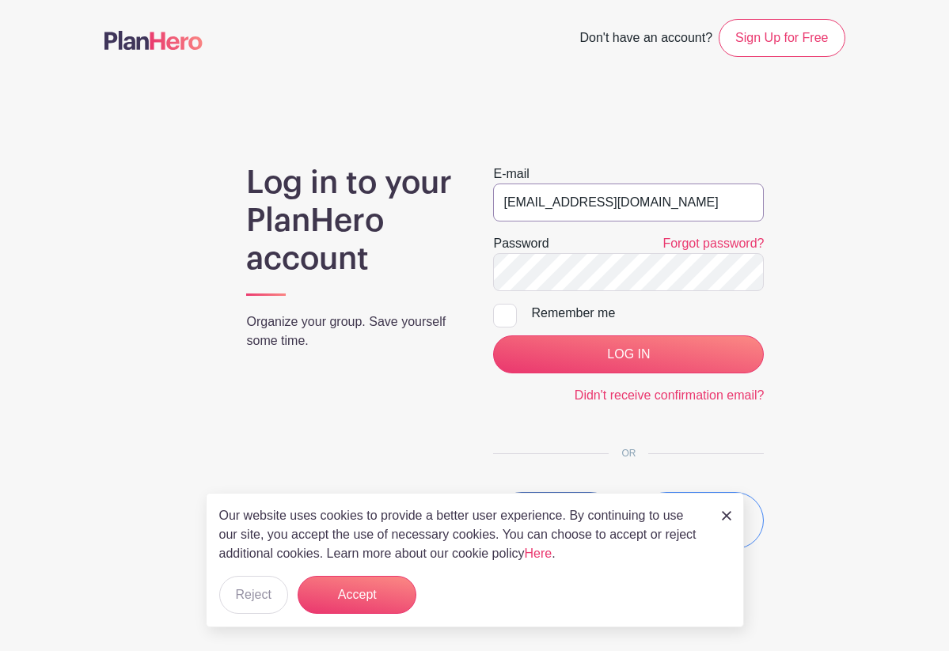
type input "[EMAIL_ADDRESS][DOMAIN_NAME]"
click at [654, 357] on input "LOG IN" at bounding box center [628, 354] width 271 height 38
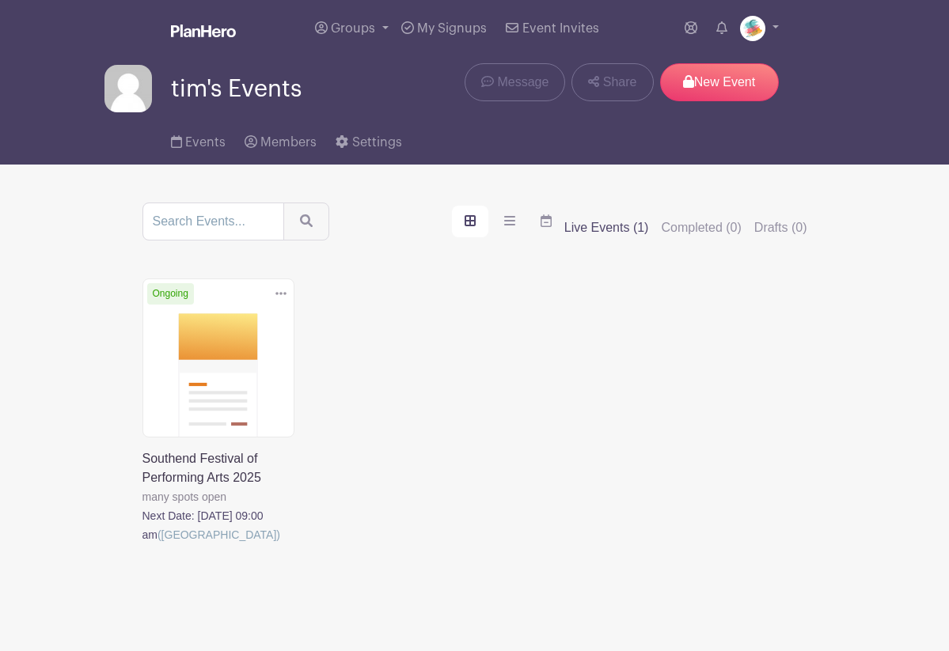
click at [142, 544] on link at bounding box center [142, 544] width 0 height 0
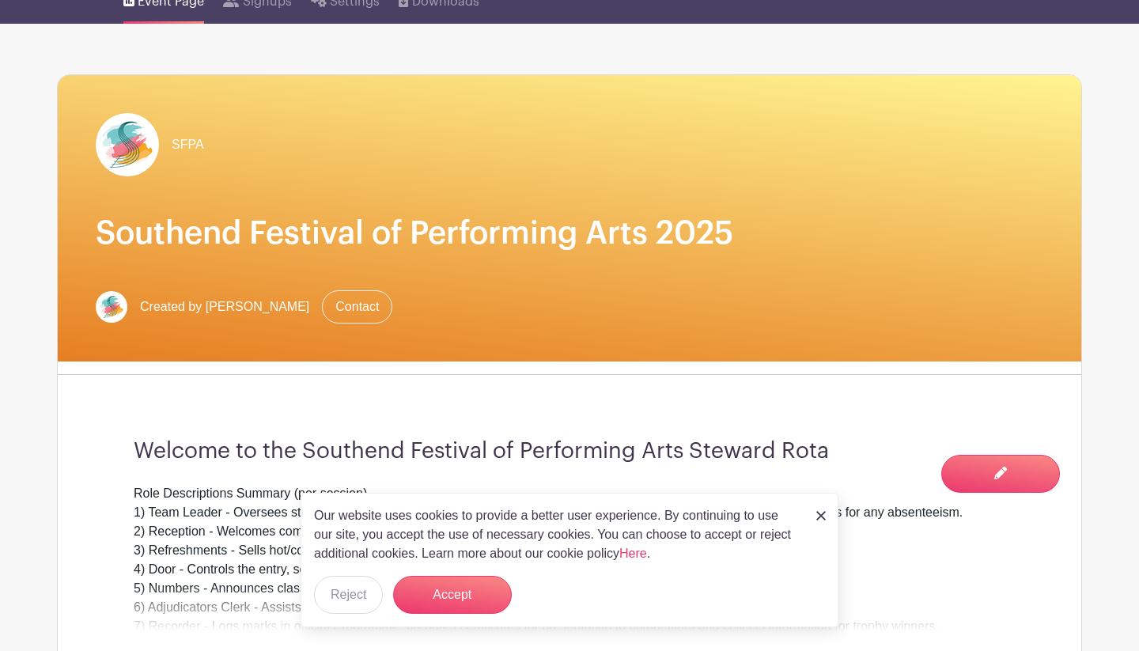
scroll to position [138, 0]
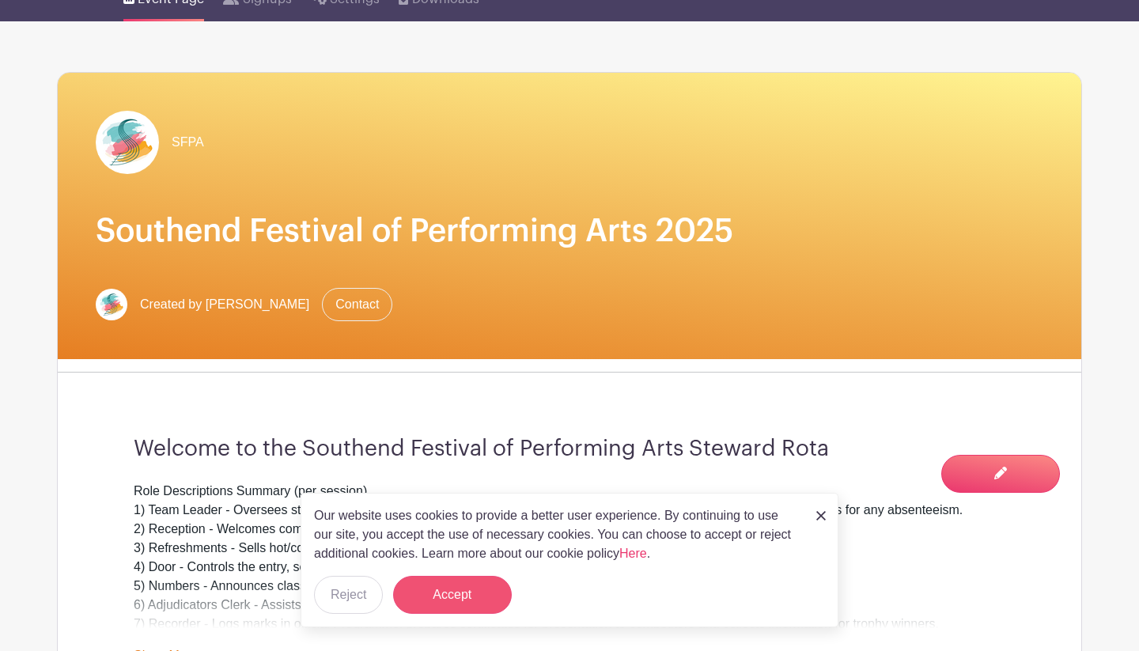
click at [436, 589] on button "Accept" at bounding box center [452, 595] width 119 height 38
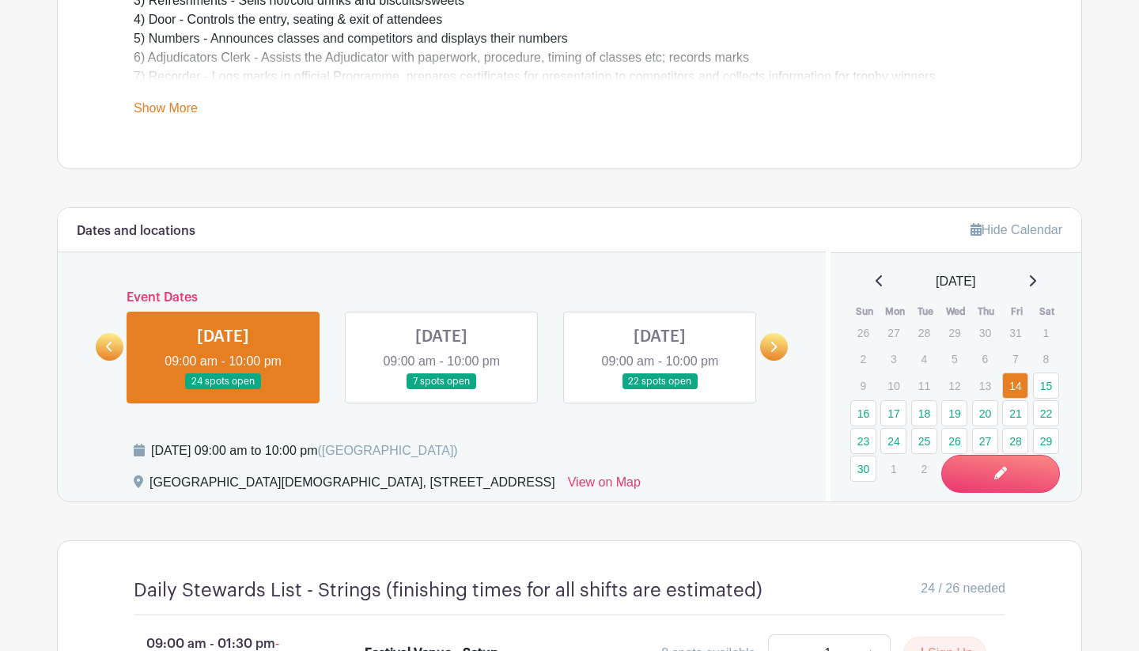
scroll to position [687, 0]
click at [868, 441] on link "23" at bounding box center [864, 440] width 26 height 26
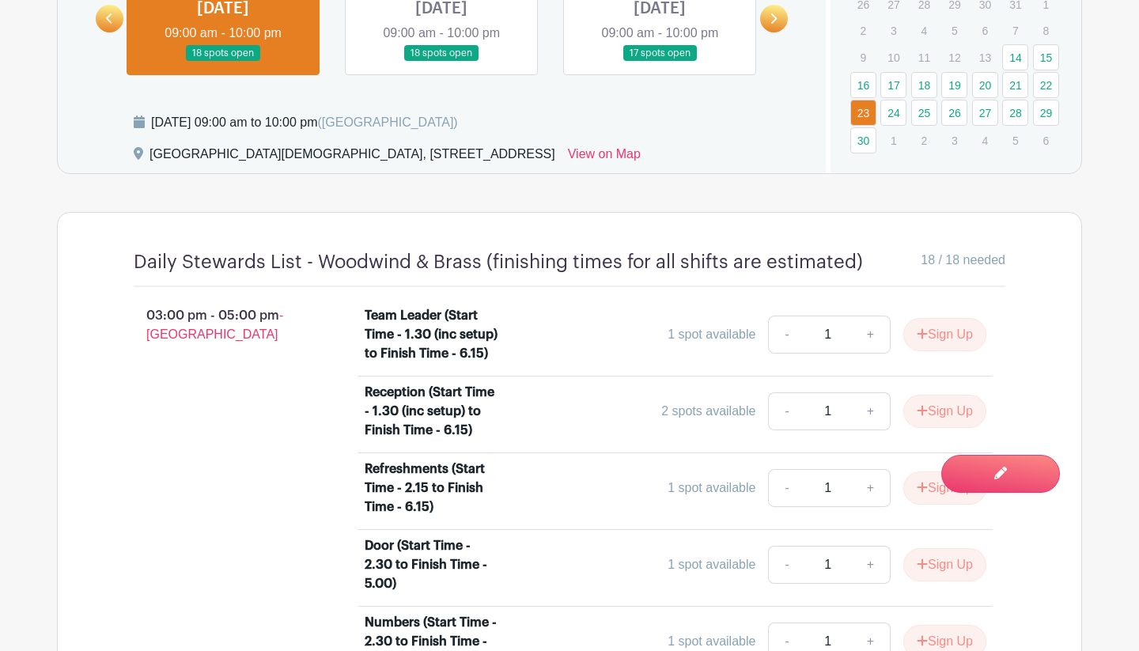
scroll to position [993, 0]
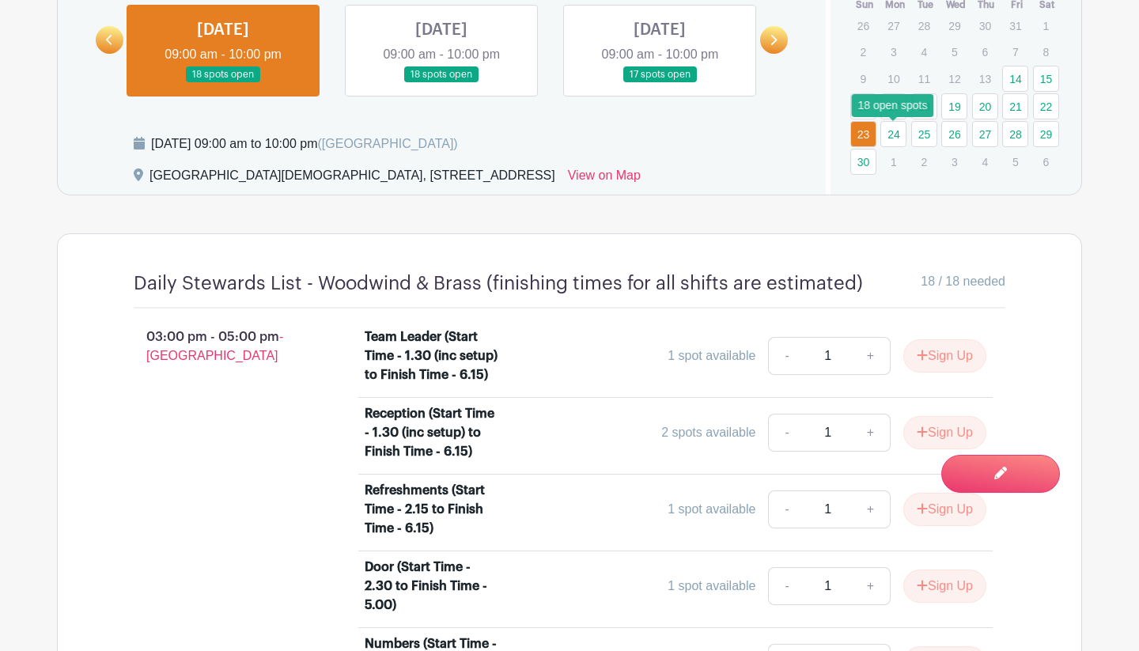
click at [898, 135] on link "24" at bounding box center [894, 134] width 26 height 26
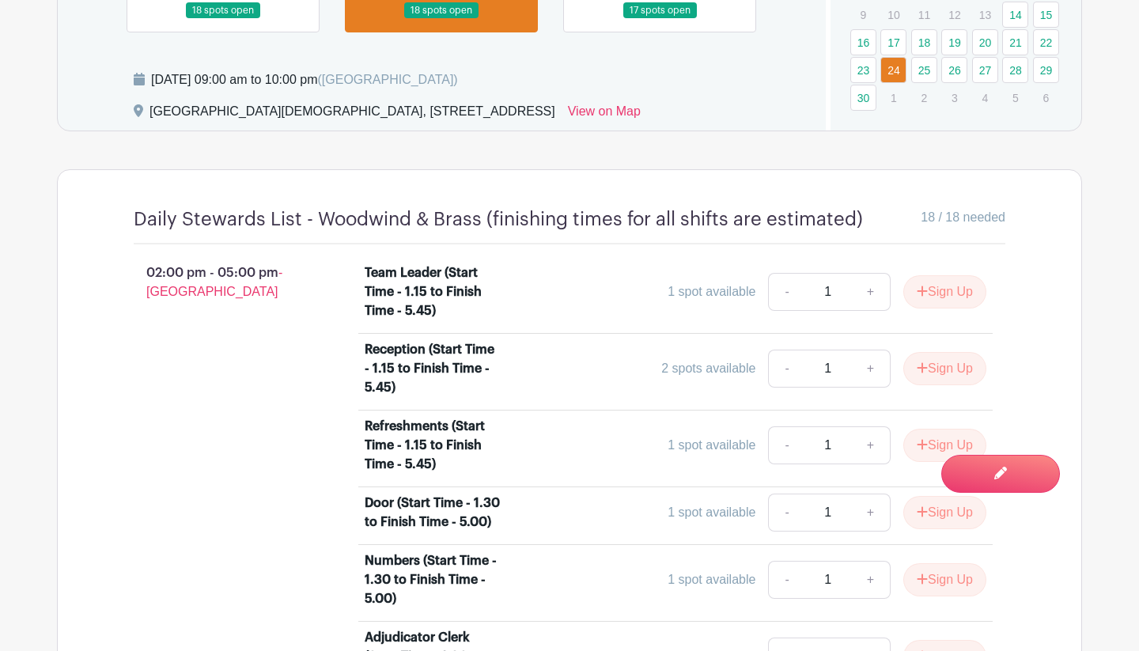
scroll to position [1054, 0]
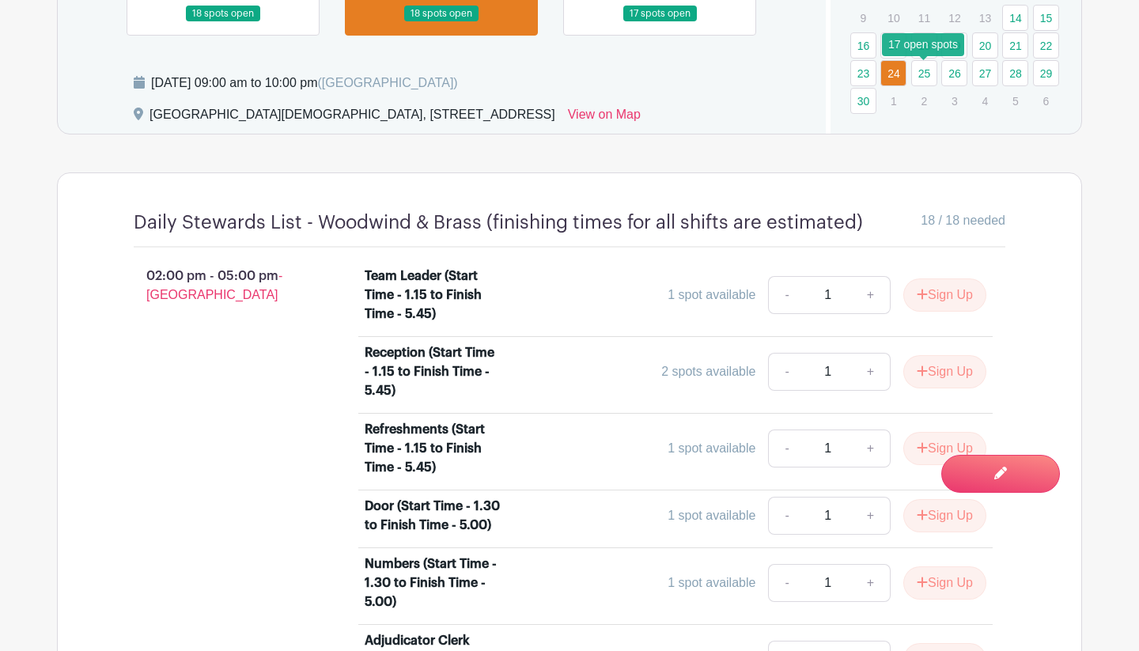
click at [928, 77] on link "25" at bounding box center [924, 73] width 26 height 26
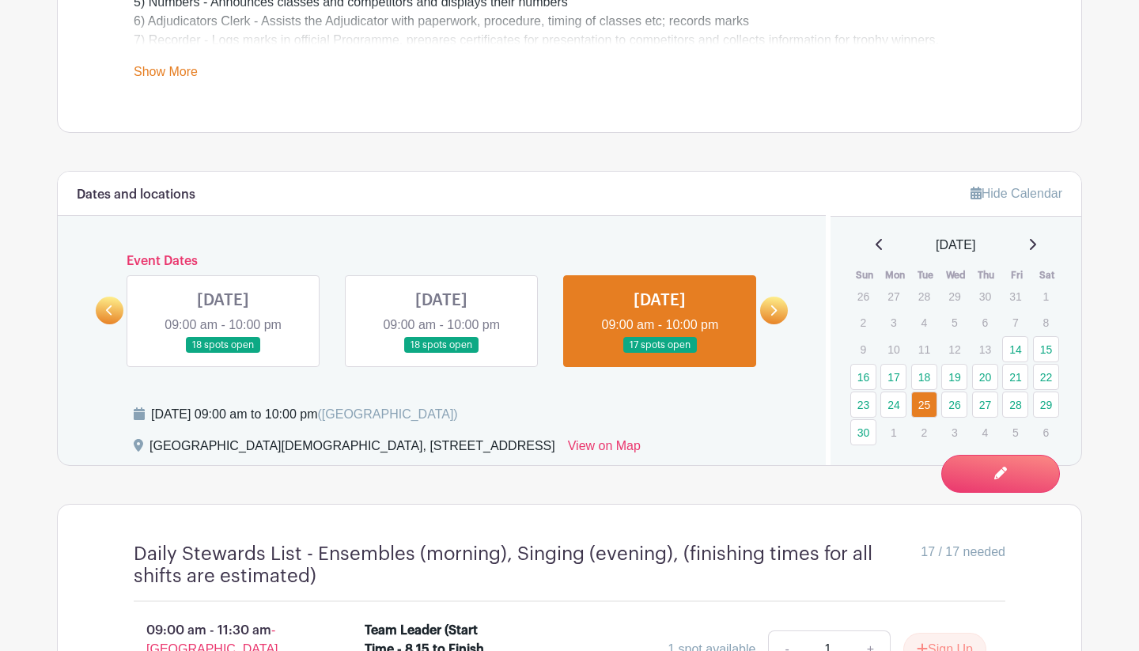
scroll to position [709, 0]
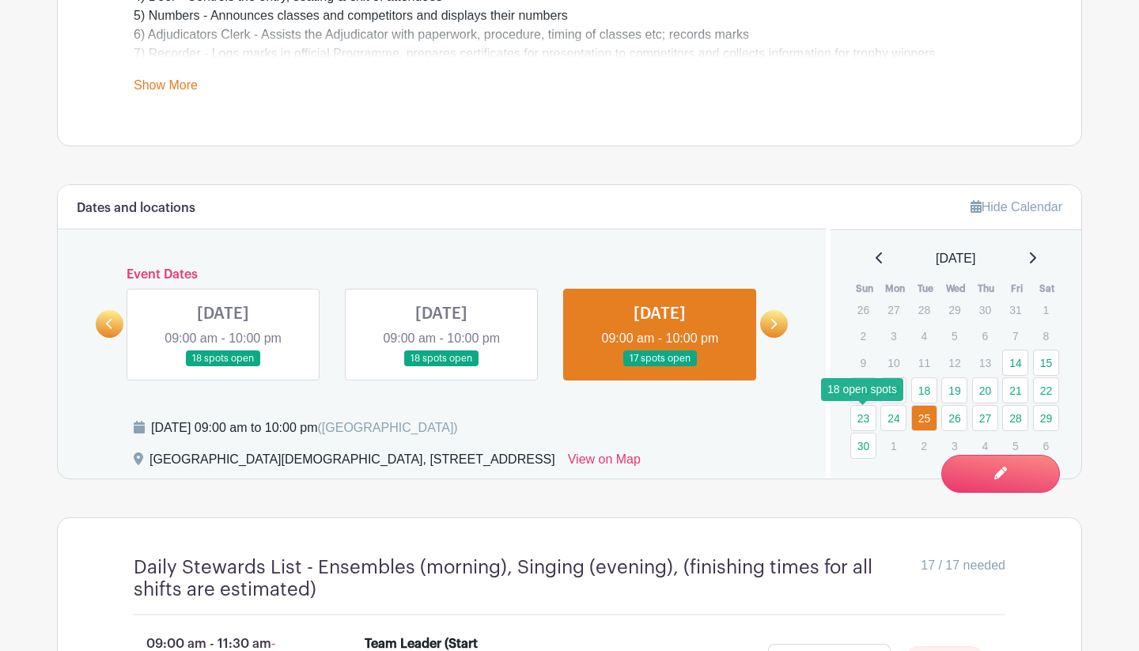
click at [866, 420] on link "23" at bounding box center [864, 418] width 26 height 26
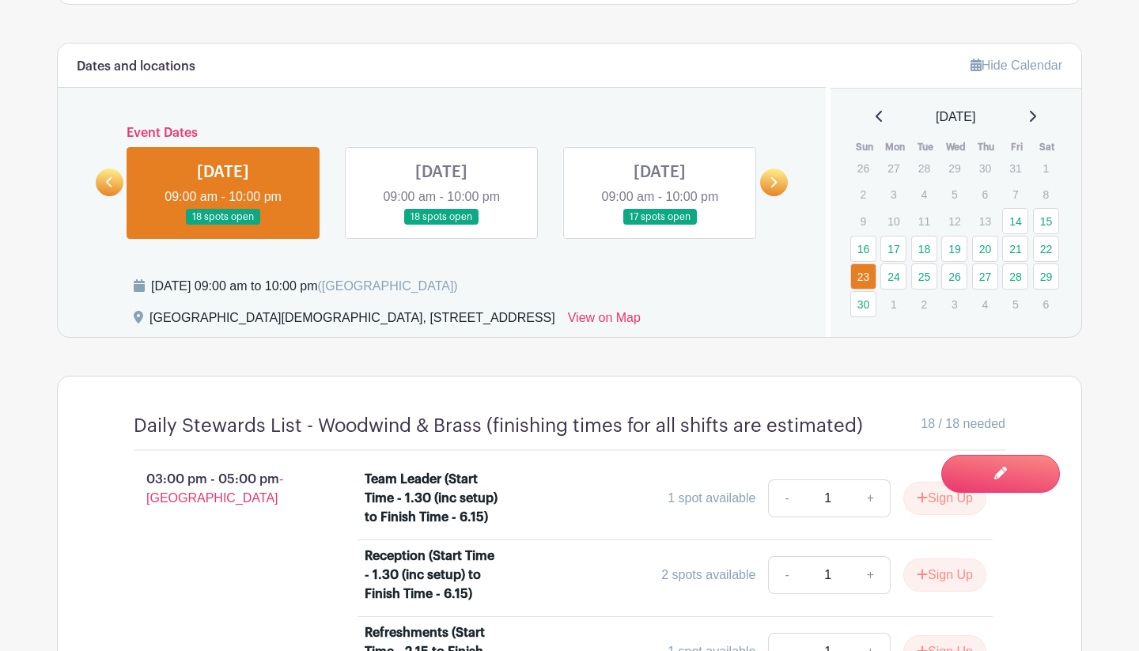
scroll to position [674, 0]
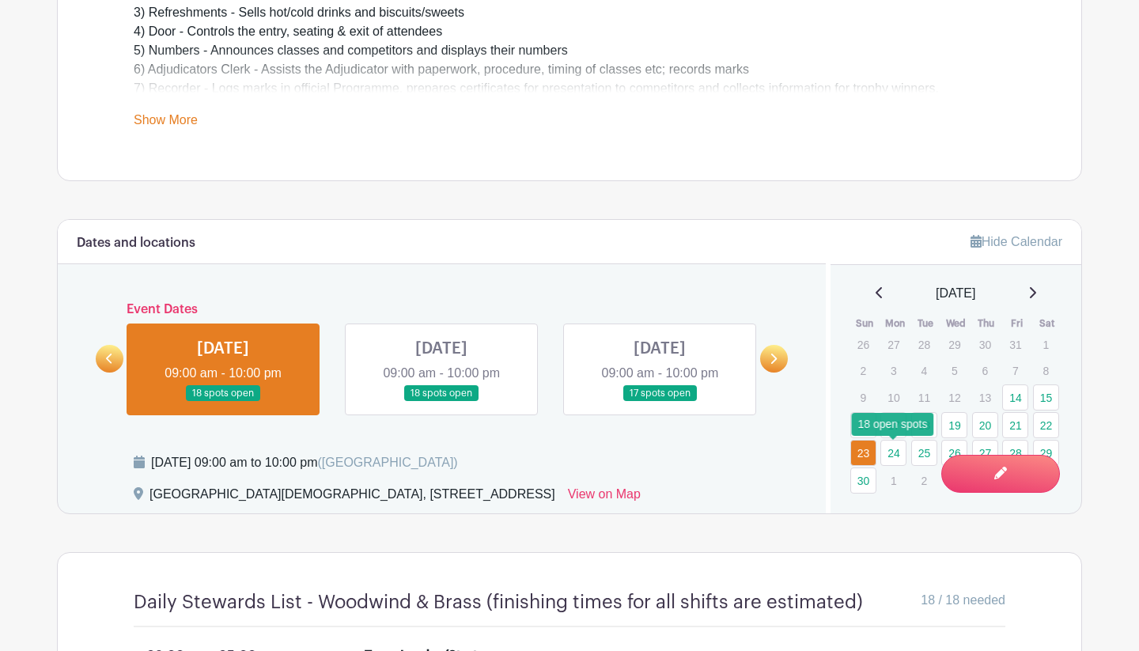
click at [896, 458] on link "24" at bounding box center [894, 453] width 26 height 26
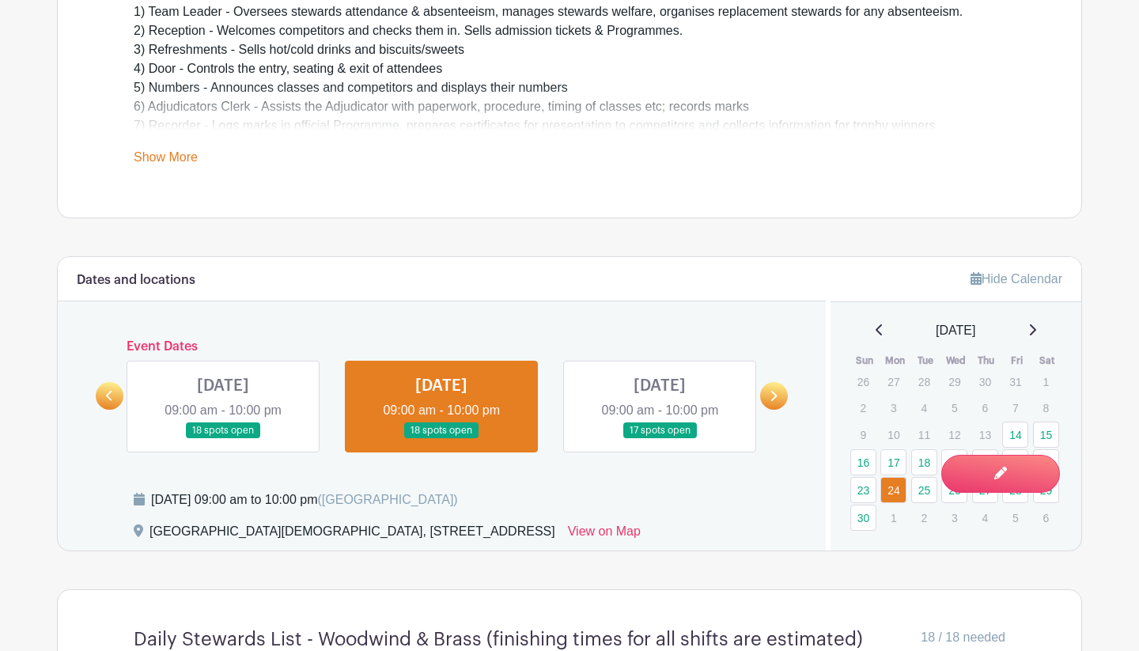
scroll to position [578, 0]
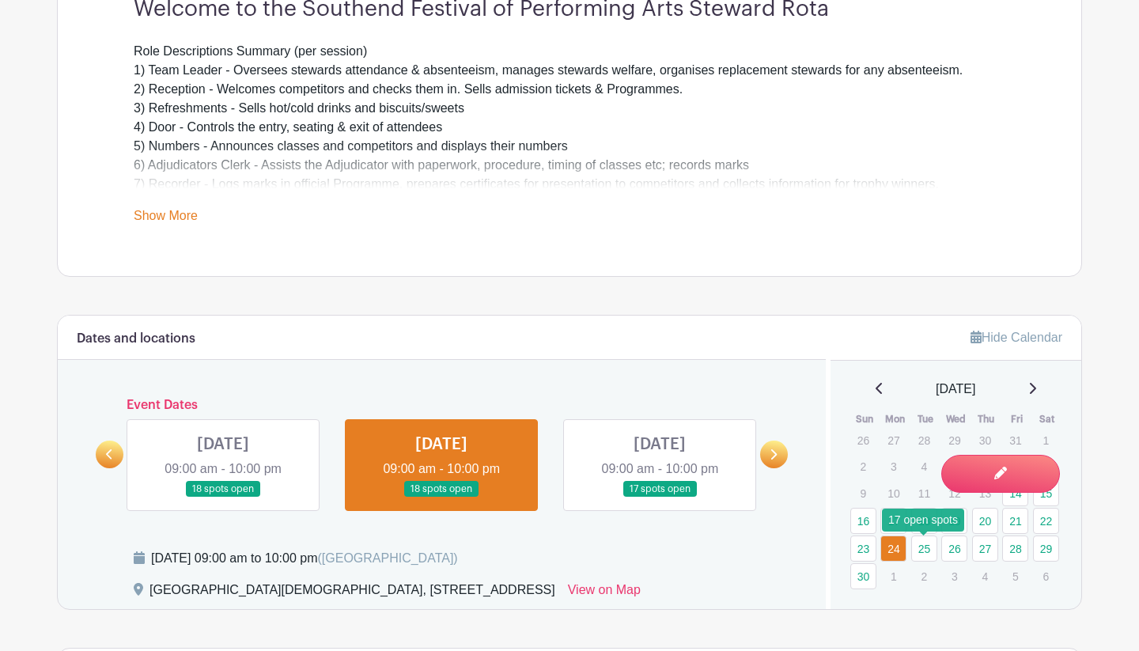
click at [924, 553] on link "25" at bounding box center [924, 549] width 26 height 26
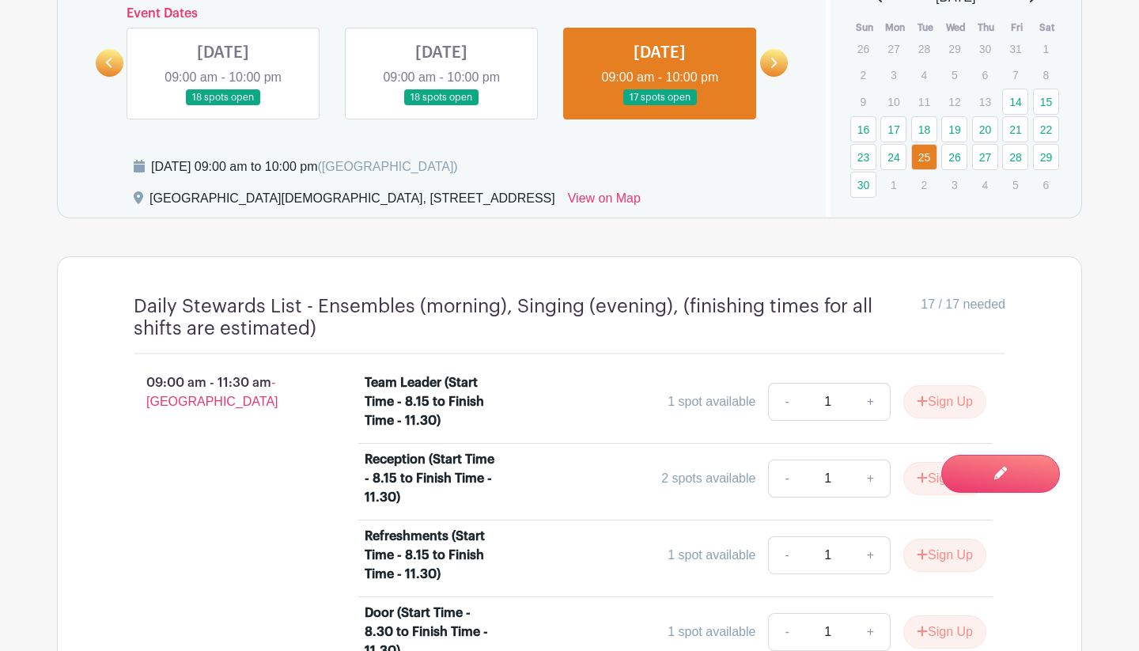
scroll to position [968, 0]
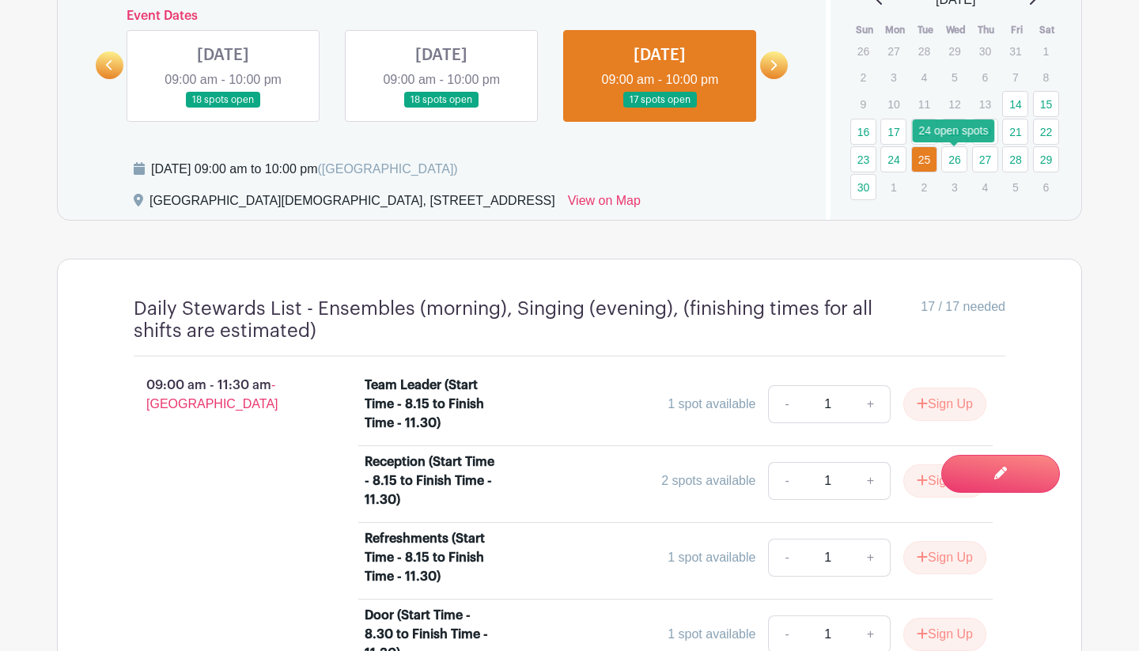
click at [948, 161] on link "26" at bounding box center [955, 159] width 26 height 26
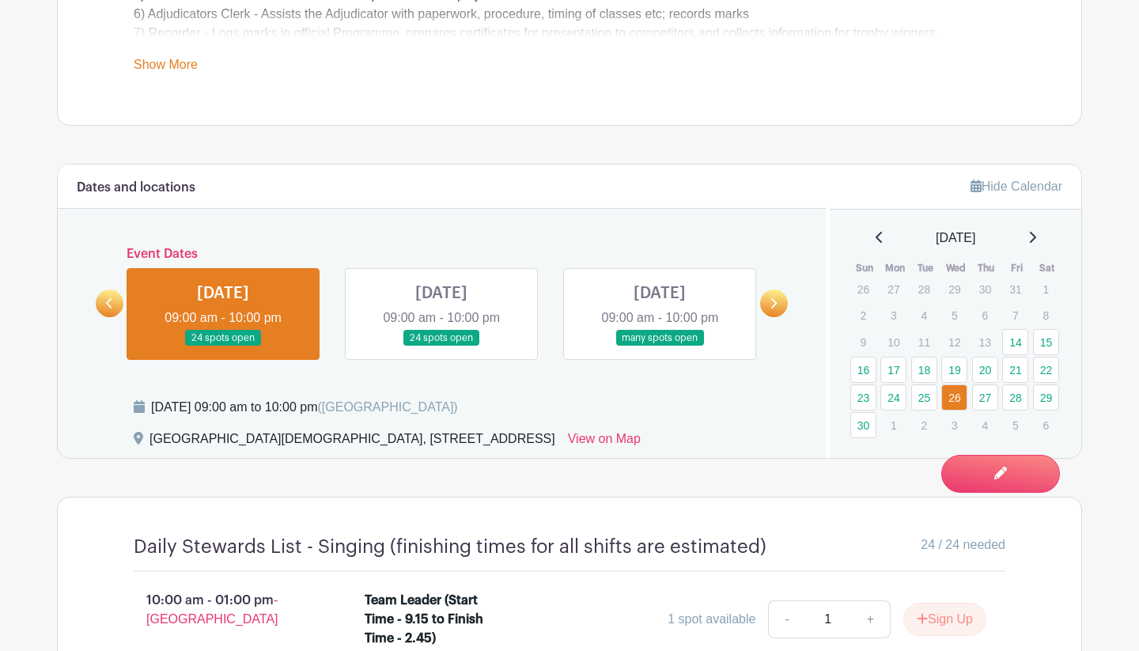
scroll to position [775, 0]
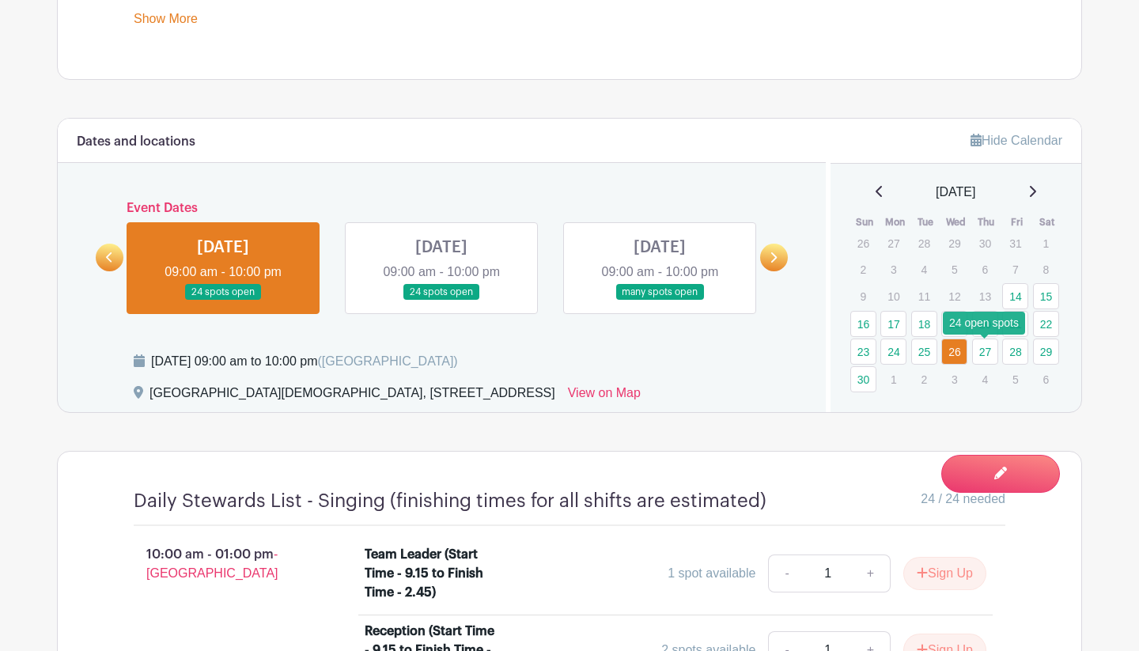
click at [948, 350] on link "27" at bounding box center [985, 352] width 26 height 26
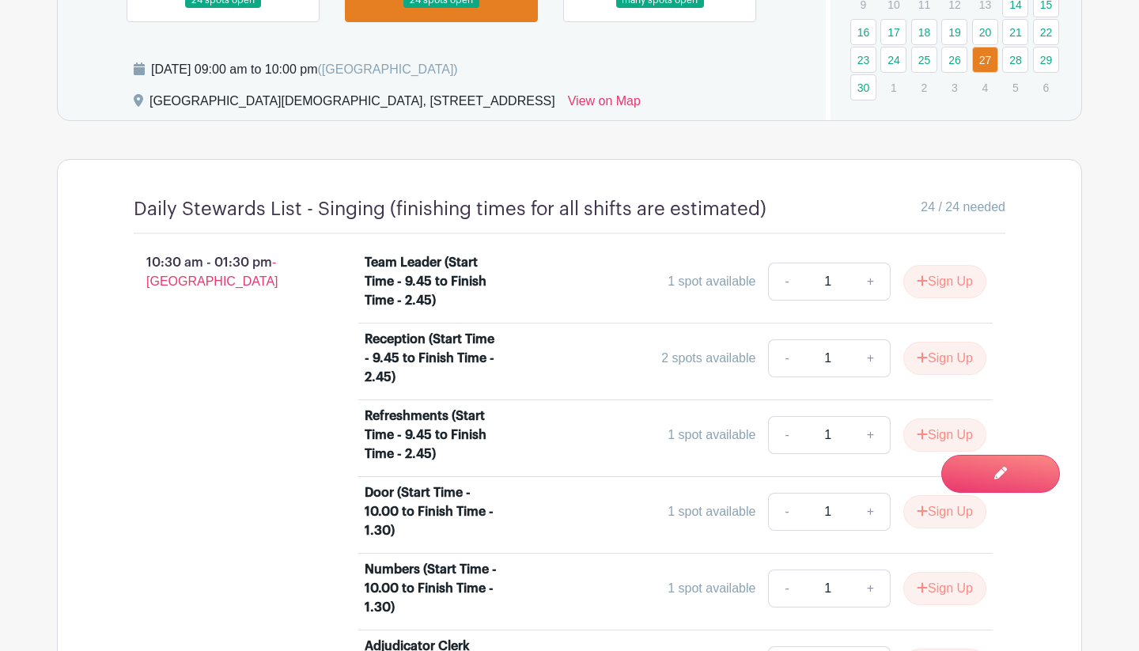
scroll to position [968, 0]
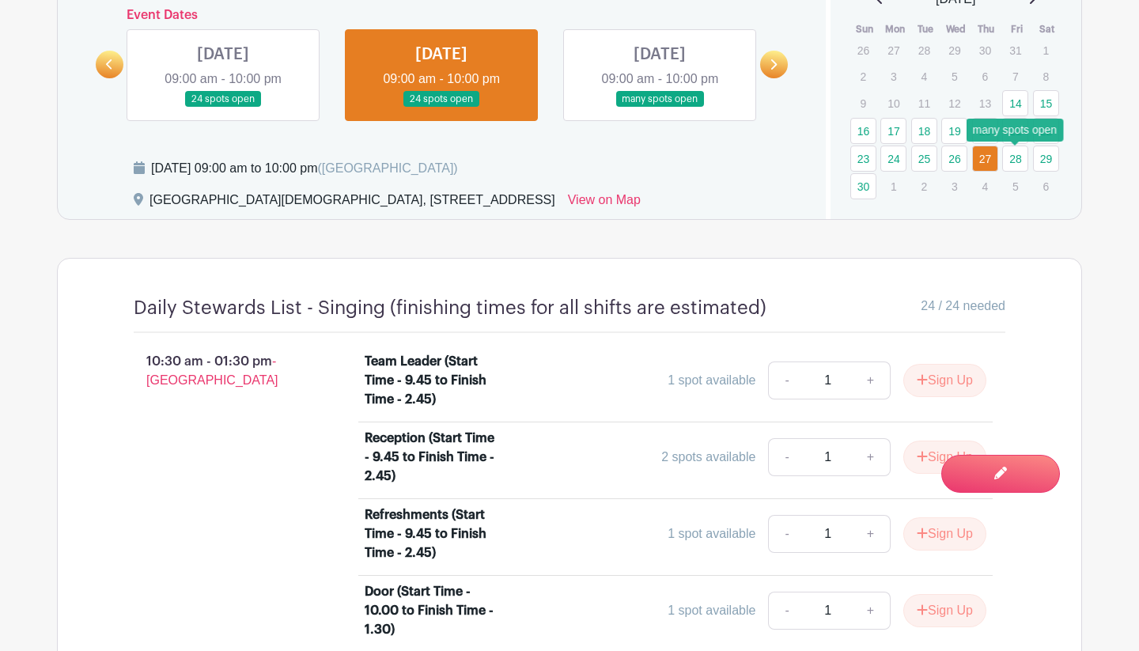
click at [948, 159] on link "28" at bounding box center [1015, 159] width 26 height 26
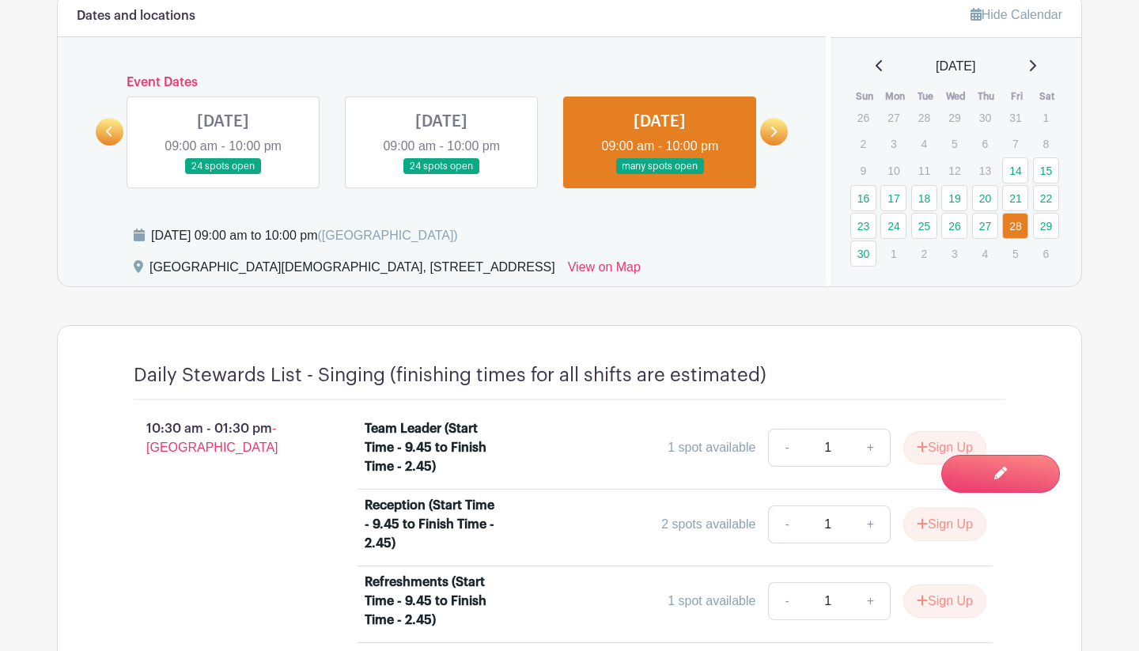
scroll to position [896, 0]
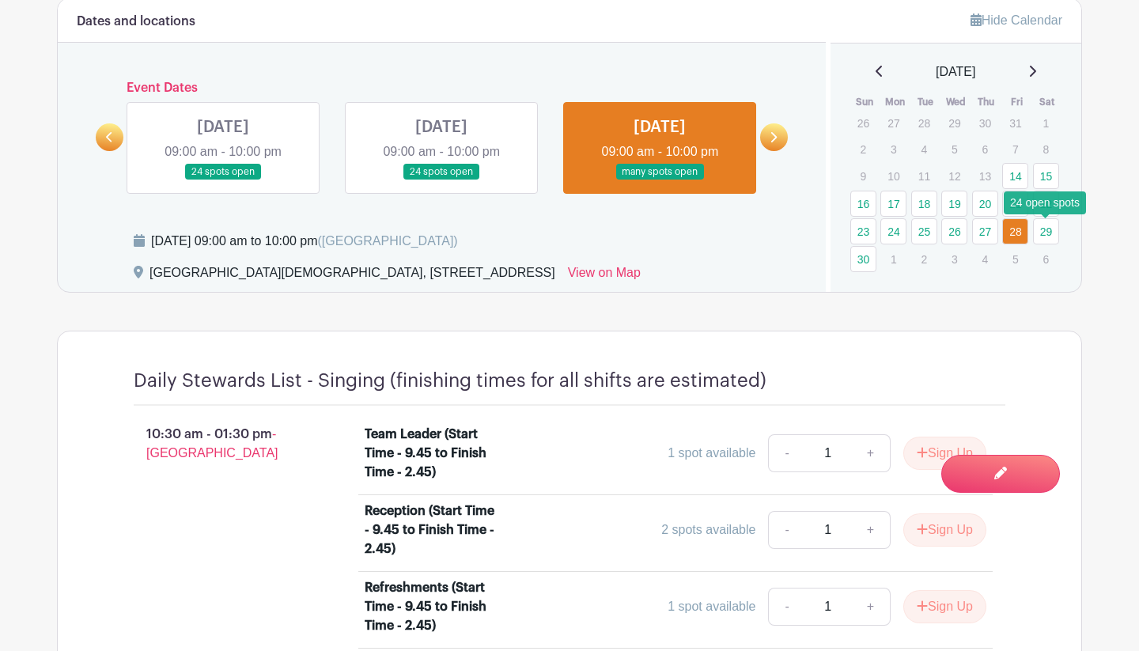
click at [948, 228] on link "29" at bounding box center [1046, 231] width 26 height 26
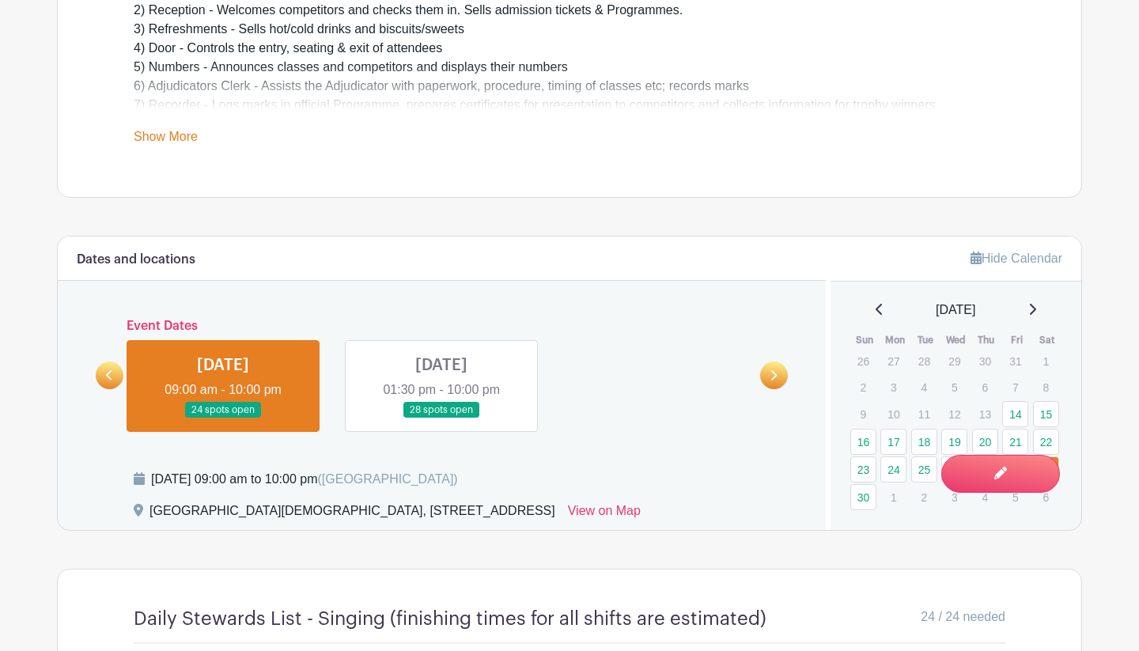
scroll to position [661, 0]
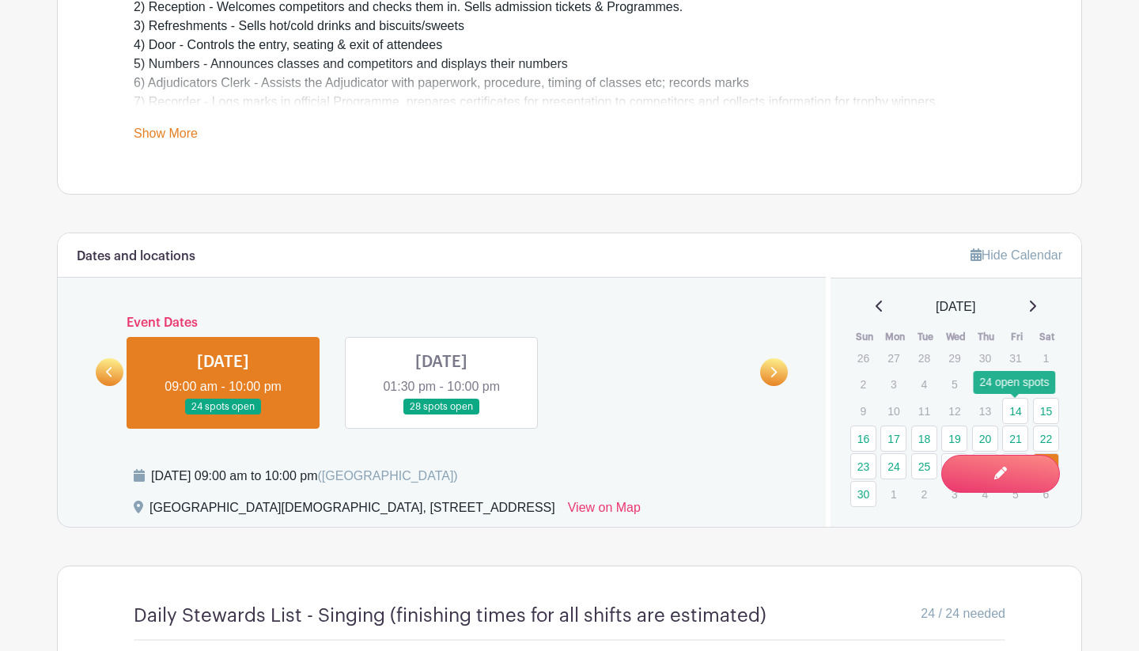
click at [948, 413] on link "14" at bounding box center [1015, 411] width 26 height 26
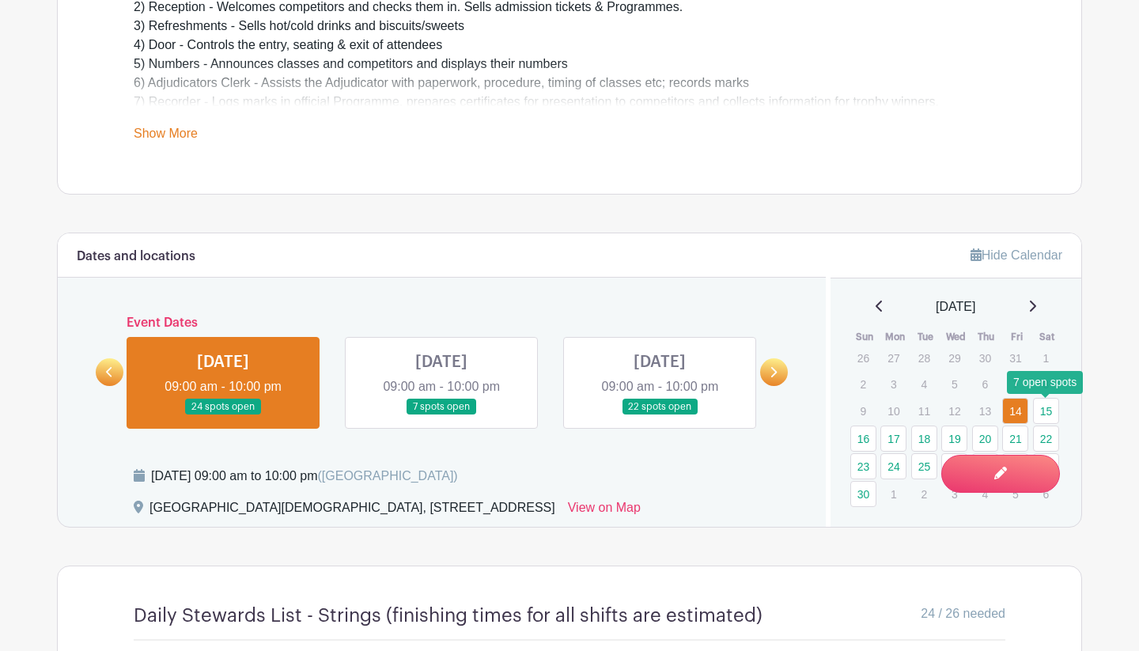
click at [948, 415] on link "15" at bounding box center [1046, 411] width 26 height 26
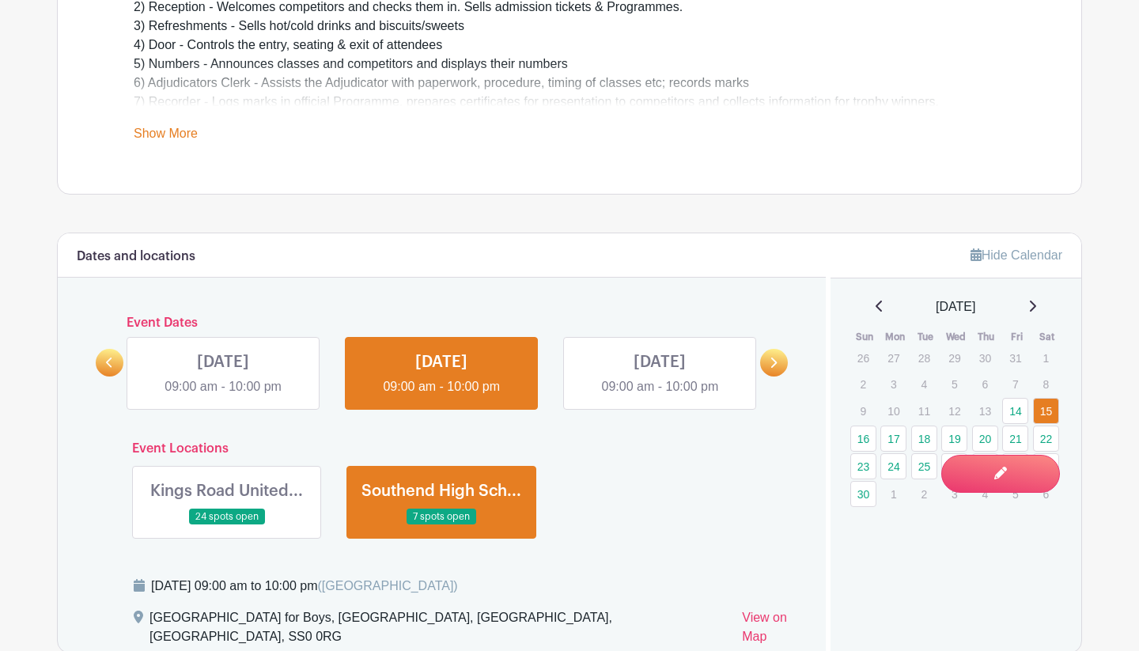
click at [441, 525] on link at bounding box center [441, 525] width 0 height 0
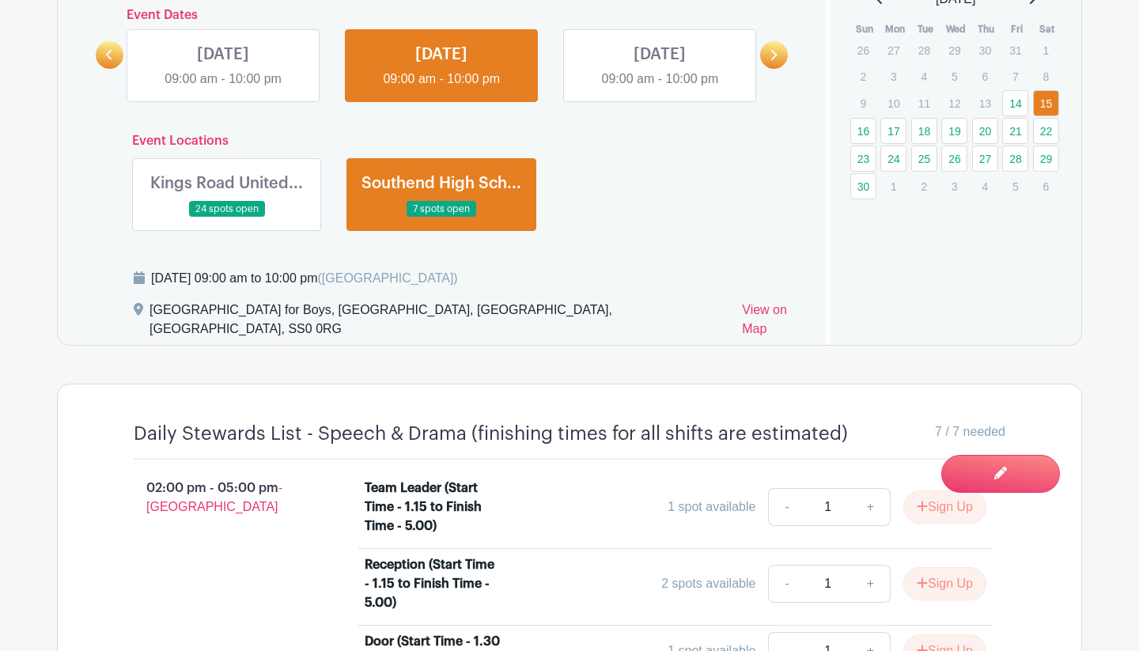
scroll to position [967, 0]
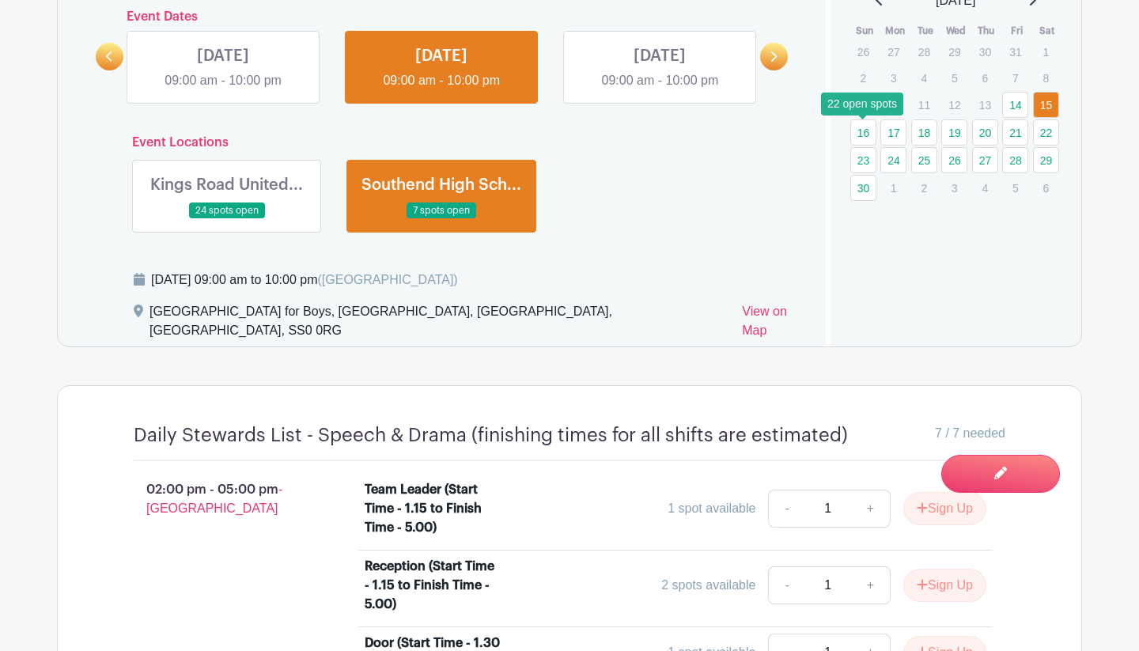
click at [869, 135] on link "16" at bounding box center [864, 132] width 26 height 26
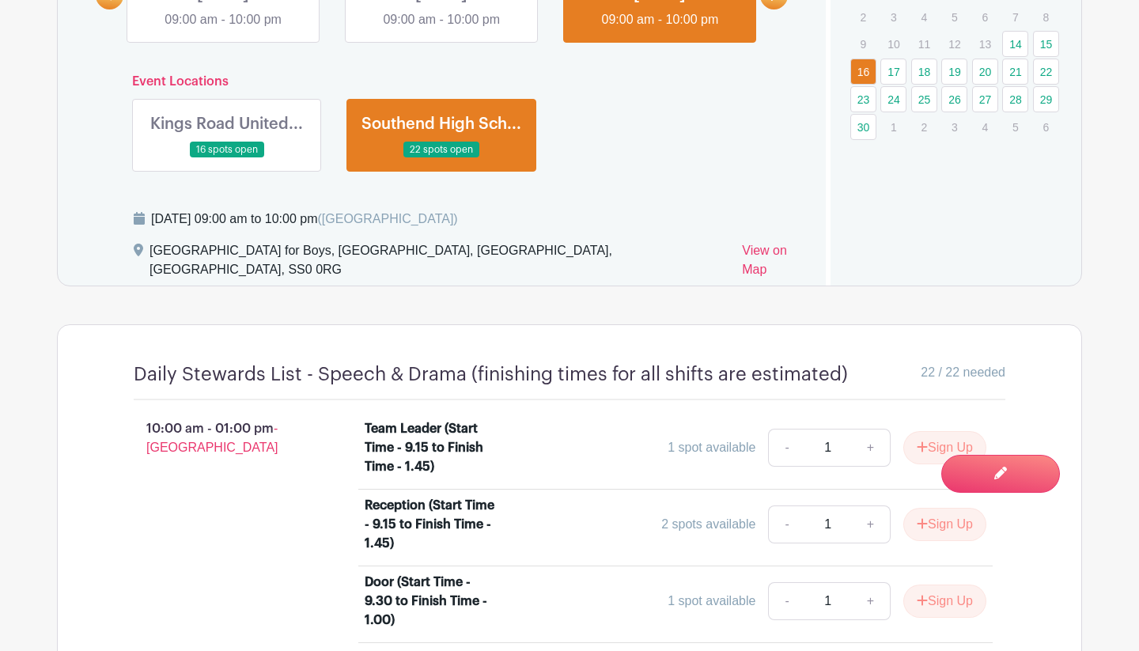
scroll to position [870, 0]
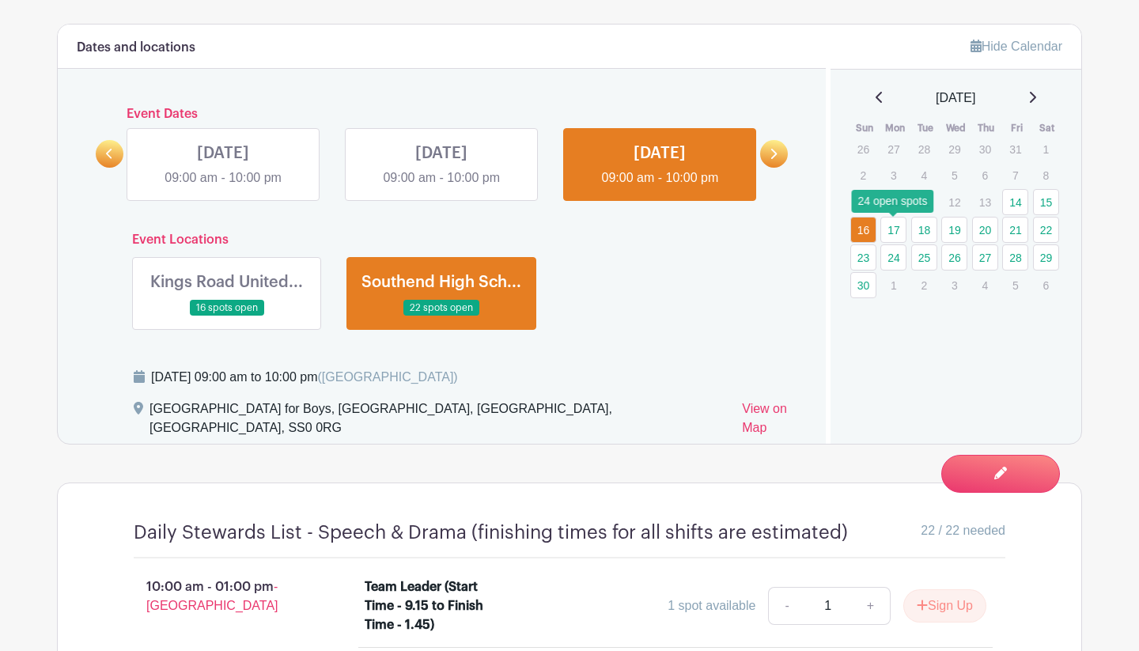
click at [900, 229] on link "17" at bounding box center [894, 230] width 26 height 26
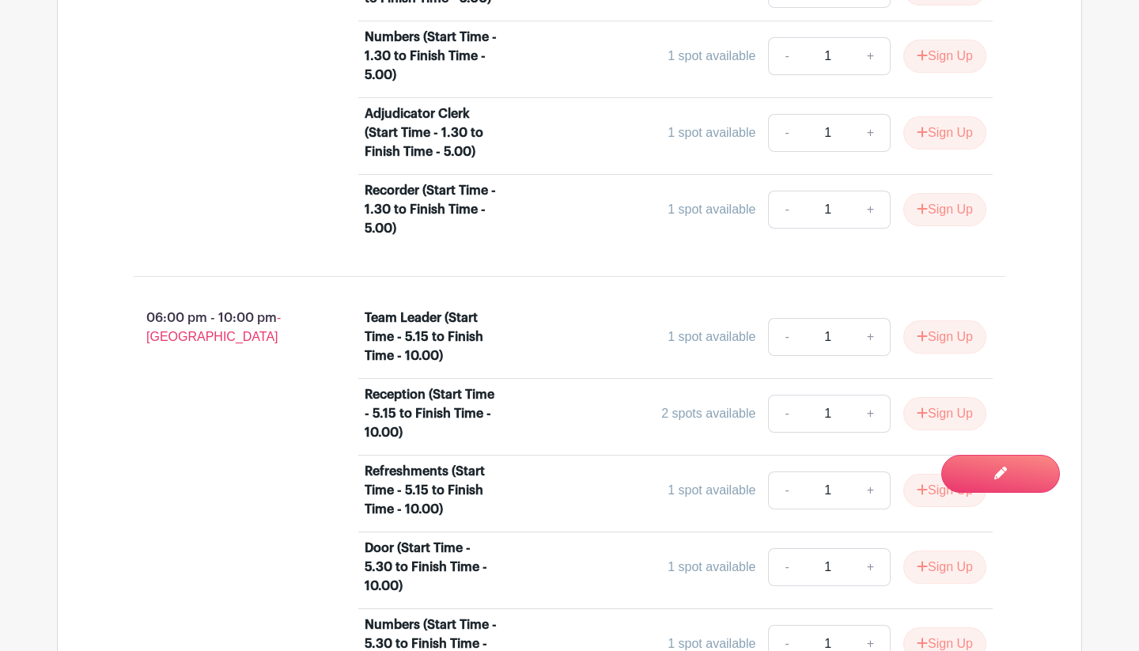
scroll to position [2171, 0]
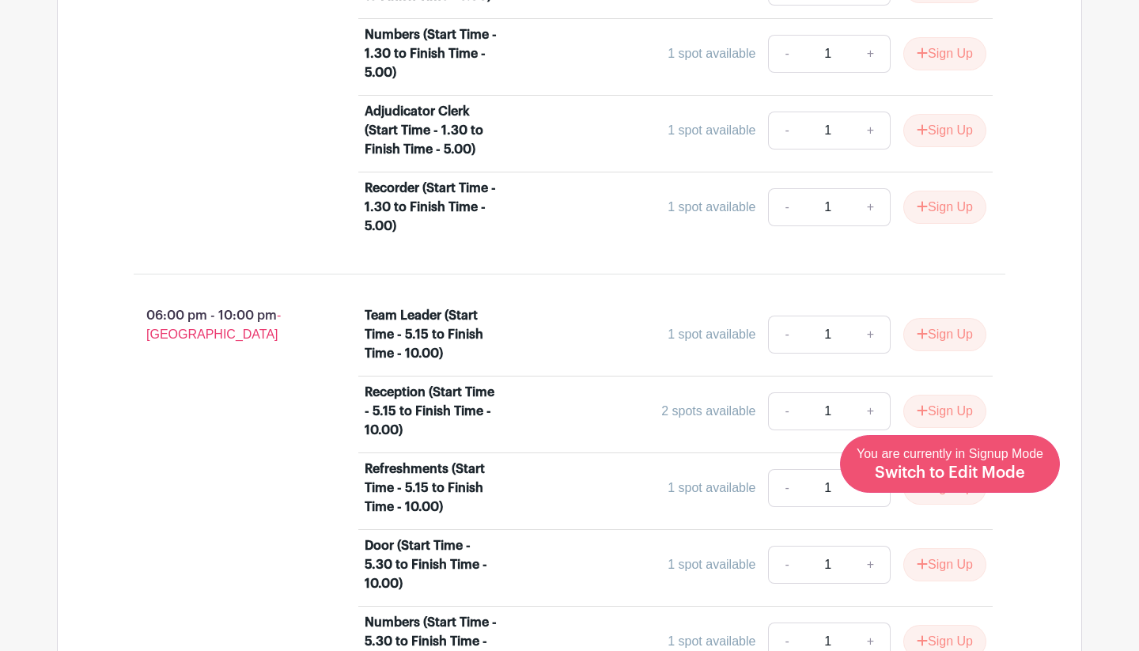
click at [948, 471] on span "Switch to Edit Mode" at bounding box center [950, 473] width 150 height 16
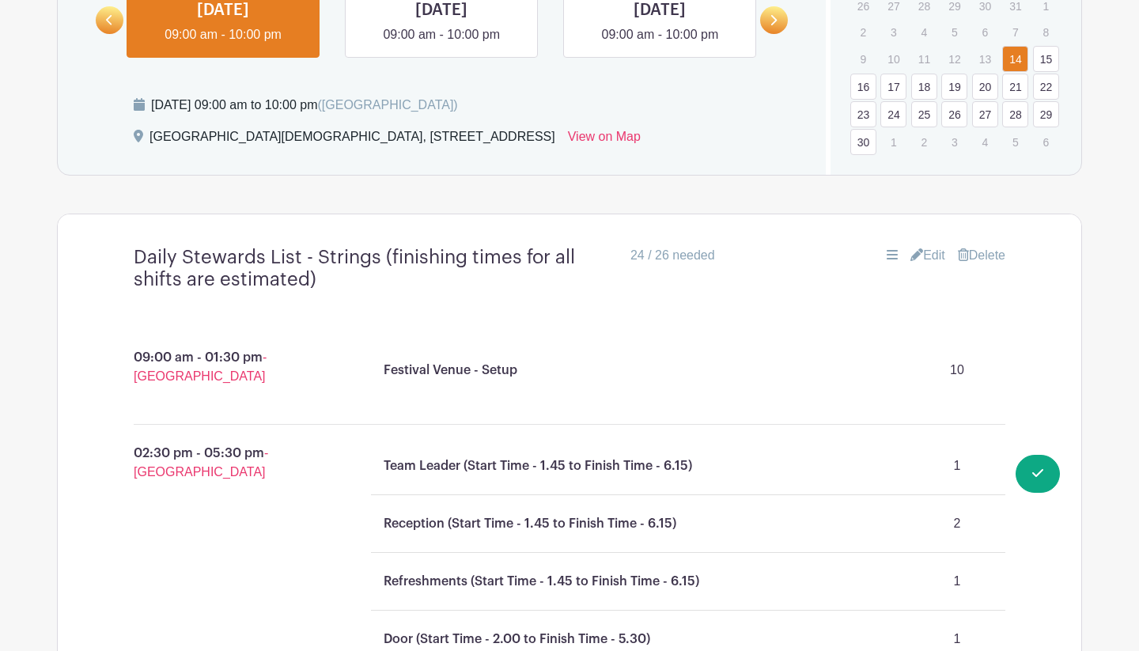
scroll to position [1010, 0]
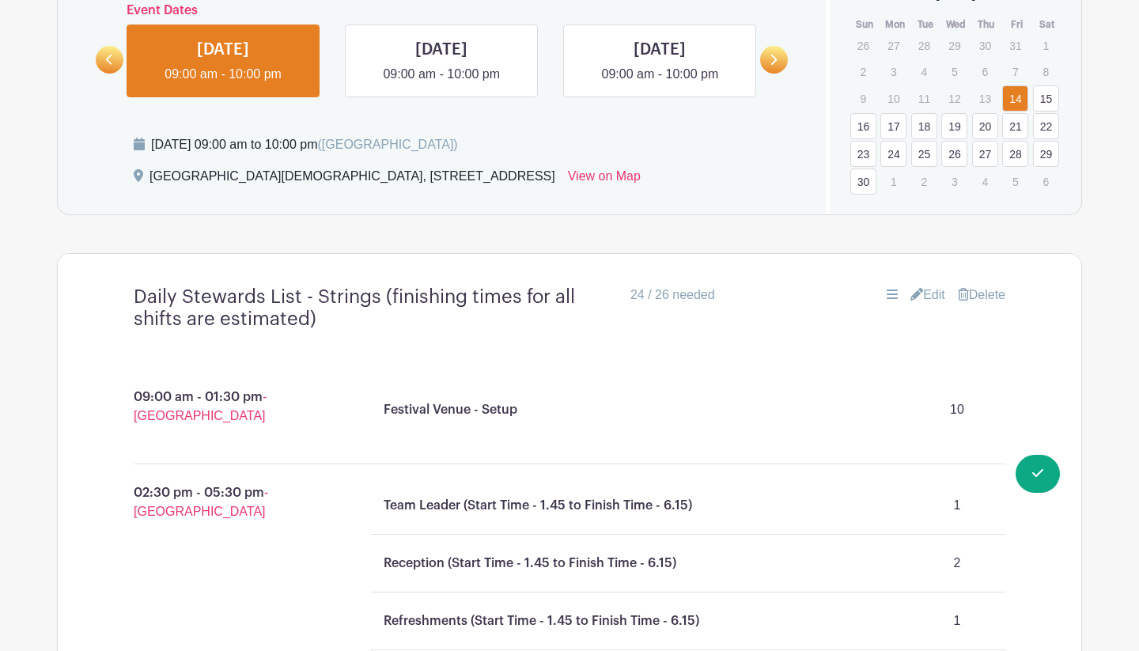
click at [929, 294] on link "Edit" at bounding box center [928, 295] width 35 height 19
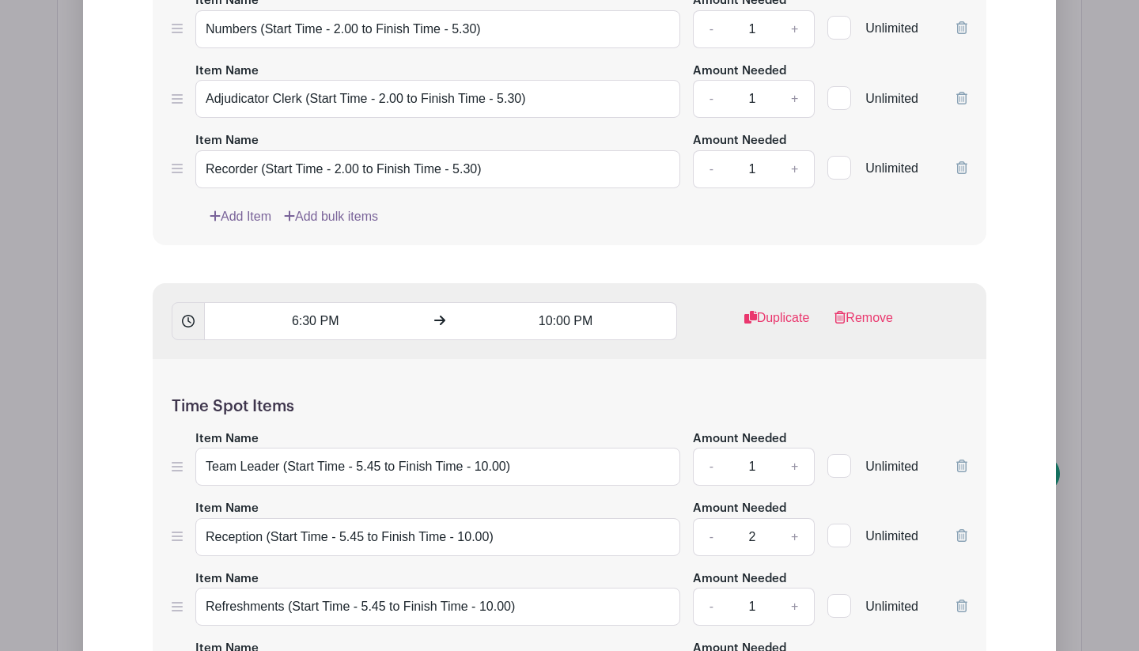
scroll to position [2388, 0]
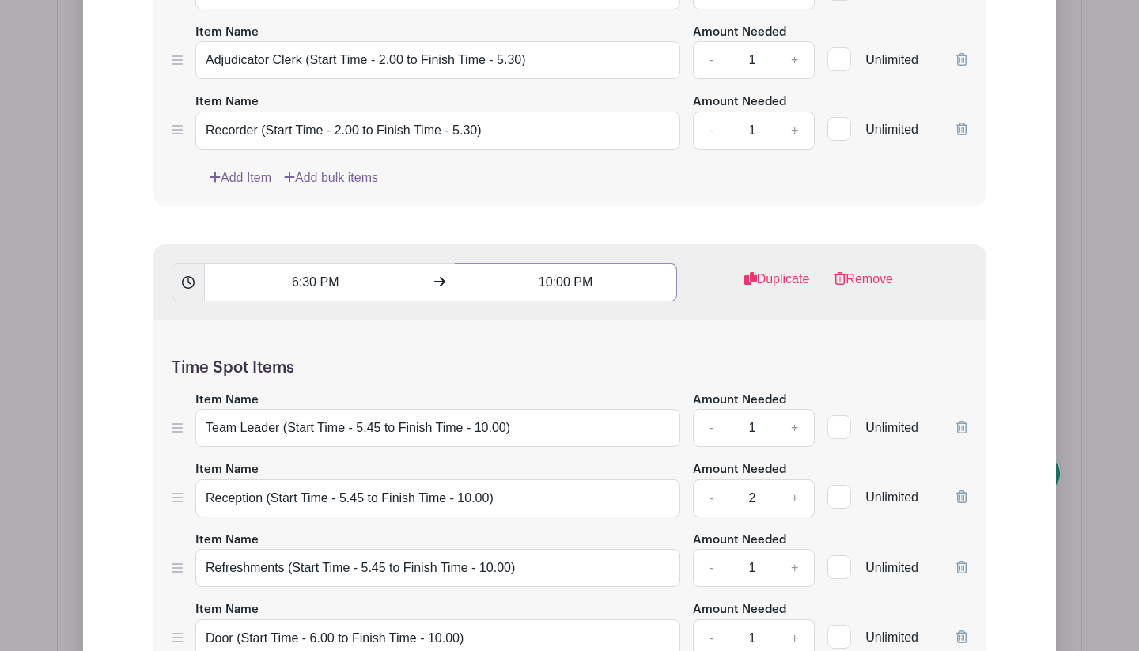
click at [551, 280] on input "10:00 PM" at bounding box center [566, 282] width 222 height 38
click at [488, 390] on icon at bounding box center [483, 391] width 9 height 13
type input "9:00 PM"
click at [826, 374] on h5 "Time Spot Items" at bounding box center [570, 367] width 796 height 19
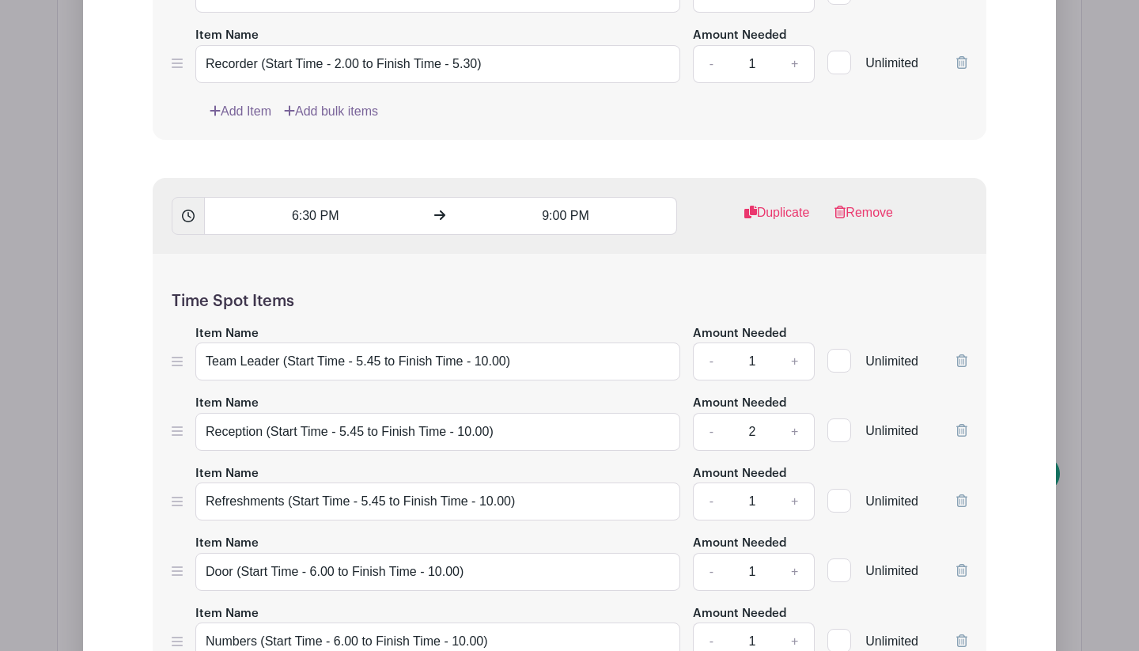
scroll to position [2452, 0]
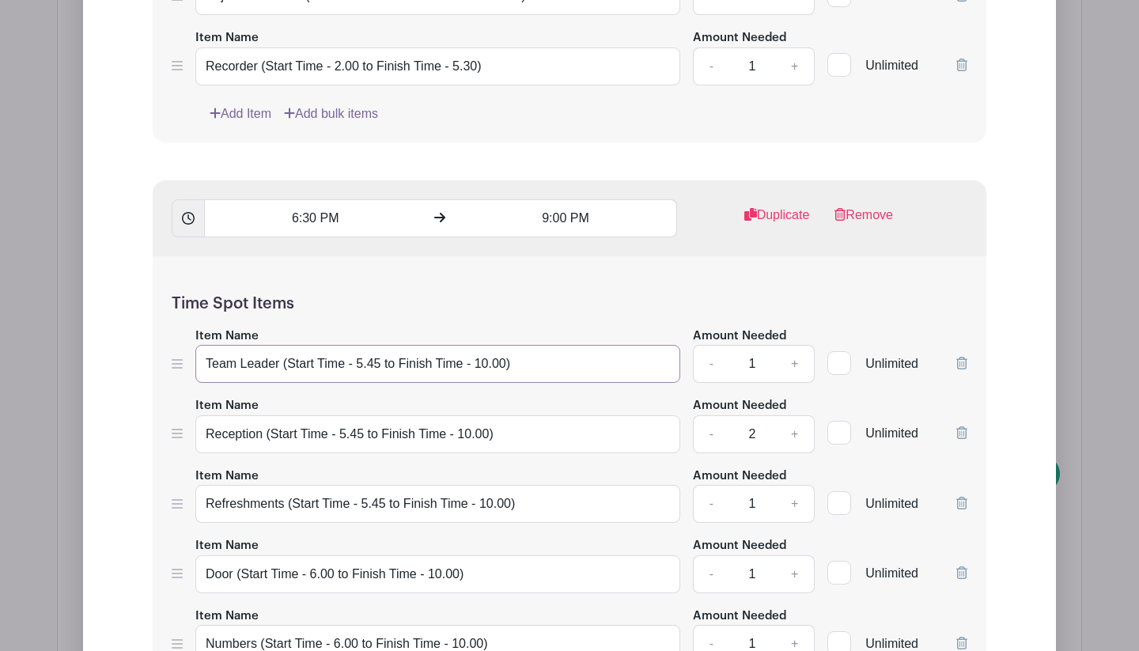
click at [486, 372] on input "Team Leader (Start Time - 5.45 to Finish Time - 10.00)" at bounding box center [437, 364] width 485 height 38
type input "Team Leader (Start Time - 5.45 to Finish Time - 9.00)"
click at [472, 437] on input "Reception (Start Time - 5.45 to Finish Time - 10.00)" at bounding box center [437, 434] width 485 height 38
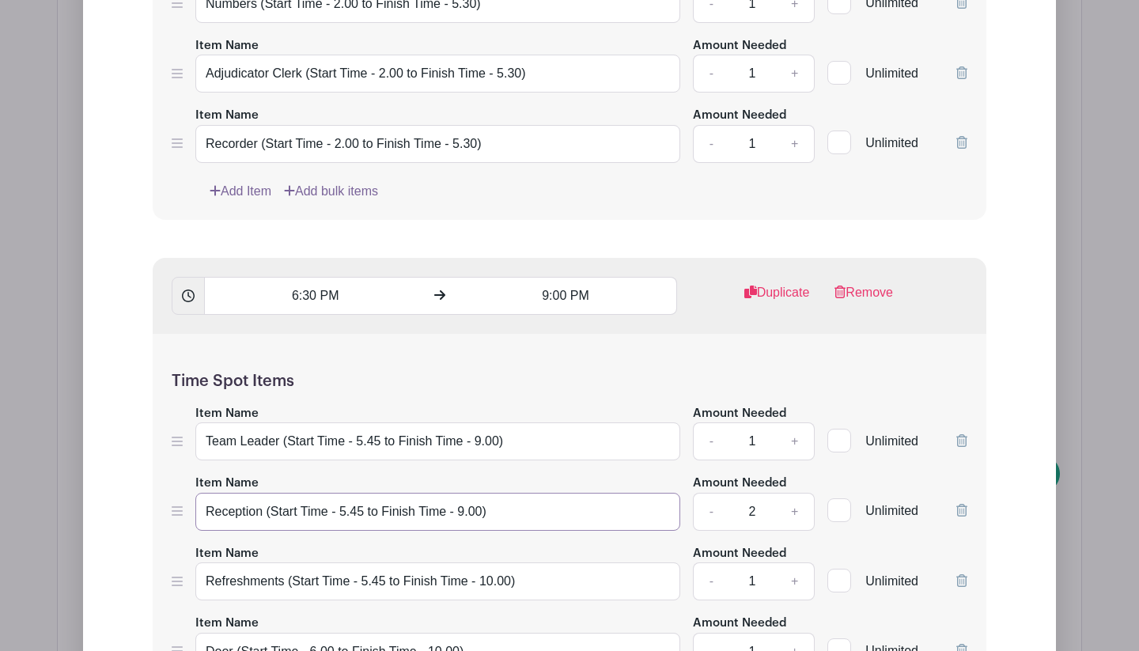
scroll to position [2415, 0]
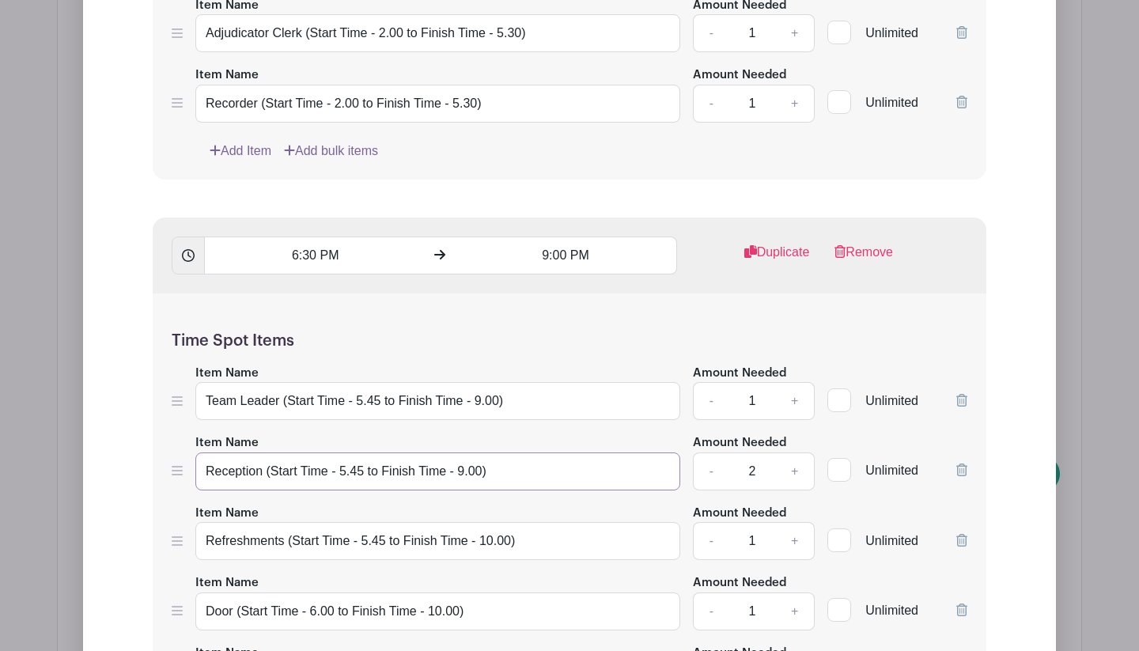
type input "Reception (Start Time - 5.45 to Finish Time - 9.00)"
click at [560, 258] on input "9:00 PM" at bounding box center [566, 256] width 222 height 38
click at [585, 300] on icon at bounding box center [586, 296] width 9 height 13
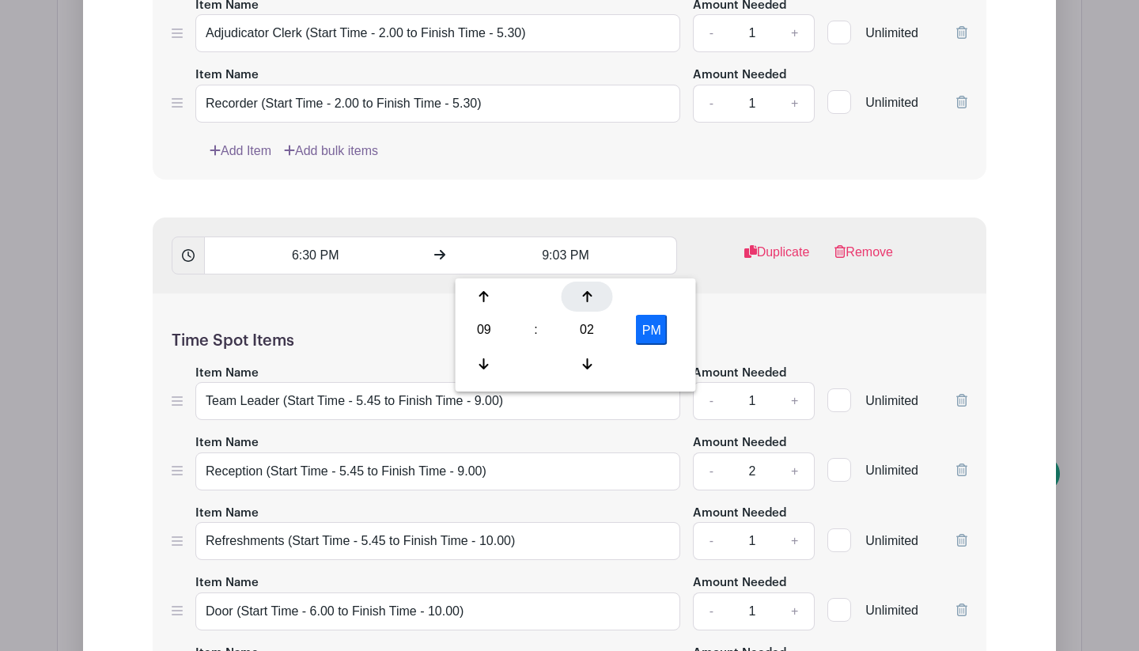
click at [585, 300] on icon at bounding box center [586, 296] width 9 height 13
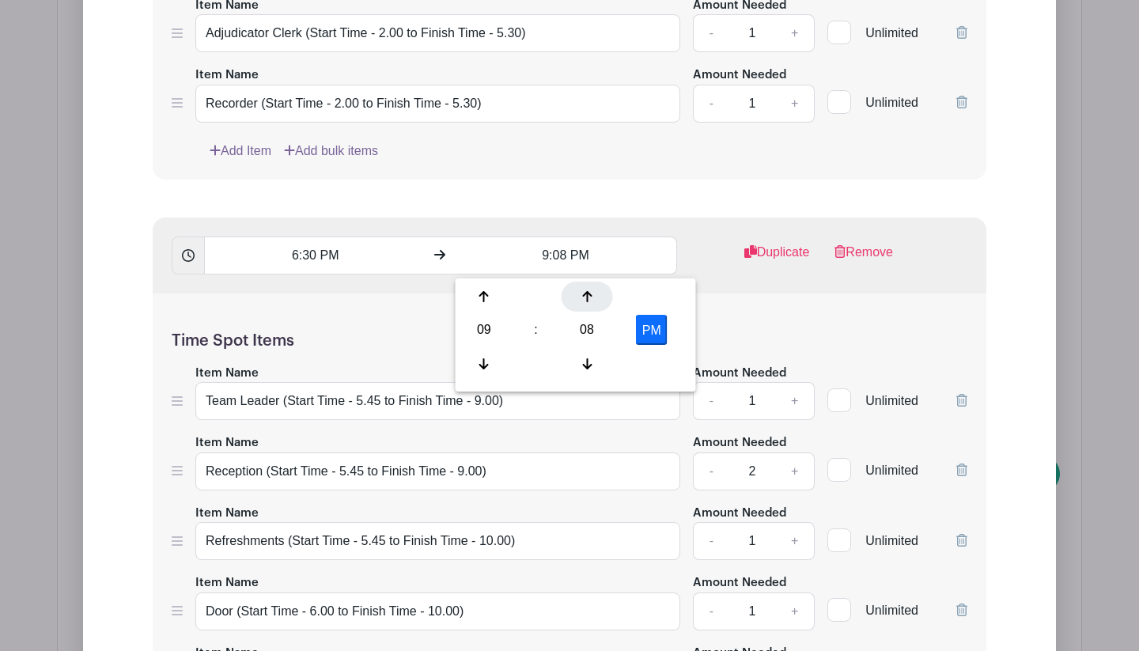
click at [585, 300] on icon at bounding box center [586, 296] width 9 height 13
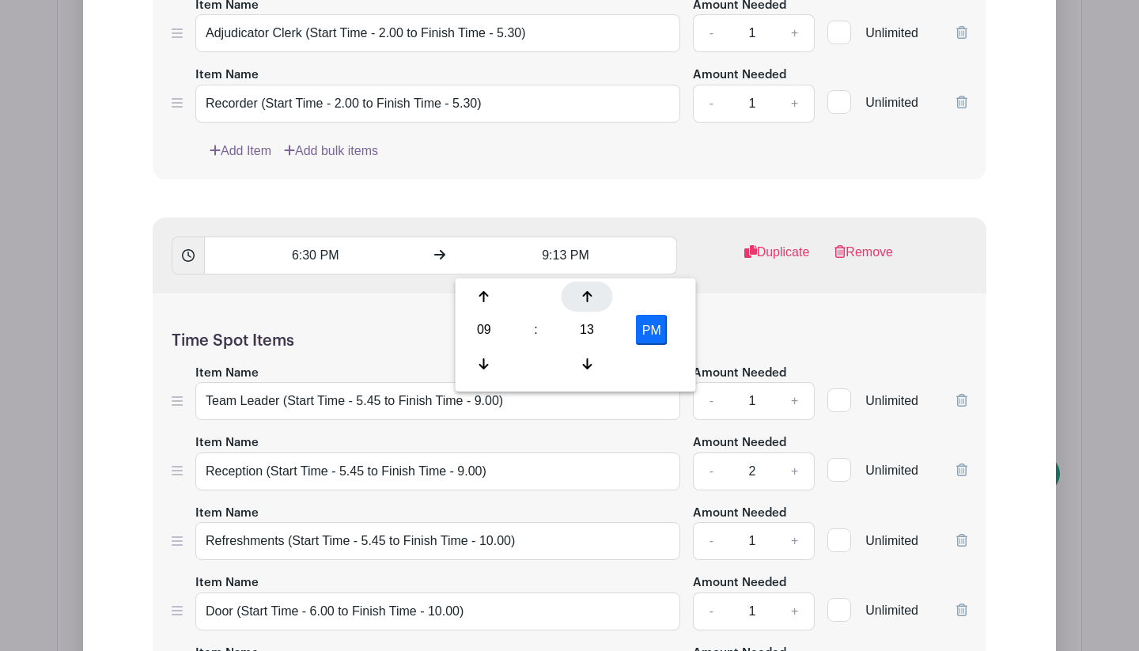
click at [585, 300] on icon at bounding box center [586, 296] width 9 height 13
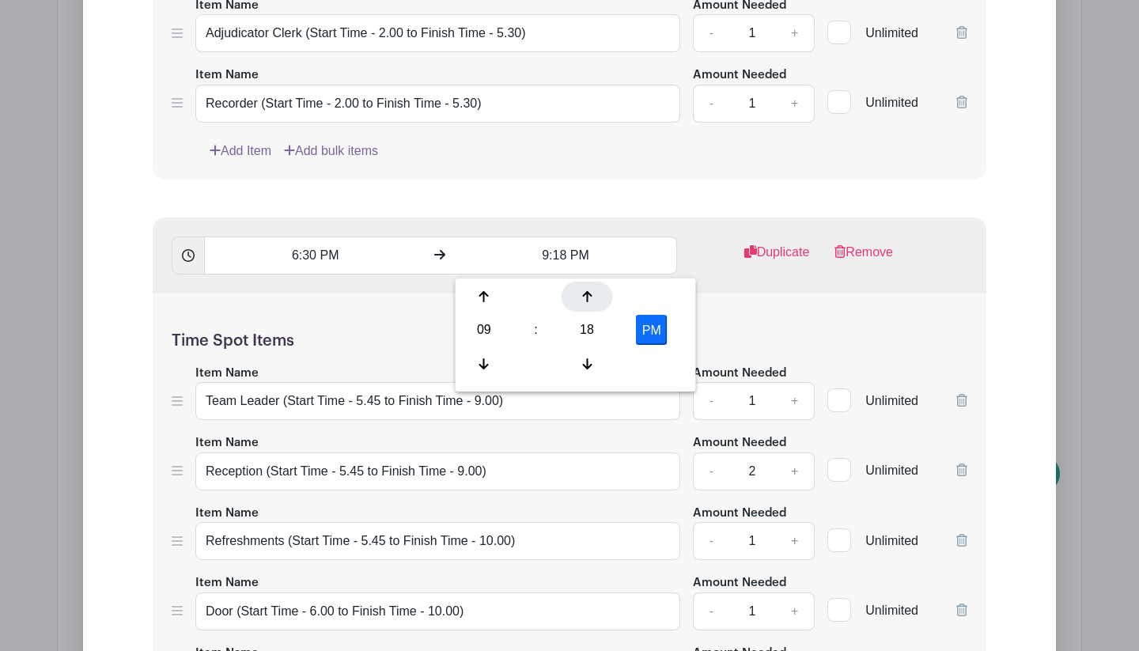
click at [585, 300] on icon at bounding box center [586, 296] width 9 height 13
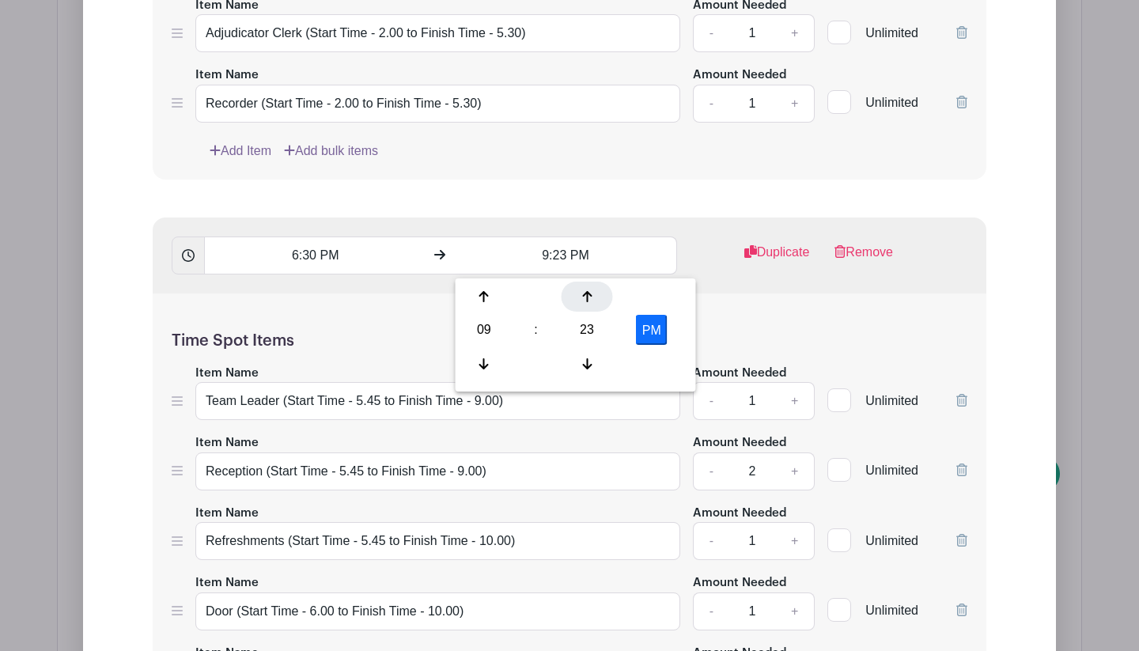
click at [585, 300] on icon at bounding box center [586, 296] width 9 height 13
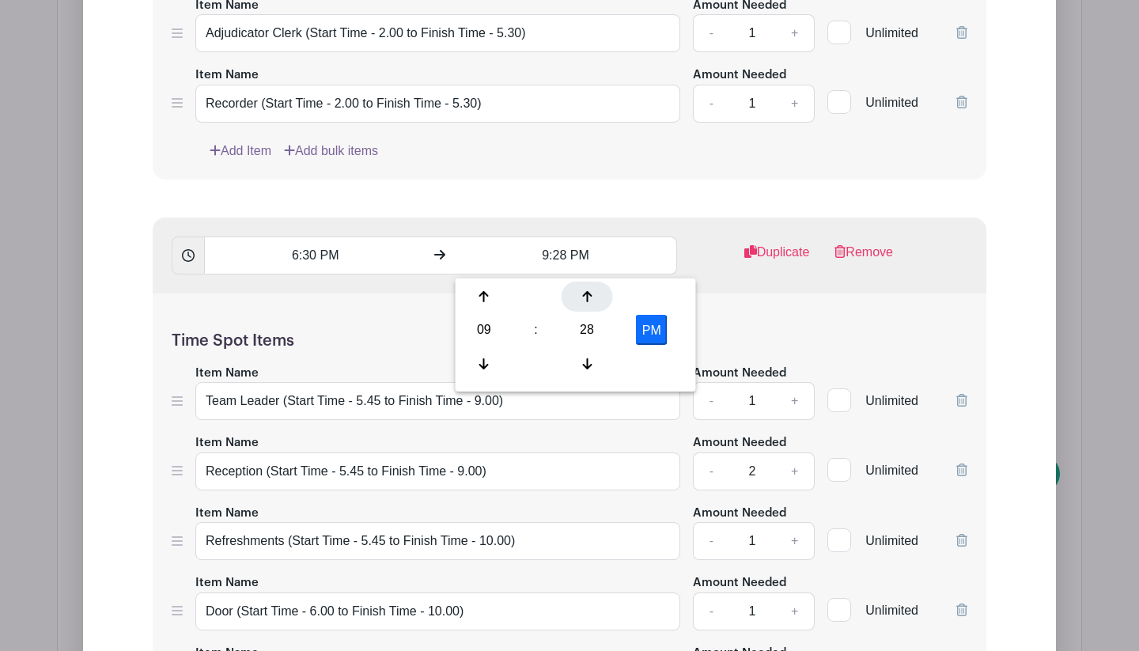
click at [585, 300] on icon at bounding box center [586, 296] width 9 height 13
click at [588, 356] on div at bounding box center [587, 364] width 51 height 30
type input "9:30 PM"
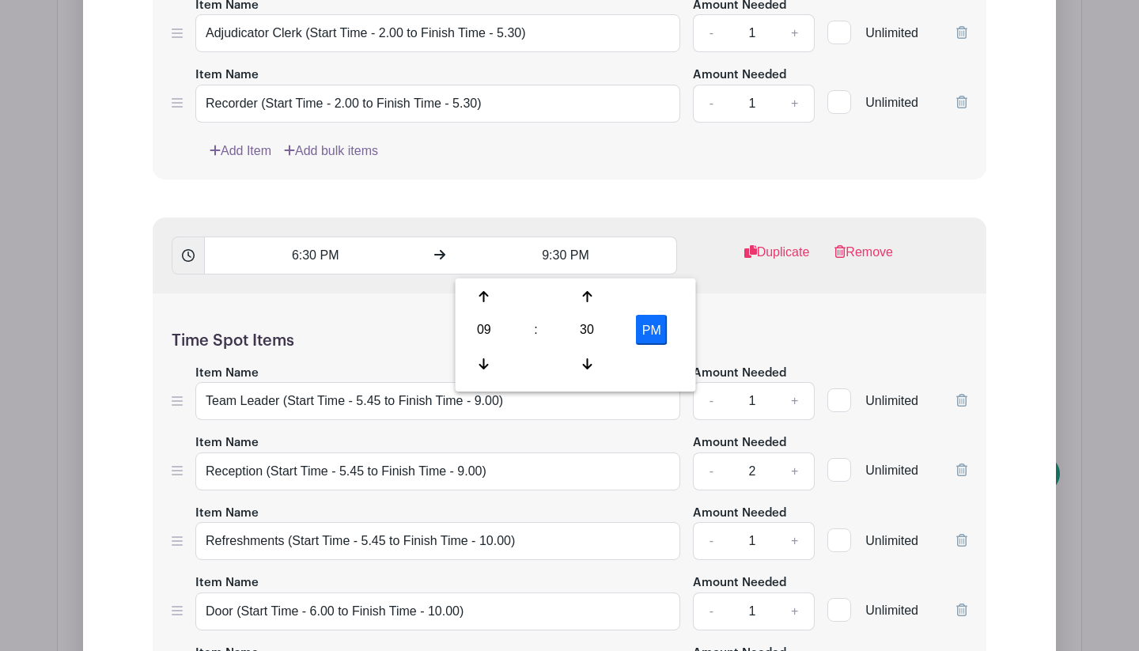
click at [718, 349] on h5 "Time Spot Items" at bounding box center [570, 341] width 796 height 19
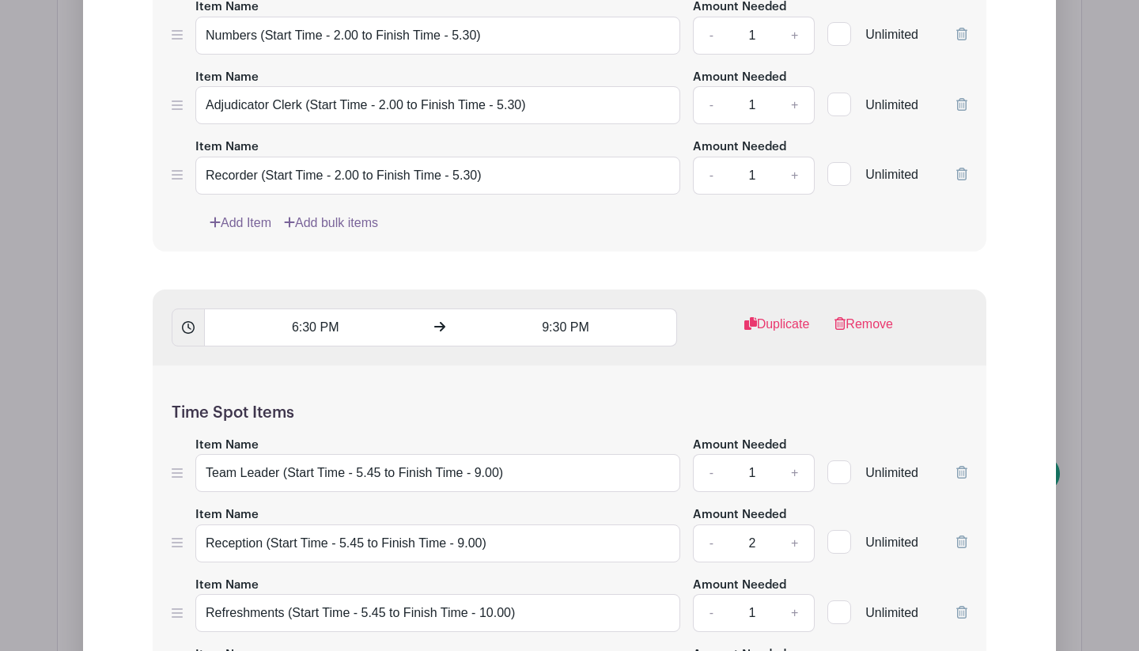
scroll to position [2342, 0]
click at [492, 480] on input "Team Leader (Start Time - 5.45 to Finish Time - 9.00)" at bounding box center [437, 474] width 485 height 38
type input "Team Leader (Start Time - 5.45 to Finish Time - 9.30)"
click at [478, 549] on input "Reception (Start Time - 5.45 to Finish Time - 9.00)" at bounding box center [437, 544] width 485 height 38
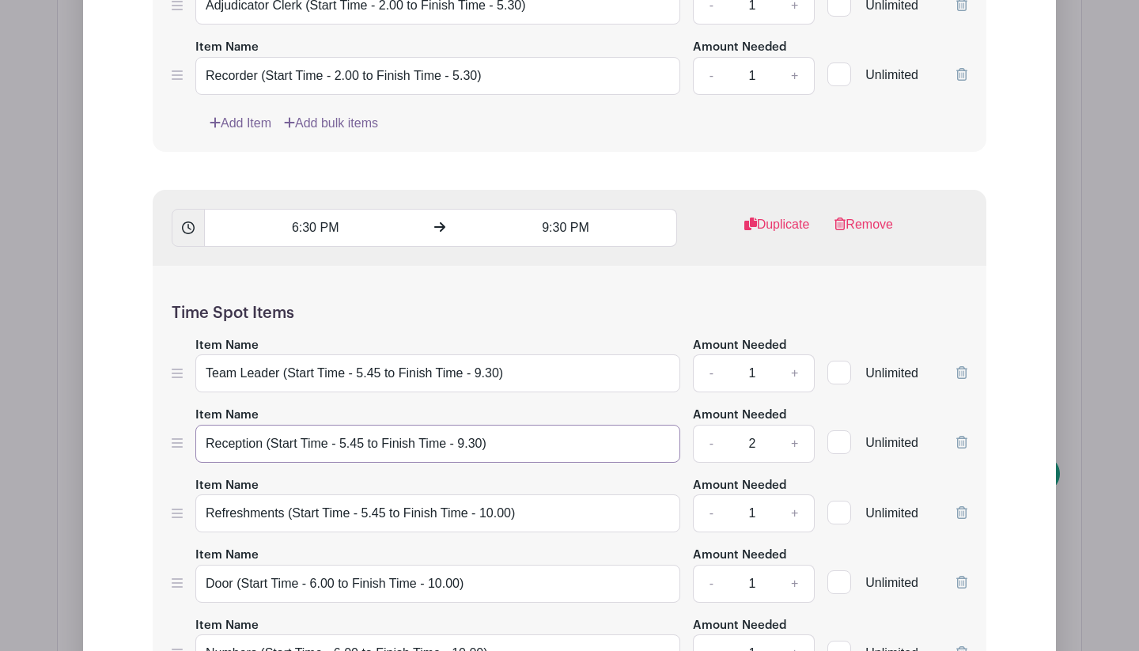
scroll to position [2446, 0]
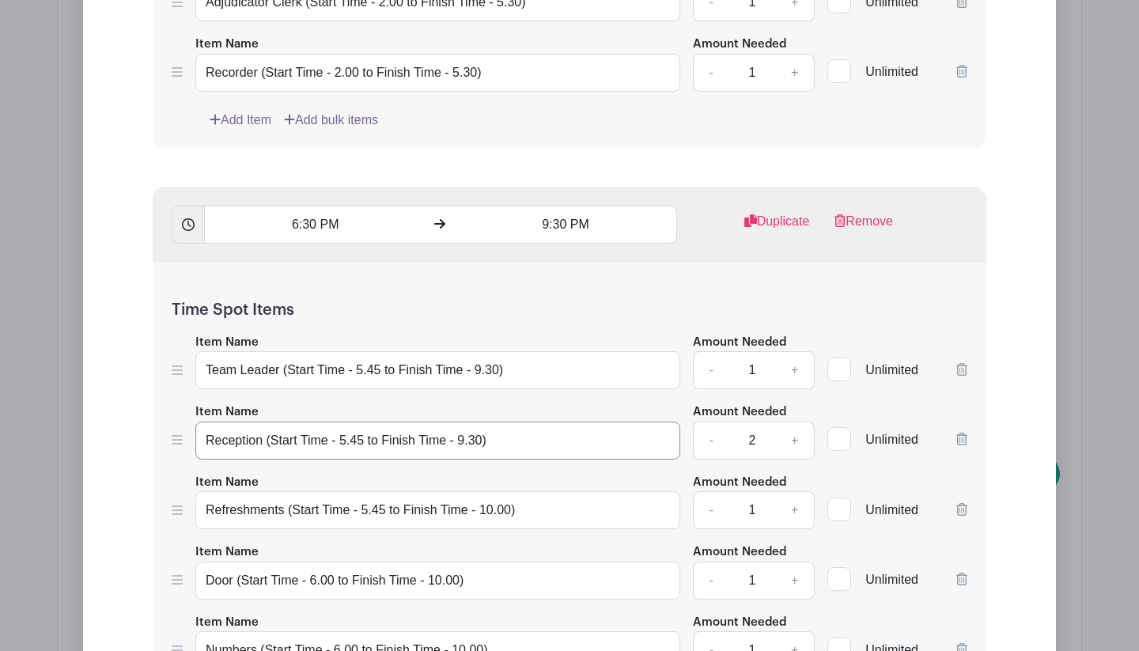
type input "Reception (Start Time - 5.45 to Finish Time - 9.30)"
click at [493, 520] on input "Refreshments (Start Time - 5.45 to Finish Time - 10.00)" at bounding box center [437, 510] width 485 height 38
type input "Refreshments (Start Time - 5.45 to Finish Time - 9.30)"
click at [601, 487] on div "Item Name Refreshments (Start Time - 5.45 to Finish Time - 9.30)" at bounding box center [437, 501] width 485 height 58
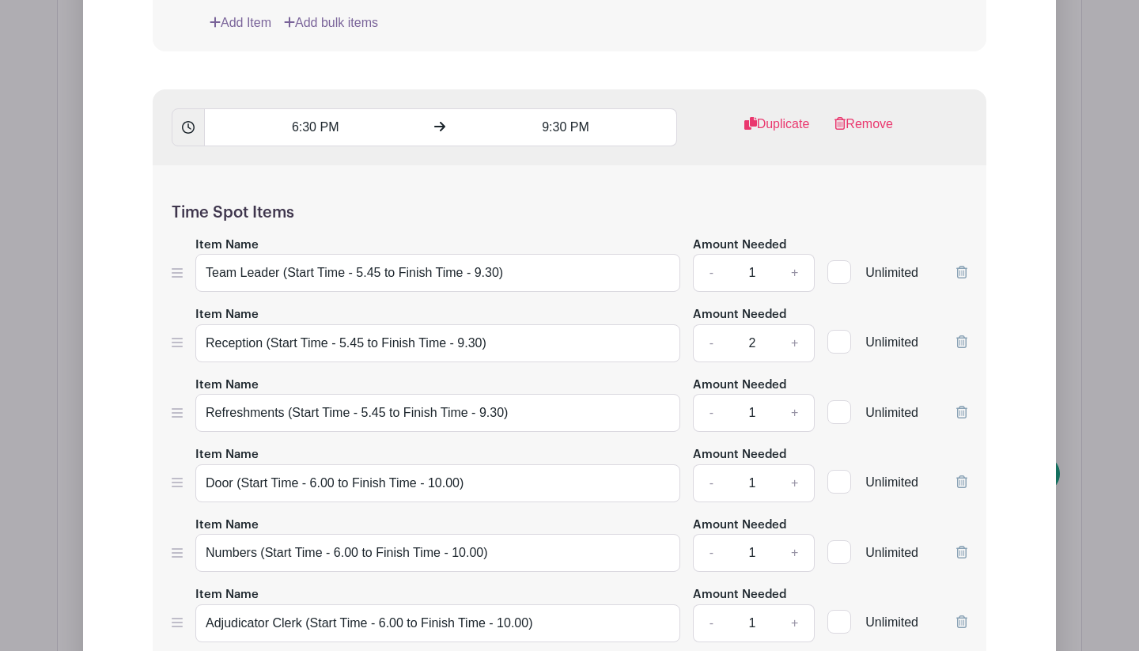
scroll to position [2569, 0]
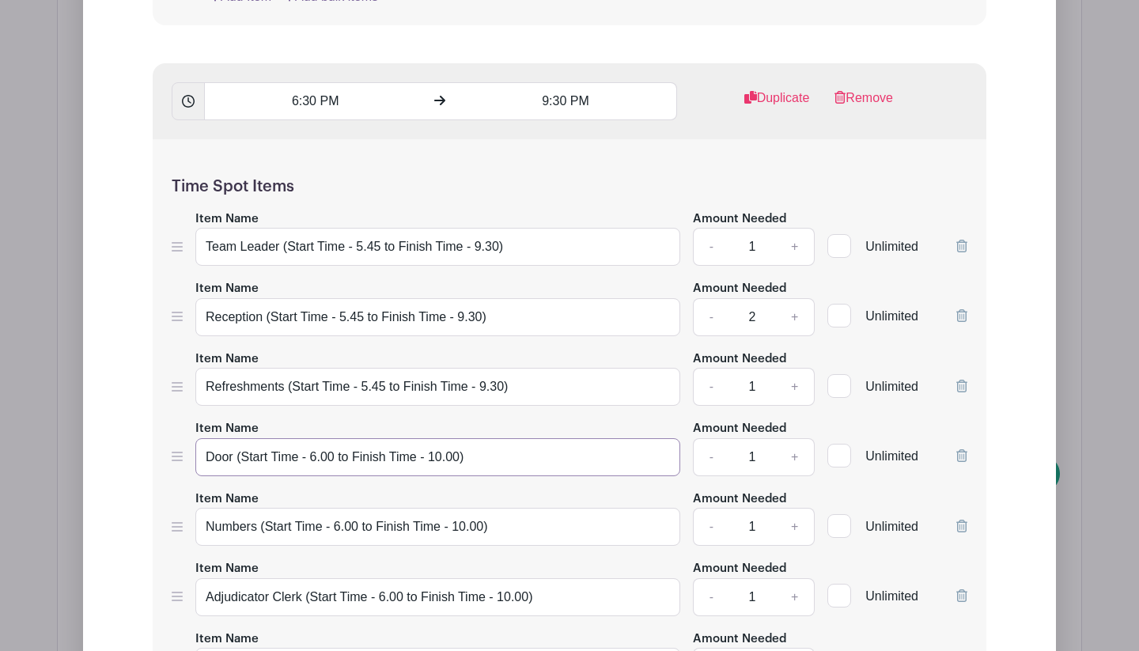
click at [453, 464] on input "Door (Start Time - 6.00 to Finish Time - 10.00)" at bounding box center [437, 457] width 485 height 38
type input "Door (Start Time - 6.00 to Finish Time - 9.30)"
click at [477, 529] on input "Numbers (Start Time - 6.00 to Finish Time - 10.00)" at bounding box center [437, 527] width 485 height 38
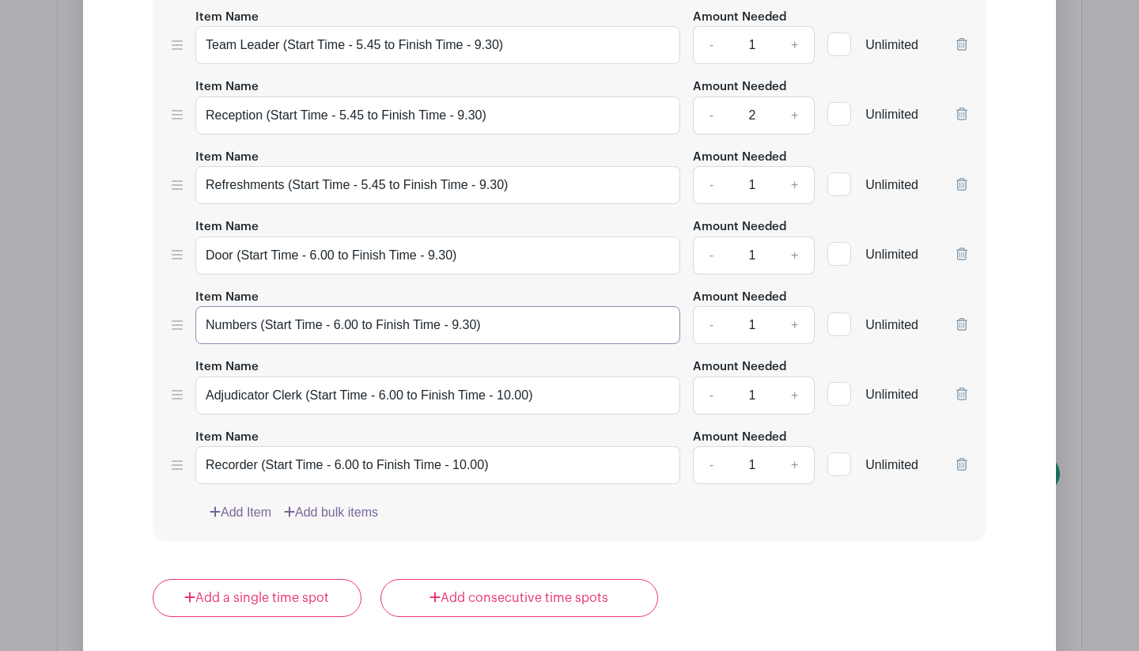
scroll to position [2954, 0]
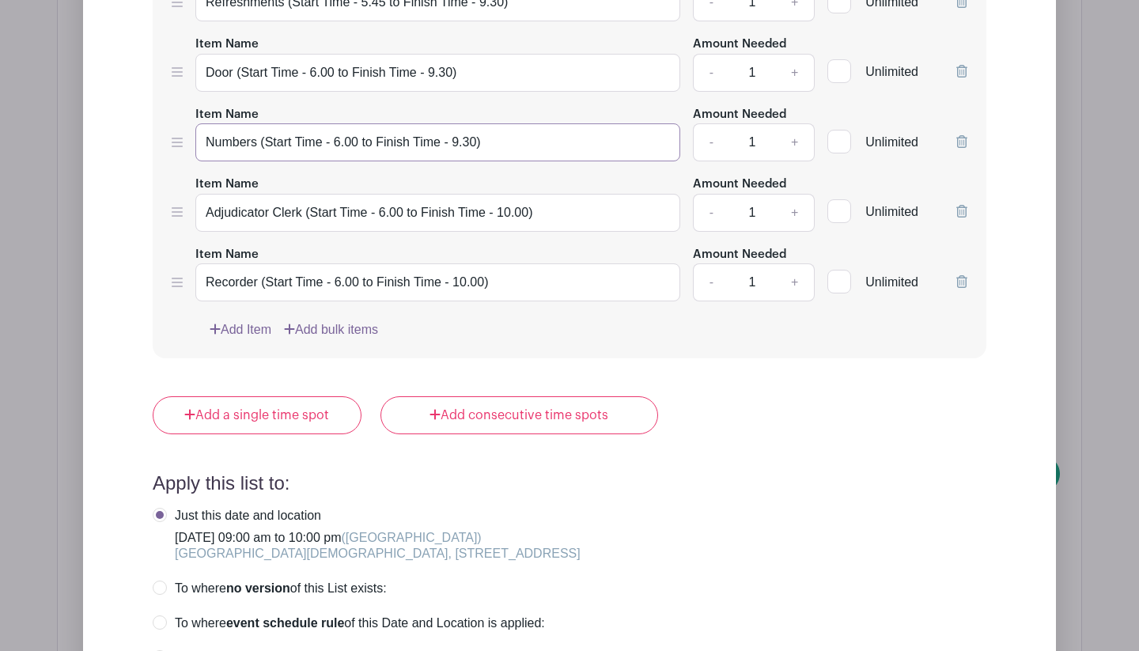
type input "Numbers (Start Time - 6.00 to Finish Time - 9.30)"
click at [527, 216] on input "Adjudicator Clerk (Start Time - 6.00 to Finish Time - 10.00)" at bounding box center [437, 213] width 485 height 38
type input "Adjudicator Clerk (Start Time - 6.00 to Finish Time - 9.30)"
click at [479, 290] on input "Recorder (Start Time - 6.00 to Finish Time - 10.00)" at bounding box center [437, 282] width 485 height 38
type input "Recorder (Start Time - 6.00 to Finish Time - 9.30)"
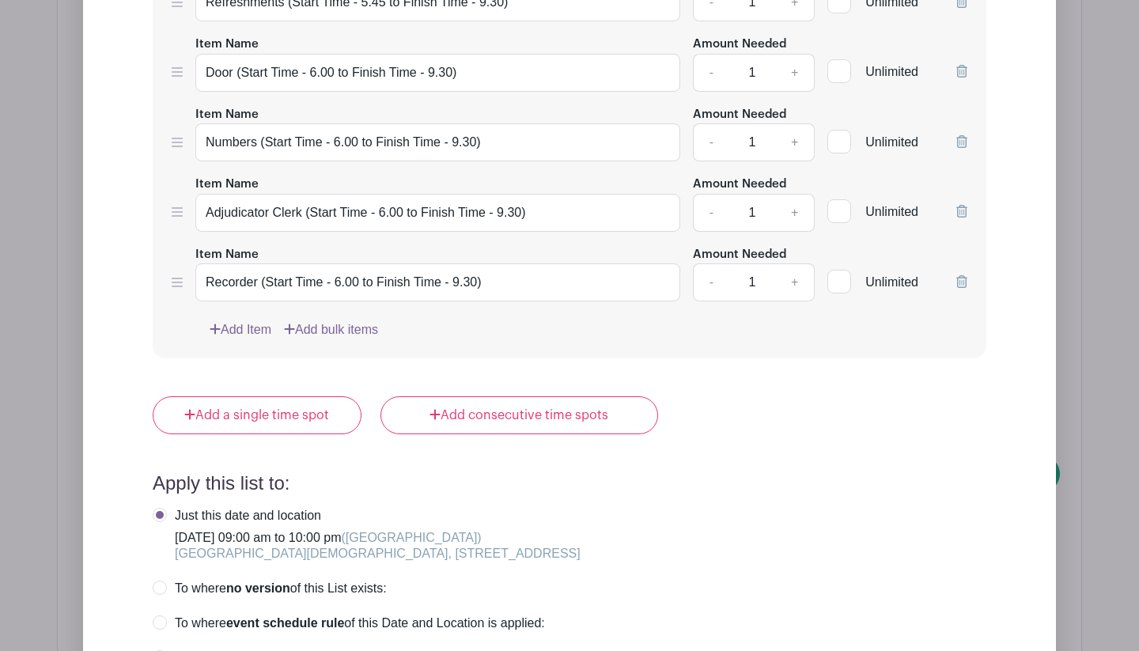
click at [780, 424] on div "Add a single time spot Add consecutive time spots" at bounding box center [570, 415] width 834 height 38
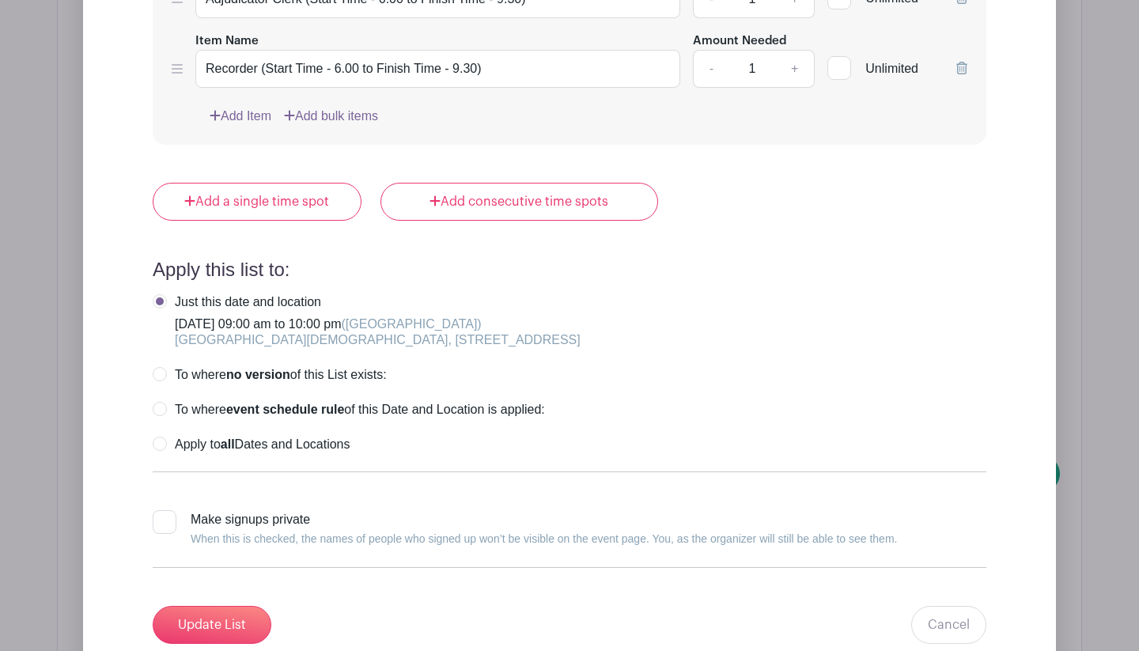
scroll to position [3333, 0]
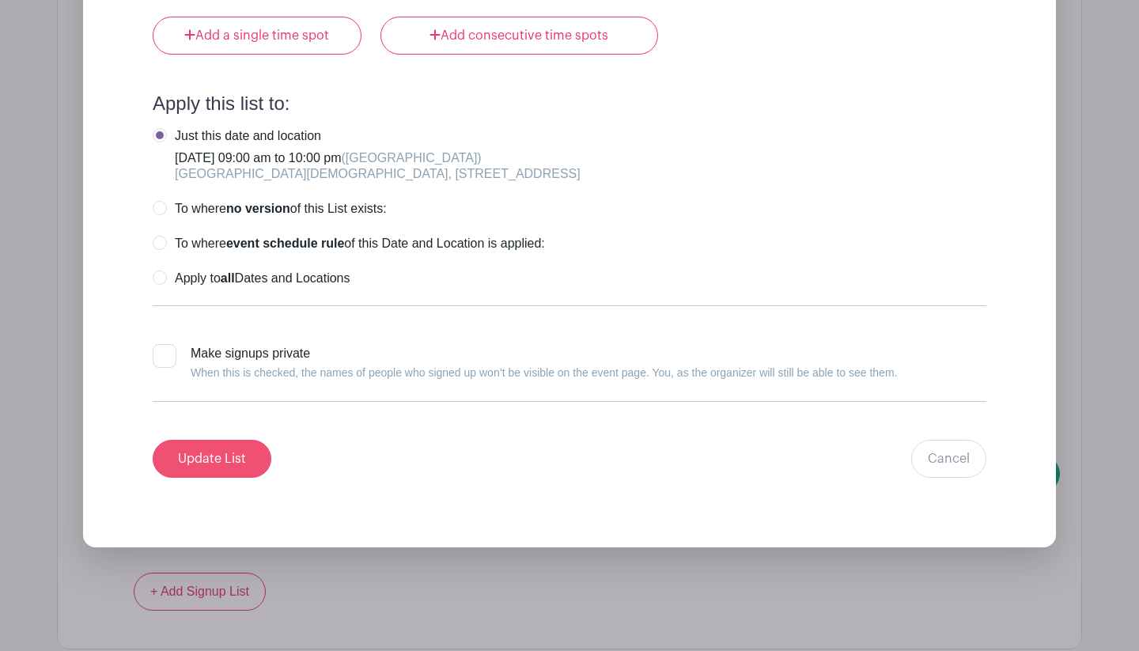
click at [240, 465] on input "Update List" at bounding box center [212, 459] width 119 height 38
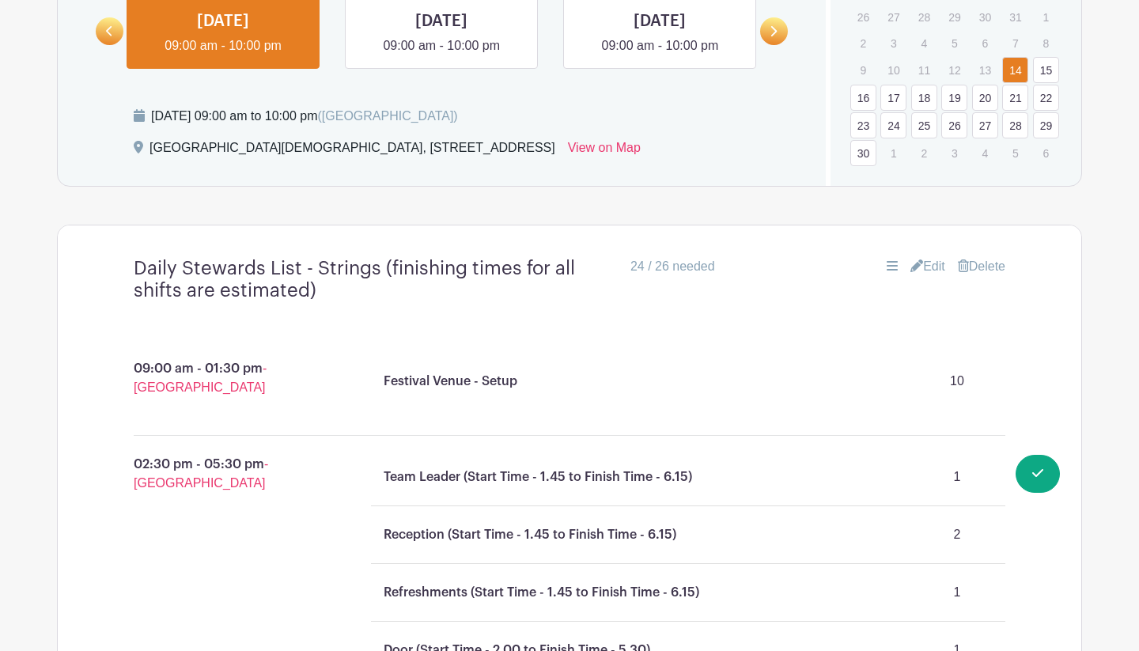
scroll to position [1017, 0]
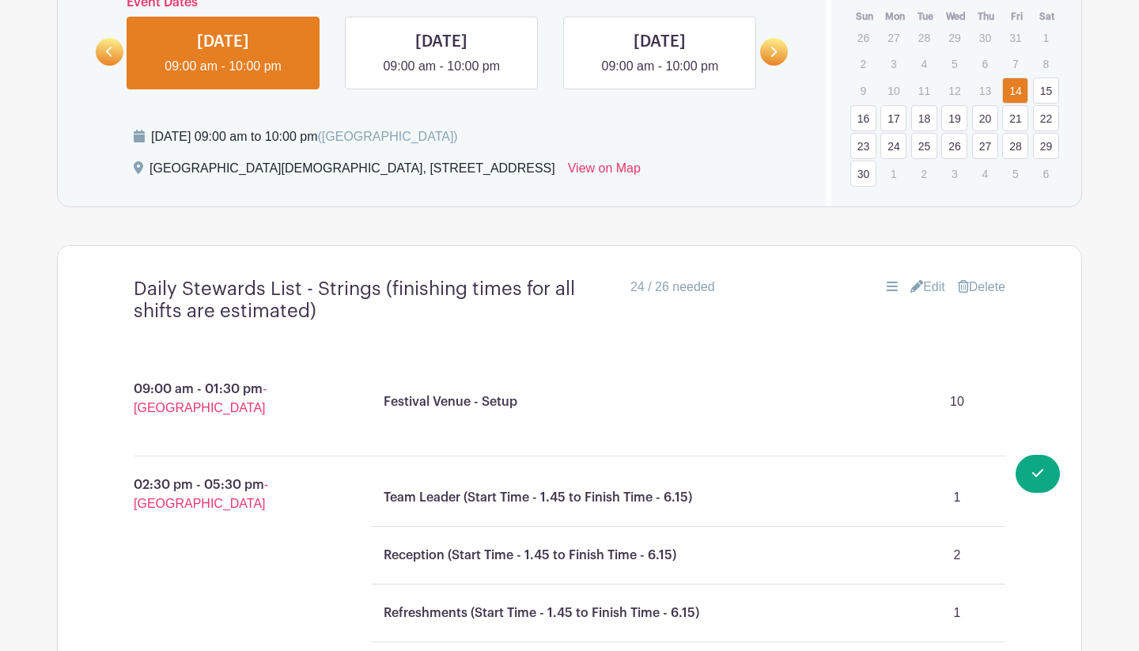
click at [895, 119] on link "17" at bounding box center [894, 118] width 26 height 26
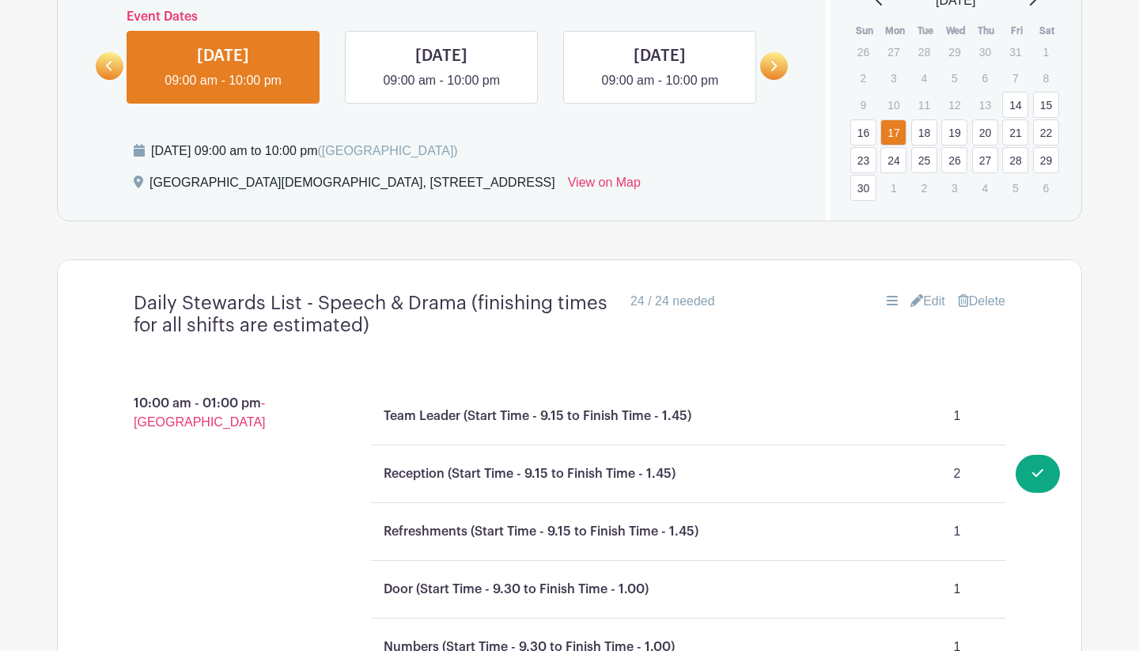
scroll to position [980, 0]
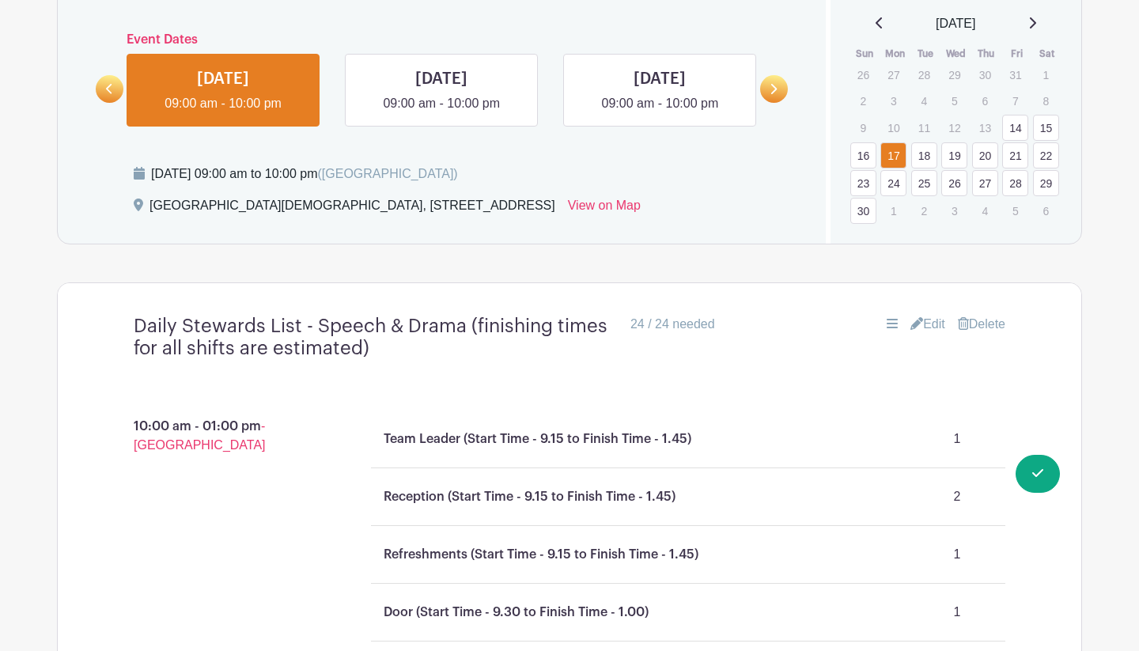
click at [934, 324] on link "Edit" at bounding box center [928, 324] width 35 height 19
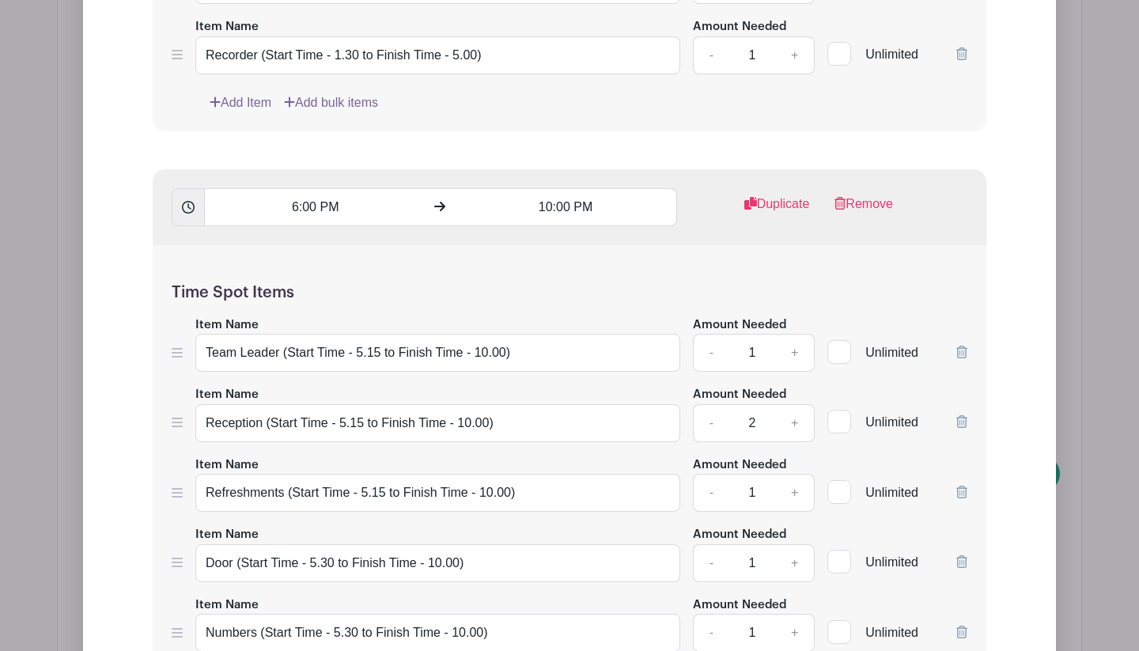
scroll to position [2920, 0]
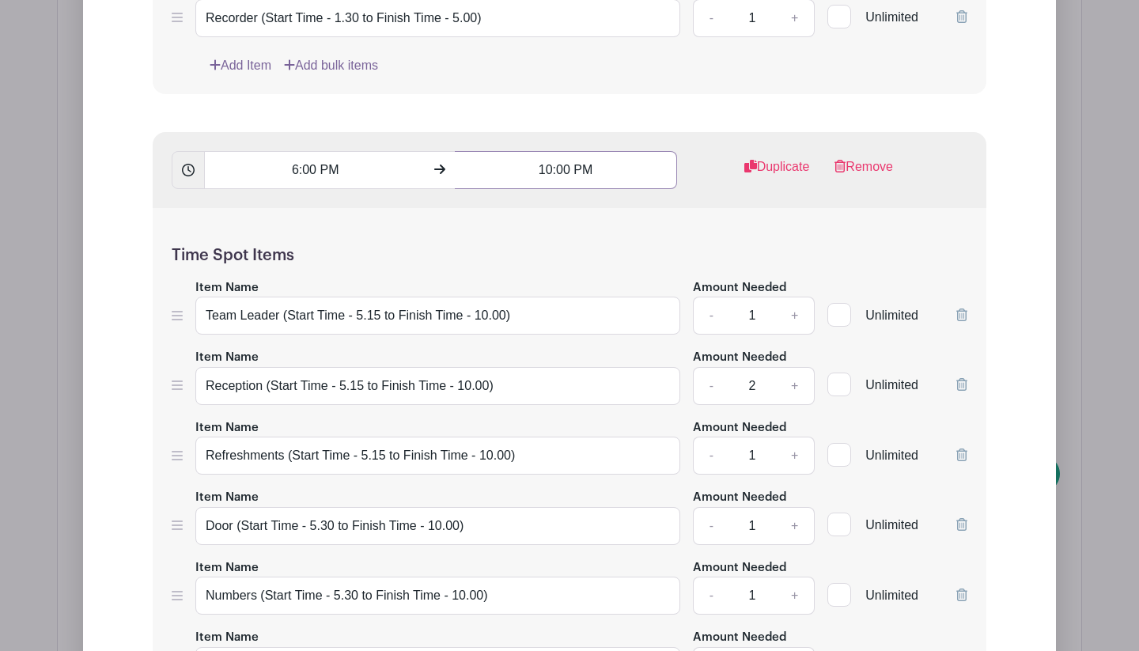
click at [552, 177] on input "10:00 PM" at bounding box center [566, 170] width 222 height 38
type input "9:00 PM"
click at [719, 239] on div "Time Spot Items Item Name Team Leader (Start Time - 5.15 to Finish Time - 10.00…" at bounding box center [570, 510] width 834 height 604
click at [488, 323] on input "Team Leader (Start Time - 5.15 to Finish Time - 10.00)" at bounding box center [437, 316] width 485 height 38
type input "Team Leader (Start Time - 5.15 to Finish Time - 9.00)"
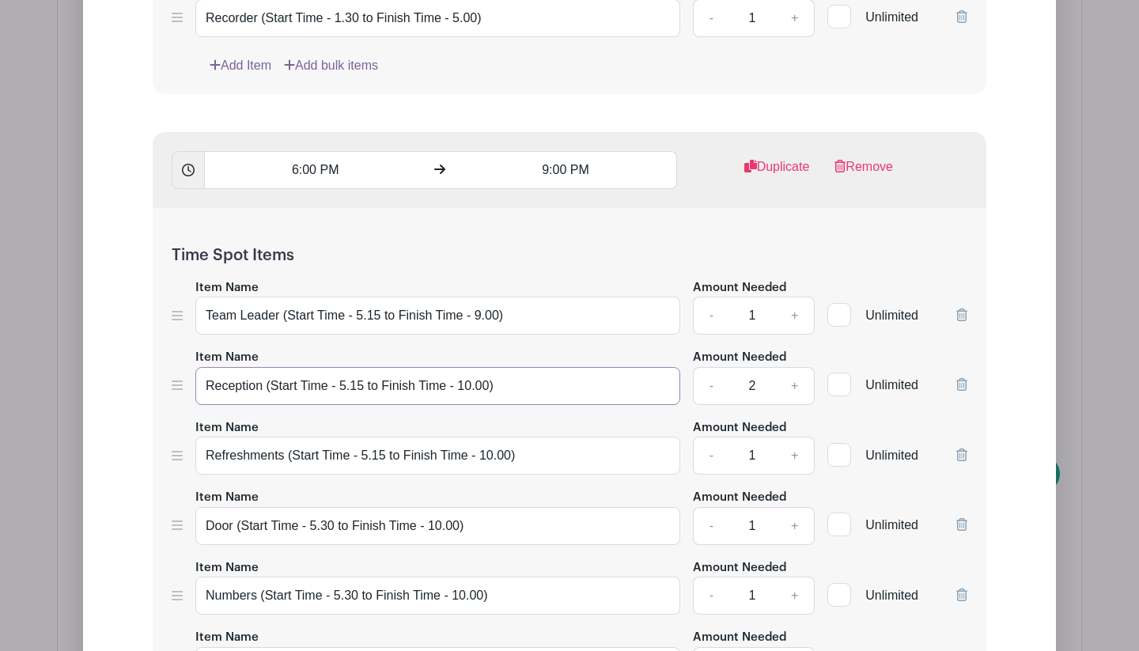
click at [472, 394] on input "Reception (Start Time - 5.15 to Finish Time - 10.00)" at bounding box center [437, 386] width 485 height 38
type input "Reception (Start Time - 5.15 to Finish Time - 9.00)"
click at [495, 464] on input "Refreshments (Start Time - 5.15 to Finish Time - 10.00)" at bounding box center [437, 456] width 485 height 38
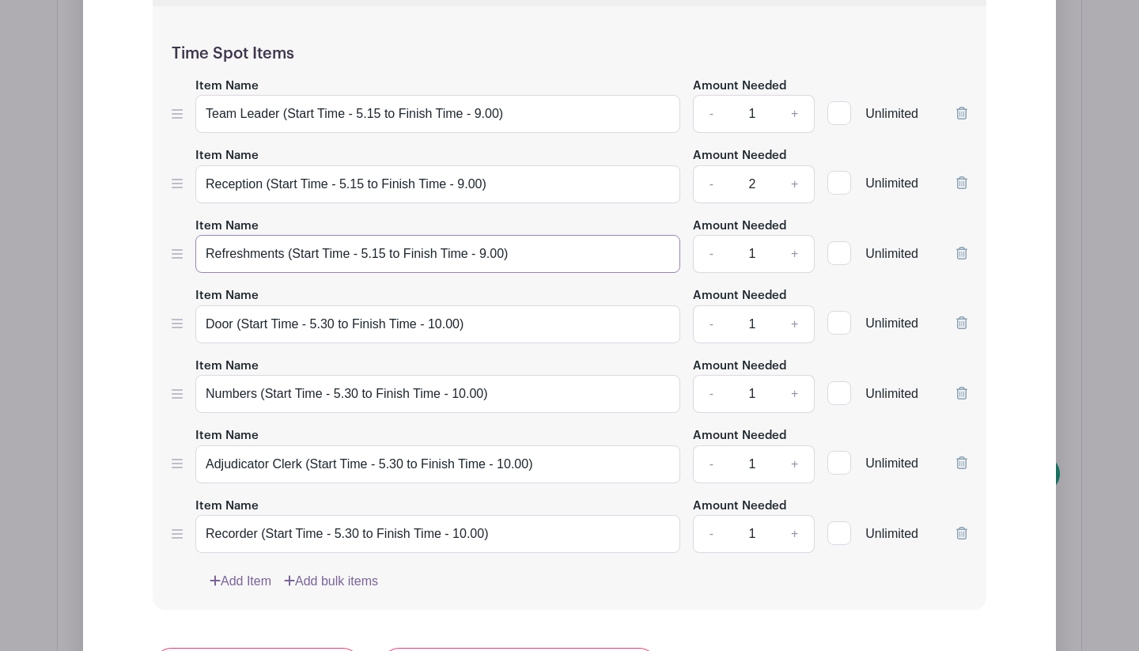
scroll to position [3167, 0]
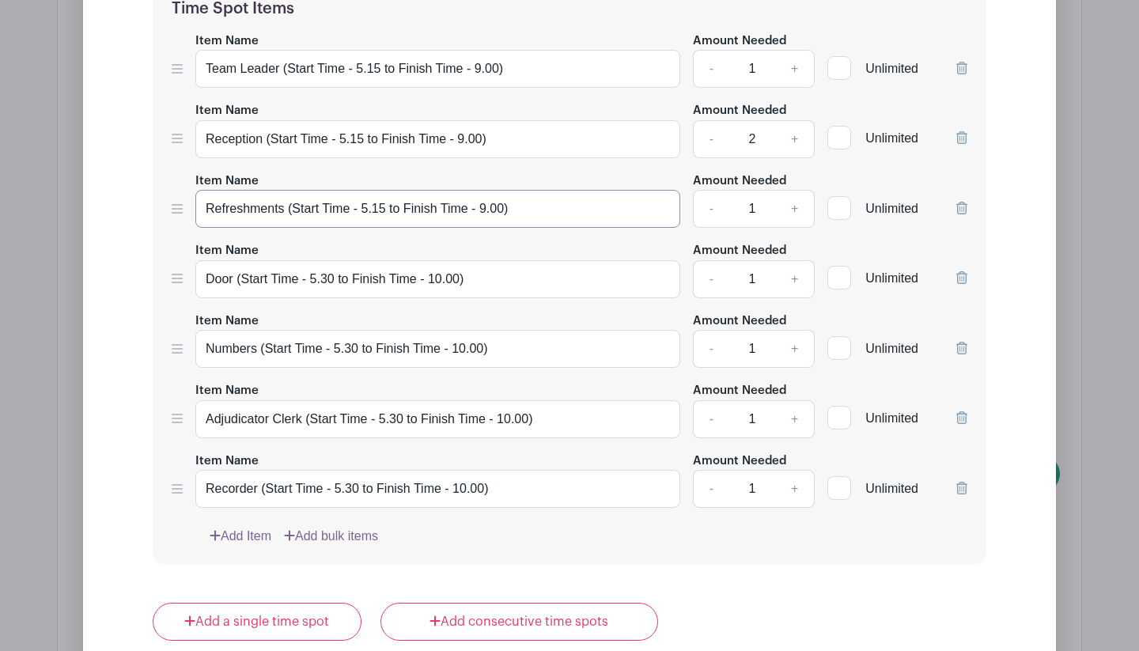
type input "Refreshments (Start Time - 5.15 to Finish Time - 9.00)"
click at [441, 286] on input "Door (Start Time - 5.30 to Finish Time - 10.00)" at bounding box center [437, 279] width 485 height 38
type input "Door (Start Time - 5.30 to Finish Time - 9.00)"
click at [466, 361] on input "Numbers (Start Time - 5.30 to Finish Time - 10.00)" at bounding box center [437, 349] width 485 height 38
type input "Numbers (Start Time - 5.30 to Finish Time - 9.00)"
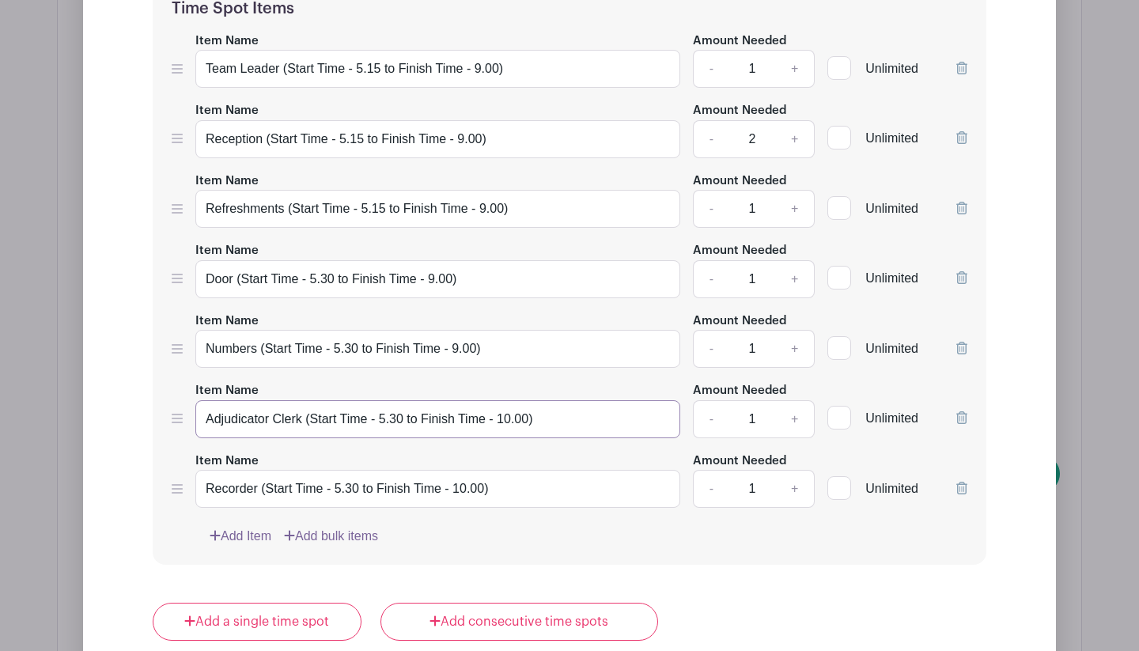
click at [512, 427] on input "Adjudicator Clerk (Start Time - 5.30 to Finish Time - 10.00)" at bounding box center [437, 419] width 485 height 38
type input "Adjudicator Clerk (Start Time - 5.30 to Finish Time - 9.00)"
click at [468, 499] on input "Recorder (Start Time - 5.30 to Finish Time - 10.00)" at bounding box center [437, 489] width 485 height 38
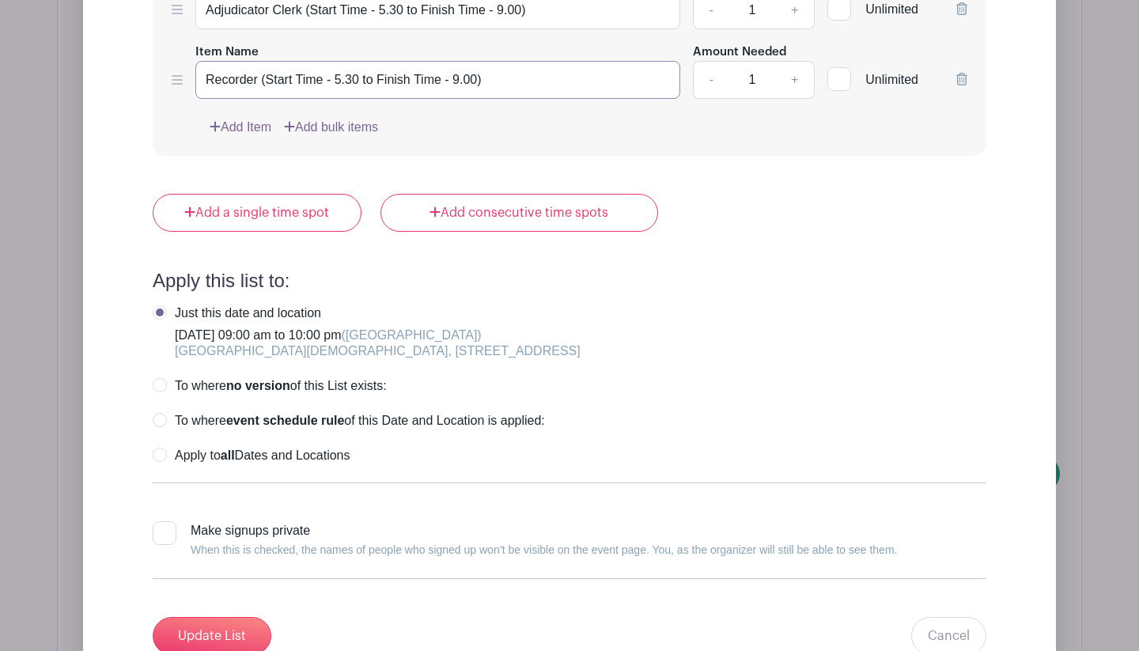
scroll to position [3625, 0]
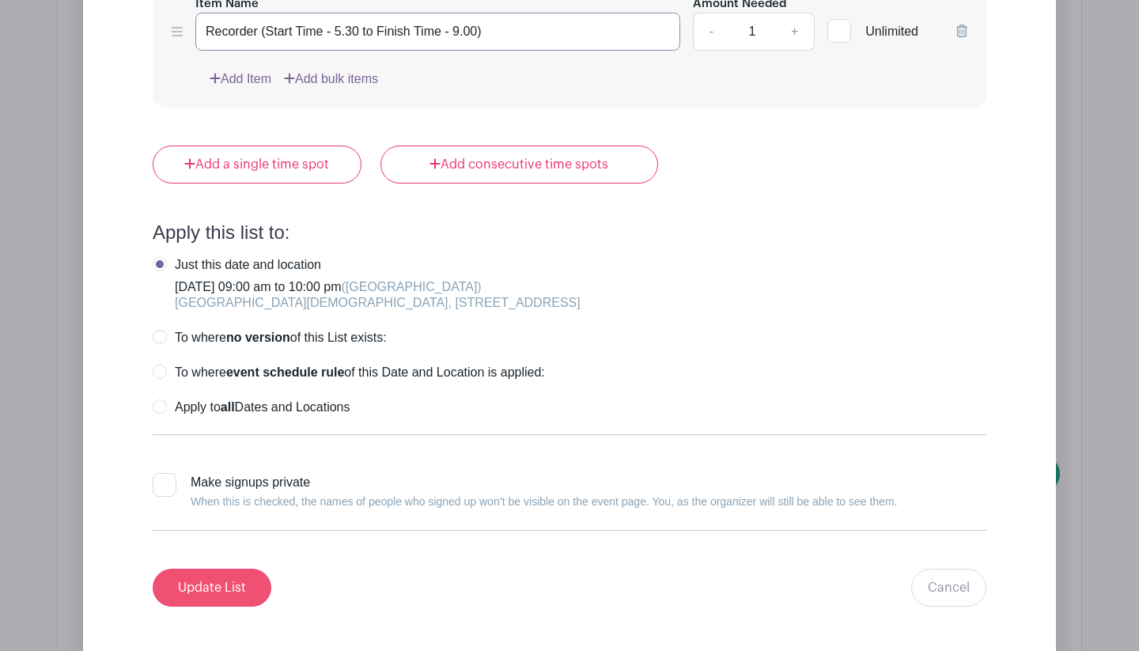
type input "Recorder (Start Time - 5.30 to Finish Time - 9.00)"
click at [244, 593] on input "Update List" at bounding box center [212, 588] width 119 height 38
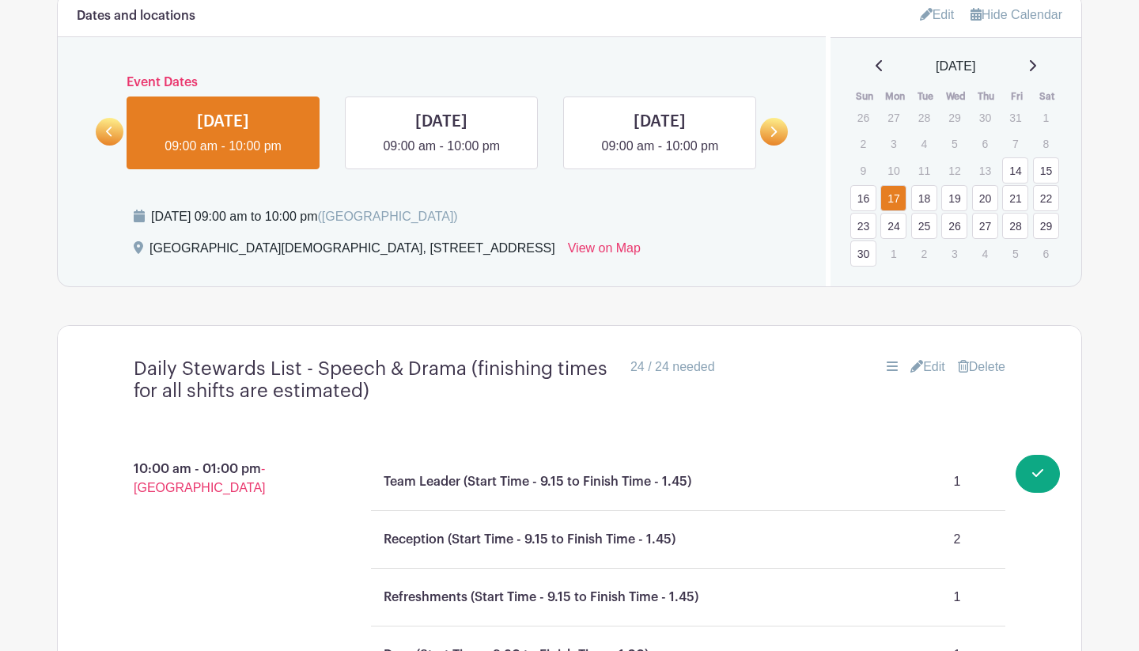
scroll to position [928, 0]
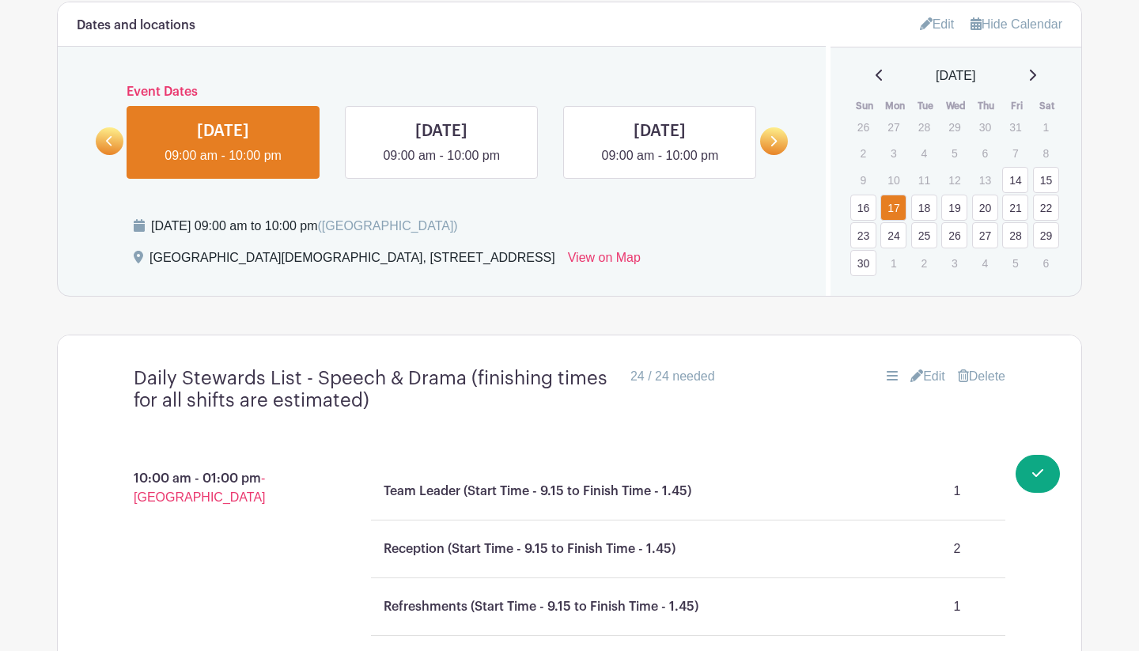
click at [928, 207] on link "18" at bounding box center [924, 208] width 26 height 26
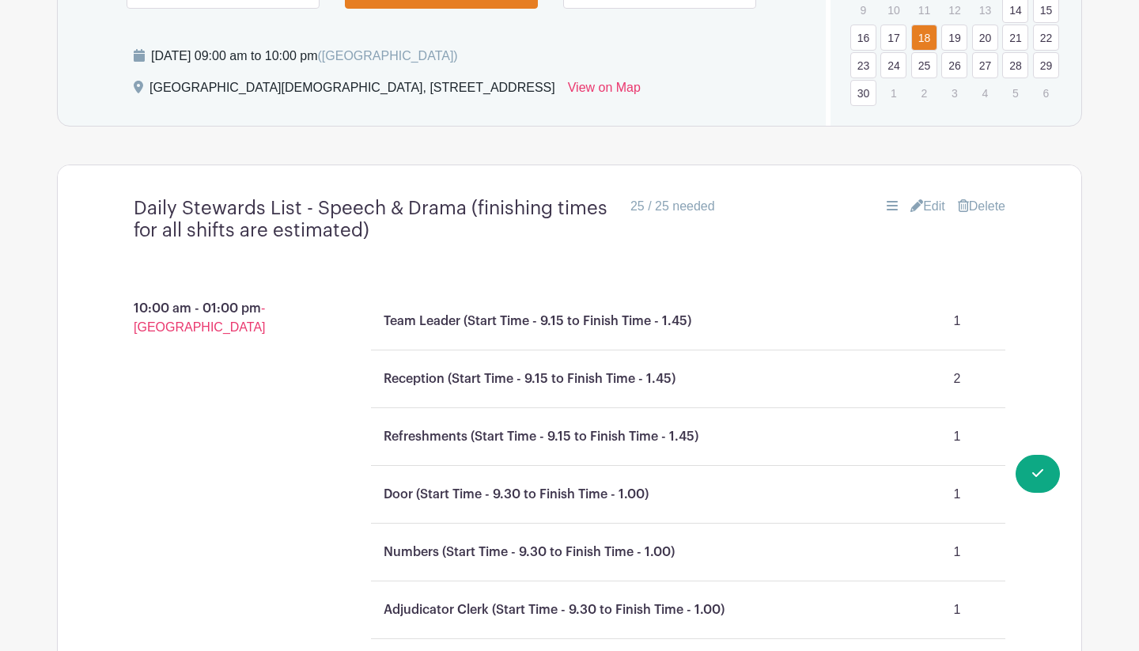
scroll to position [1097, 0]
click at [927, 209] on link "Edit" at bounding box center [928, 208] width 35 height 19
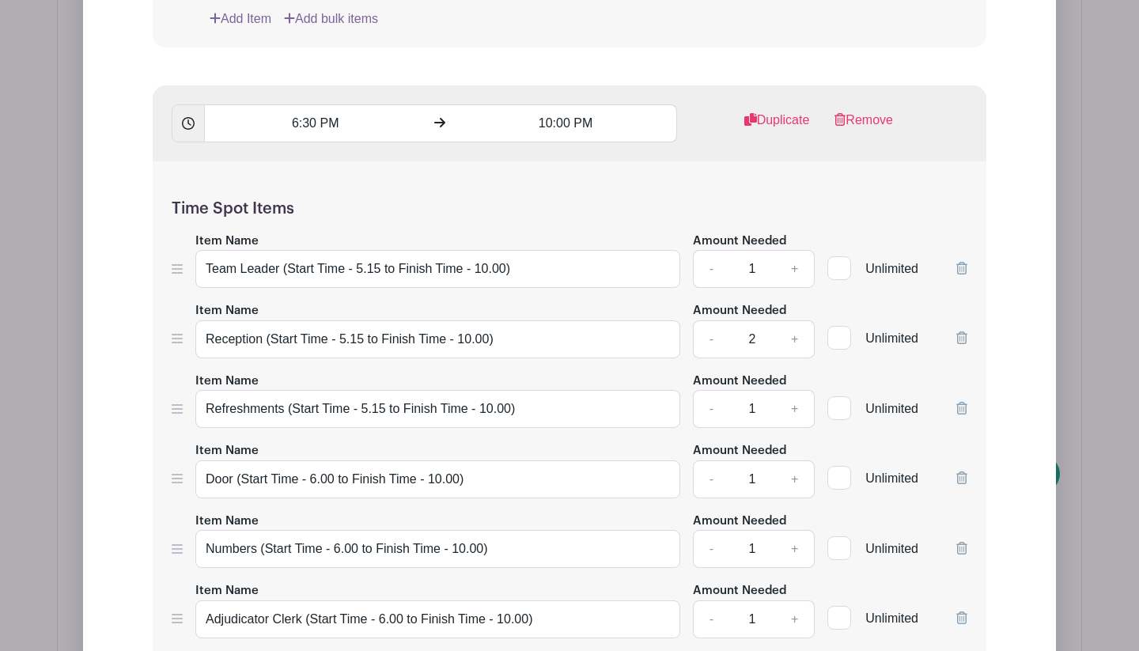
scroll to position [2970, 0]
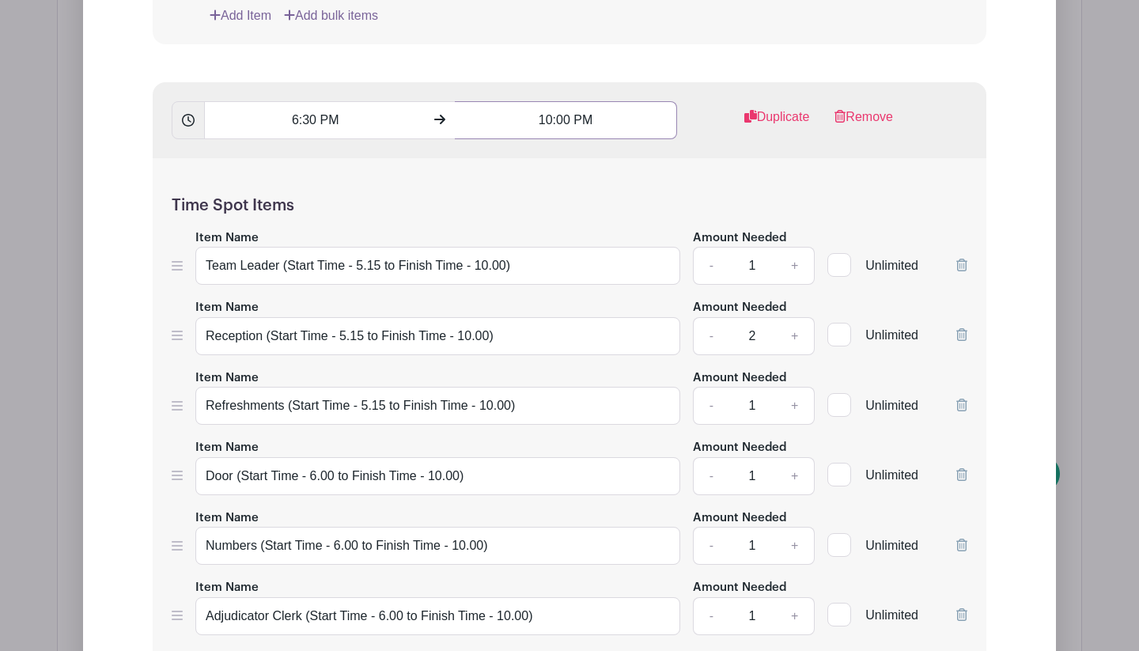
click at [563, 126] on input "10:00 PM" at bounding box center [566, 120] width 222 height 38
type input "9.30 PM"
click at [745, 196] on div "Time Spot Items Item Name Team Leader (Start Time - 5.15 to Finish Time - 10.00…" at bounding box center [570, 460] width 834 height 604
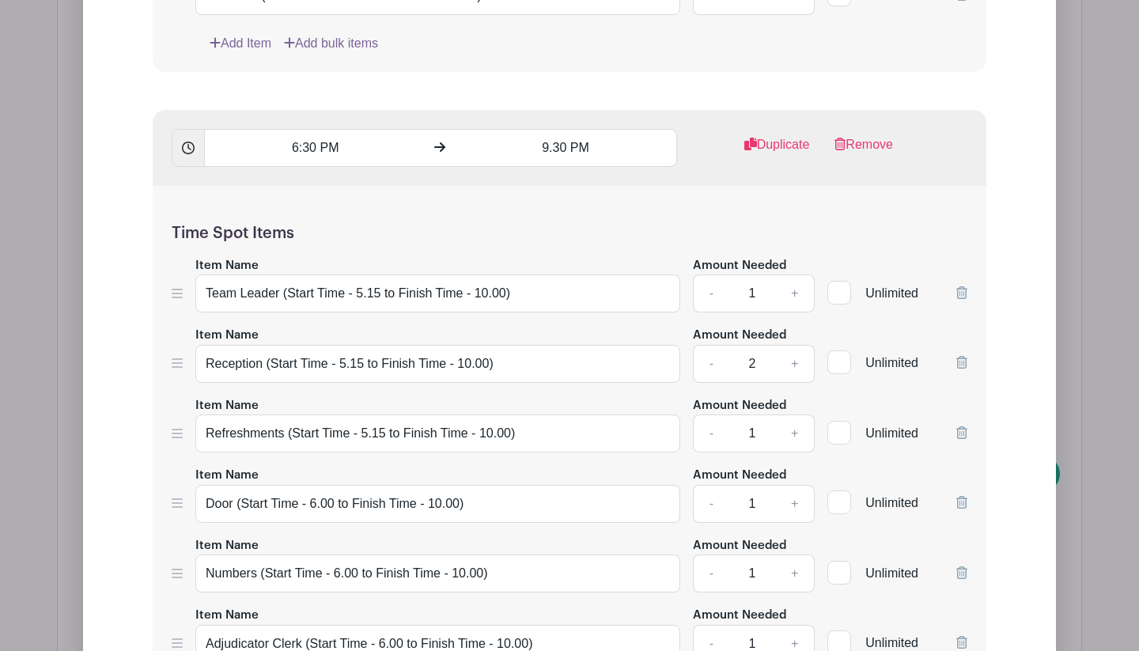
scroll to position [2937, 0]
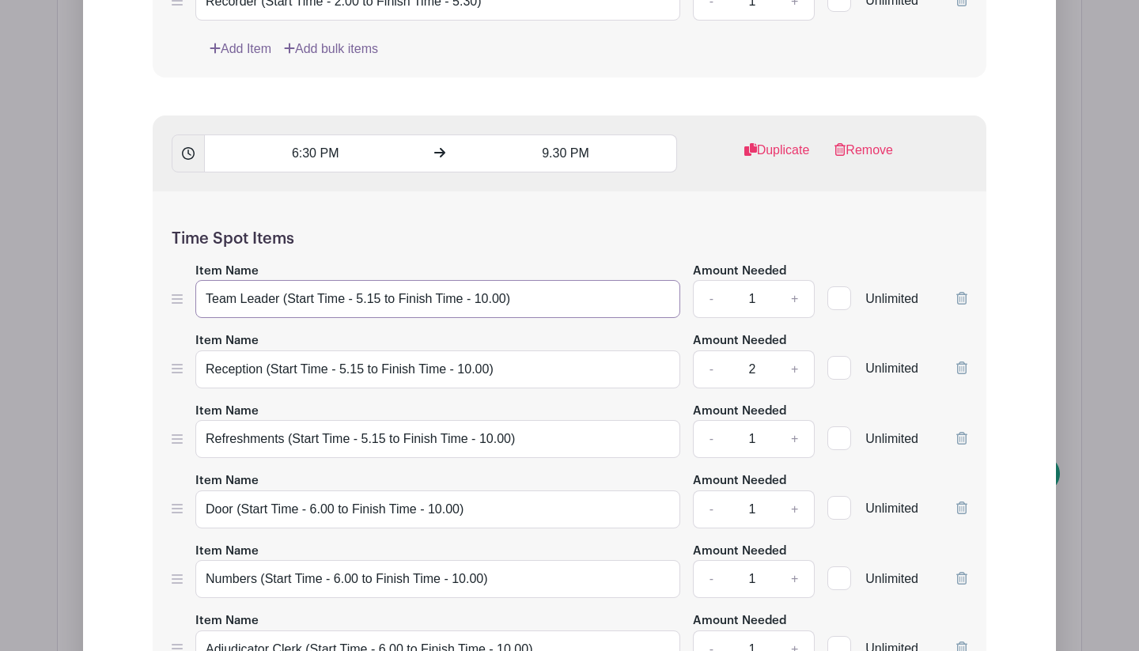
click at [498, 308] on input "Team Leader (Start Time - 5.15 to Finish Time - 10.00)" at bounding box center [437, 299] width 485 height 38
type input "Team Leader (Start Time - 5.15 to Finish Time - 9.30)"
click at [486, 377] on input "Reception (Start Time - 5.15 to Finish Time - 10.00)" at bounding box center [437, 370] width 485 height 38
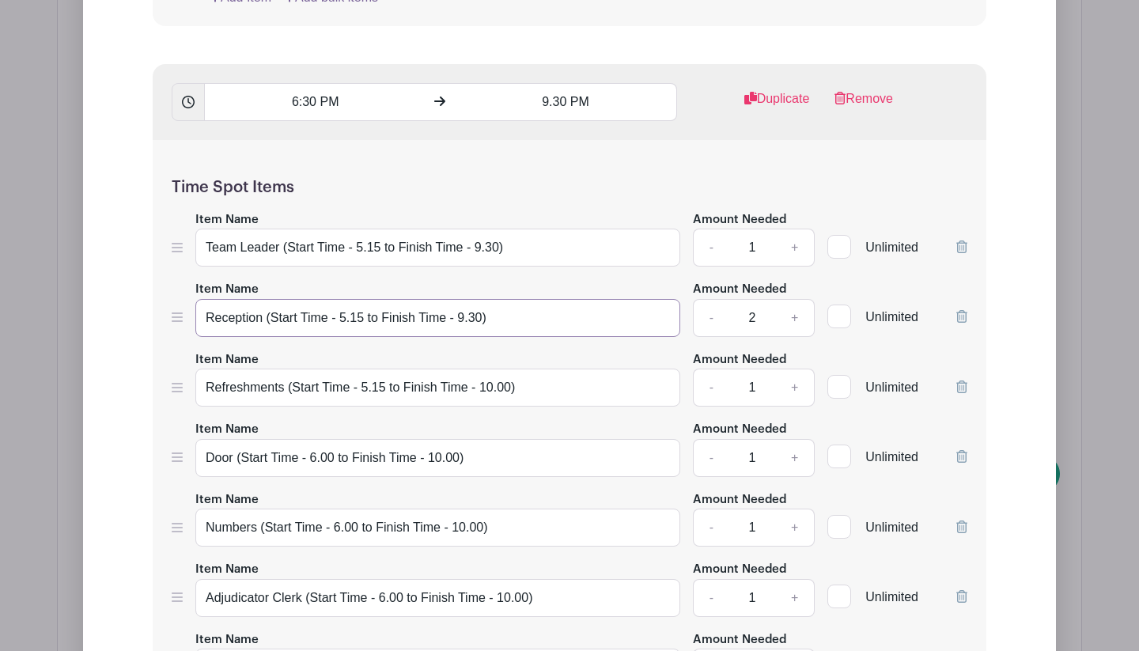
scroll to position [3041, 0]
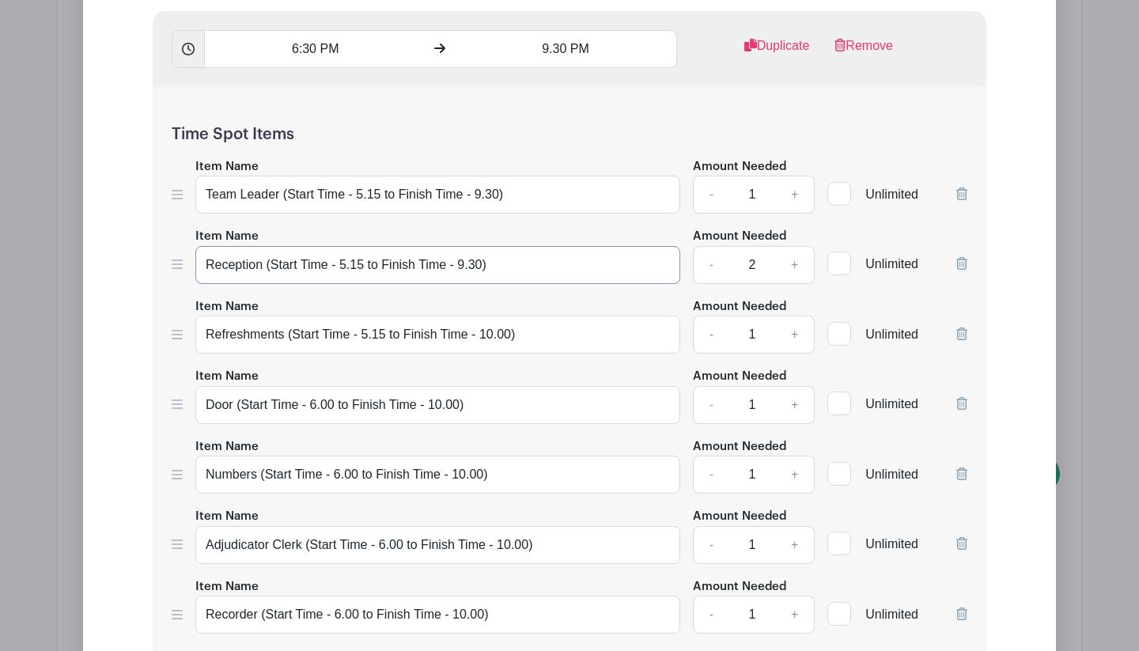
type input "Reception (Start Time - 5.15 to Finish Time - 9.30)"
click at [503, 344] on input "Refreshments (Start Time - 5.15 to Finish Time - 10.00)" at bounding box center [437, 335] width 485 height 38
type input "Refreshments (Start Time - 5.15 to Finish Time - 9.30)"
click at [456, 413] on input "Door (Start Time - 6.00 to Finish Time - 10.00)" at bounding box center [437, 405] width 485 height 38
type input "Door (Start Time - 6.00 to Finish Time - 9.30)"
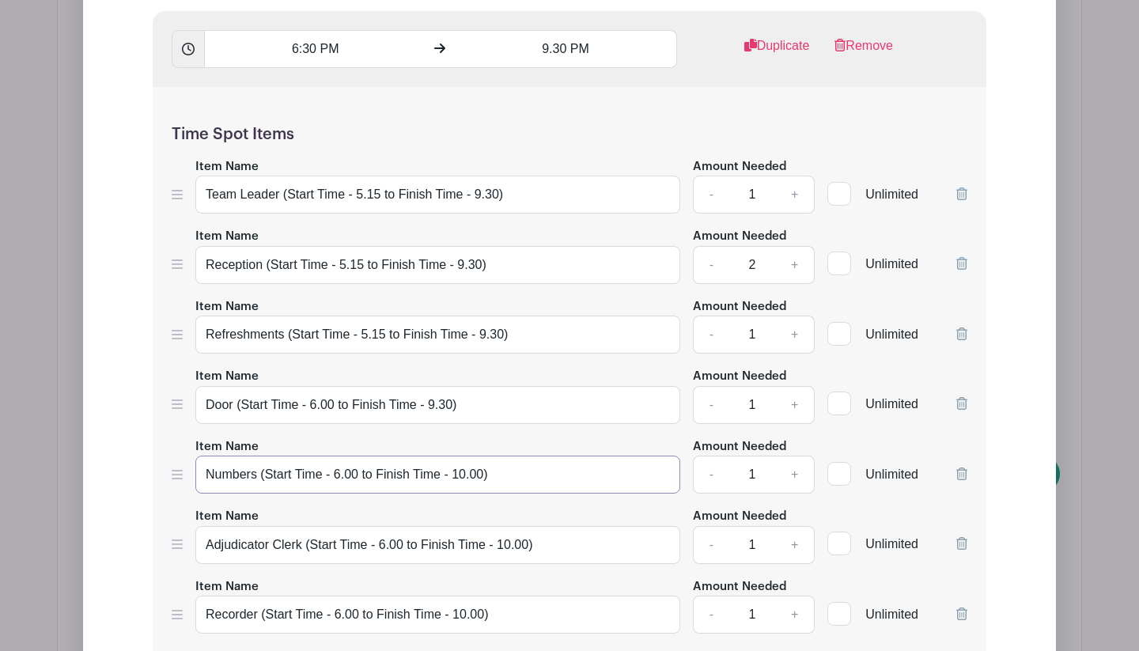
click at [479, 479] on input "Numbers (Start Time - 6.00 to Finish Time - 10.00)" at bounding box center [437, 475] width 485 height 38
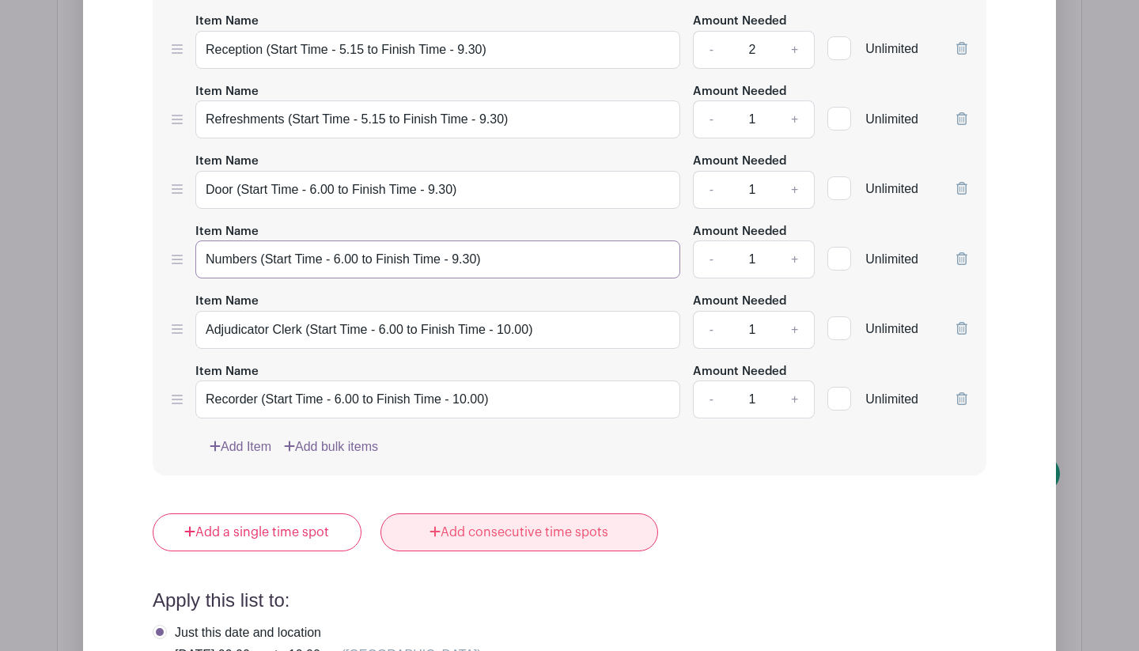
scroll to position [3310, 0]
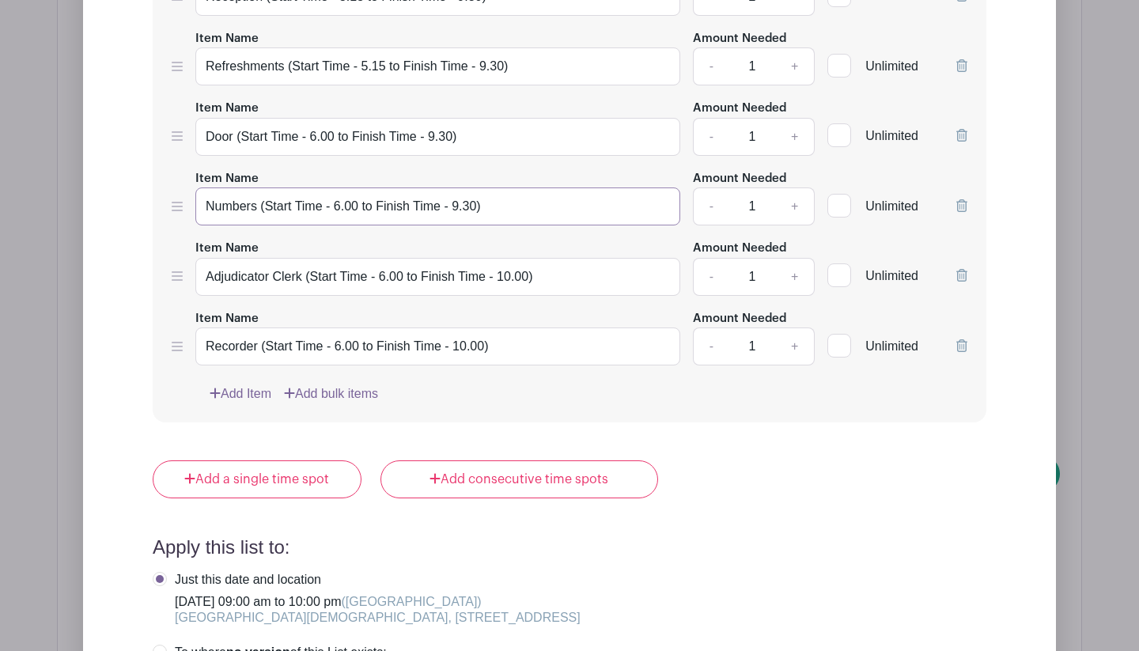
type input "Numbers (Start Time - 6.00 to Finish Time - 9.30)"
click at [525, 286] on input "Adjudicator Clerk (Start Time - 6.00 to Finish Time - 10.00)" at bounding box center [437, 277] width 485 height 38
type input "Adjudicator Clerk (Start Time - 6.00 to Finish Time - 9.30)"
click at [479, 356] on input "Recorder (Start Time - 6.00 to Finish Time - 10.00)" at bounding box center [437, 347] width 485 height 38
type input "Recorder (Start Time - 6.00 to Finish Time - 9.30)"
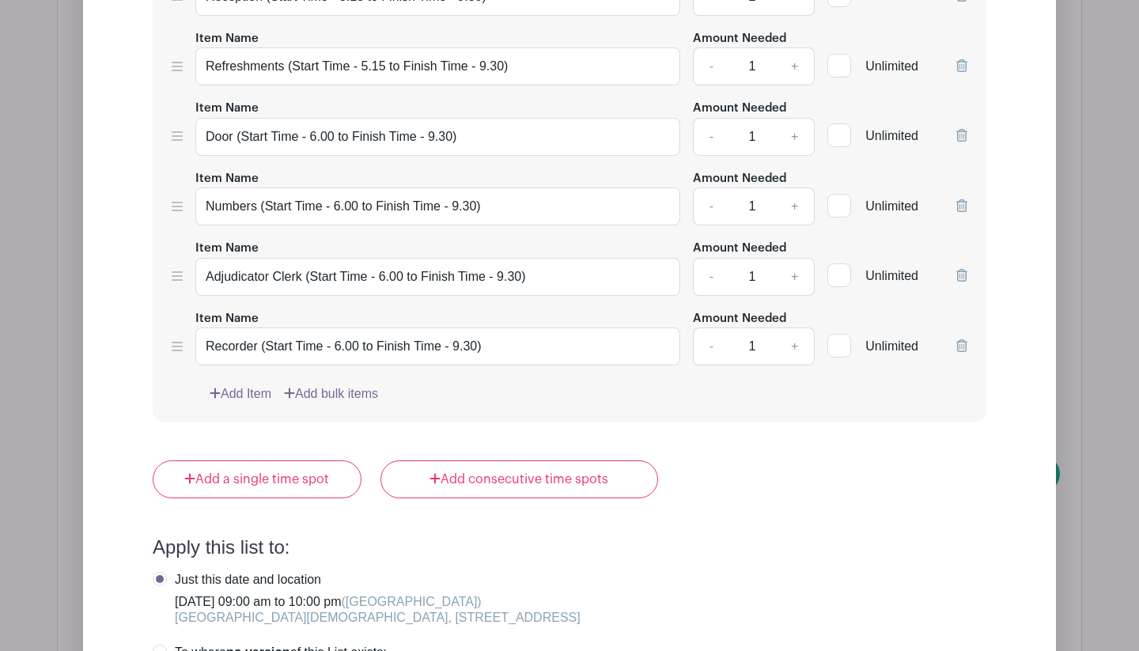
click at [647, 413] on div "Time Spot Items Item Name Team Leader (Start Time - 5.15 to Finish Time - 9.30)…" at bounding box center [570, 121] width 834 height 604
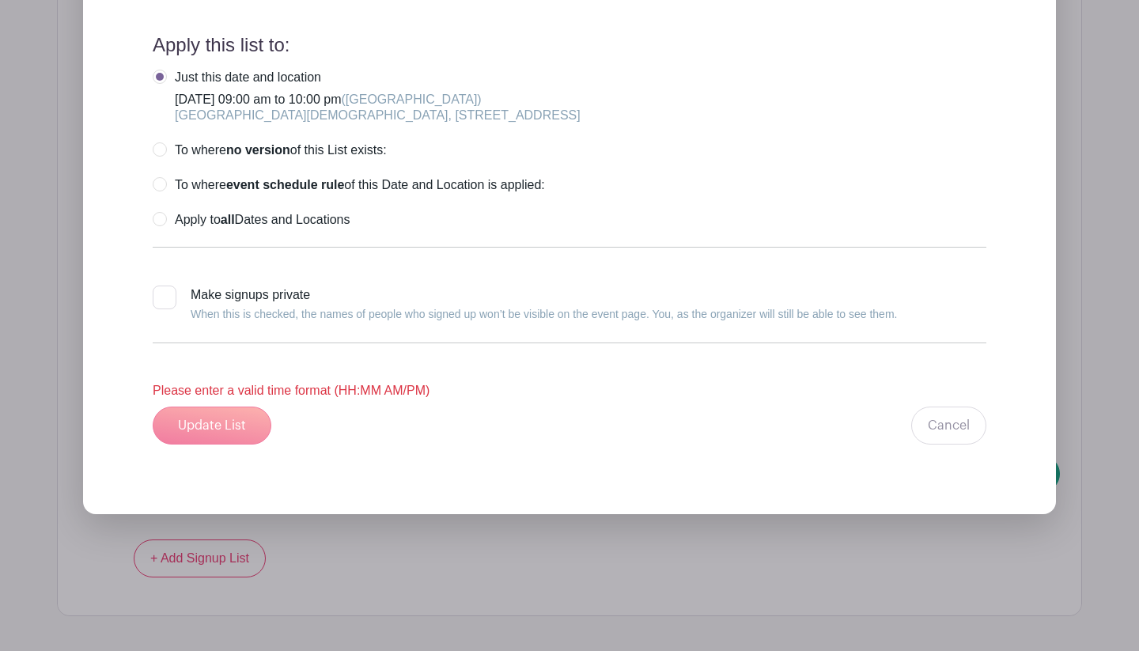
scroll to position [3818, 0]
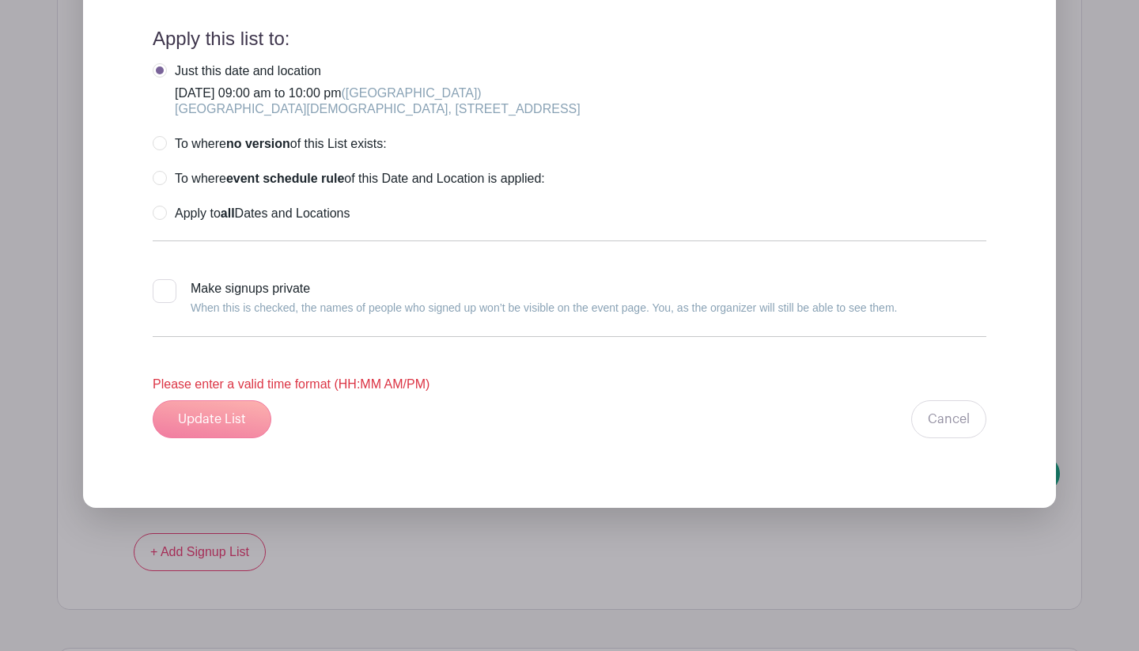
click at [223, 428] on div "Update List Cancel" at bounding box center [570, 419] width 834 height 38
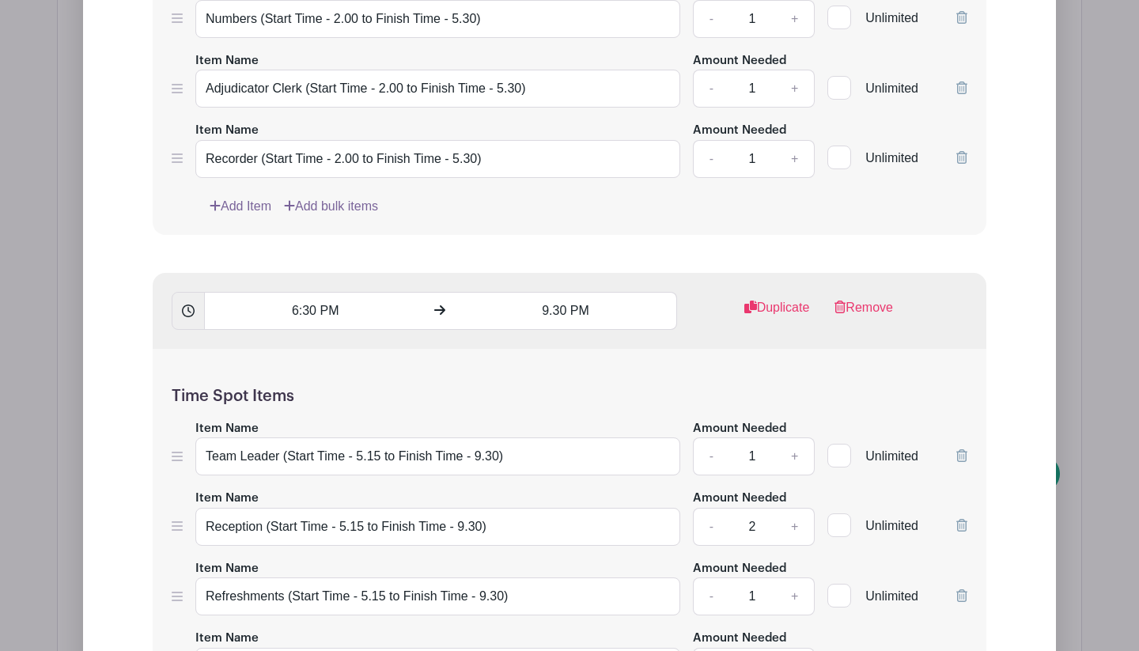
scroll to position [2789, 0]
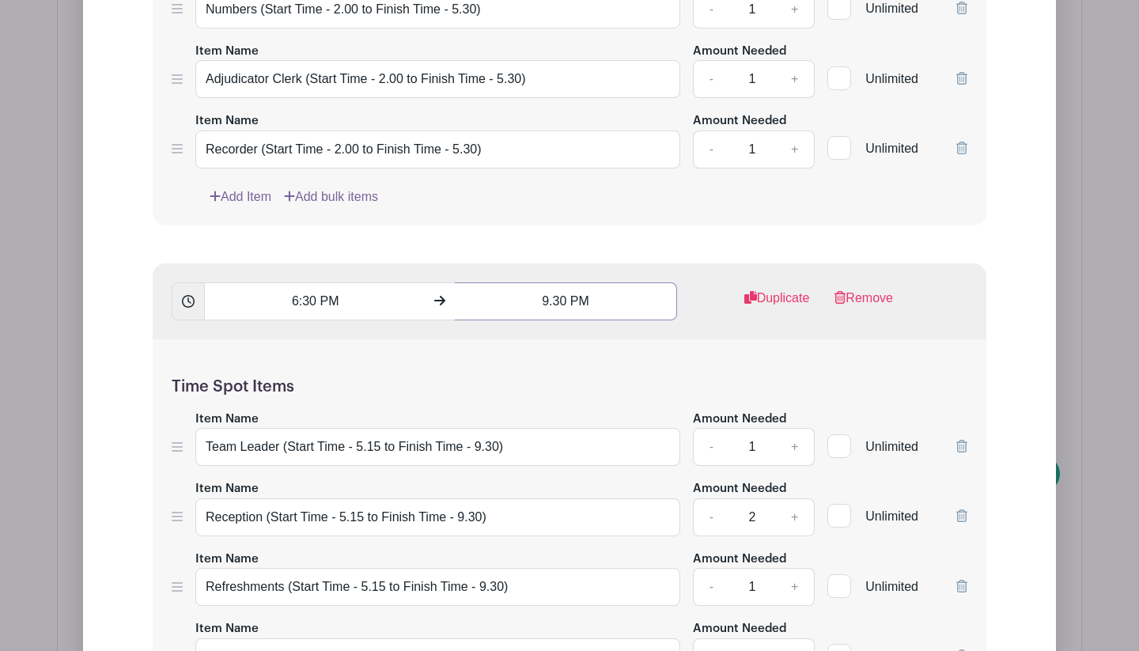
click at [559, 316] on input "9.30 PM" at bounding box center [566, 301] width 222 height 38
click at [656, 383] on button "PM" at bounding box center [652, 378] width 32 height 30
click at [477, 415] on div at bounding box center [484, 412] width 51 height 30
click at [589, 351] on icon at bounding box center [586, 345] width 9 height 13
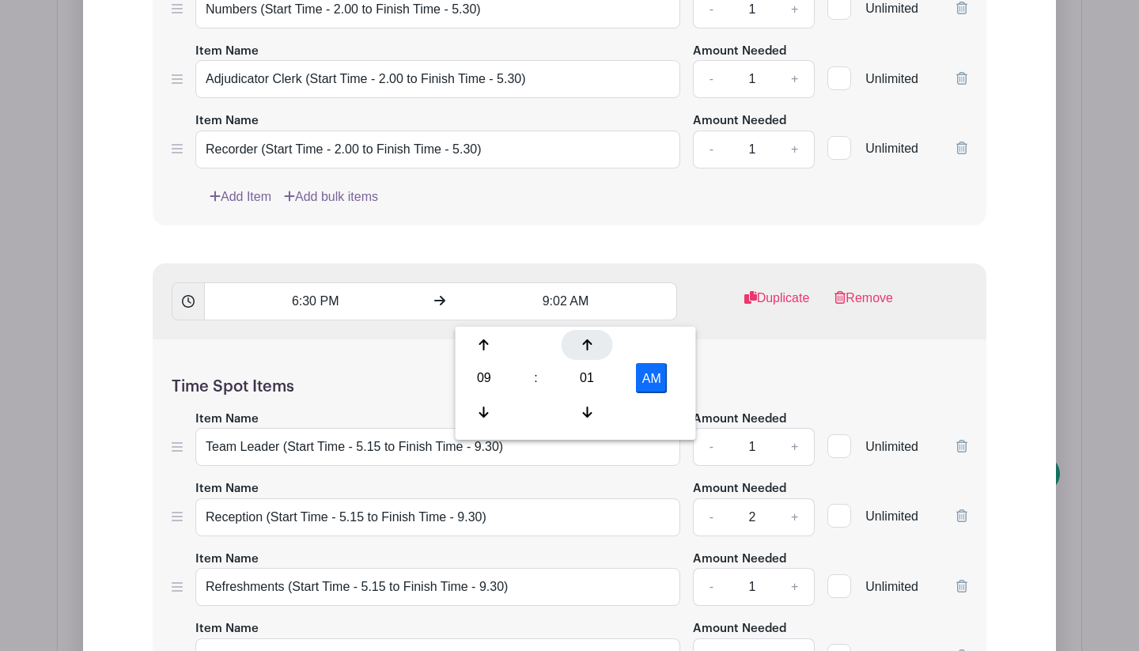
click at [589, 351] on icon at bounding box center [586, 345] width 9 height 13
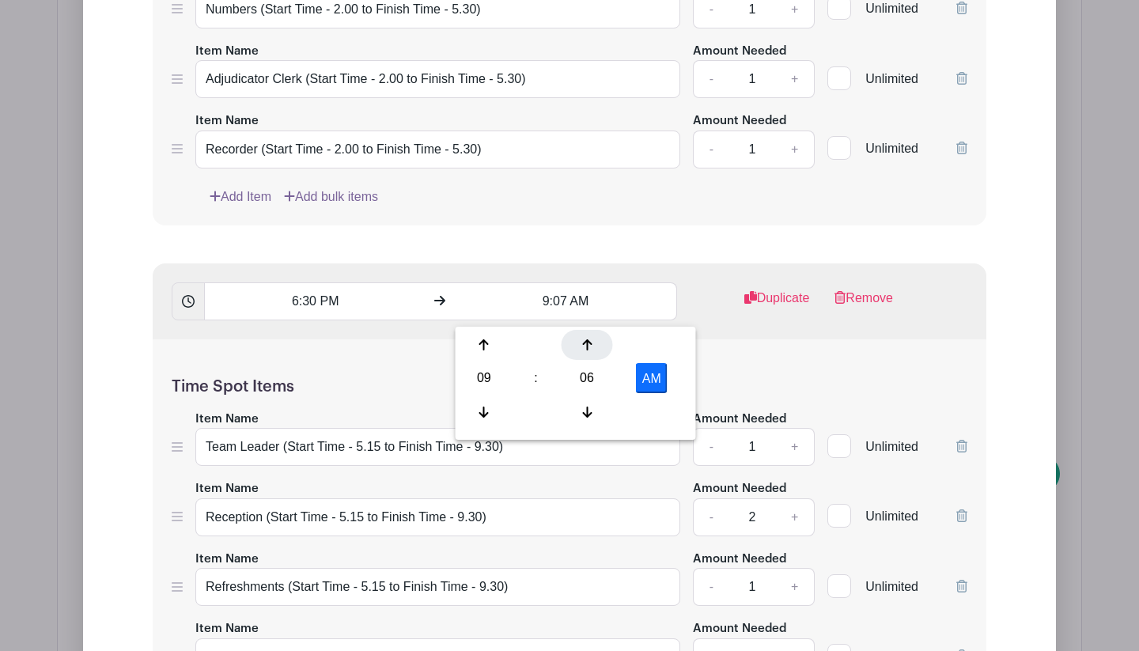
click at [589, 351] on icon at bounding box center [586, 345] width 9 height 13
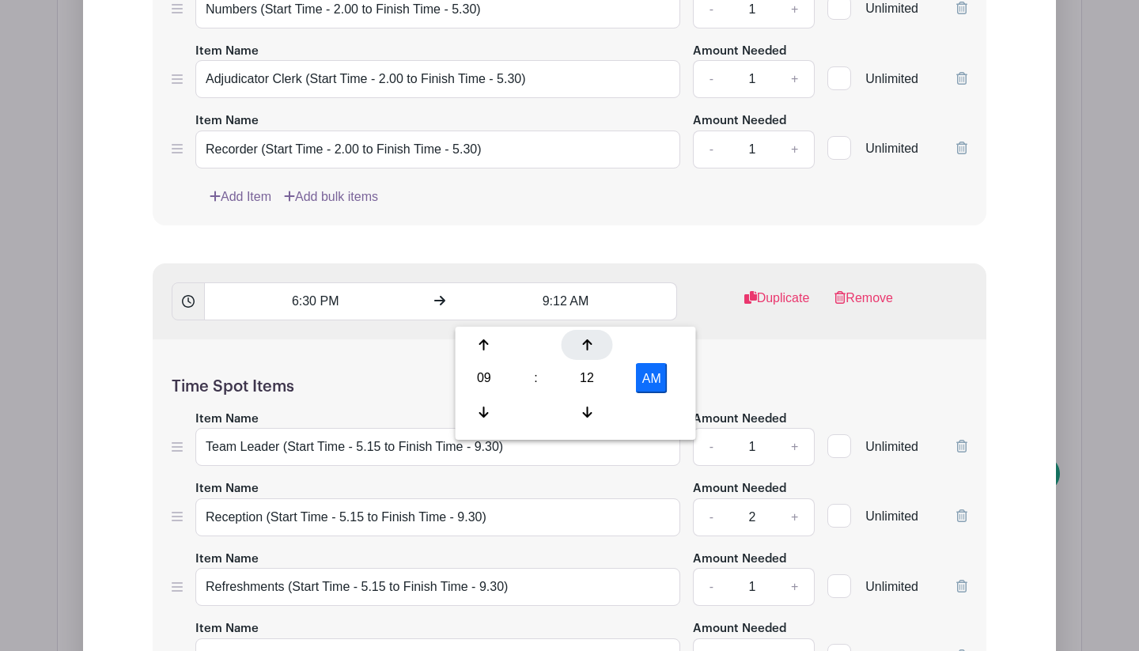
click at [589, 351] on icon at bounding box center [586, 345] width 9 height 13
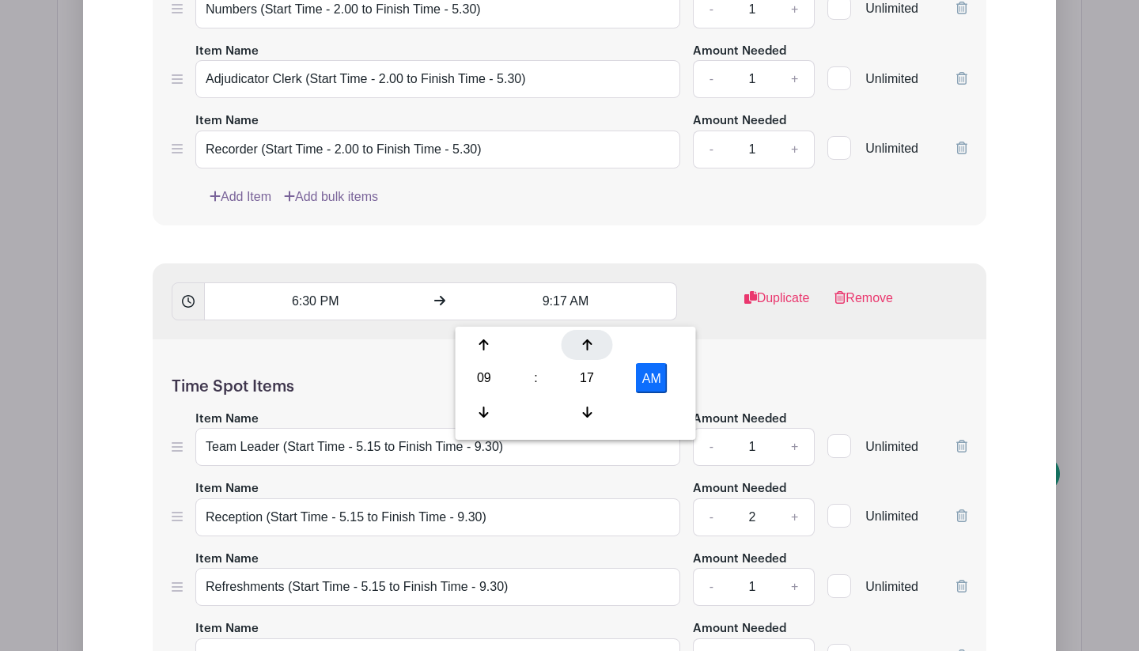
click at [589, 351] on icon at bounding box center [586, 345] width 9 height 13
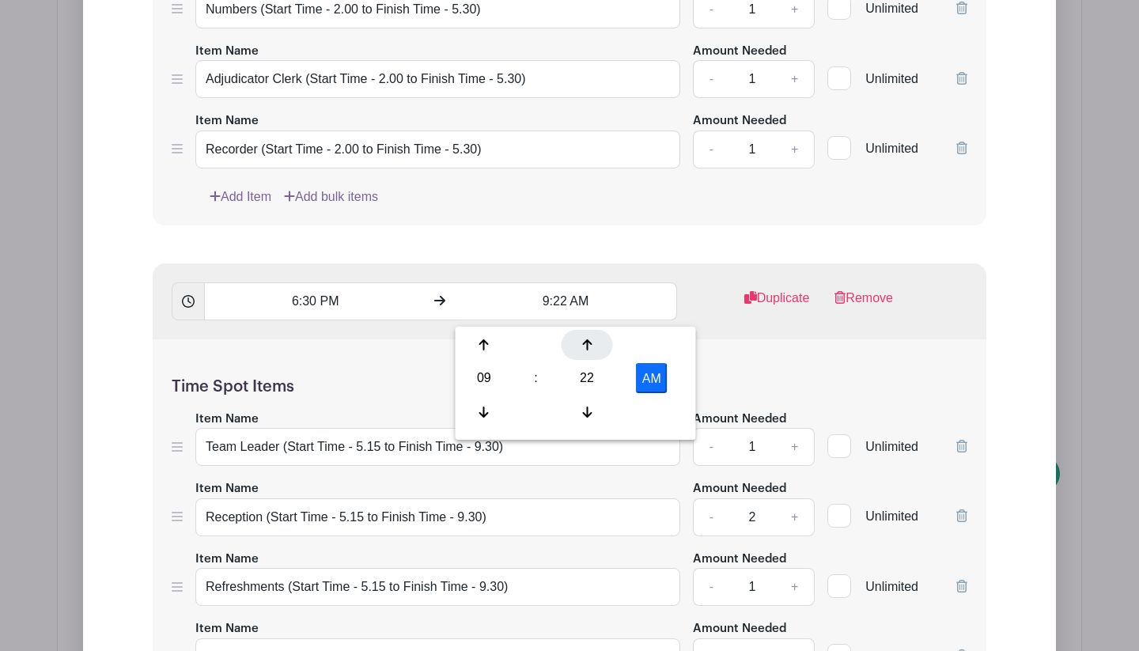
click at [589, 351] on icon at bounding box center [586, 345] width 9 height 13
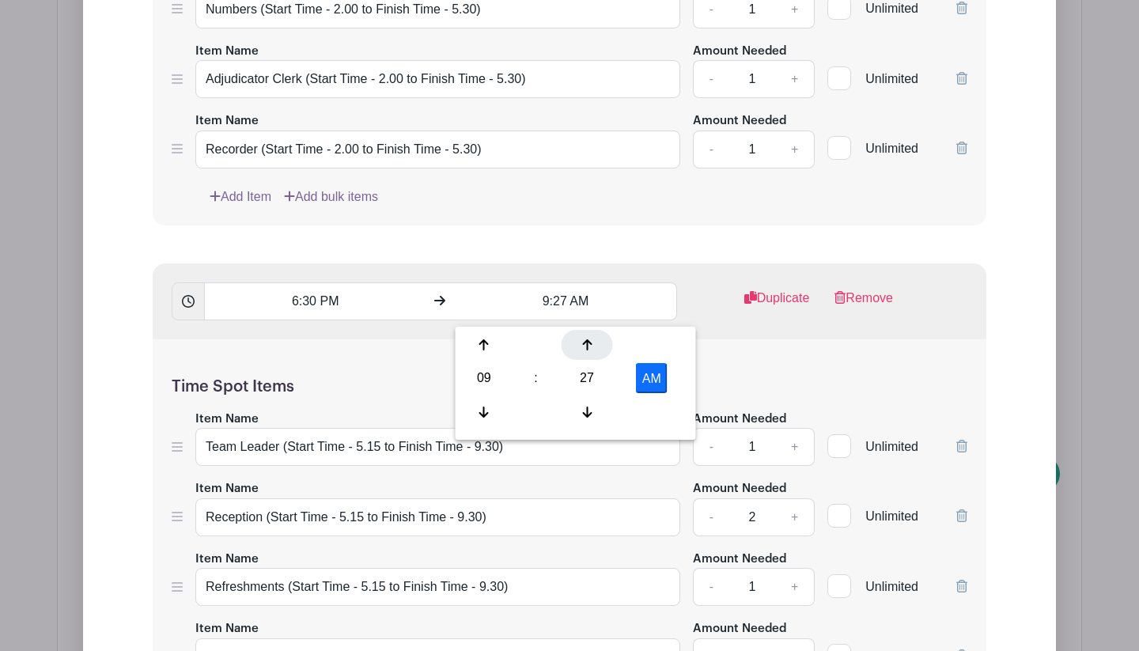
click at [589, 351] on icon at bounding box center [586, 345] width 9 height 13
click at [590, 406] on icon at bounding box center [586, 412] width 9 height 13
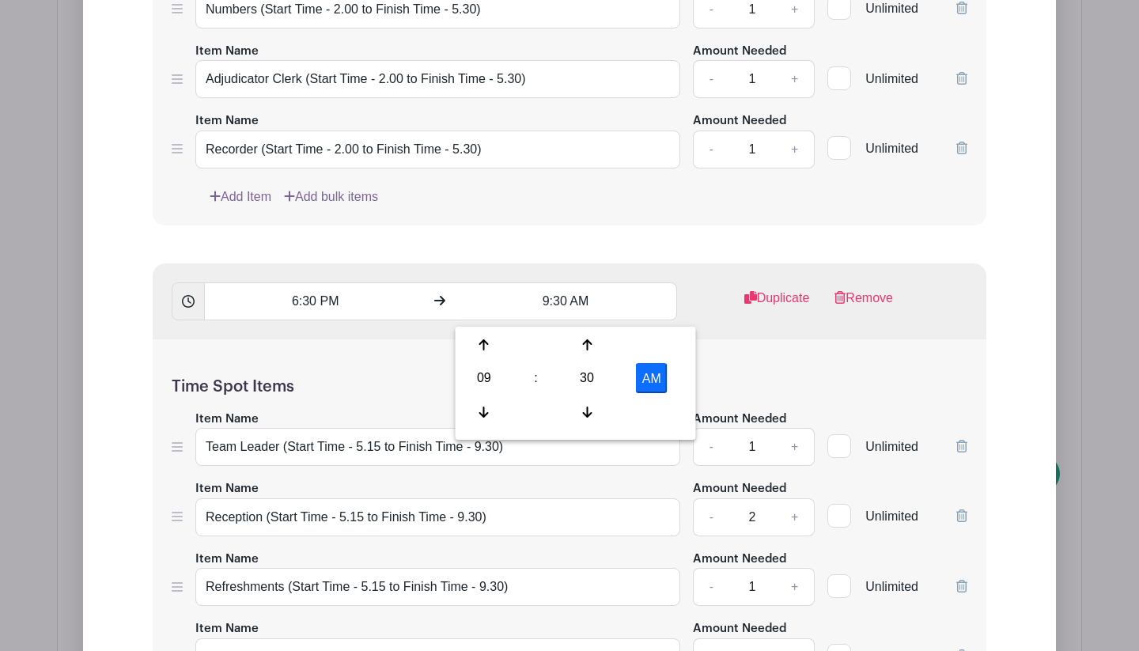
click at [659, 381] on button "AM" at bounding box center [652, 378] width 32 height 30
type input "9:30 PM"
click at [723, 387] on h5 "Time Spot Items" at bounding box center [570, 386] width 796 height 19
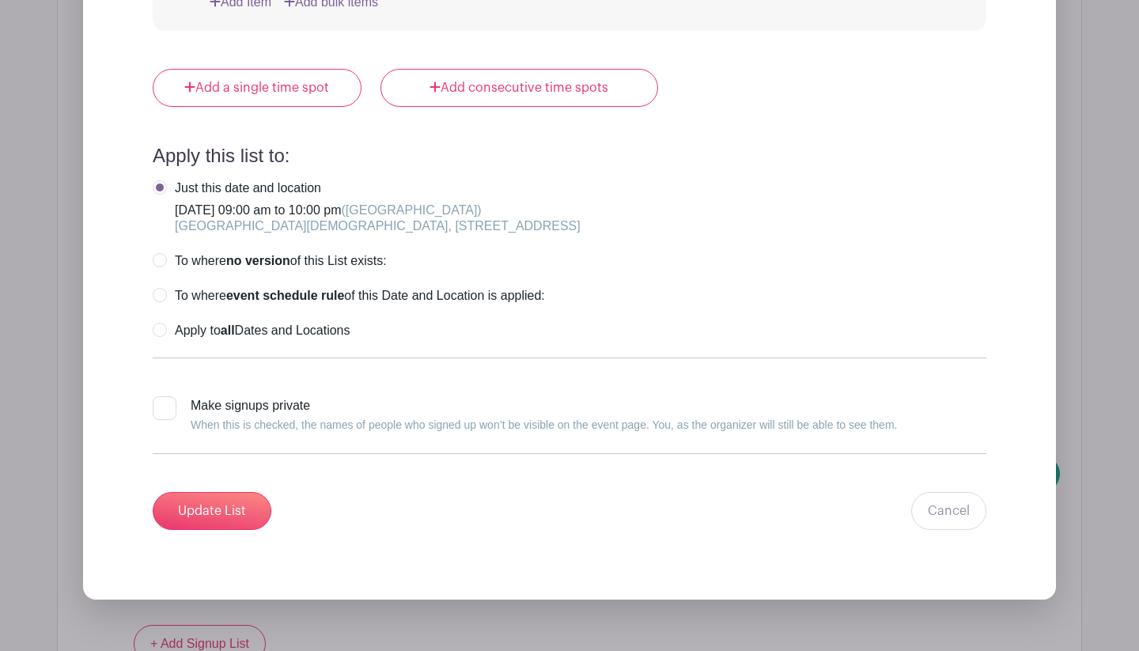
scroll to position [3845, 0]
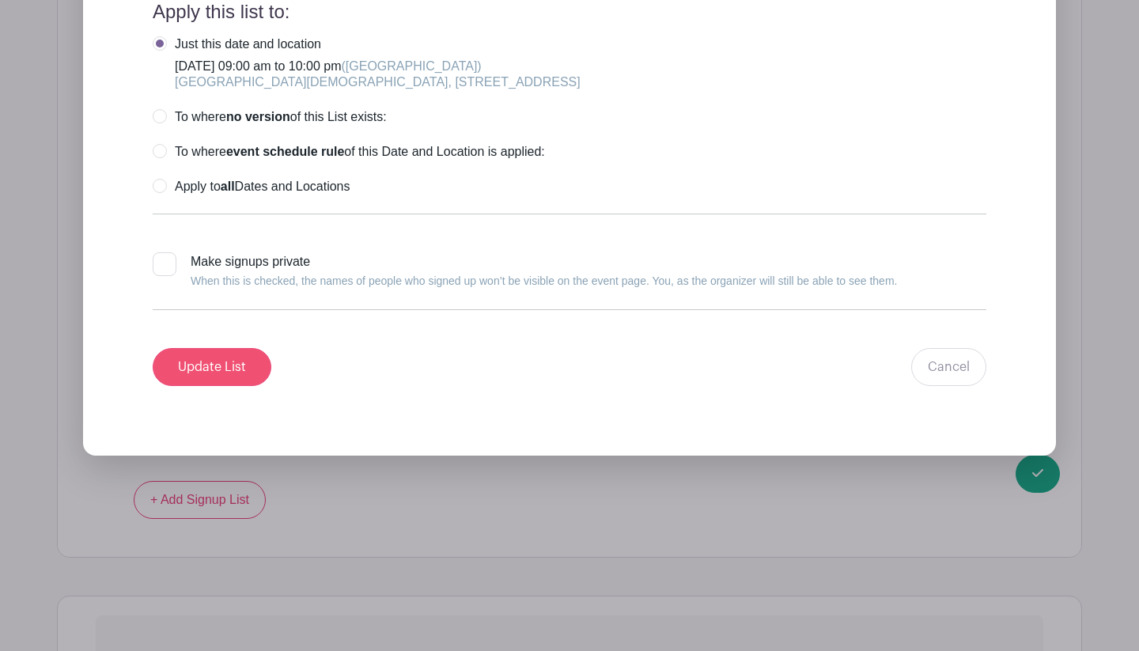
click at [252, 372] on input "Update List" at bounding box center [212, 367] width 119 height 38
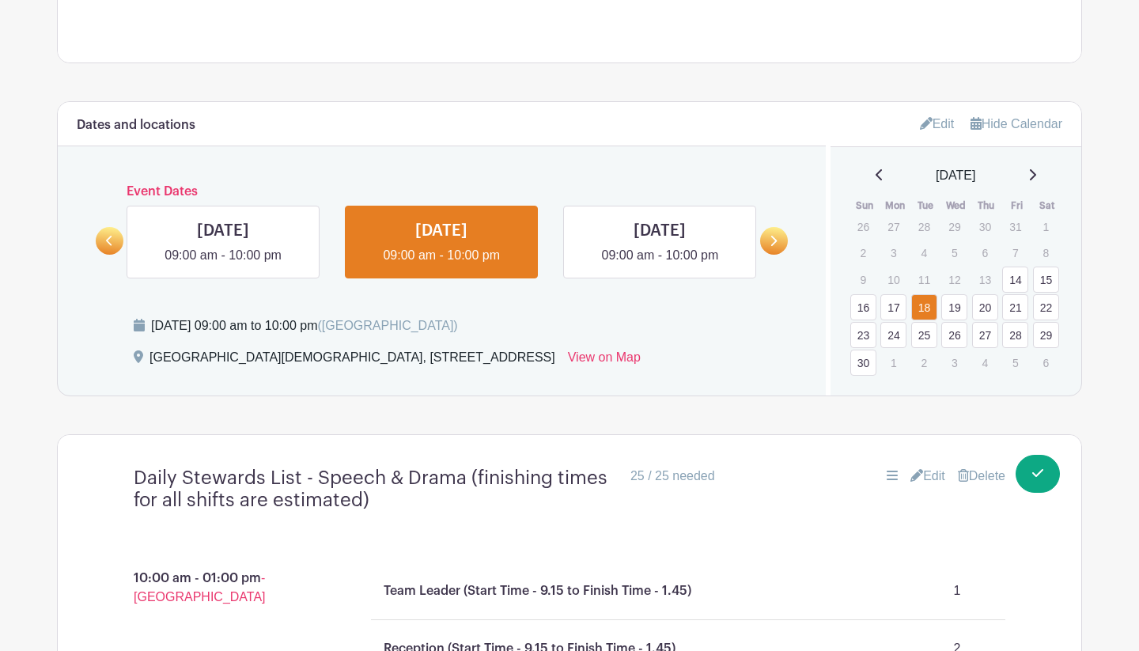
scroll to position [809, 0]
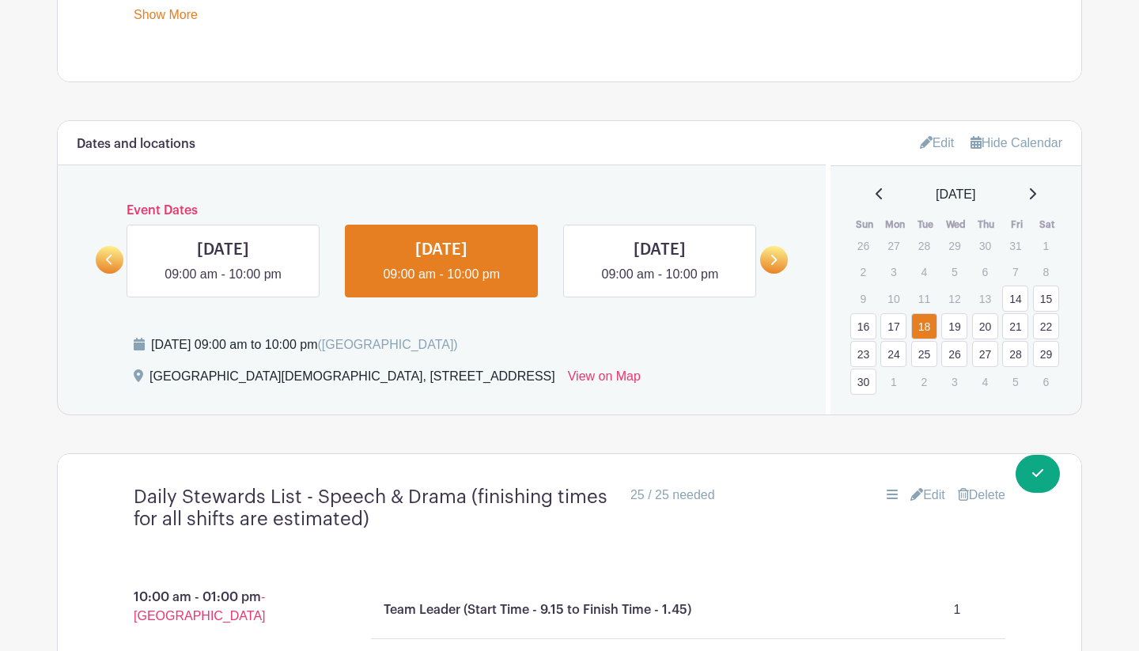
click at [948, 329] on link "19" at bounding box center [955, 326] width 26 height 26
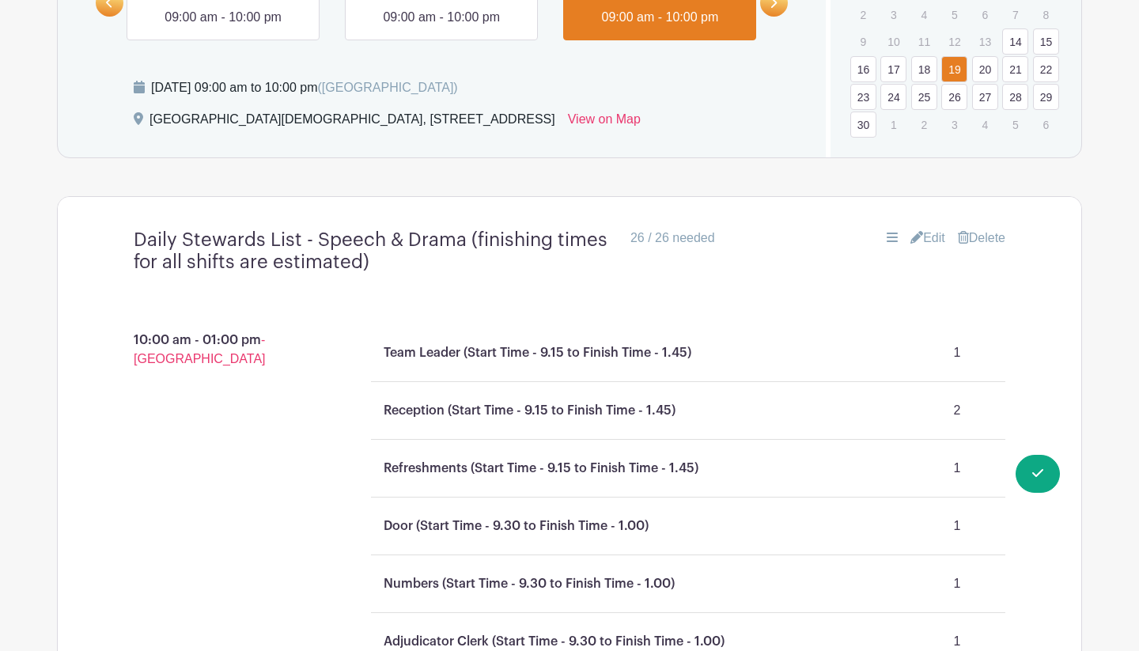
scroll to position [1040, 0]
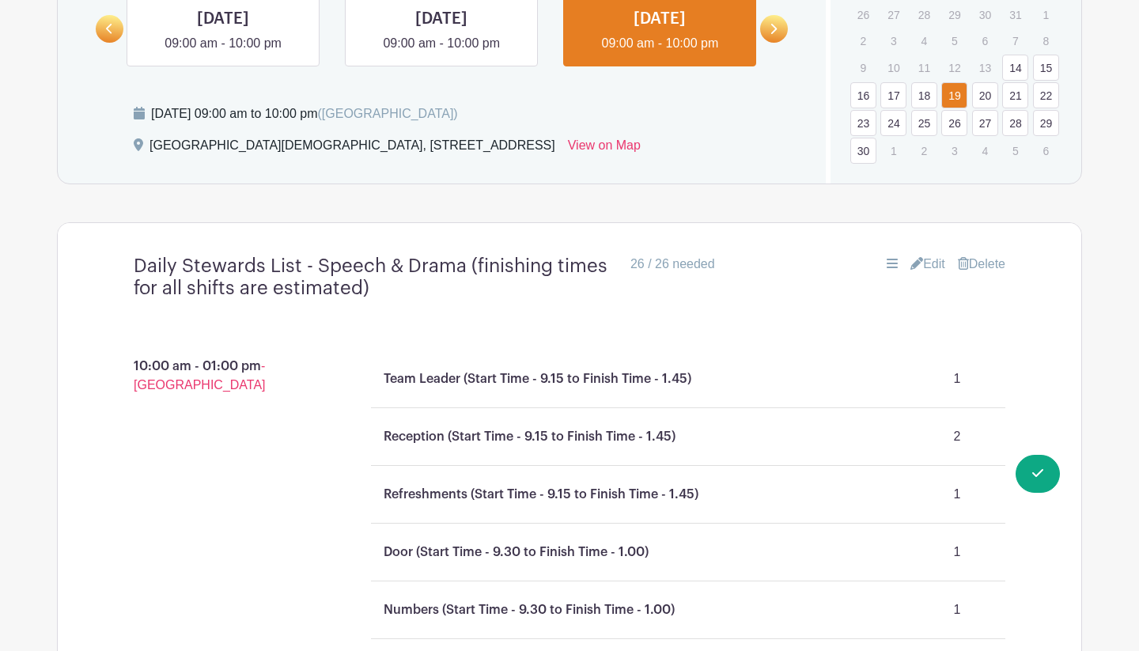
click at [931, 260] on link "Edit" at bounding box center [928, 264] width 35 height 19
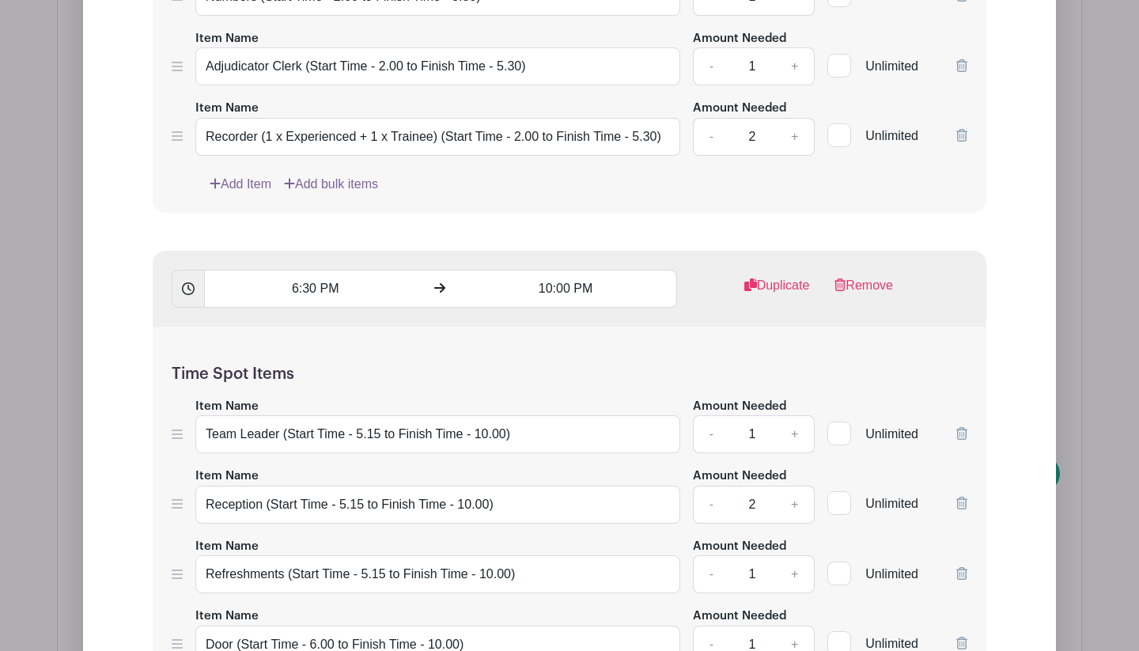
scroll to position [2820, 0]
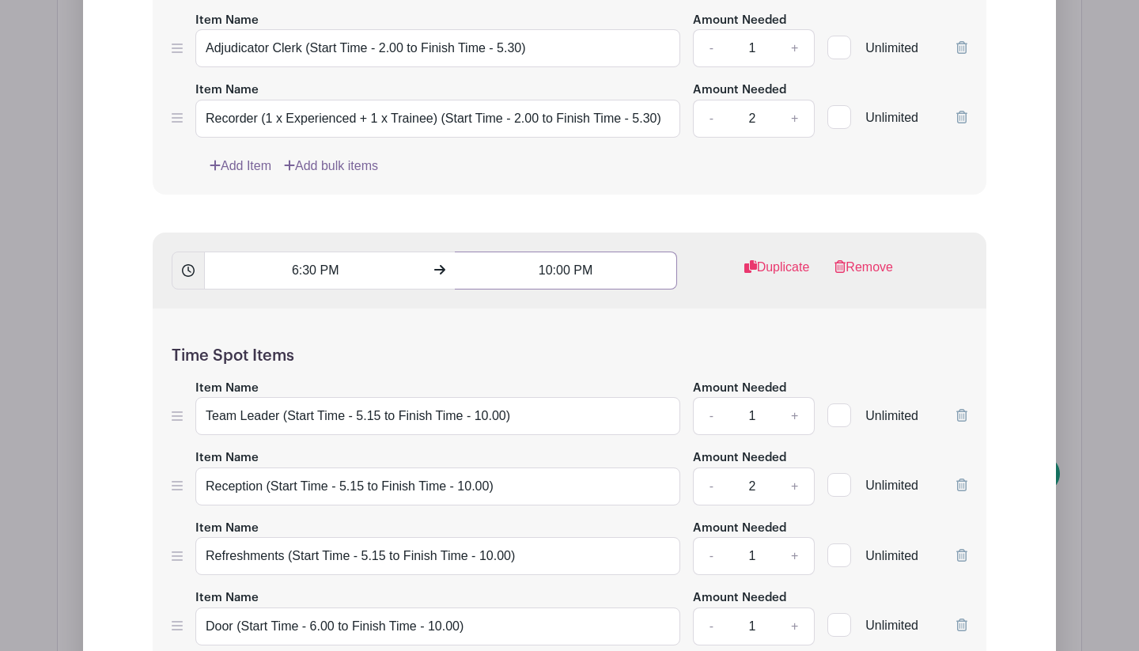
click at [554, 278] on input "10:00 PM" at bounding box center [566, 271] width 222 height 38
click at [483, 377] on icon at bounding box center [483, 381] width 9 height 13
click at [583, 311] on icon at bounding box center [586, 314] width 9 height 13
click at [584, 311] on icon at bounding box center [586, 314] width 9 height 13
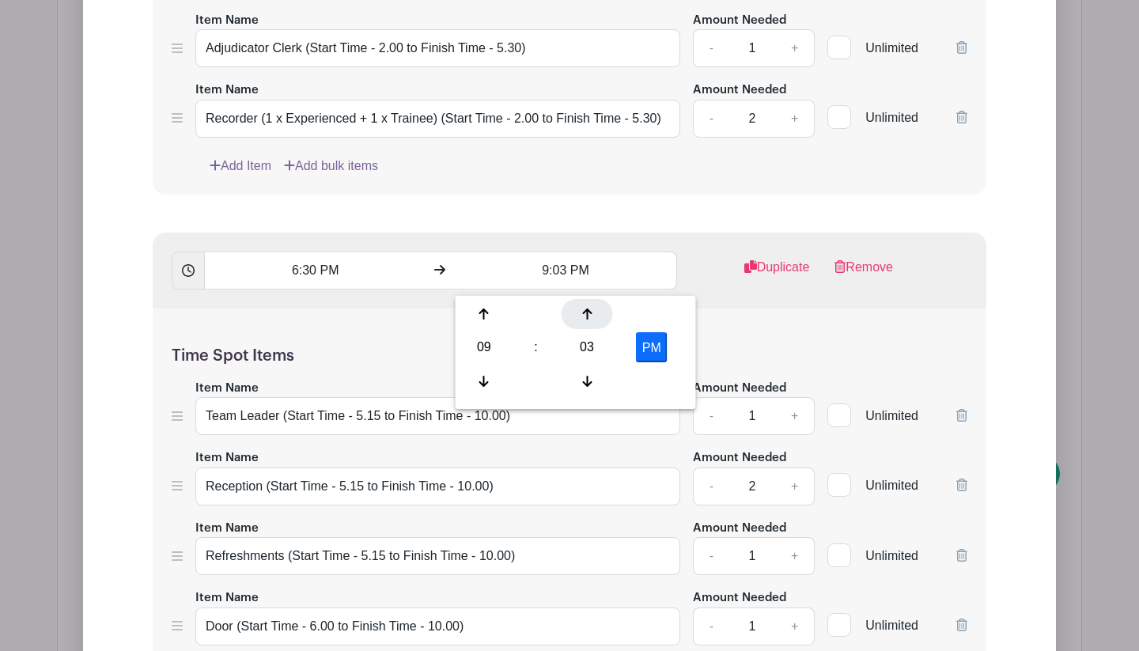
click at [584, 311] on icon at bounding box center [586, 314] width 9 height 13
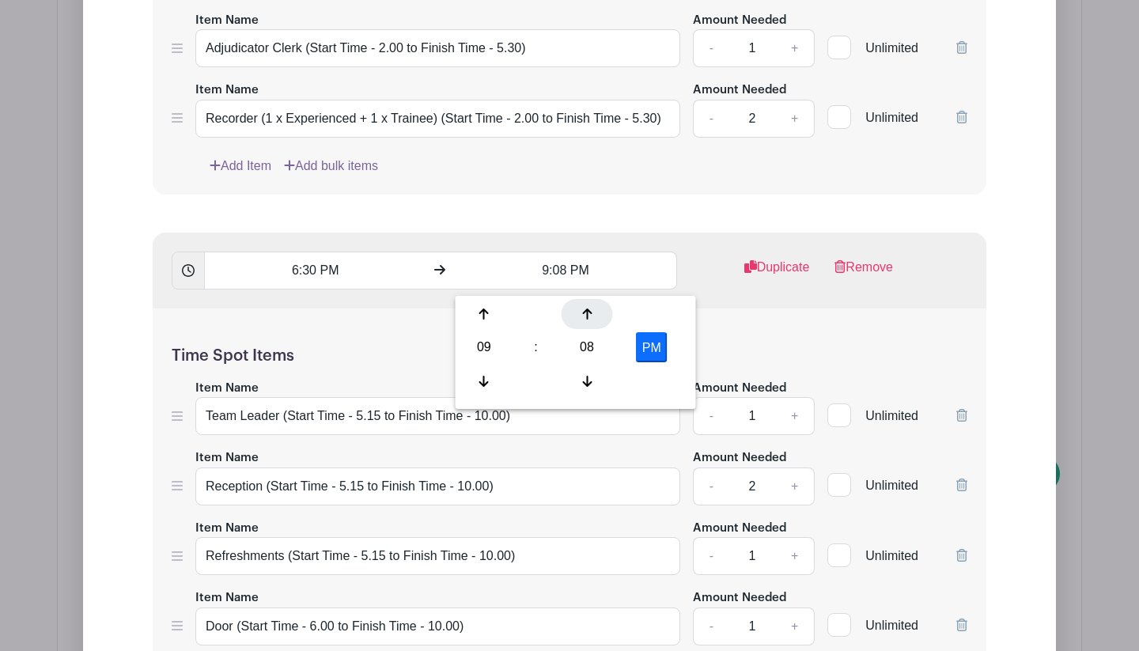
click at [584, 311] on icon at bounding box center [586, 314] width 9 height 13
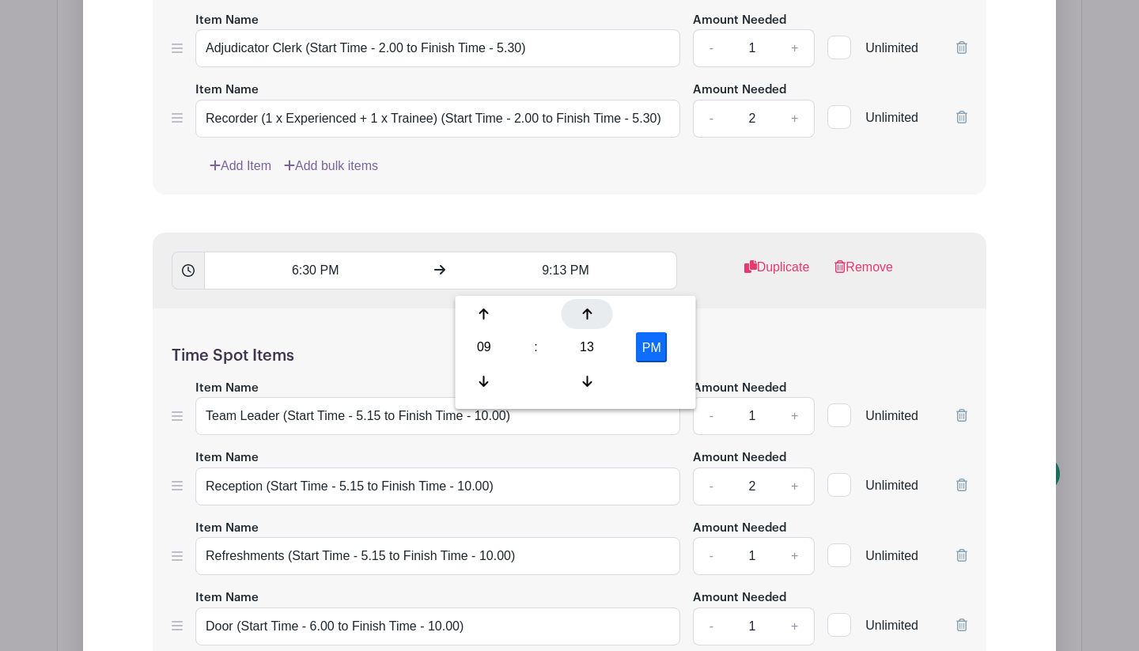
click at [584, 311] on icon at bounding box center [586, 314] width 9 height 13
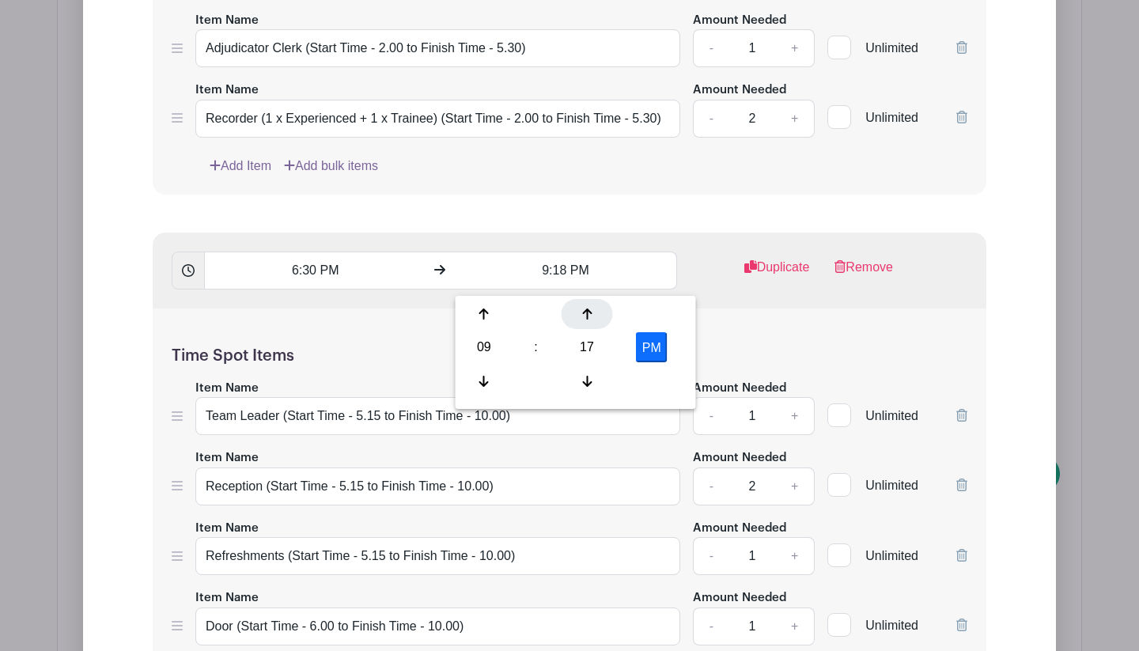
click at [584, 311] on icon at bounding box center [586, 314] width 9 height 13
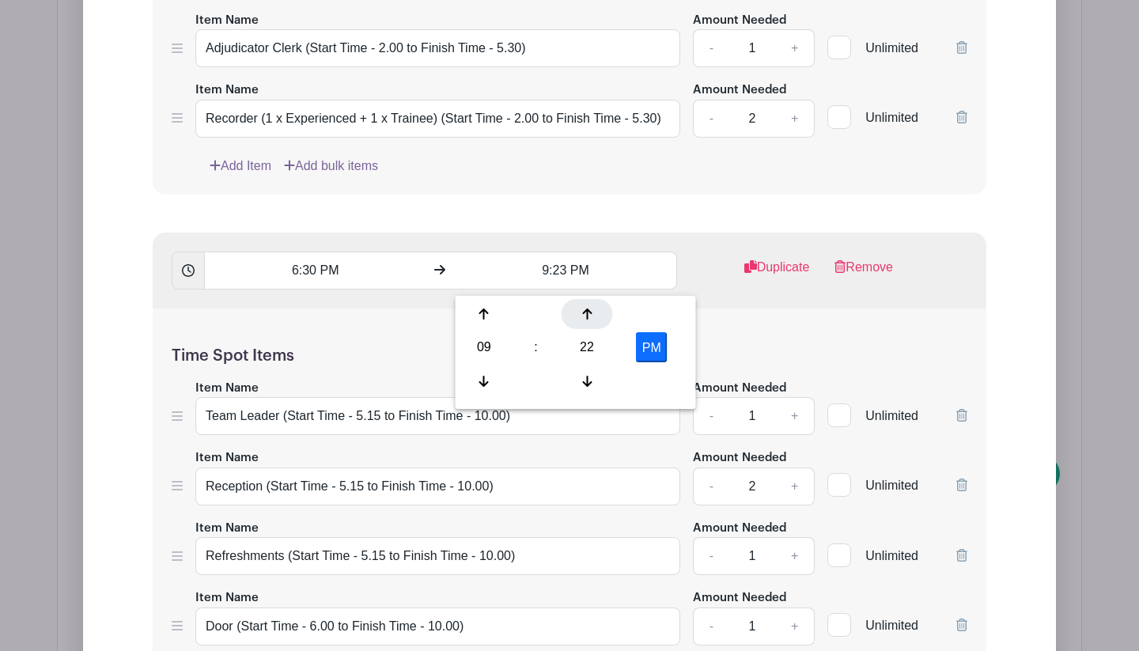
click at [584, 311] on icon at bounding box center [586, 314] width 9 height 13
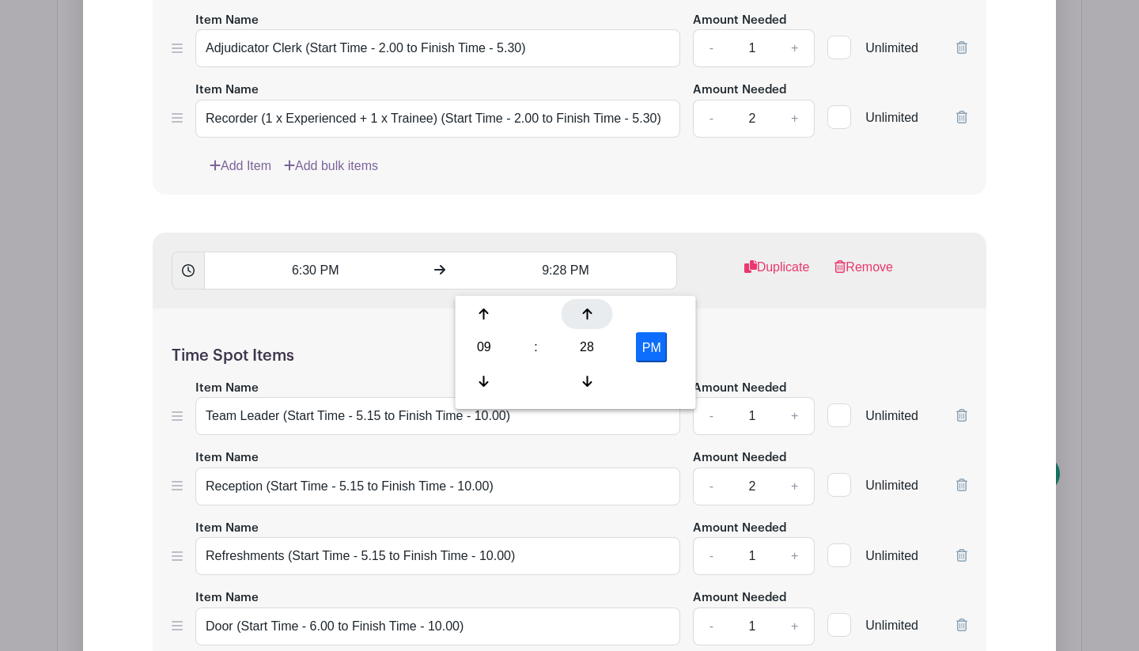
click at [584, 311] on icon at bounding box center [586, 314] width 9 height 13
click at [657, 347] on button "PM" at bounding box center [652, 347] width 32 height 30
click at [655, 347] on button "AM" at bounding box center [652, 347] width 32 height 30
type input "9:30 PM"
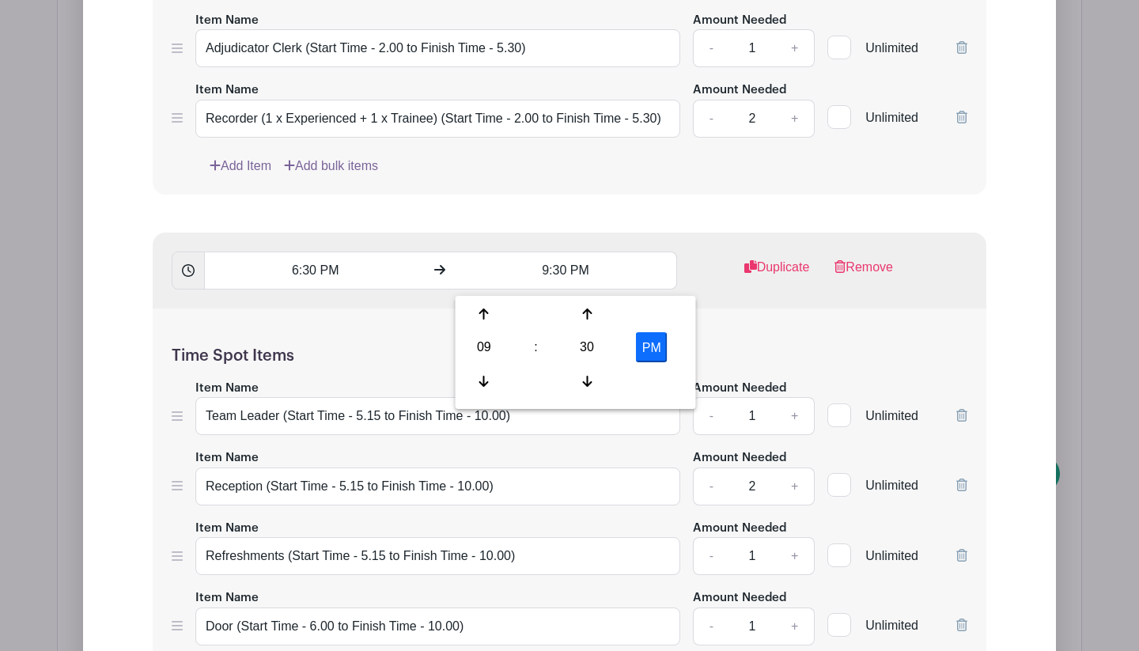
click at [756, 347] on div "Time Spot Items Item Name Team Leader (Start Time - 5.15 to Finish Time - 10.00…" at bounding box center [570, 611] width 834 height 604
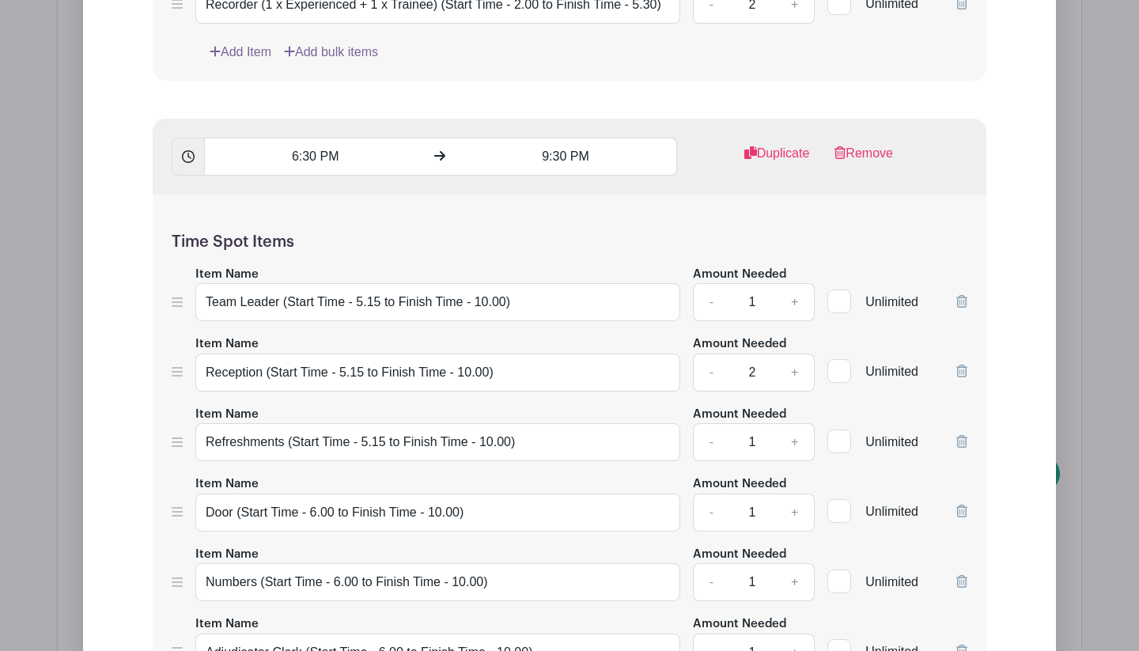
scroll to position [3006, 0]
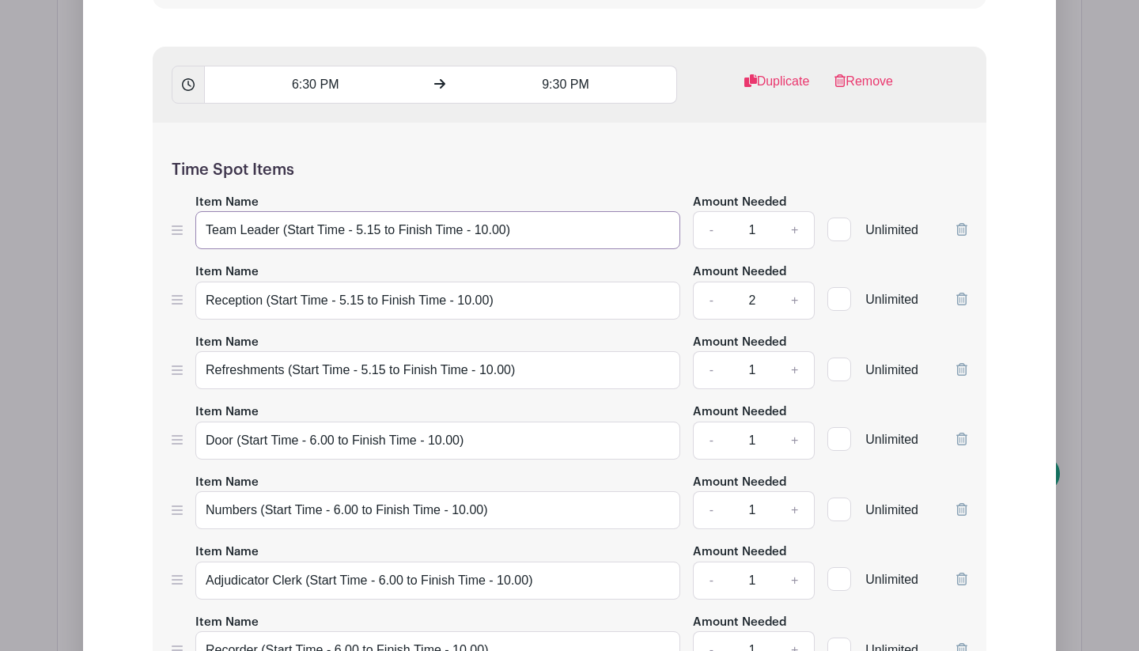
click at [502, 237] on input "Team Leader (Start Time - 5.15 to Finish Time - 10.00)" at bounding box center [437, 230] width 485 height 38
type input "Team Leader (Start Time - 5.15 to Finish Time - 9.30)"
click at [487, 308] on input "Reception (Start Time - 5.15 to Finish Time - 10.00)" at bounding box center [437, 301] width 485 height 38
type input "Reception (Start Time - 5.15 to Finish Time - 9.30)"
click at [503, 381] on input "Refreshments (Start Time - 5.15 to Finish Time - 10.00)" at bounding box center [437, 370] width 485 height 38
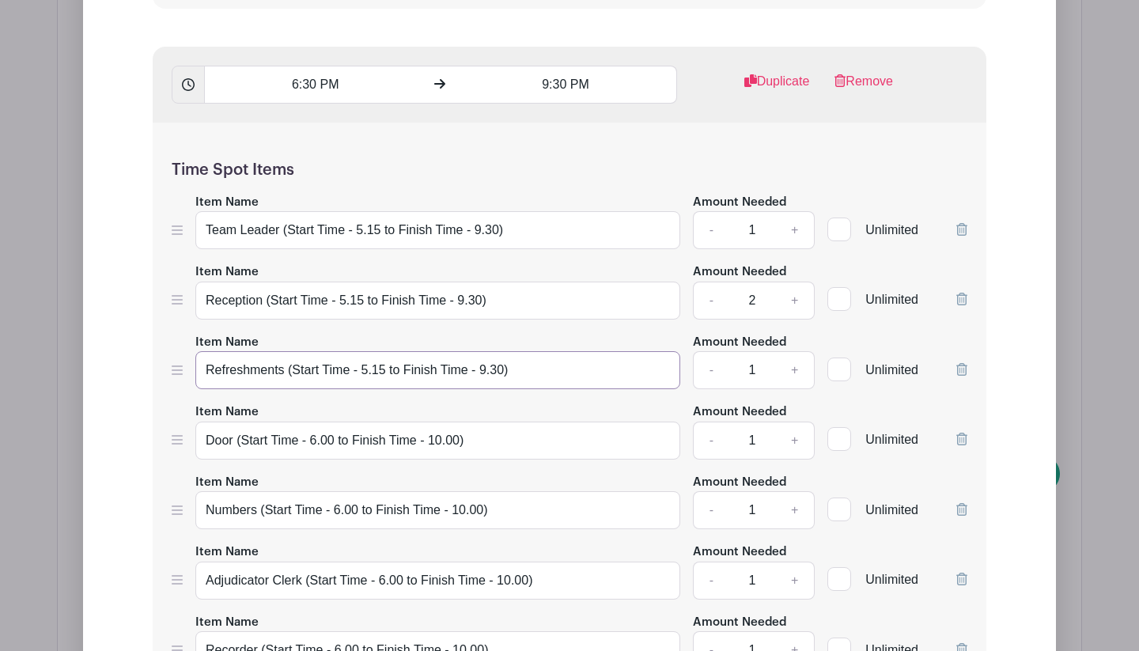
type input "Refreshments (Start Time - 5.15 to Finish Time - 9.30)"
click at [455, 449] on input "Door (Start Time - 6.00 to Finish Time - 10.00)" at bounding box center [437, 441] width 485 height 38
type input "Door (Start Time - 6.00 to Finish Time - 9.30)"
click at [478, 520] on input "Numbers (Start Time - 6.00 to Finish Time - 10.00)" at bounding box center [437, 510] width 485 height 38
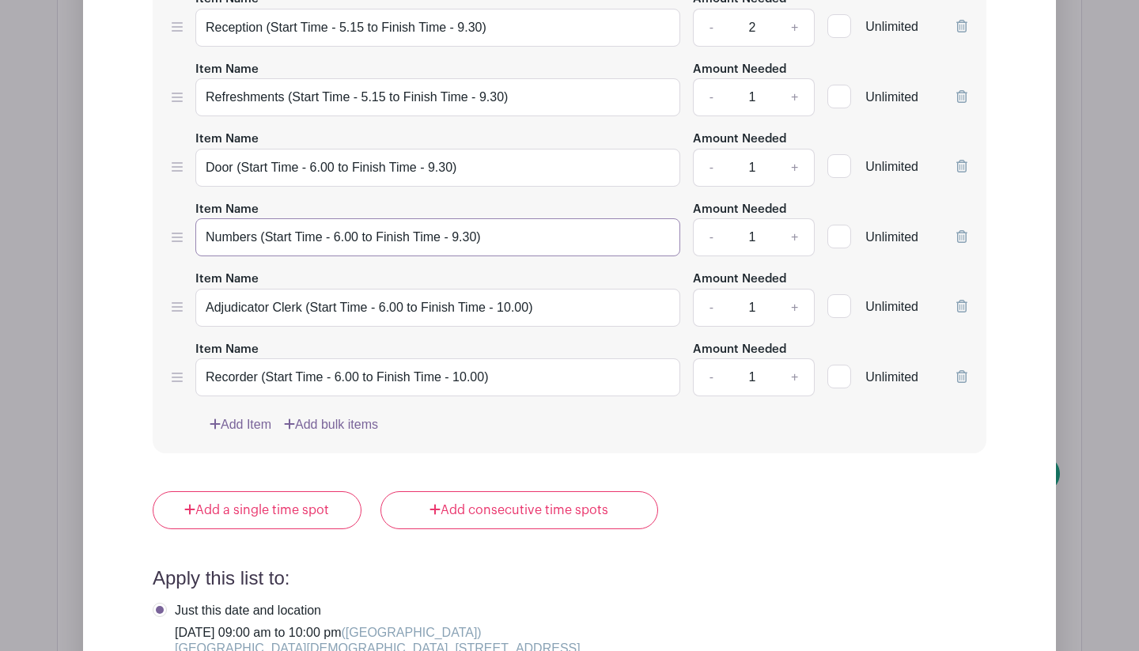
scroll to position [3285, 0]
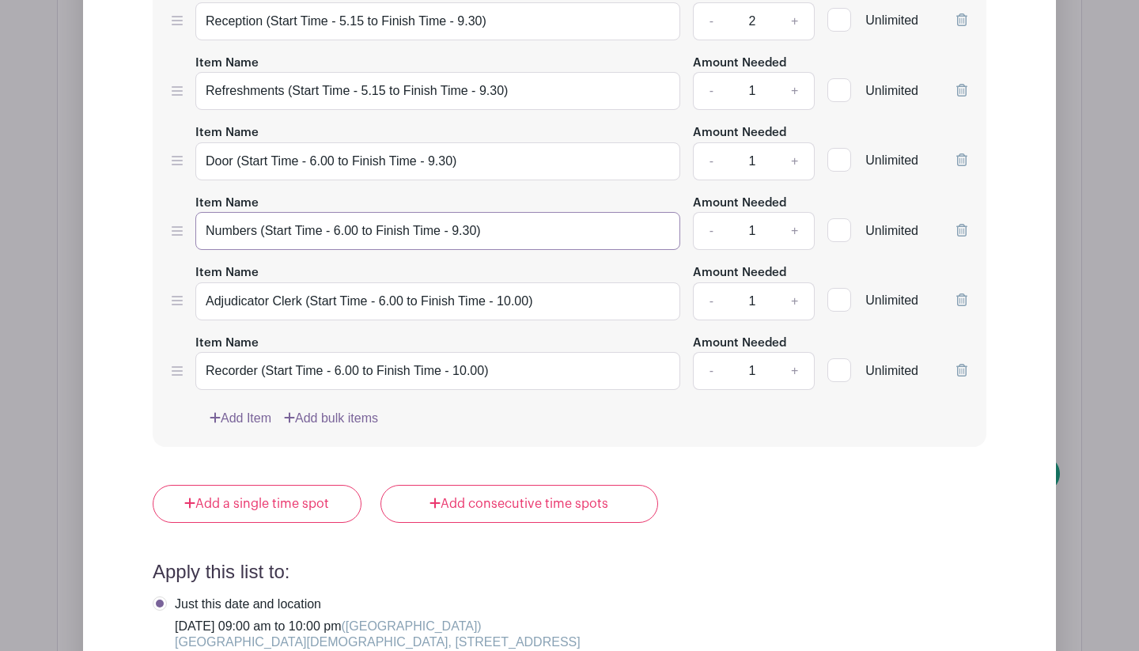
type input "Numbers (Start Time - 6.00 to Finish Time - 9.30)"
click at [523, 312] on input "Adjudicator Clerk (Start Time - 6.00 to Finish Time - 10.00)" at bounding box center [437, 301] width 485 height 38
type input "Adjudicator Clerk (Start Time - 6.00 to Finish Time - 9.30)"
click at [480, 378] on input "Recorder (Start Time - 6.00 to Finish Time - 10.00)" at bounding box center [437, 371] width 485 height 38
type input "Recorder (Start Time - 6.00 to Finish Time - 9.30)"
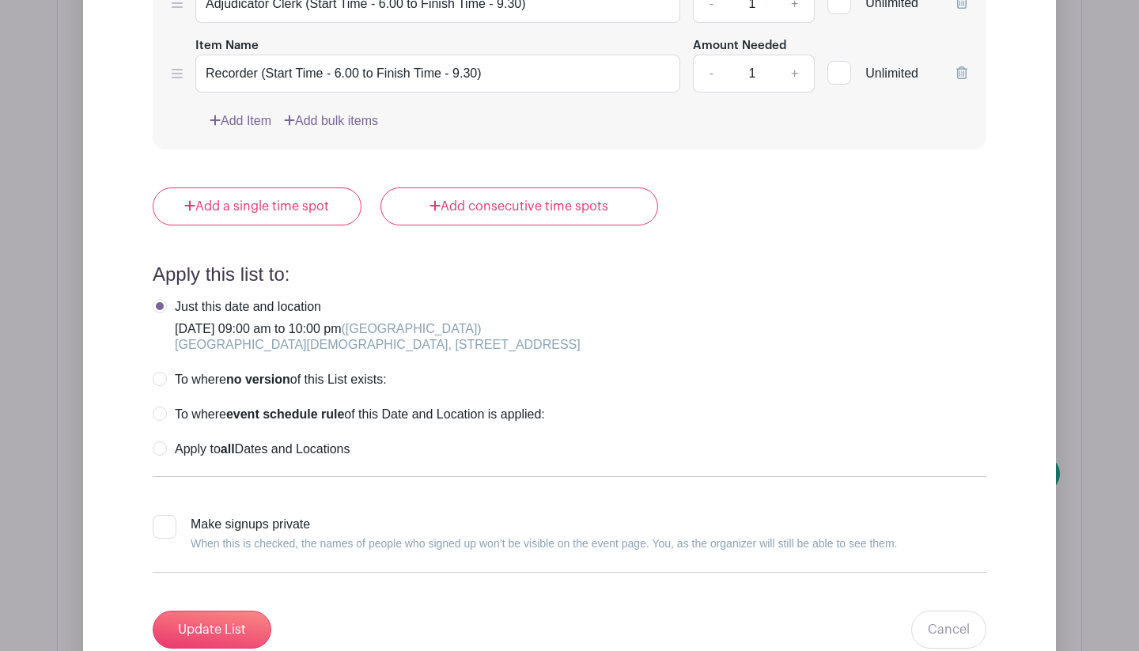
scroll to position [3579, 0]
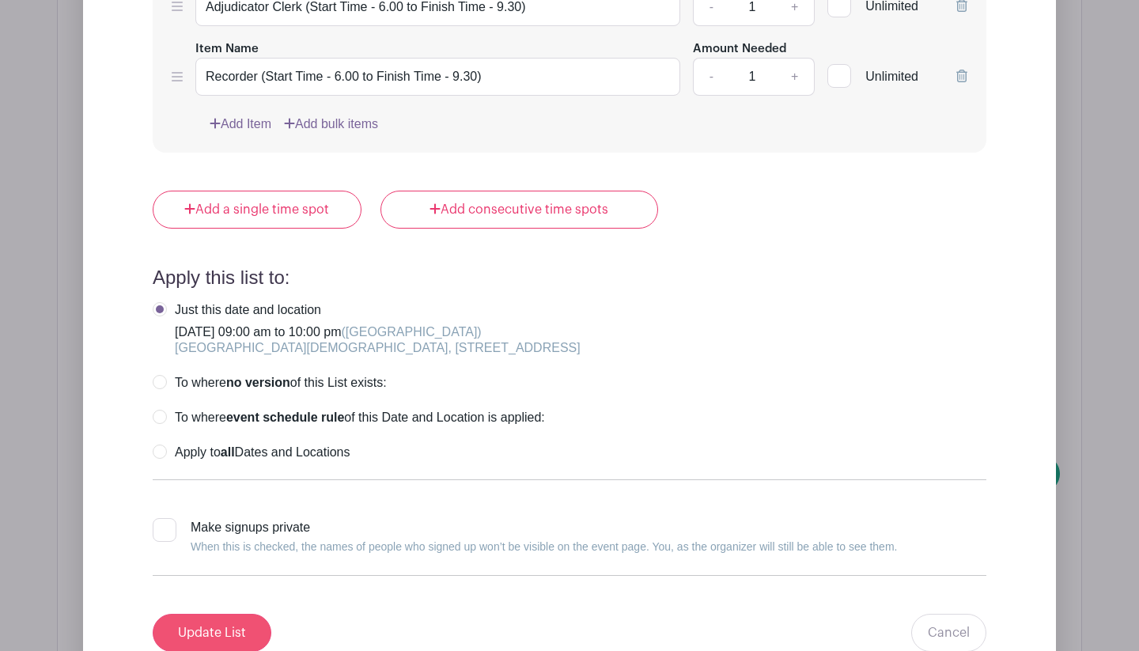
click at [245, 633] on input "Update List" at bounding box center [212, 633] width 119 height 38
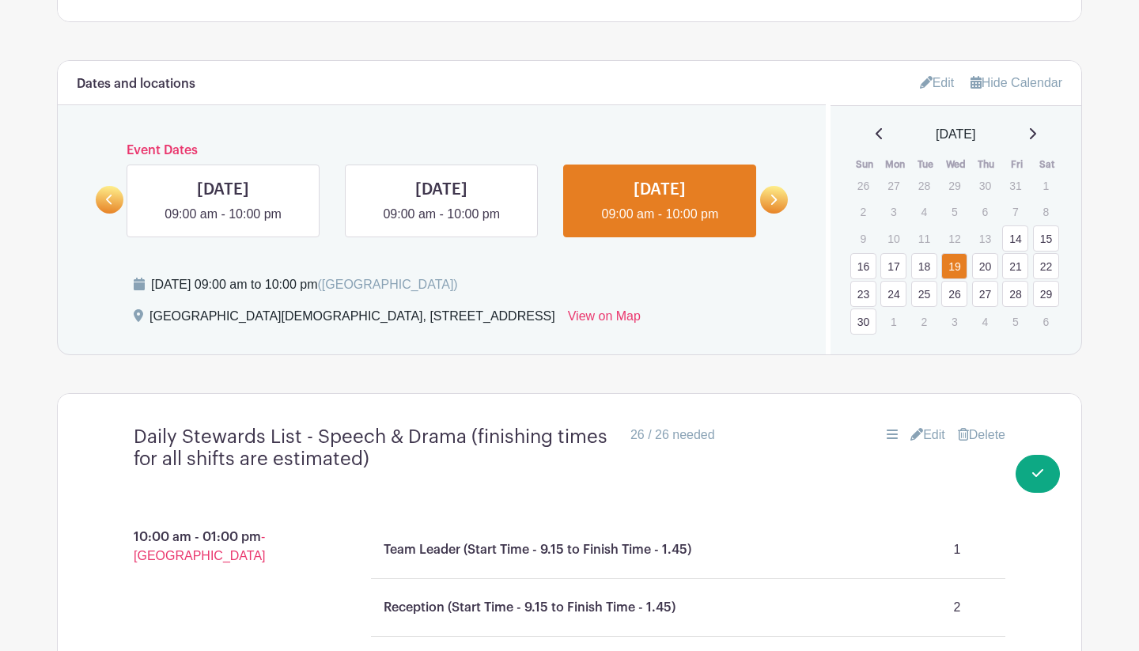
scroll to position [867, 0]
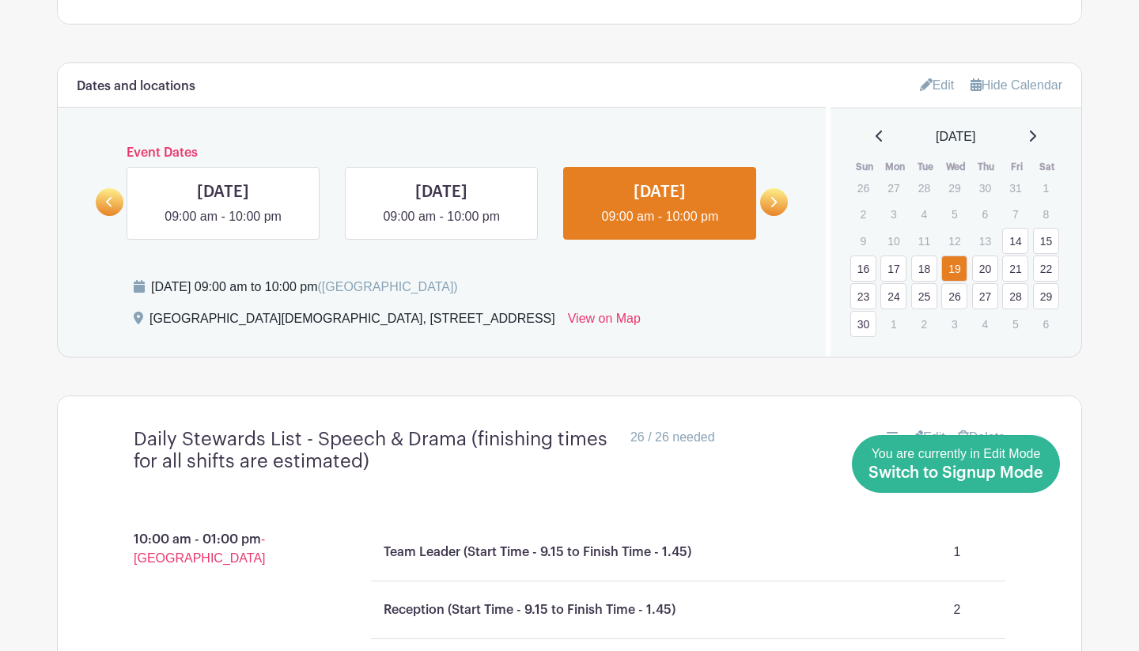
click at [948, 475] on span "Switch to Signup Mode" at bounding box center [956, 473] width 175 height 16
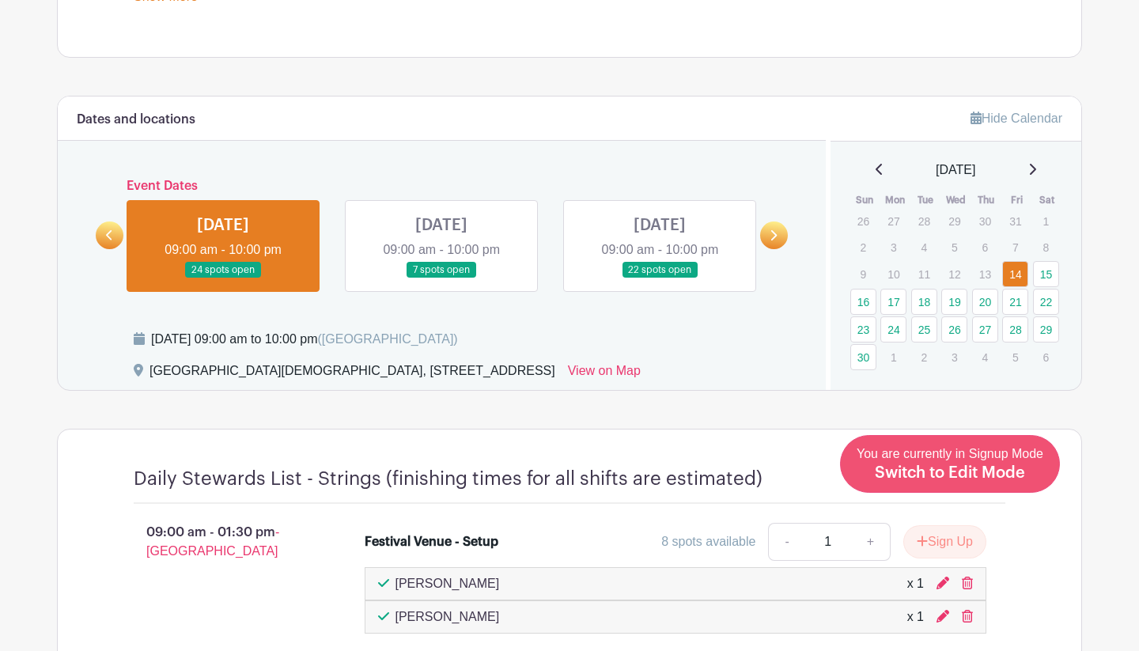
scroll to position [798, 0]
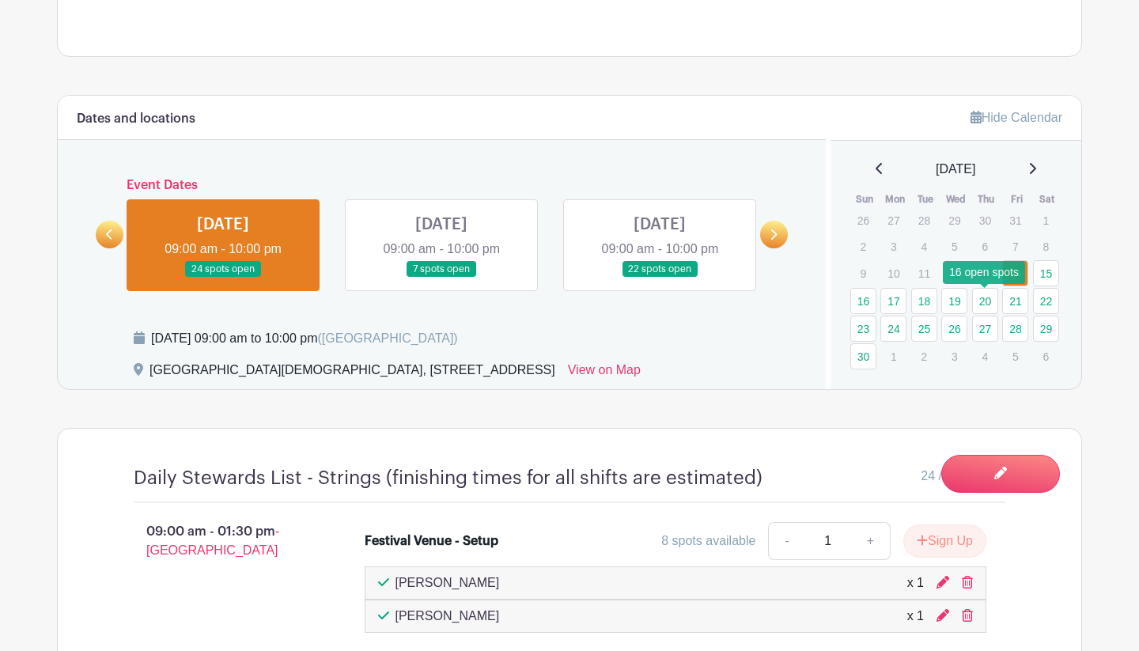
click at [948, 301] on link "20" at bounding box center [985, 301] width 26 height 26
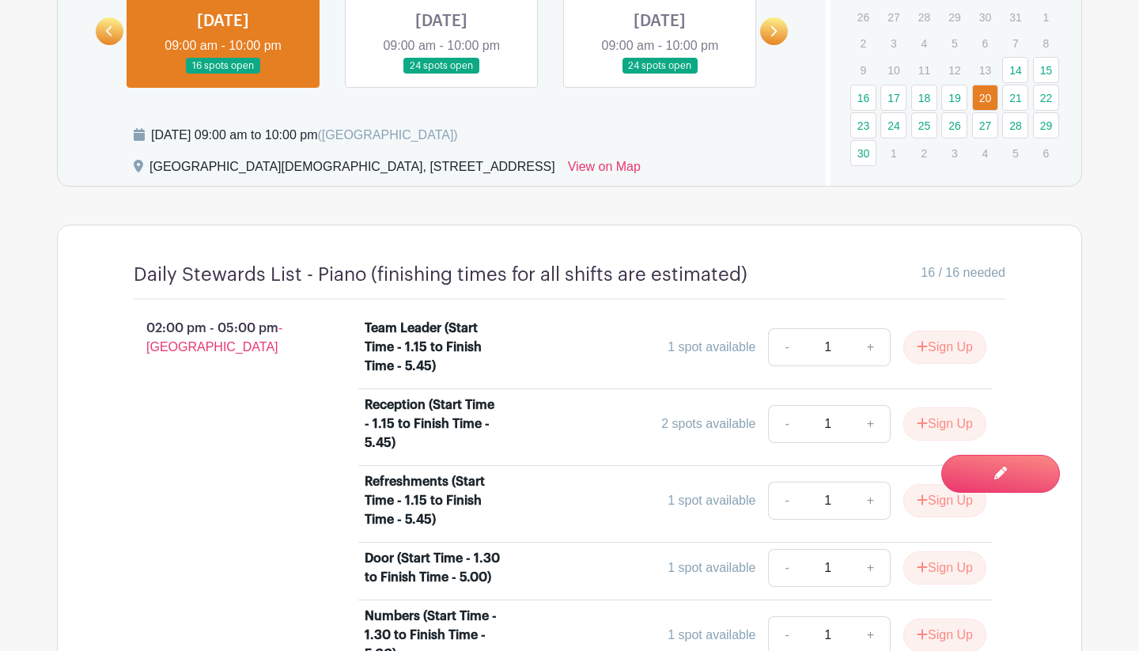
scroll to position [1003, 0]
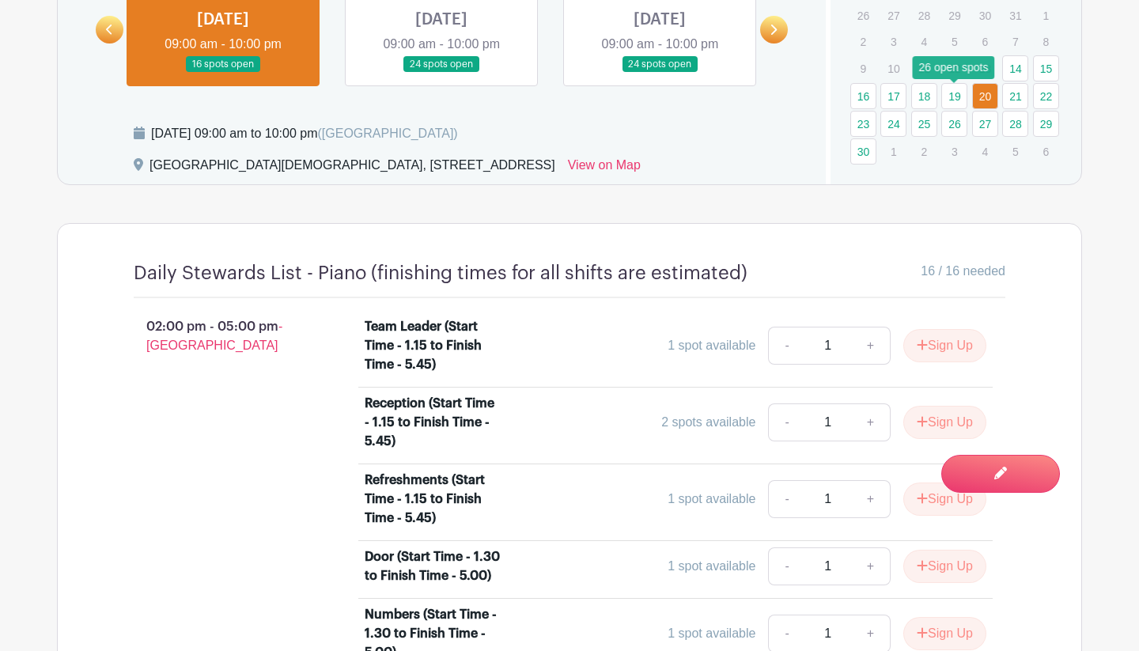
click at [948, 105] on link "19" at bounding box center [955, 96] width 26 height 26
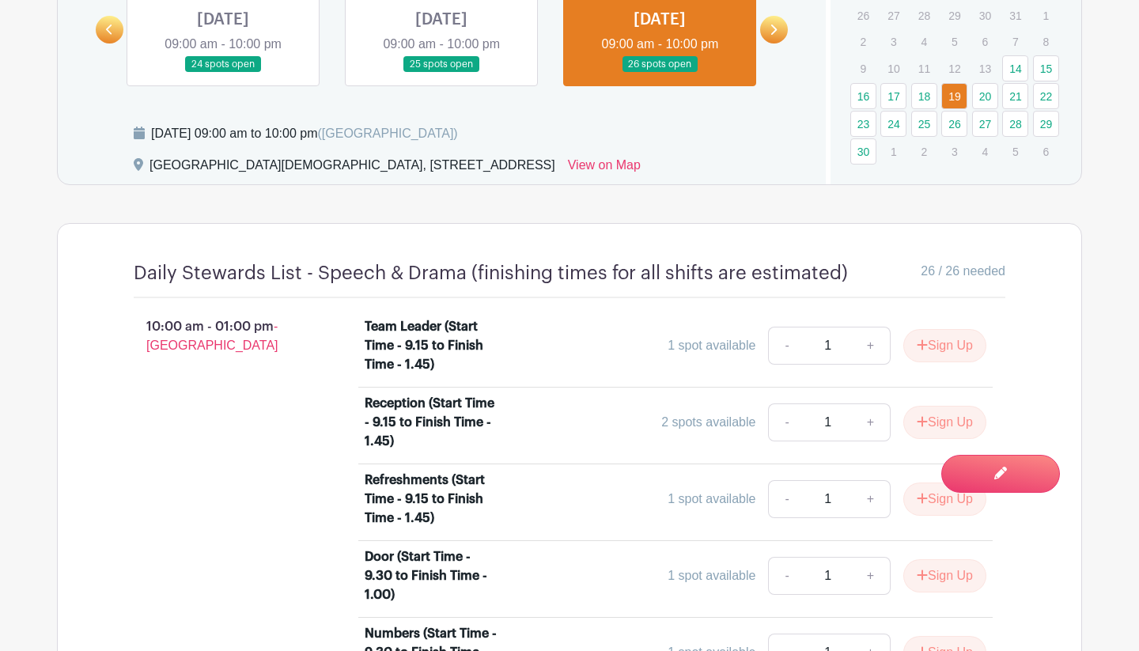
click at [948, 99] on link "19" at bounding box center [955, 96] width 26 height 26
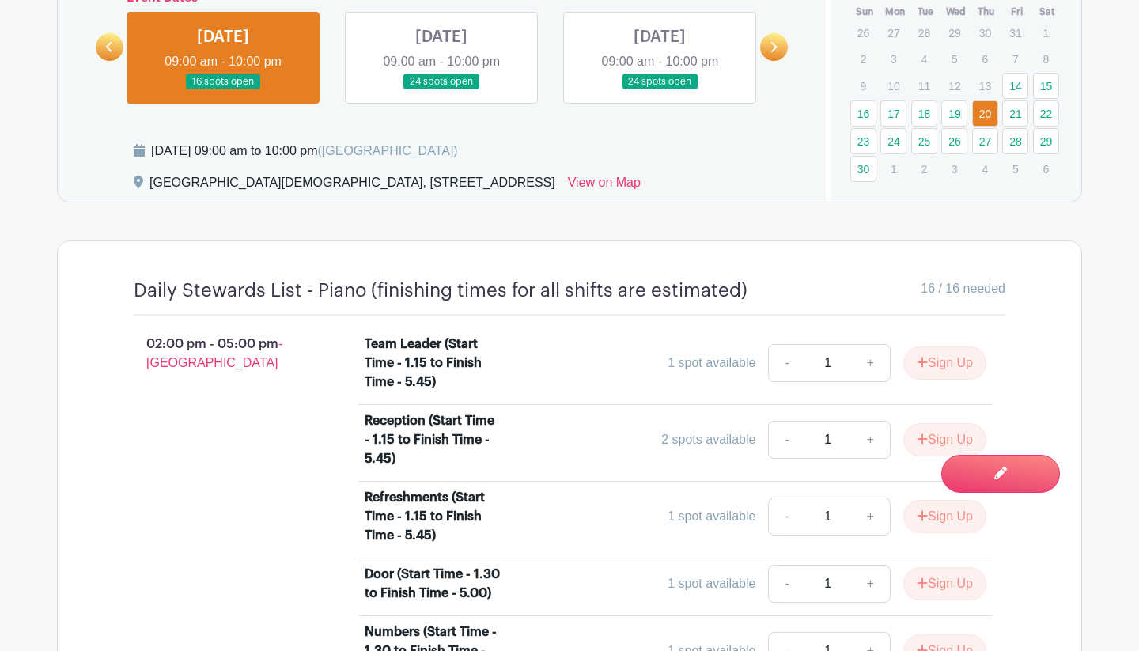
scroll to position [972, 0]
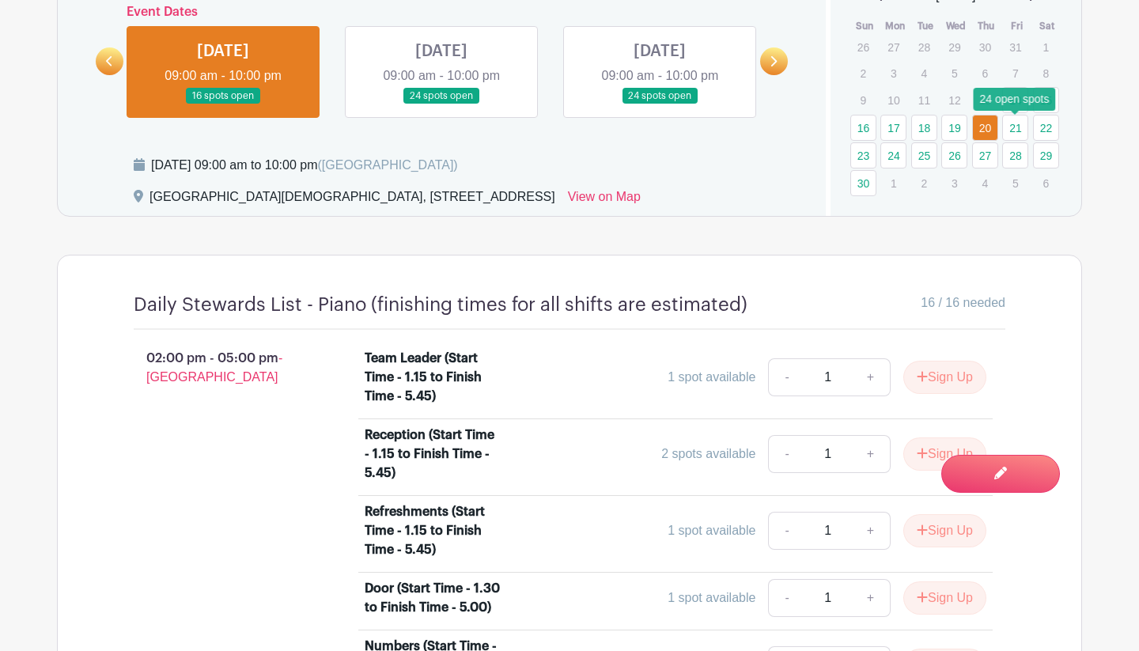
click at [948, 124] on link "21" at bounding box center [1015, 128] width 26 height 26
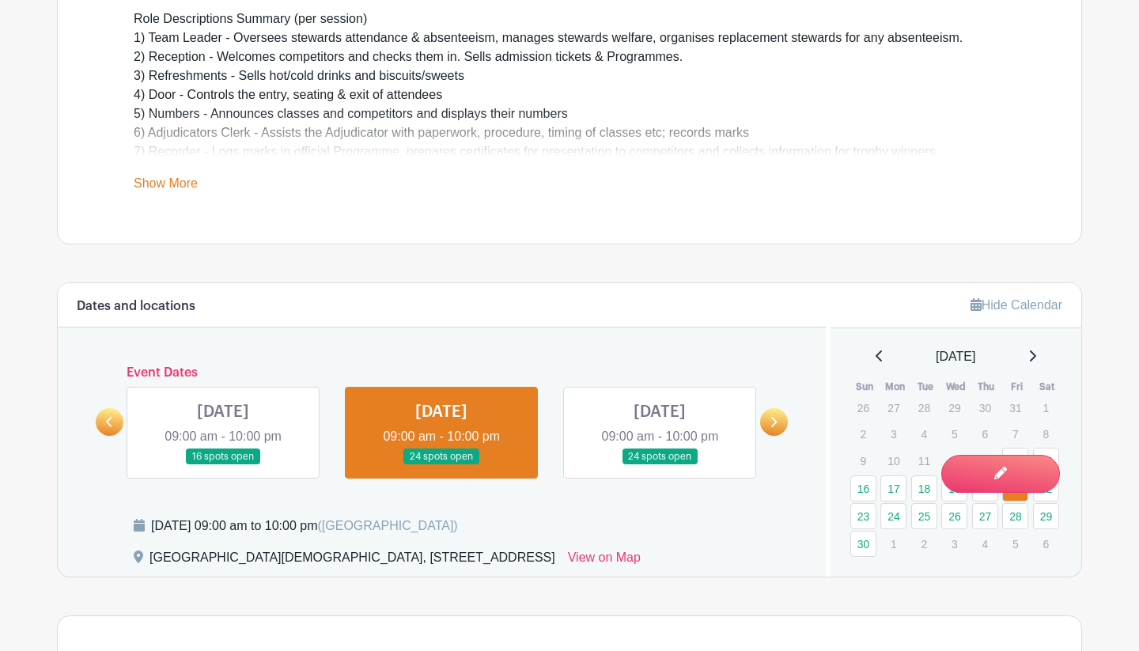
scroll to position [555, 0]
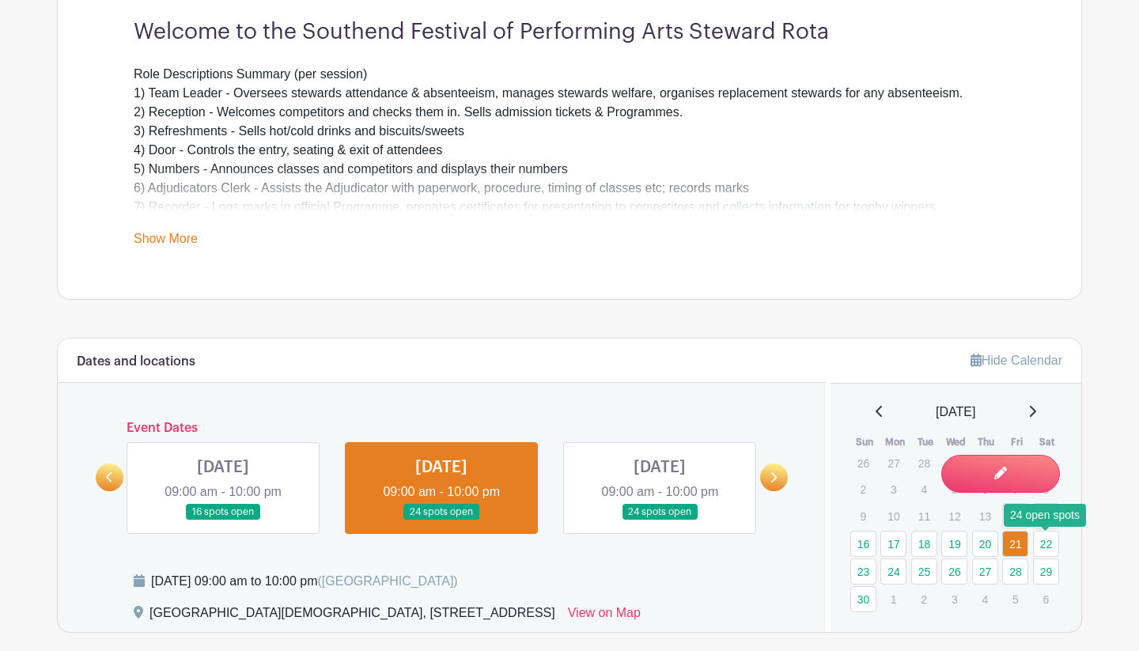
click at [948, 547] on link "22" at bounding box center [1046, 544] width 26 height 26
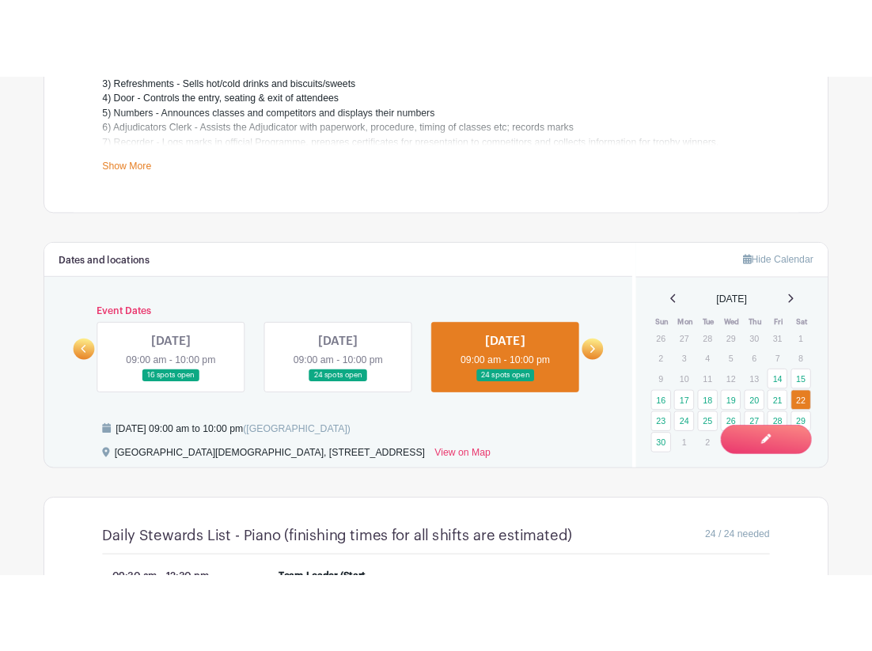
scroll to position [700, 0]
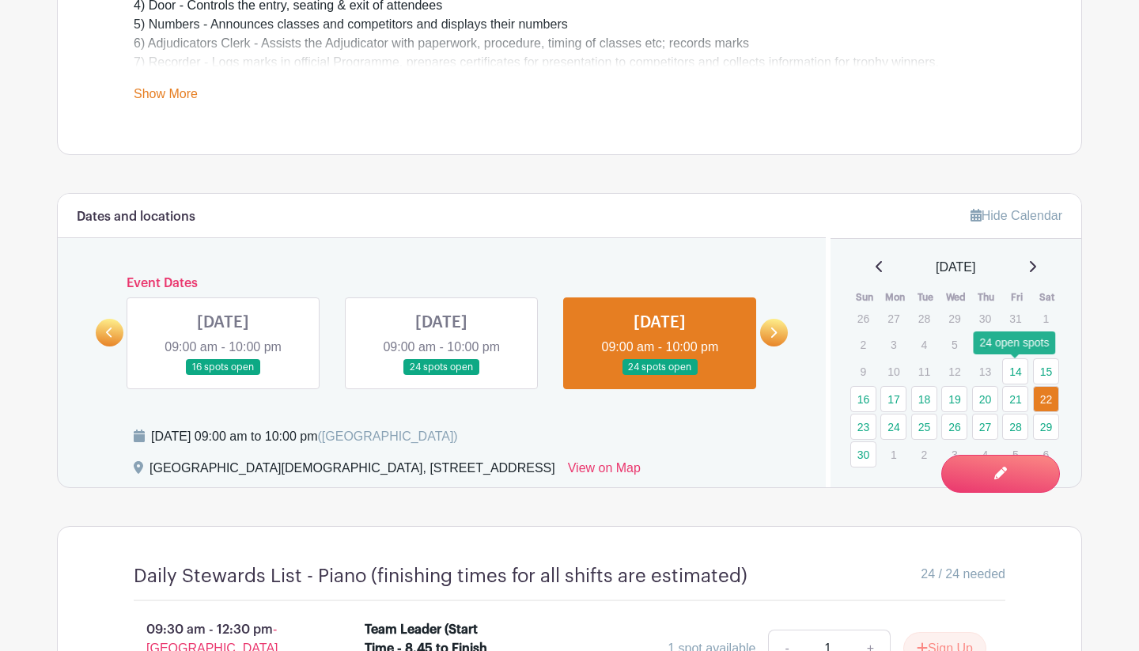
click at [948, 376] on link "14" at bounding box center [1015, 371] width 26 height 26
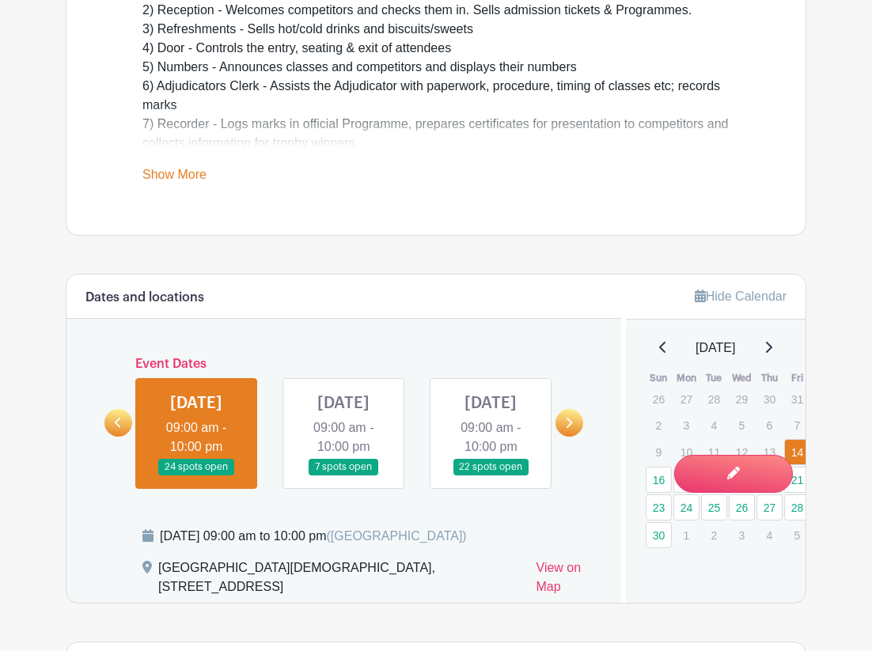
click at [724, 293] on link "Hide Calendar" at bounding box center [741, 296] width 92 height 13
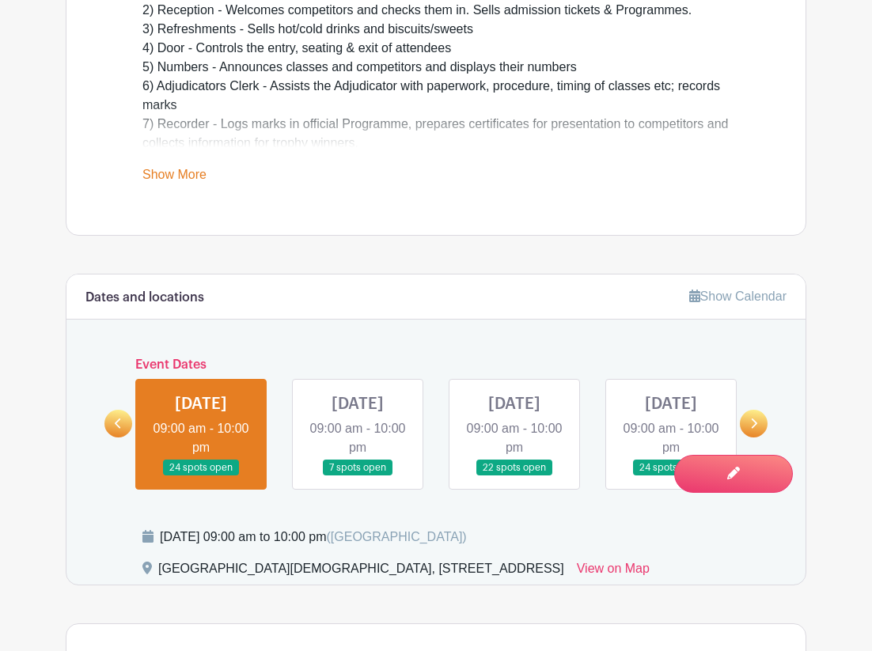
click at [278, 352] on div "Dates and locations Show Calendar Event Dates FRI Nov 14, 2025 09:00 am - 10:00…" at bounding box center [436, 430] width 741 height 312
click at [201, 476] on link at bounding box center [201, 476] width 0 height 0
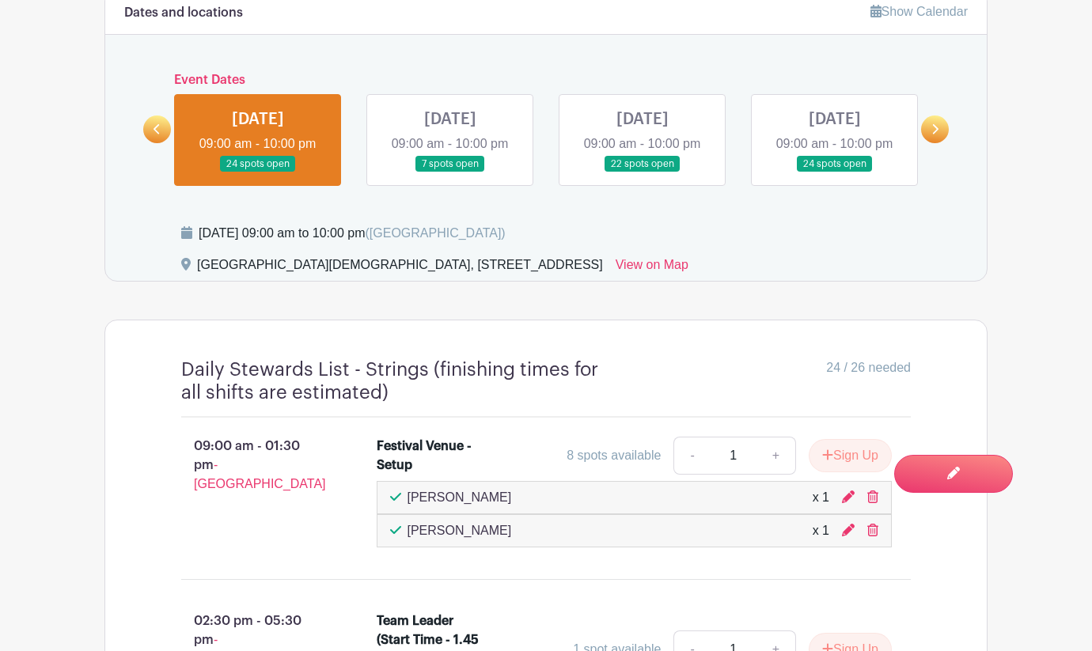
scroll to position [923, 0]
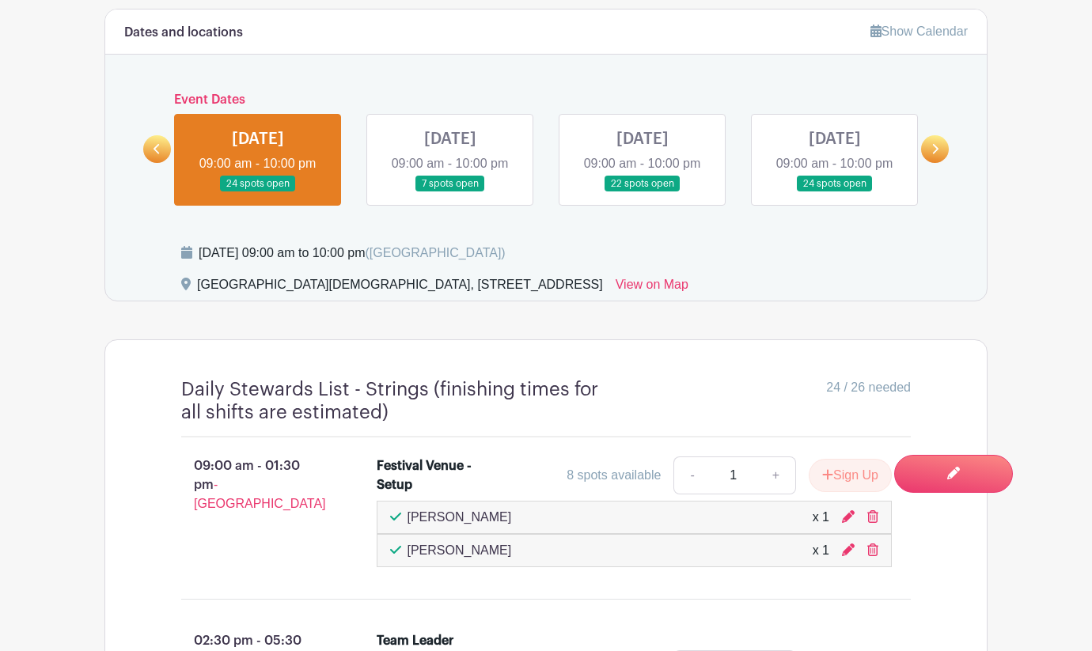
click at [450, 192] on link at bounding box center [450, 192] width 0 height 0
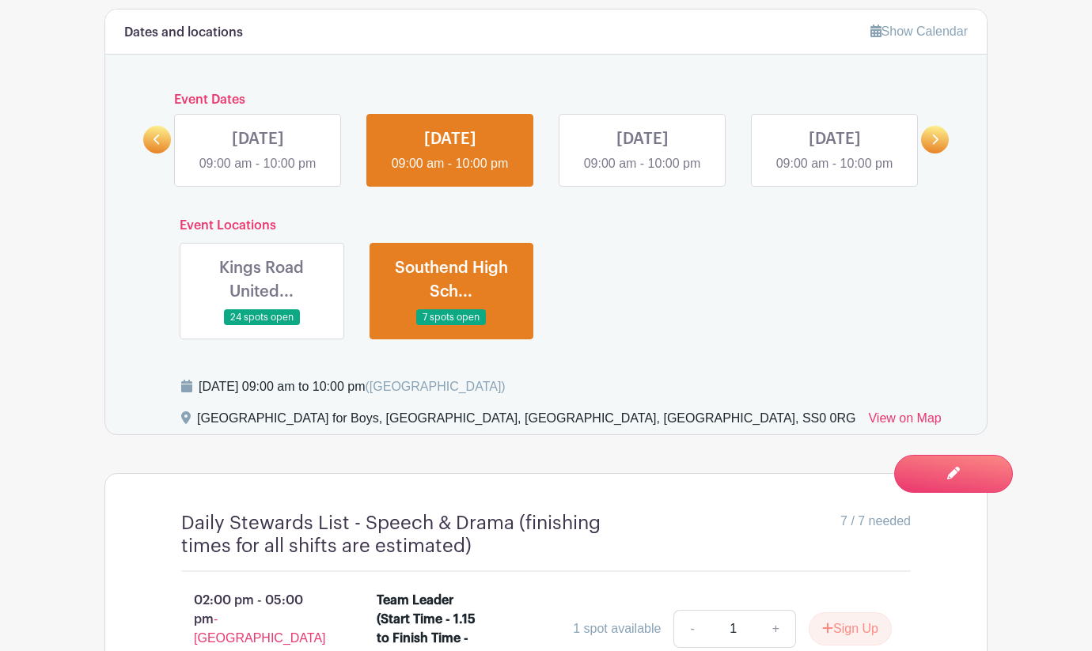
click at [262, 326] on link at bounding box center [262, 326] width 0 height 0
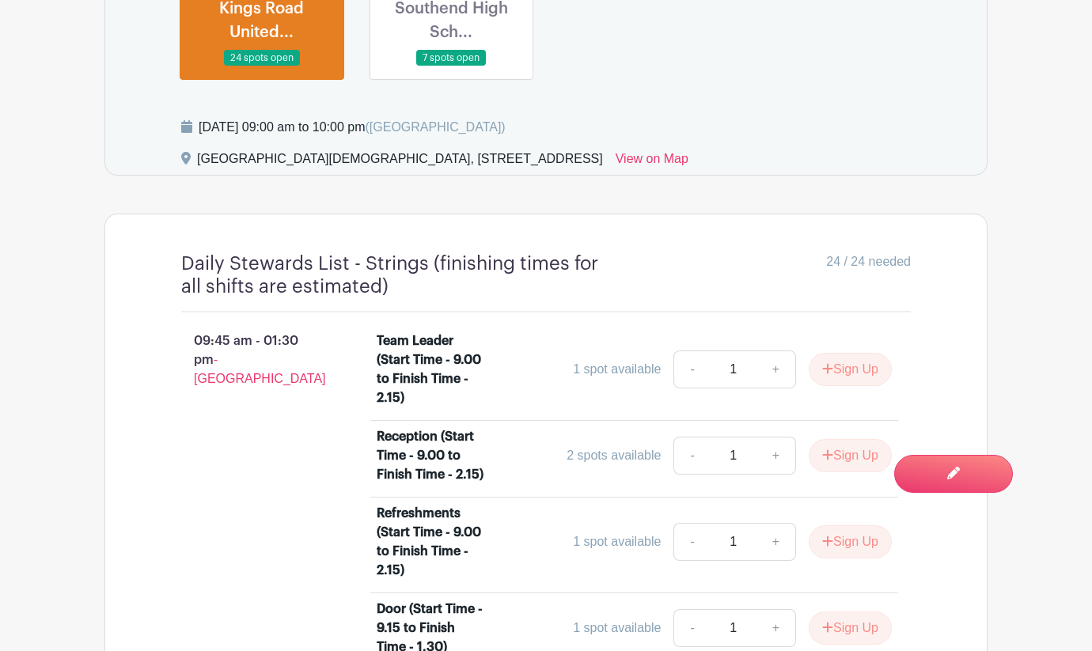
scroll to position [1146, 0]
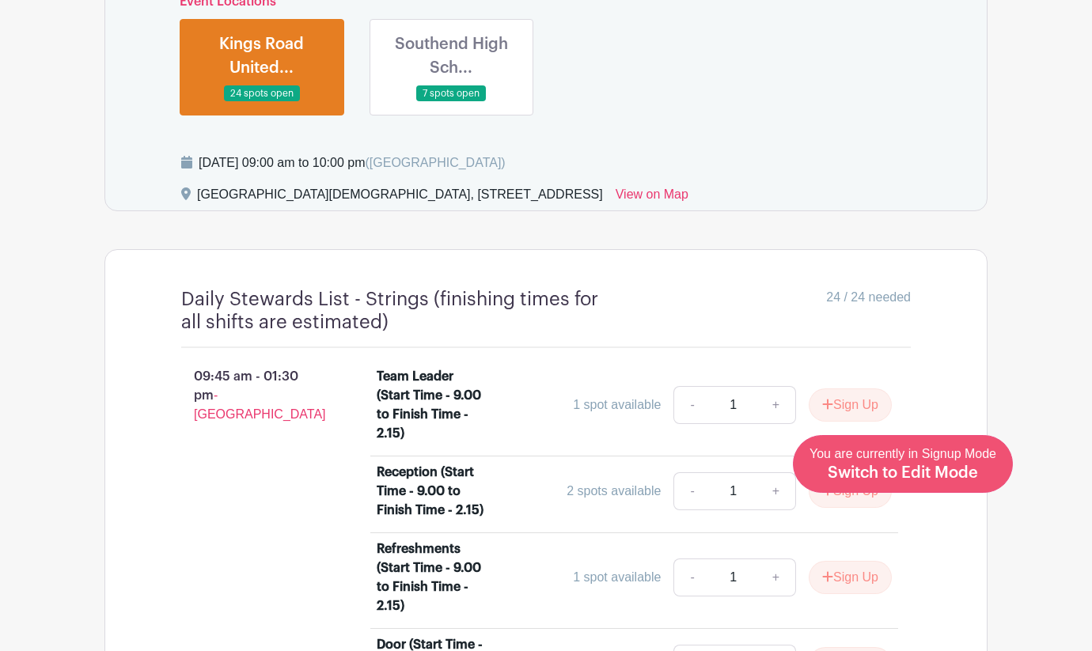
click at [934, 472] on span "Switch to Edit Mode" at bounding box center [903, 473] width 150 height 16
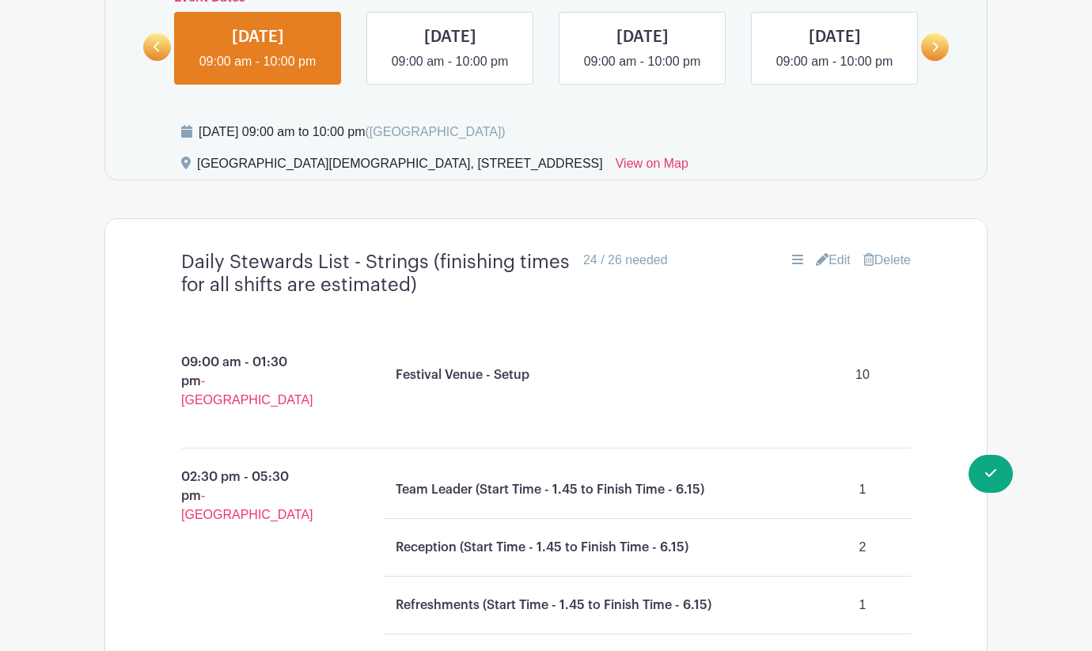
scroll to position [1044, 0]
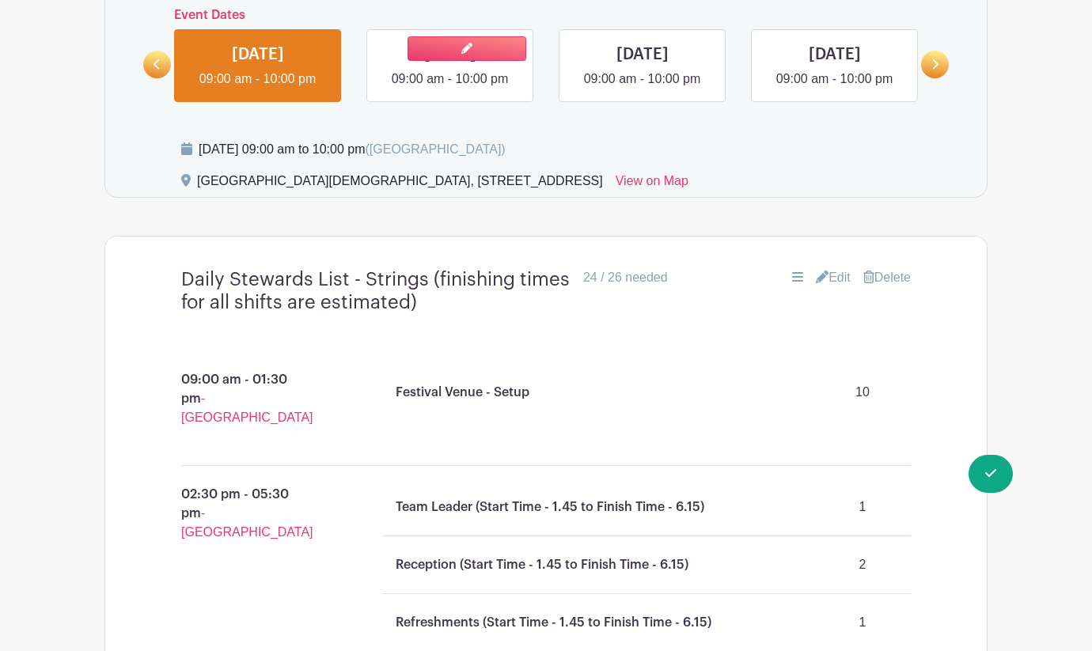
click at [450, 89] on link at bounding box center [450, 89] width 0 height 0
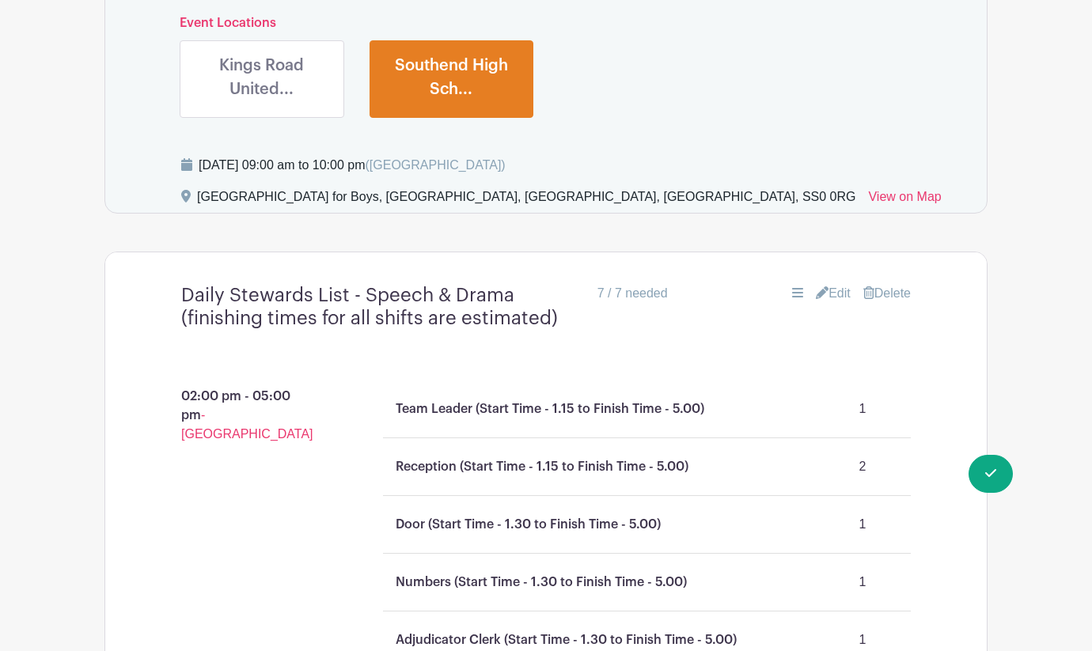
scroll to position [1158, 0]
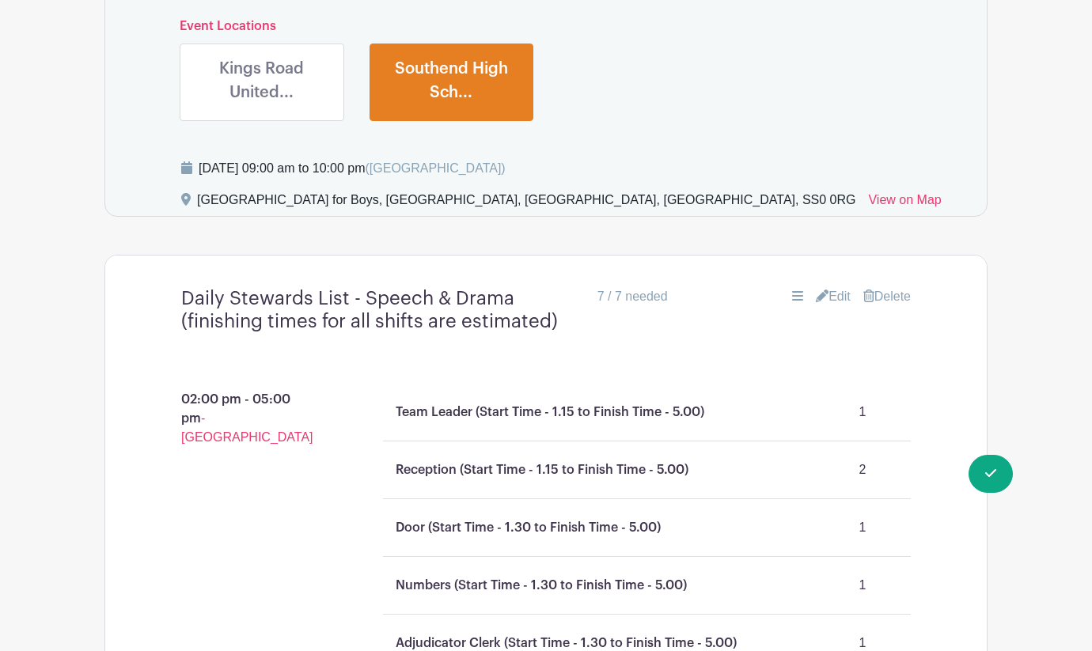
click at [262, 108] on link at bounding box center [262, 108] width 0 height 0
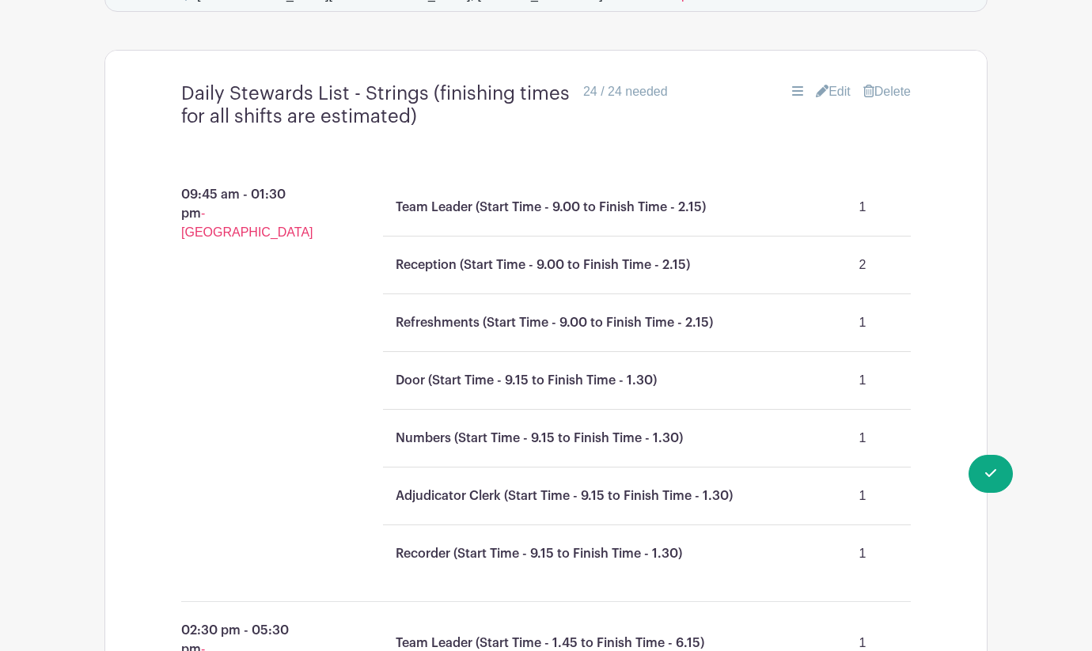
scroll to position [1365, 0]
click at [833, 100] on link "Edit" at bounding box center [833, 90] width 35 height 19
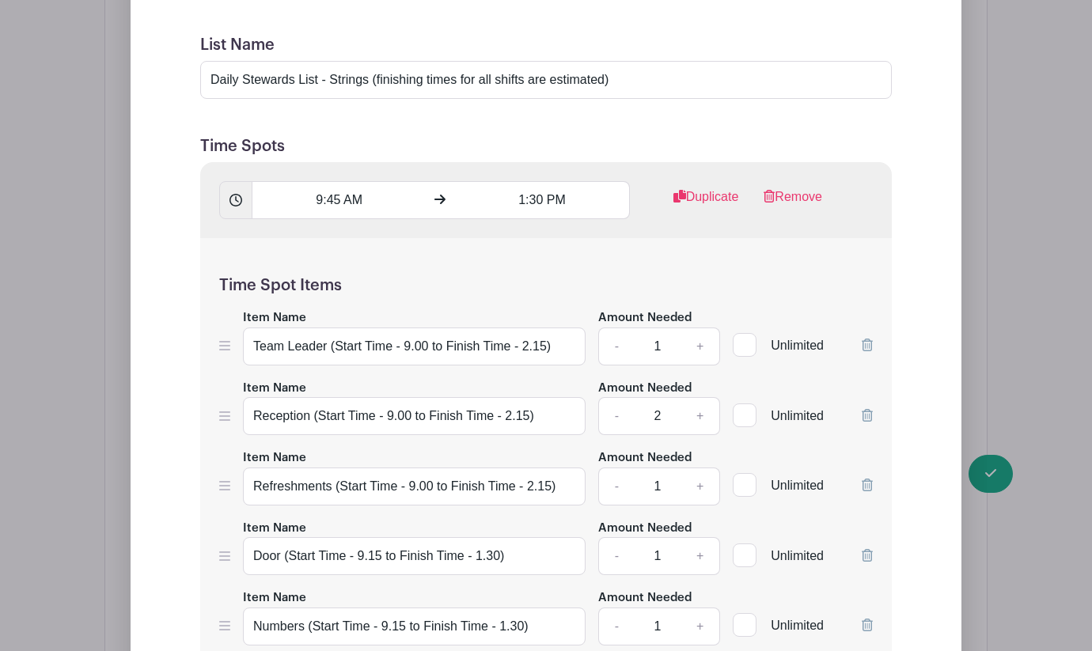
scroll to position [1611, 0]
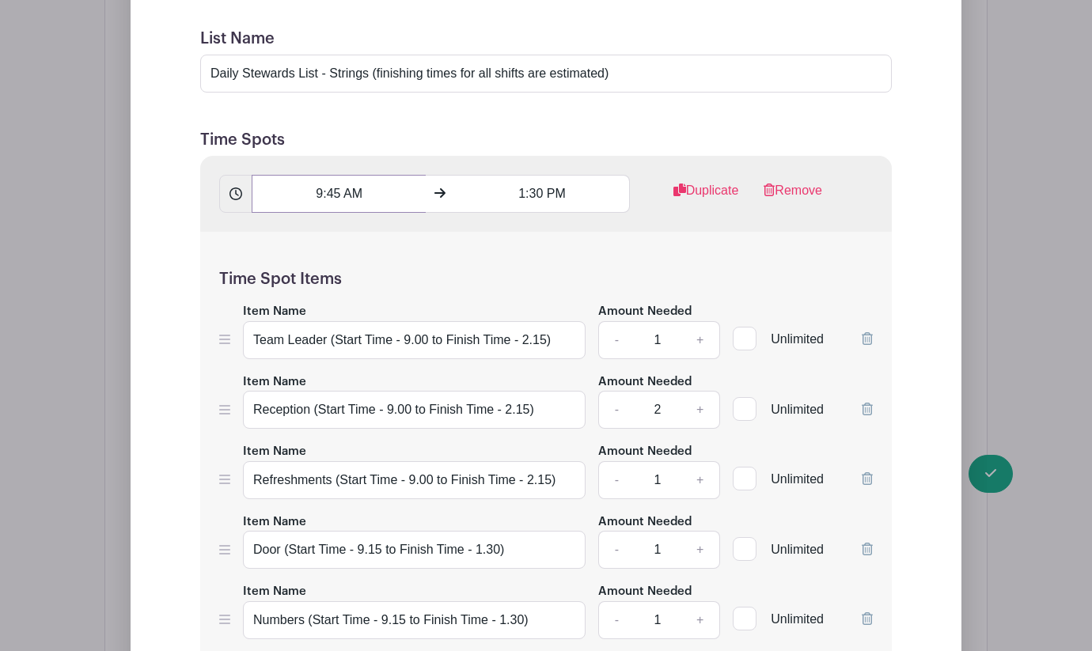
click at [323, 213] on input "9:45 AM" at bounding box center [339, 194] width 174 height 38
click at [282, 246] on icon at bounding box center [279, 250] width 9 height 13
click at [386, 320] on icon at bounding box center [383, 318] width 9 height 11
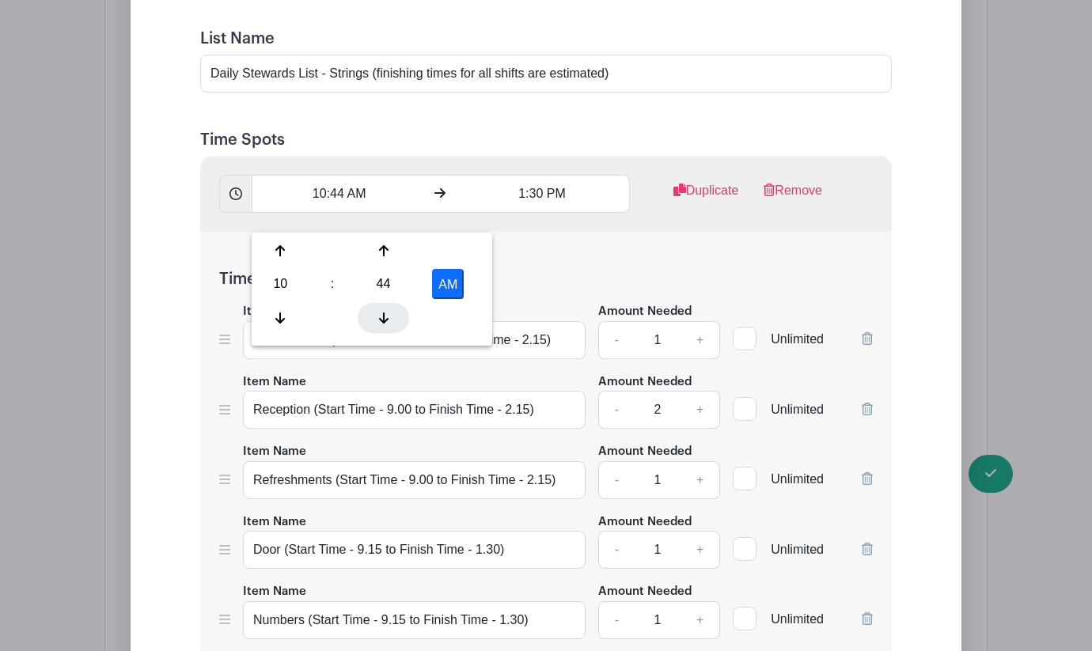
click at [386, 320] on icon at bounding box center [383, 318] width 9 height 11
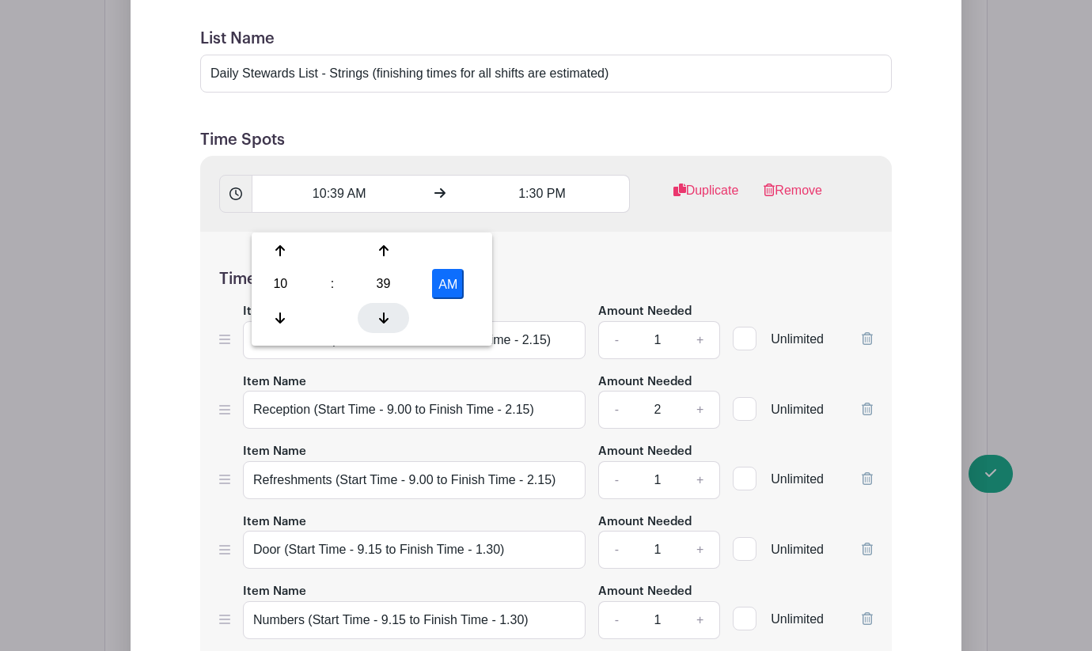
click at [386, 320] on icon at bounding box center [383, 318] width 9 height 11
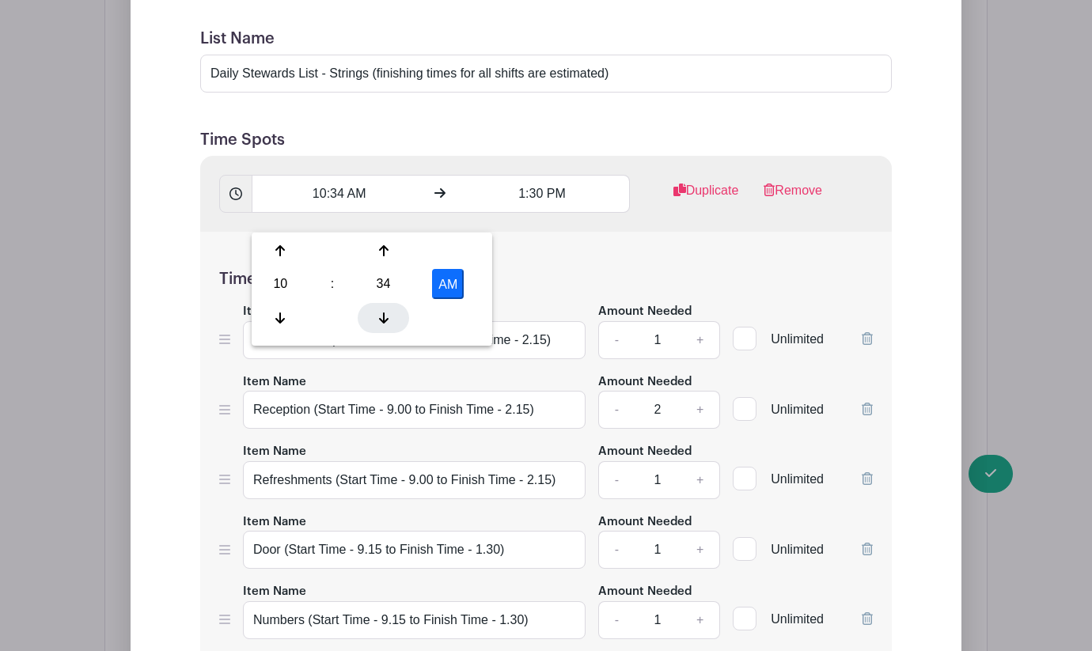
click at [386, 320] on icon at bounding box center [383, 318] width 9 height 11
type input "10:30 AM"
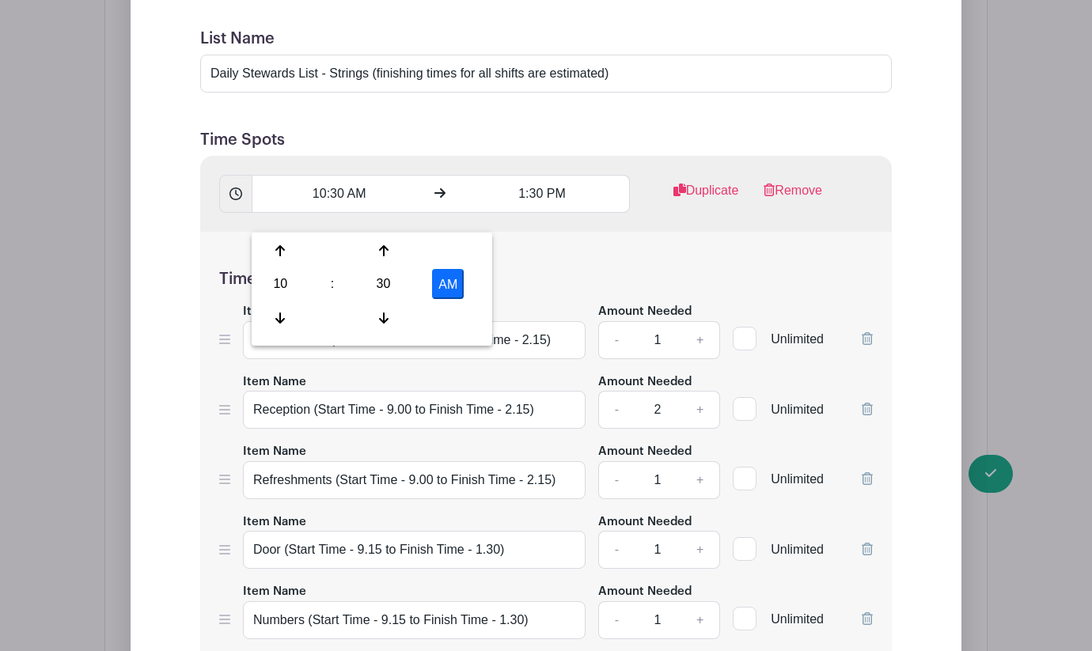
click at [551, 280] on div "Time Spot Items Item Name Team Leader (Start Time - 9.00 to Finish Time - 2.15)…" at bounding box center [546, 534] width 692 height 604
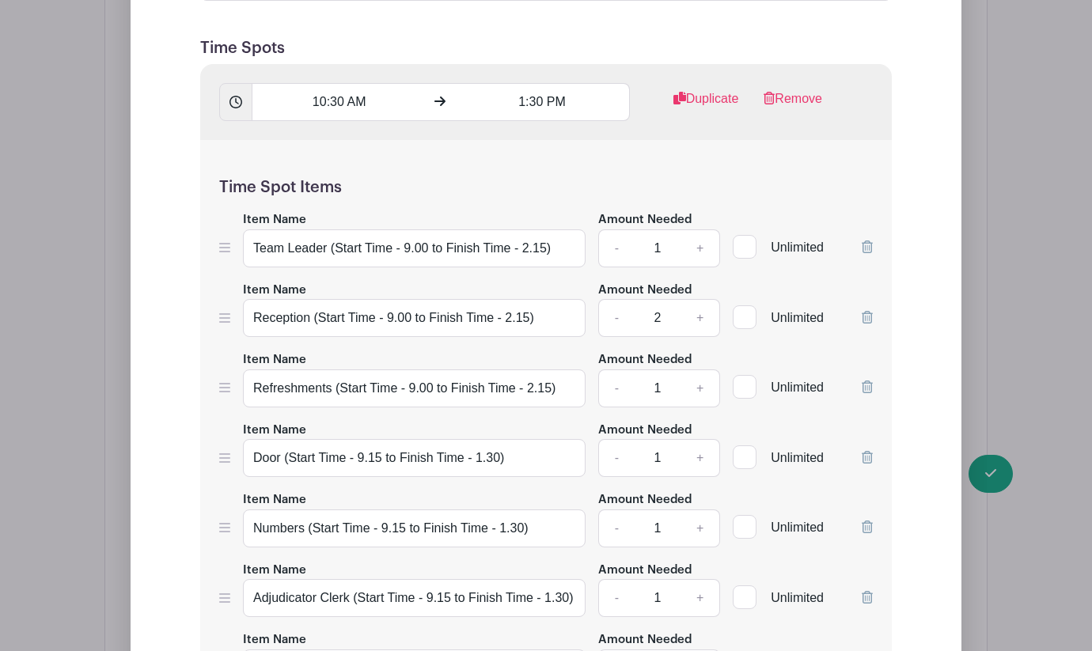
scroll to position [1707, 0]
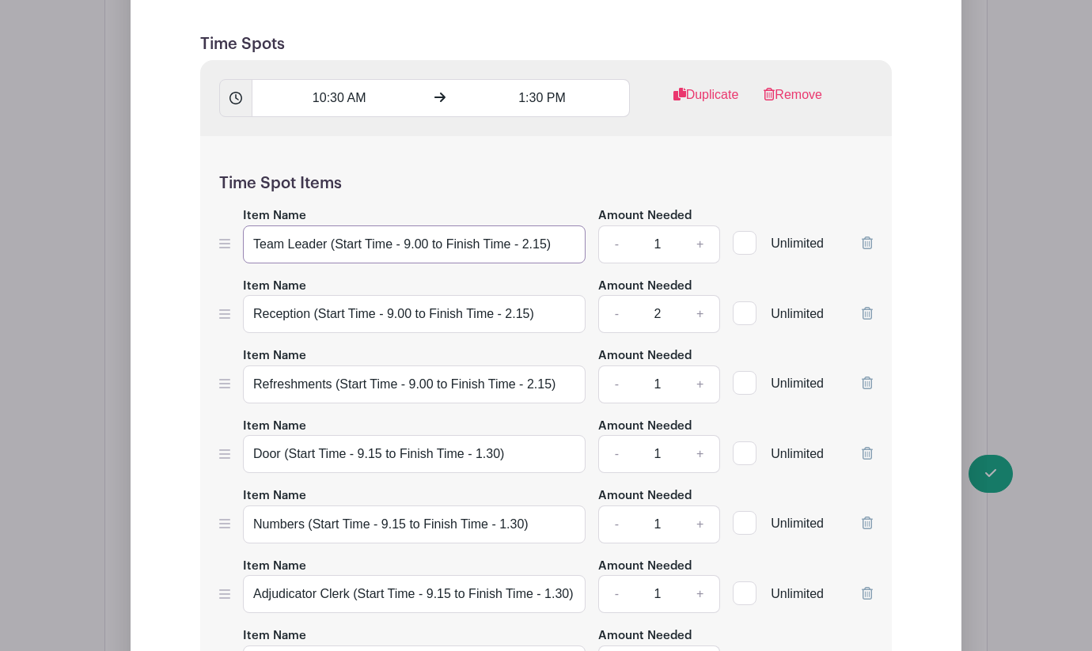
click at [428, 263] on input "Team Leader (Start Time - 9.00 to Finish Time - 2.15)" at bounding box center [414, 244] width 343 height 38
type input "Team Leader (Start Time - 9.45 to Finish Time - 2.15)"
click at [410, 333] on input "Reception (Start Time - 9.00 to Finish Time - 2.15)" at bounding box center [414, 314] width 343 height 38
type input "Reception (Start Time - 9.45 to Finish Time - 2.15)"
click at [431, 404] on input "Refreshments (Start Time - 9.00 to Finish Time - 2.15)" at bounding box center [414, 385] width 343 height 38
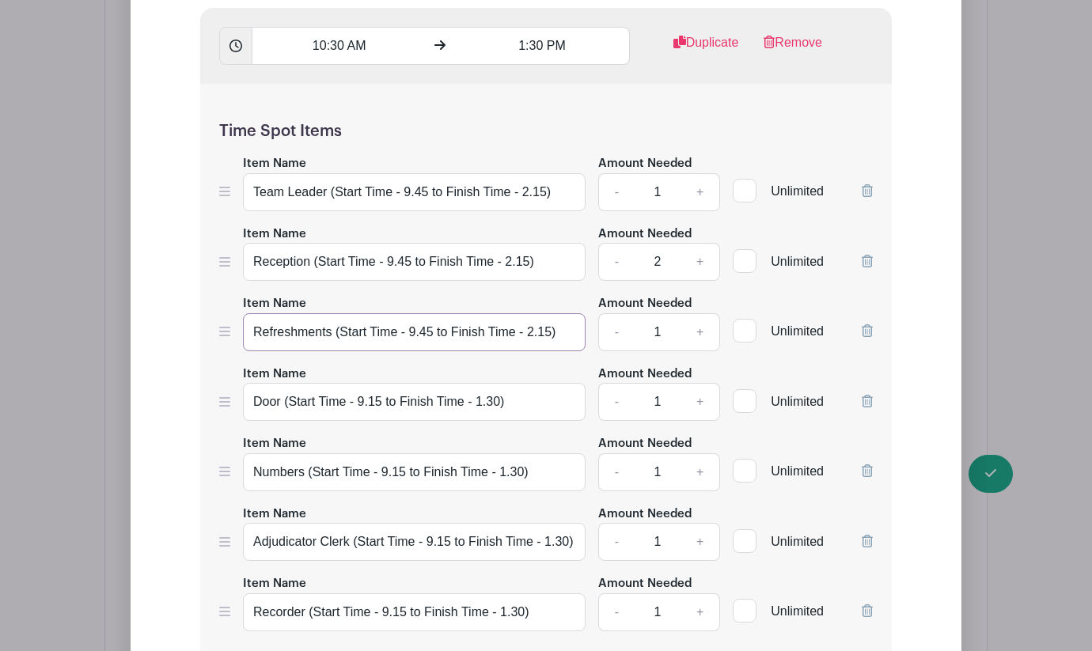
scroll to position [1768, 0]
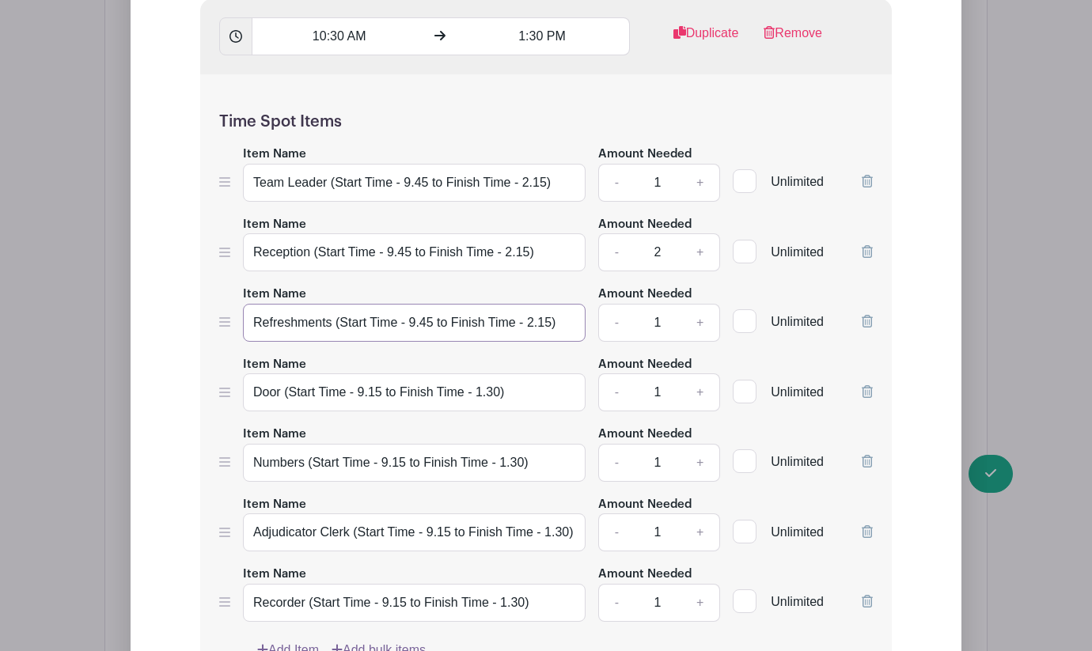
type input "Refreshments (Start Time - 9.45 to Finish Time - 2.15)"
click at [381, 410] on input "Door (Start Time - 9.15 to Finish Time - 1.30)" at bounding box center [414, 392] width 343 height 38
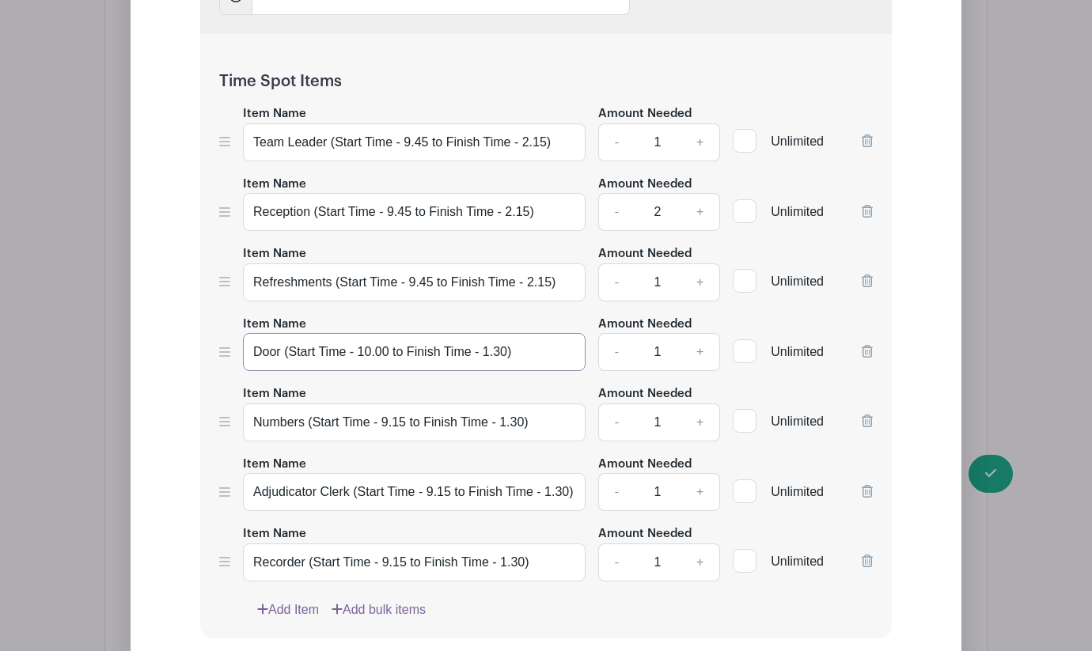
scroll to position [1810, 0]
type input "Door (Start Time - 10.00 to Finish Time - 1.30)"
click at [406, 439] on input "Numbers (Start Time - 9.15 to Finish Time - 1.30)" at bounding box center [414, 421] width 343 height 38
type input "Numbers (Start Time - 10.00 to Finish Time - 1.30)"
click at [453, 510] on input "Adjudicator Clerk (Start Time - 9.15 to Finish Time - 1.30)" at bounding box center [414, 491] width 343 height 38
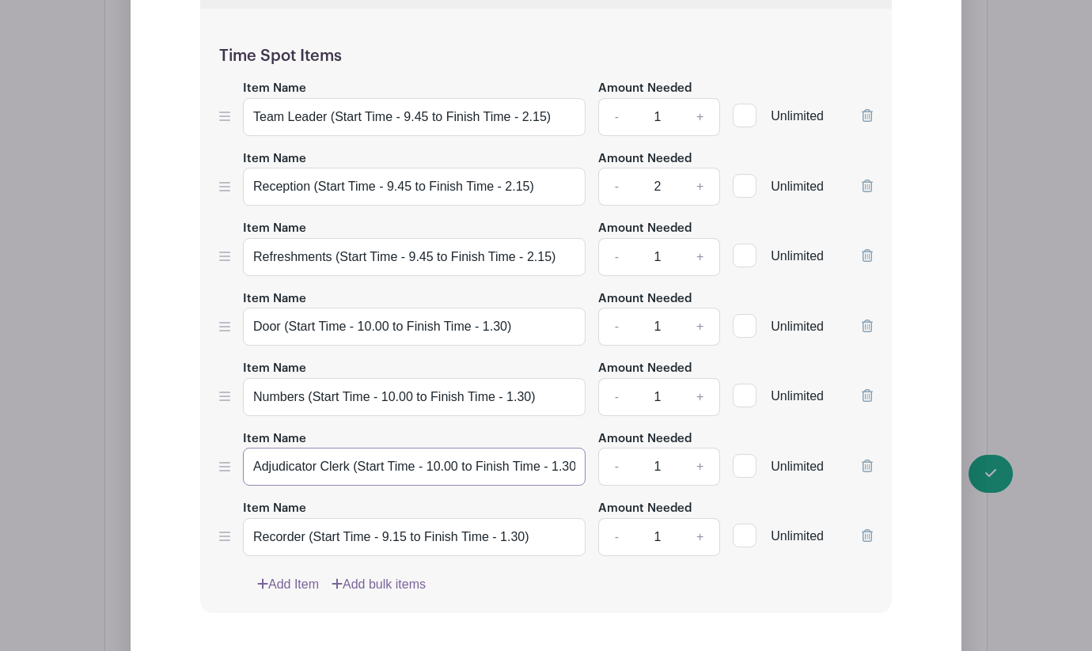
scroll to position [1835, 0]
type input "Adjudicator Clerk (Start Time - 10.00 to Finish Time - 1.30)"
click at [406, 555] on input "Recorder (Start Time - 9.15 to Finish Time - 1.30)" at bounding box center [414, 536] width 343 height 38
type input "Recorder (Start Time - 10.00 to Finish Time - 1.30)"
click at [544, 585] on div "Time Spot Items Item Name Team Leader (Start Time - 9.45 to Finish Time - 2.15)…" at bounding box center [546, 310] width 692 height 604
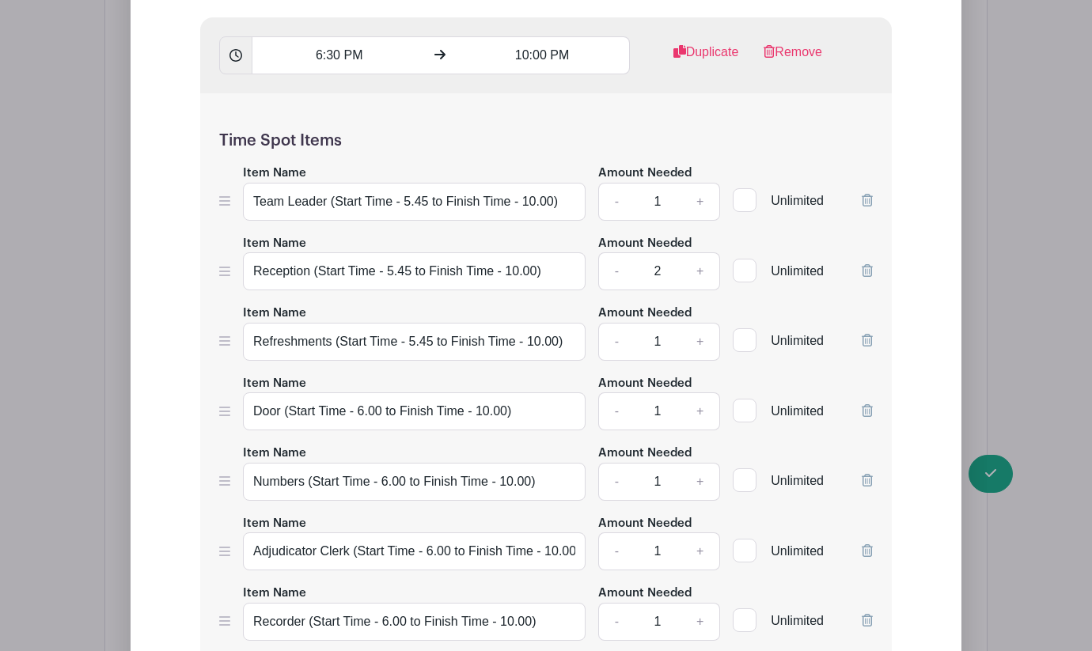
scroll to position [3115, 0]
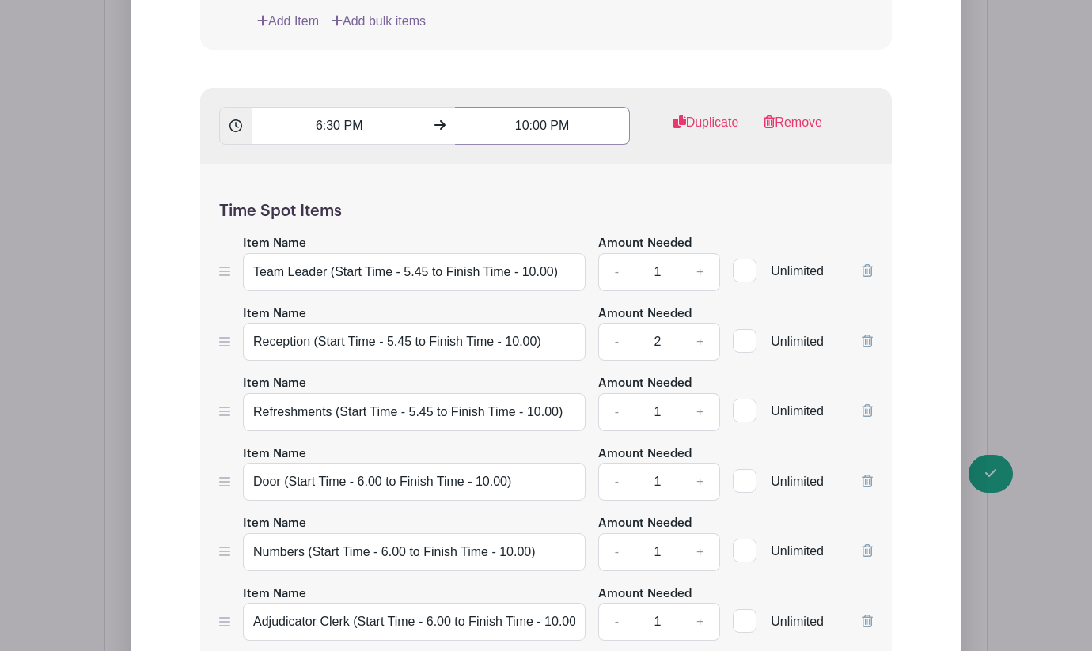
click at [529, 145] on input "10:00 PM" at bounding box center [542, 126] width 174 height 38
click at [489, 258] on icon at bounding box center [483, 255] width 9 height 13
click at [592, 193] on icon at bounding box center [586, 188] width 9 height 13
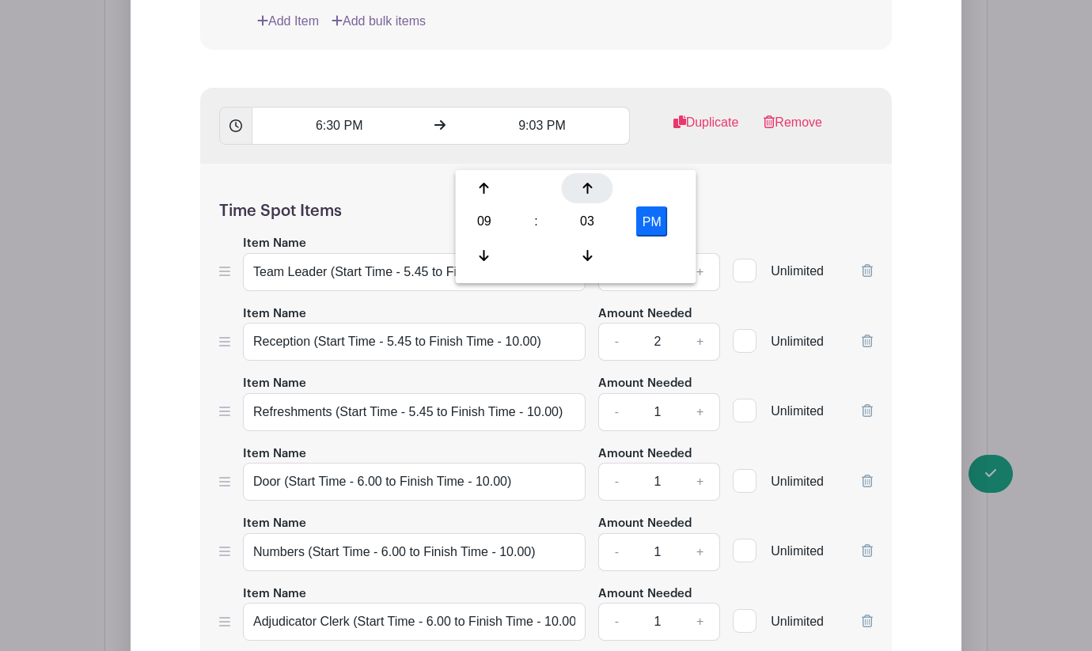
click at [592, 193] on icon at bounding box center [586, 188] width 9 height 13
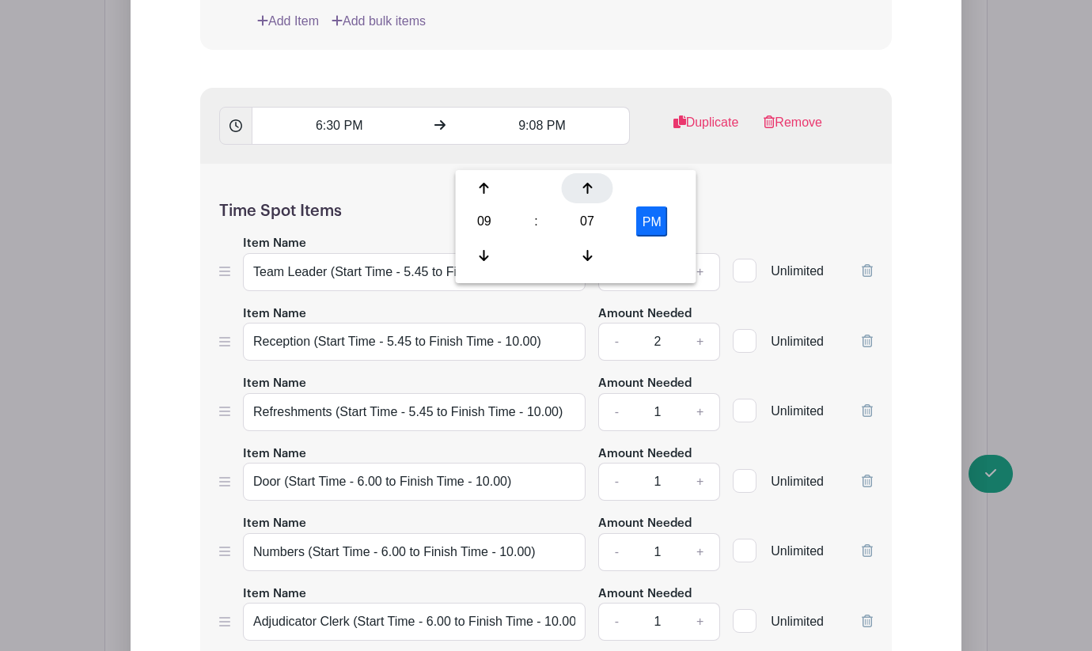
click at [592, 193] on icon at bounding box center [586, 188] width 9 height 13
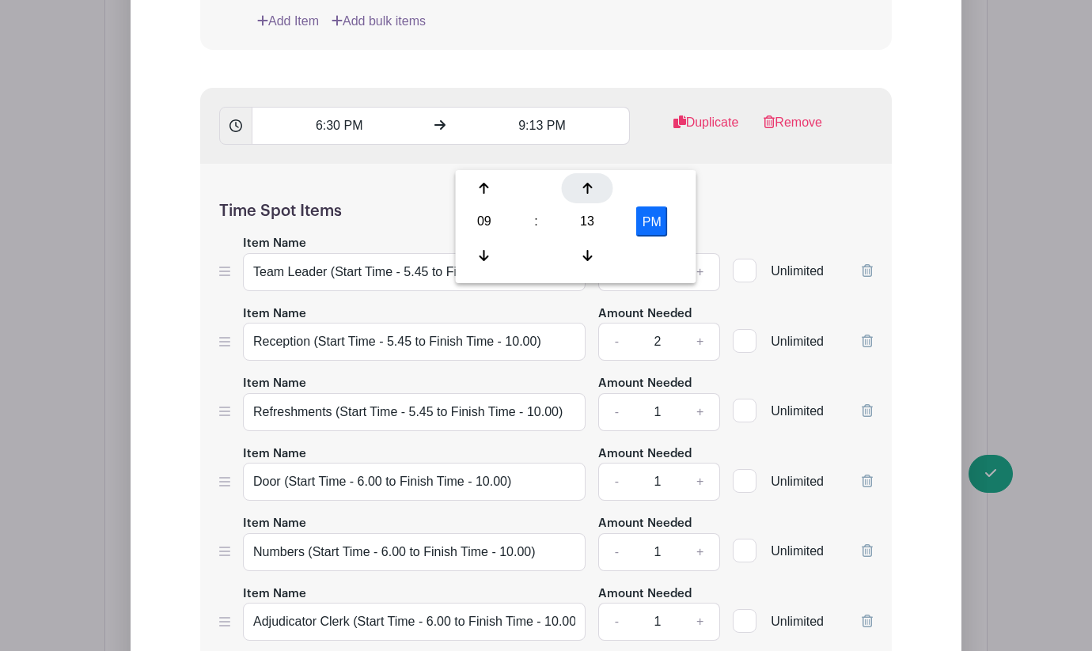
click at [592, 193] on icon at bounding box center [586, 188] width 9 height 13
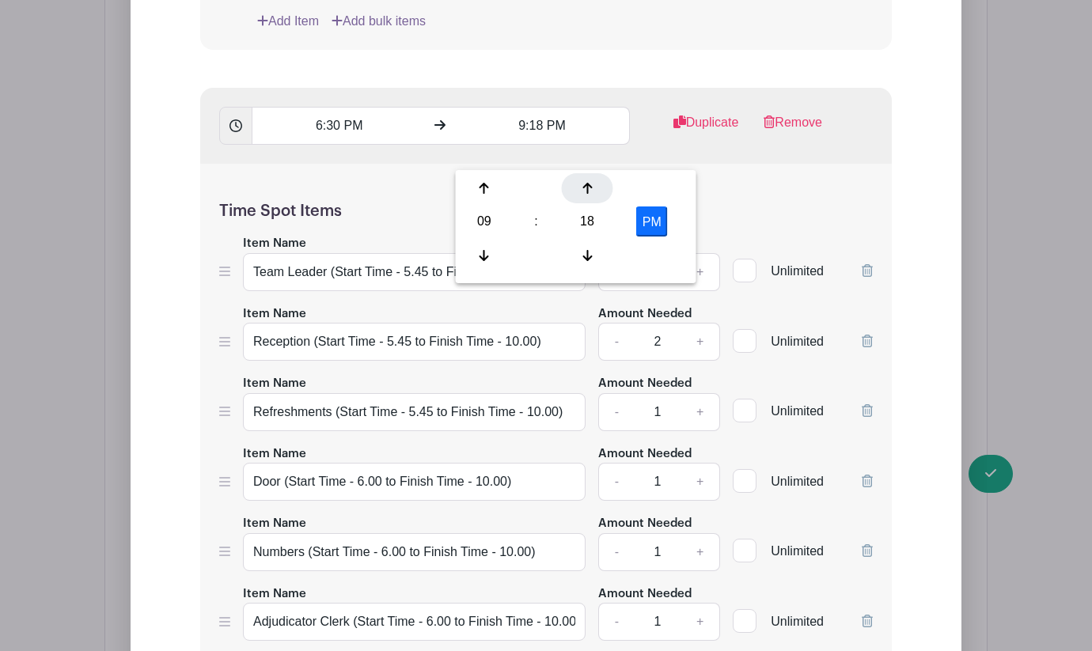
click at [592, 193] on icon at bounding box center [586, 188] width 9 height 13
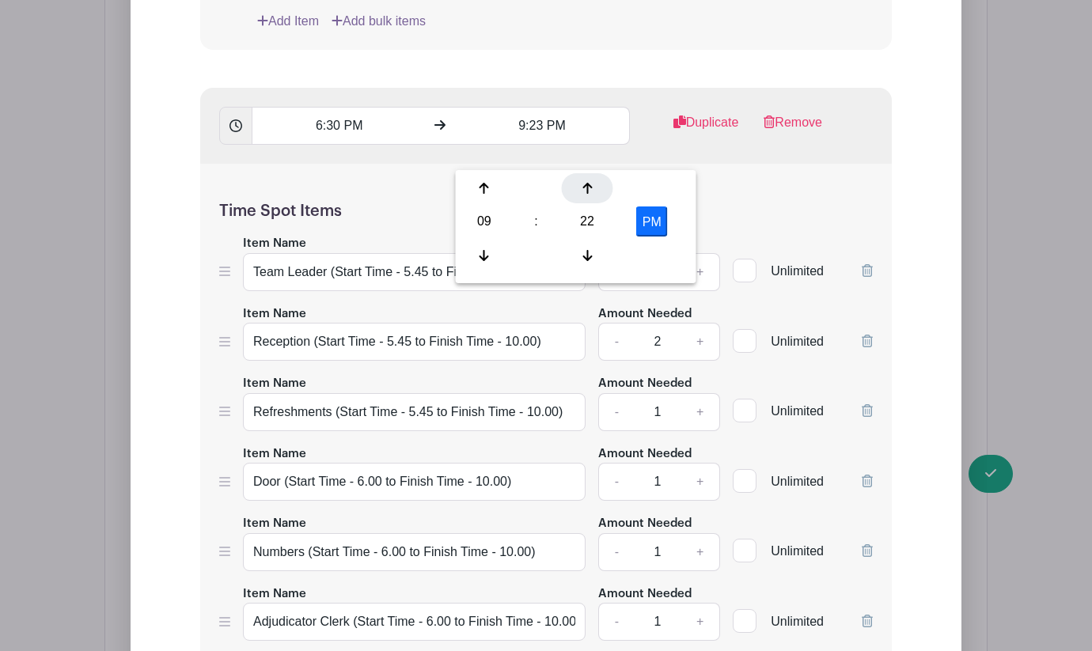
click at [592, 193] on icon at bounding box center [586, 188] width 9 height 13
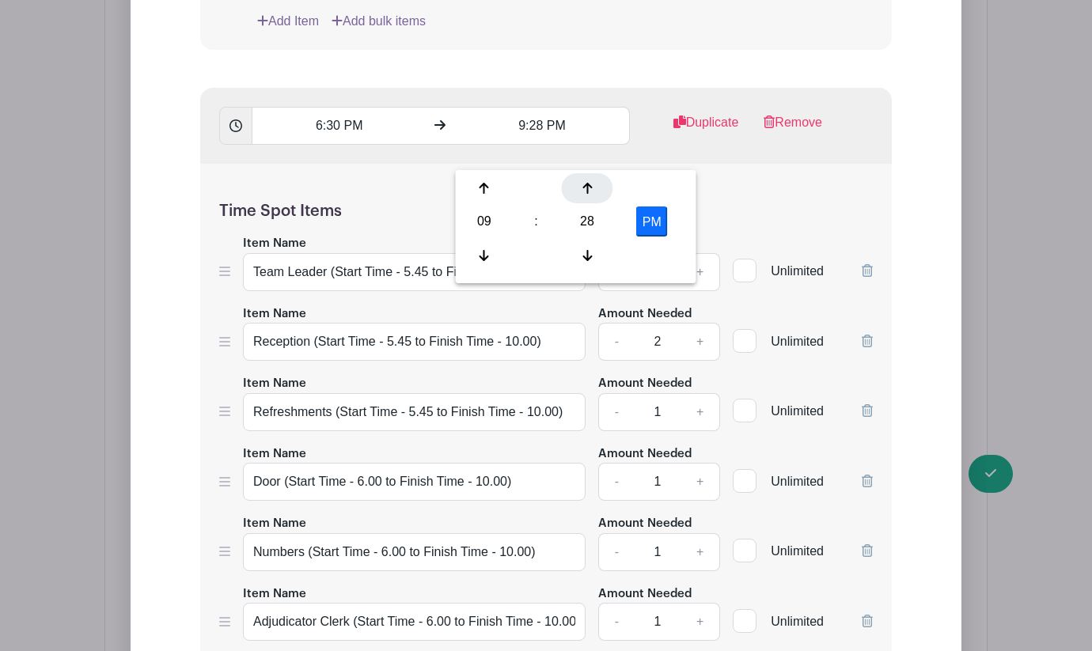
click at [592, 193] on icon at bounding box center [586, 188] width 9 height 13
type input "9:30 PM"
click at [710, 221] on h5 "Time Spot Items" at bounding box center [546, 211] width 654 height 19
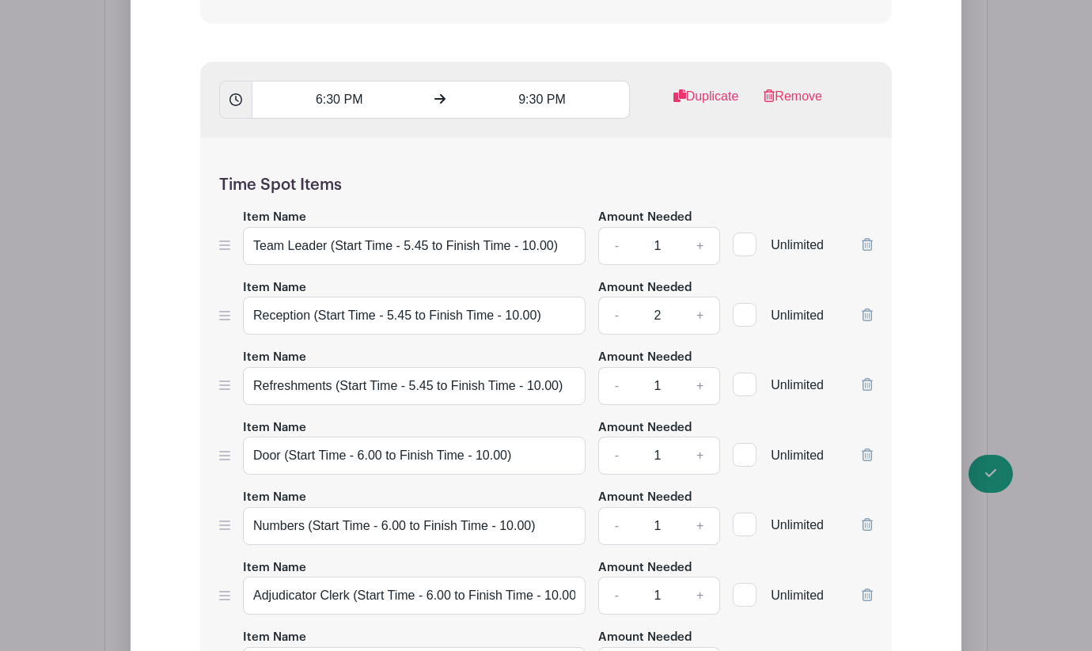
scroll to position [3174, 0]
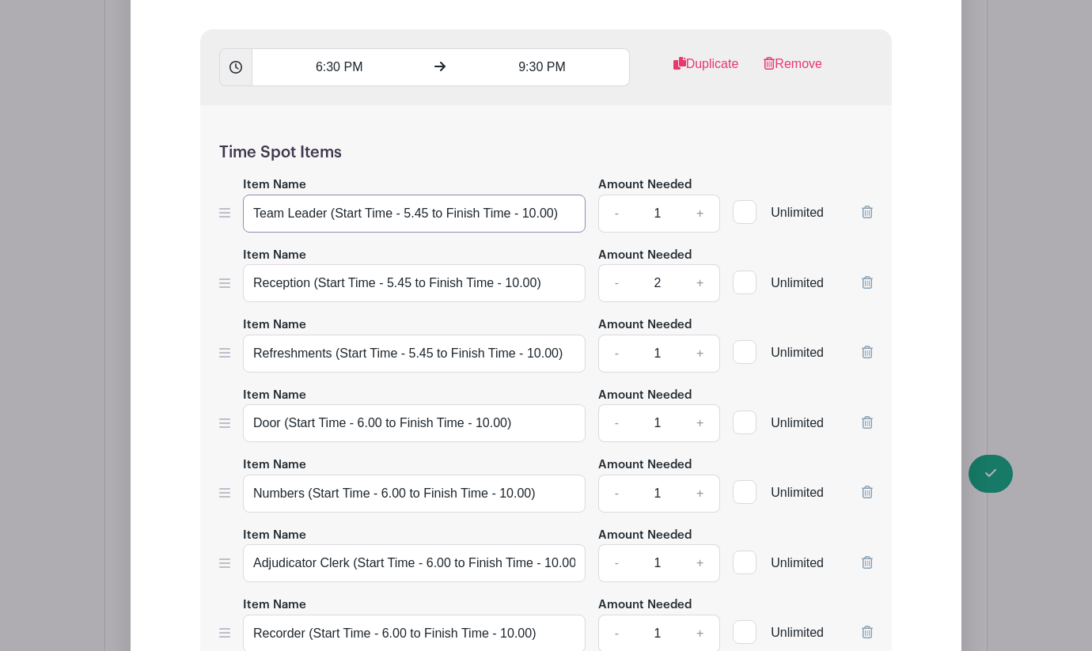
click at [548, 233] on input "Team Leader (Start Time - 5.45 to Finish Time - 10.00)" at bounding box center [414, 214] width 343 height 38
type input "Team Leader (Start Time - 5.45 to Finish Time - 9.30)"
click at [532, 302] on input "Reception (Start Time - 5.45 to Finish Time - 10.00)" at bounding box center [414, 283] width 343 height 38
type input "Reception (Start Time - 5.45 to Finish Time - 9.30)"
click at [553, 373] on input "Refreshments (Start Time - 5.45 to Finish Time - 10.00)" at bounding box center [414, 354] width 343 height 38
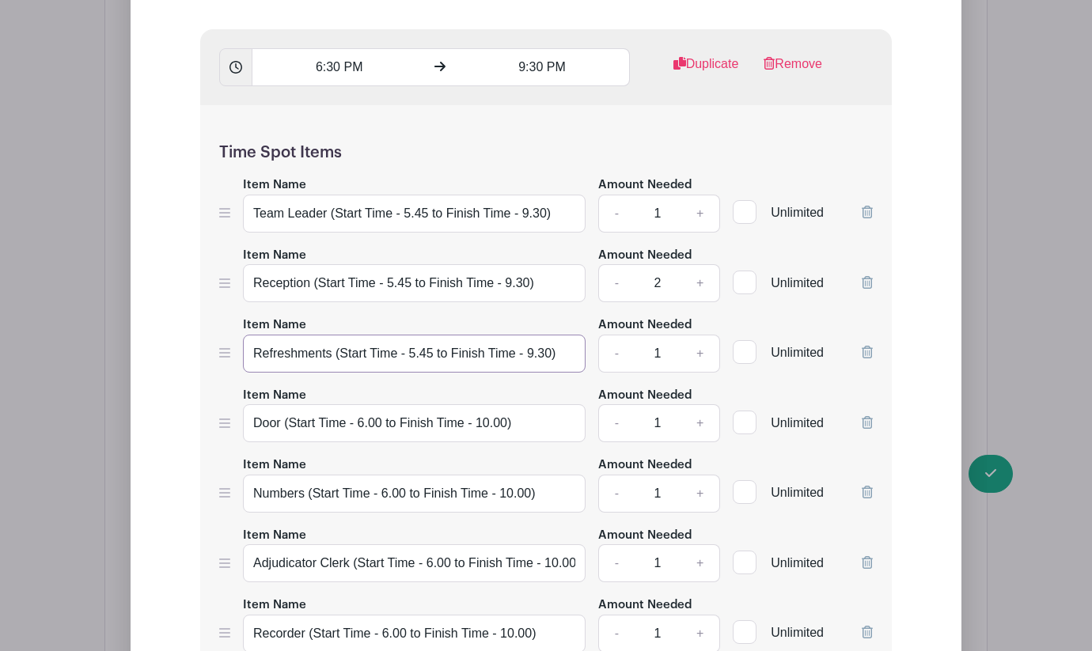
type input "Refreshments (Start Time - 5.45 to Finish Time - 9.30)"
click at [502, 442] on input "Door (Start Time - 6.00 to Finish Time - 10.00)" at bounding box center [414, 423] width 343 height 38
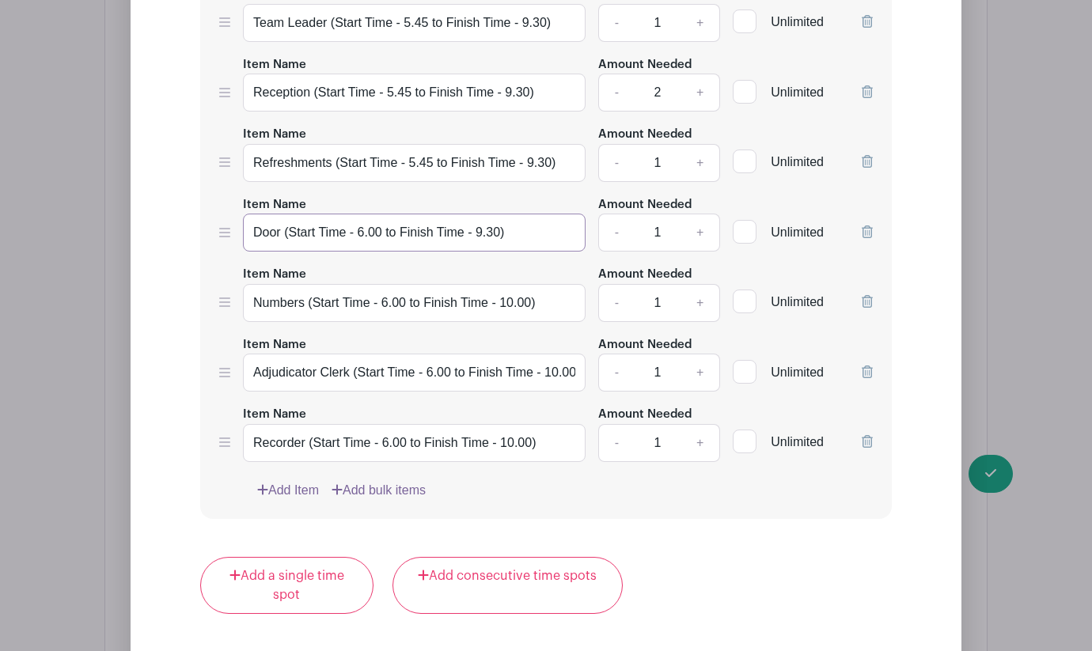
scroll to position [3396, 0]
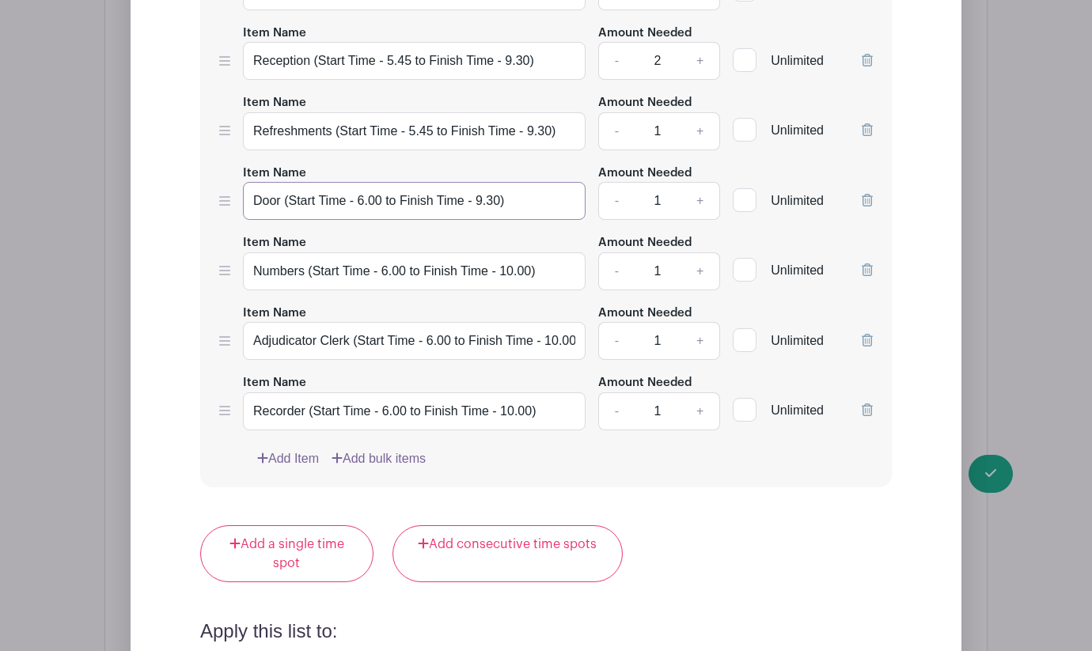
type input "Door (Start Time - 6.00 to Finish Time - 9.30)"
click at [526, 290] on input "Numbers (Start Time - 6.00 to Finish Time - 10.00)" at bounding box center [414, 271] width 343 height 38
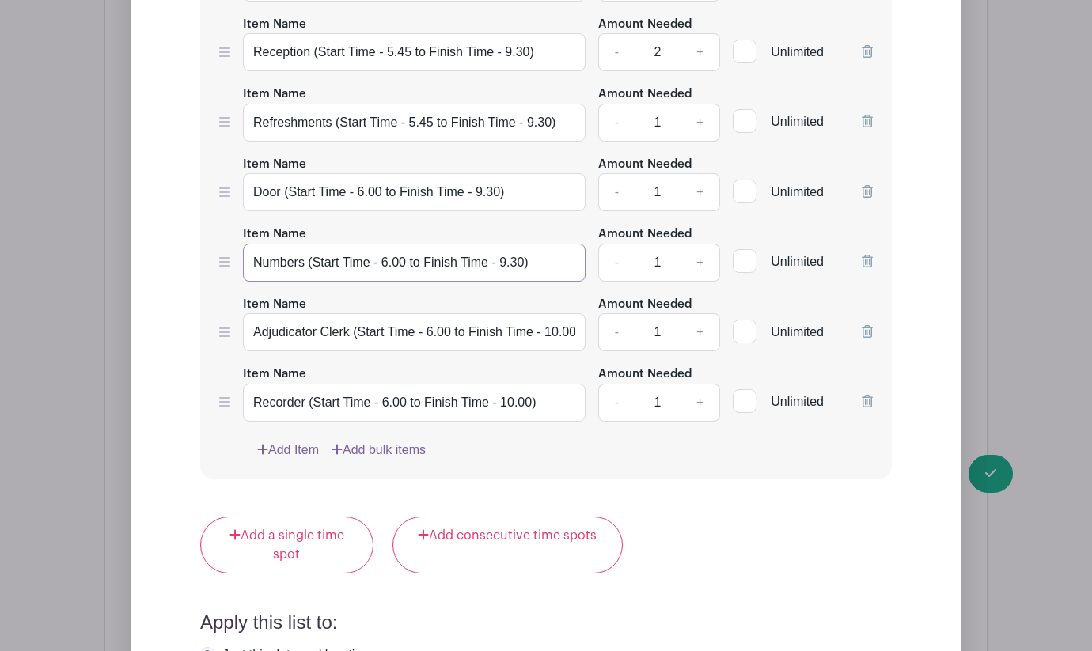
type input "Numbers (Start Time - 6.00 to Finish Time - 9.30)"
click at [574, 351] on input "Adjudicator Clerk (Start Time - 6.00 to Finish Time - 10.00)" at bounding box center [414, 332] width 343 height 38
type input "Adjudicator Clerk (Start Time - 6.00 to Finish Time - 9.30)"
click at [527, 422] on input "Recorder (Start Time - 6.00 to Finish Time - 10.00)" at bounding box center [414, 403] width 343 height 38
type input "Recorder (Start Time - 6.00 to Finish Time - 9.30)"
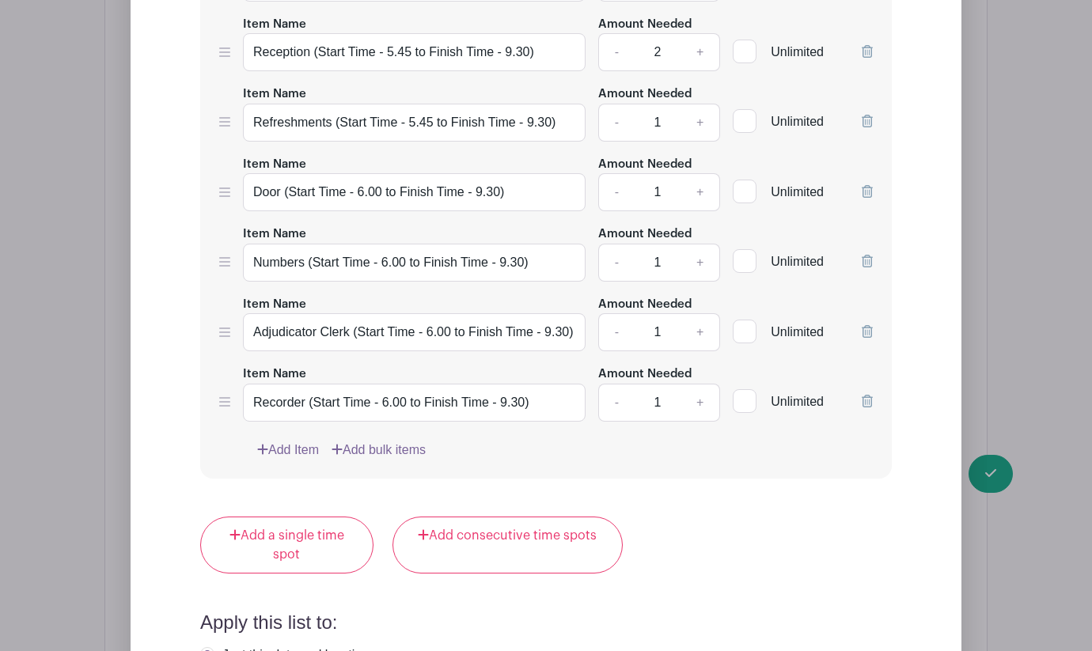
click at [614, 479] on div "Time Spot Items Item Name Team Leader (Start Time - 5.45 to Finish Time - 9.30)…" at bounding box center [546, 176] width 692 height 604
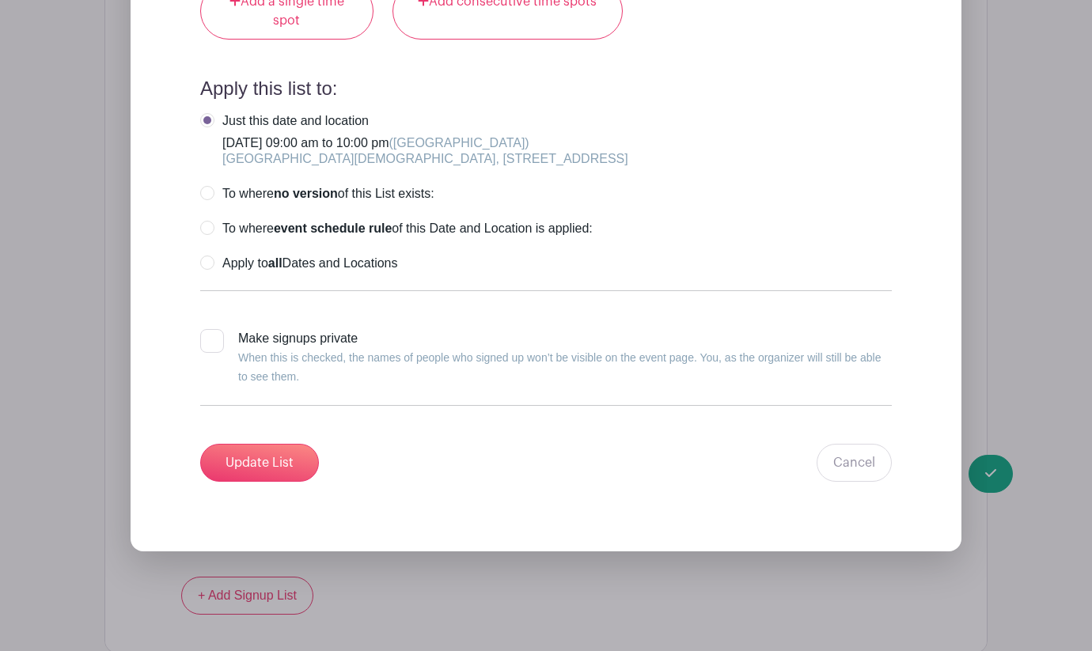
scroll to position [3973, 0]
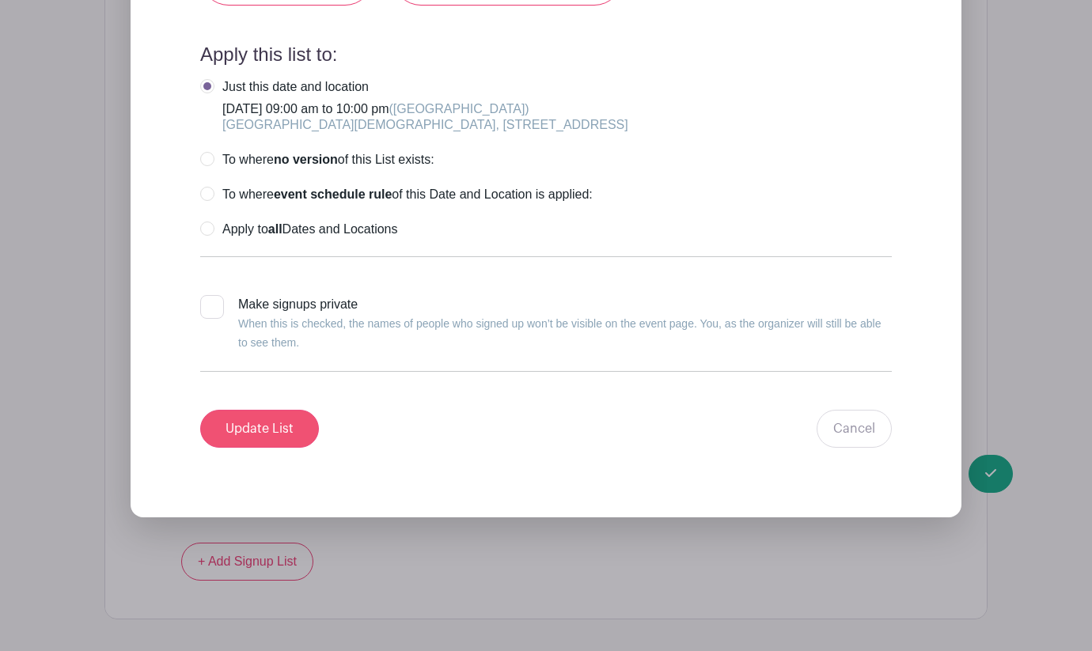
click at [286, 448] on input "Update List" at bounding box center [259, 429] width 119 height 38
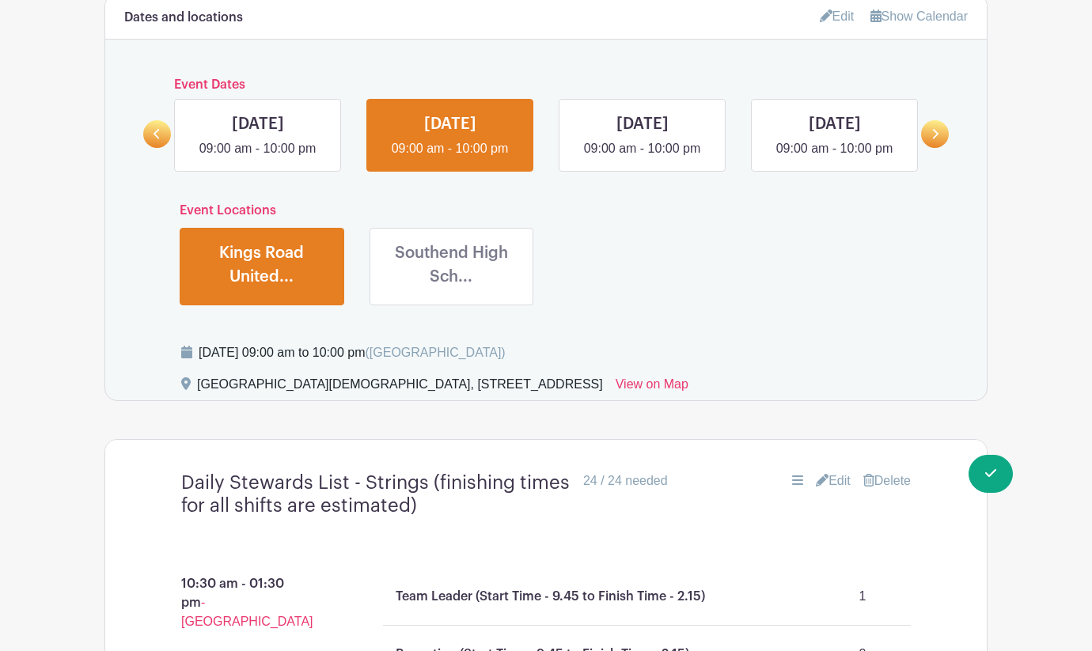
scroll to position [957, 0]
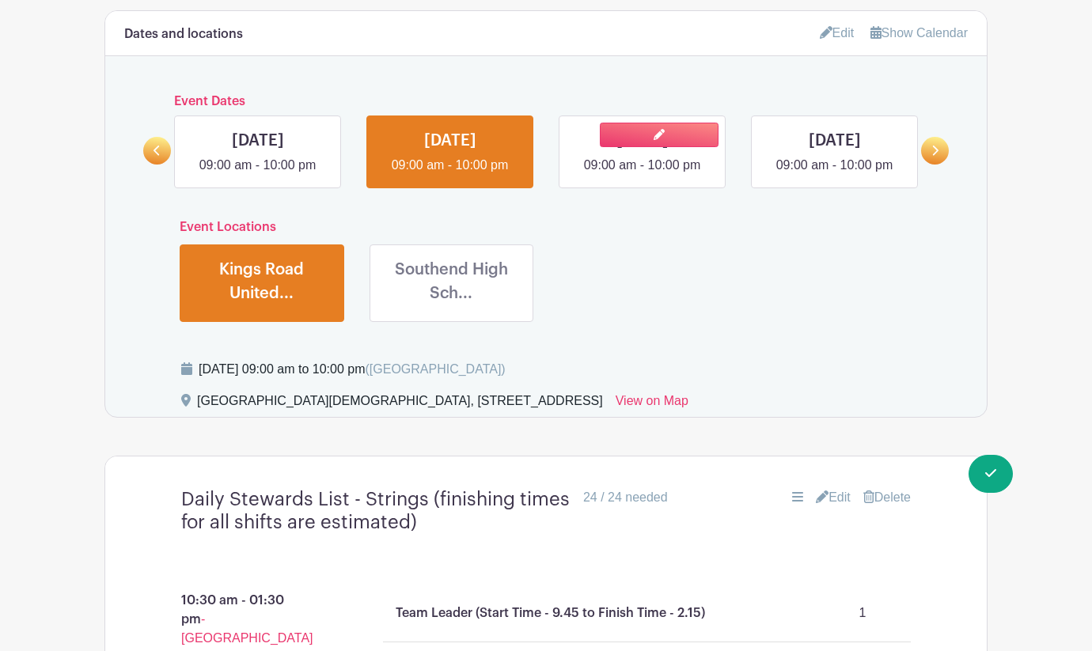
click at [642, 175] on link at bounding box center [642, 175] width 0 height 0
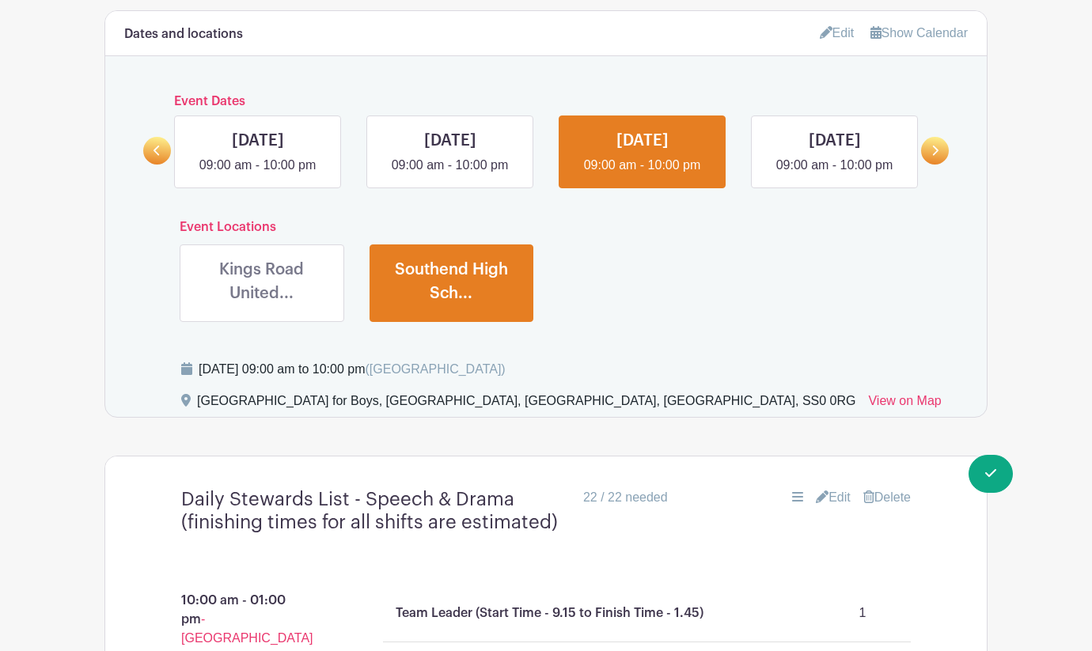
click at [262, 309] on link at bounding box center [262, 309] width 0 height 0
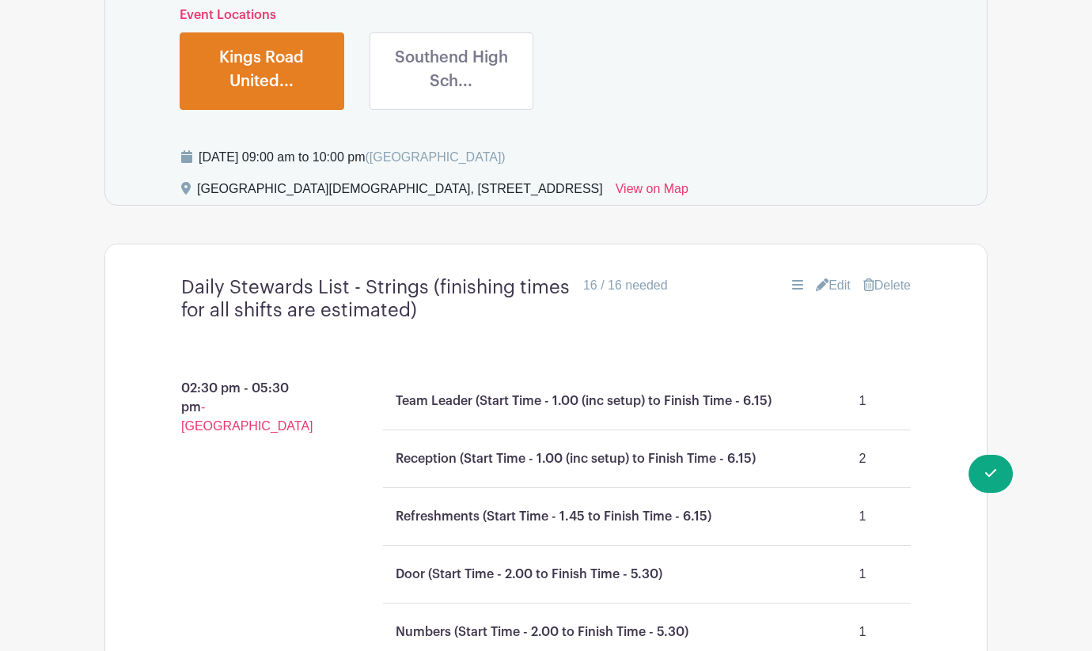
scroll to position [1101, 0]
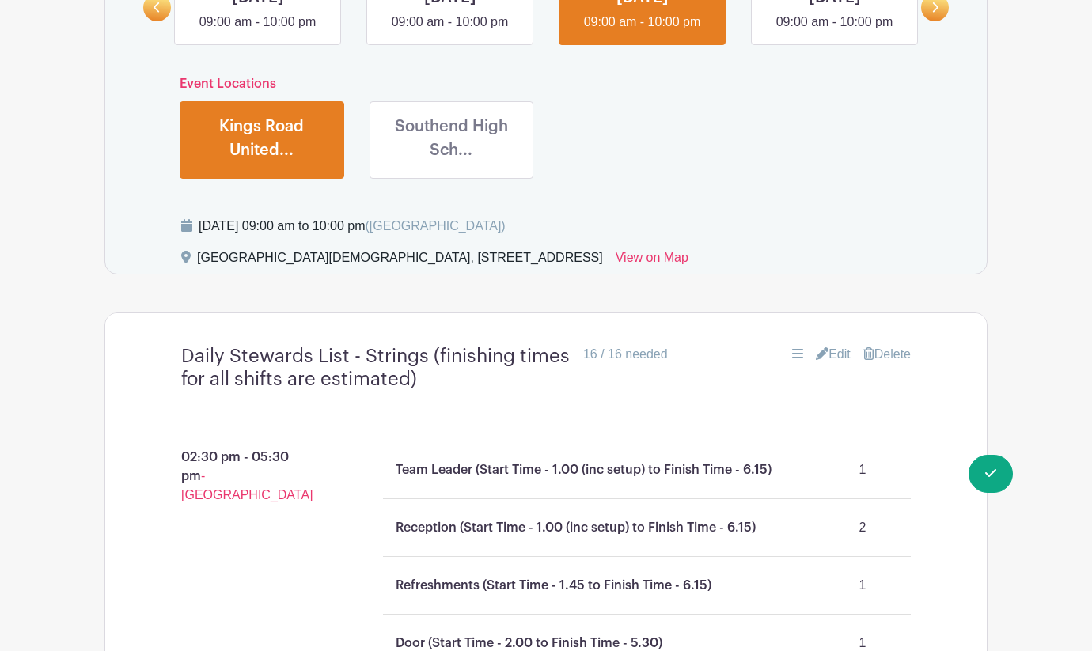
click at [838, 364] on link "Edit" at bounding box center [833, 354] width 35 height 19
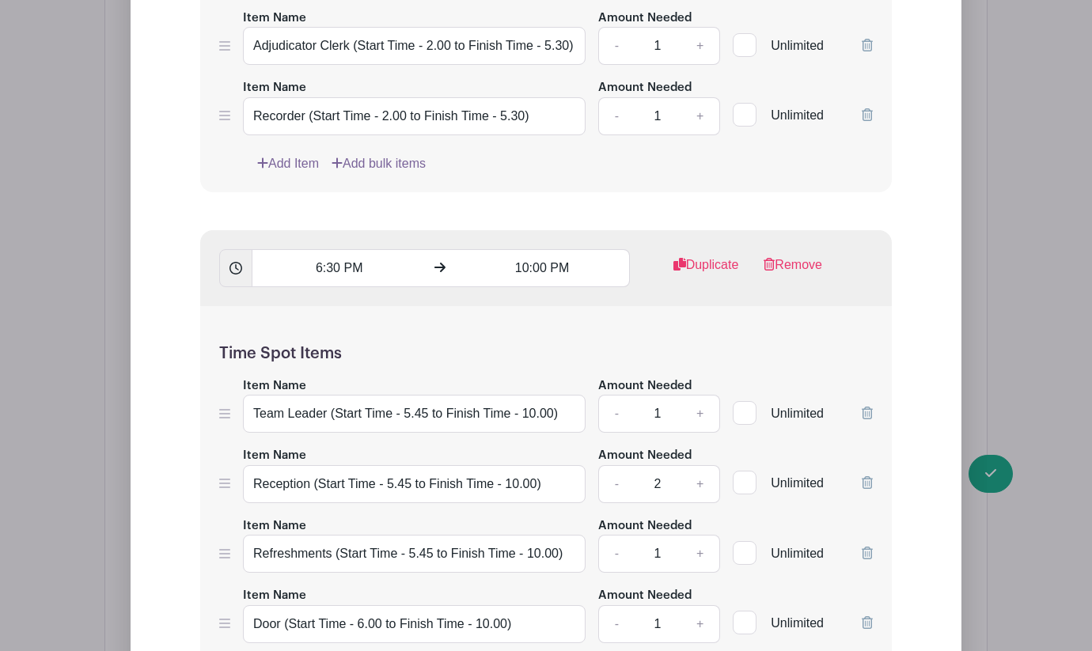
scroll to position [2269, 0]
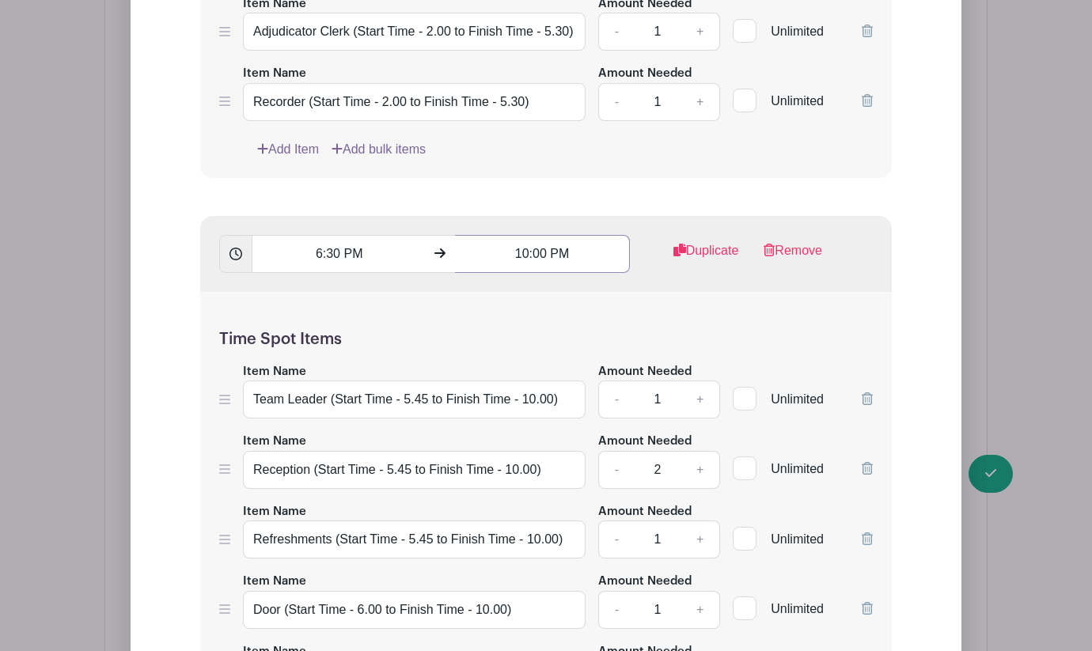
click at [526, 273] on input "10:00 PM" at bounding box center [542, 254] width 174 height 38
click at [482, 379] on icon at bounding box center [483, 380] width 9 height 13
click at [588, 313] on icon at bounding box center [586, 313] width 9 height 13
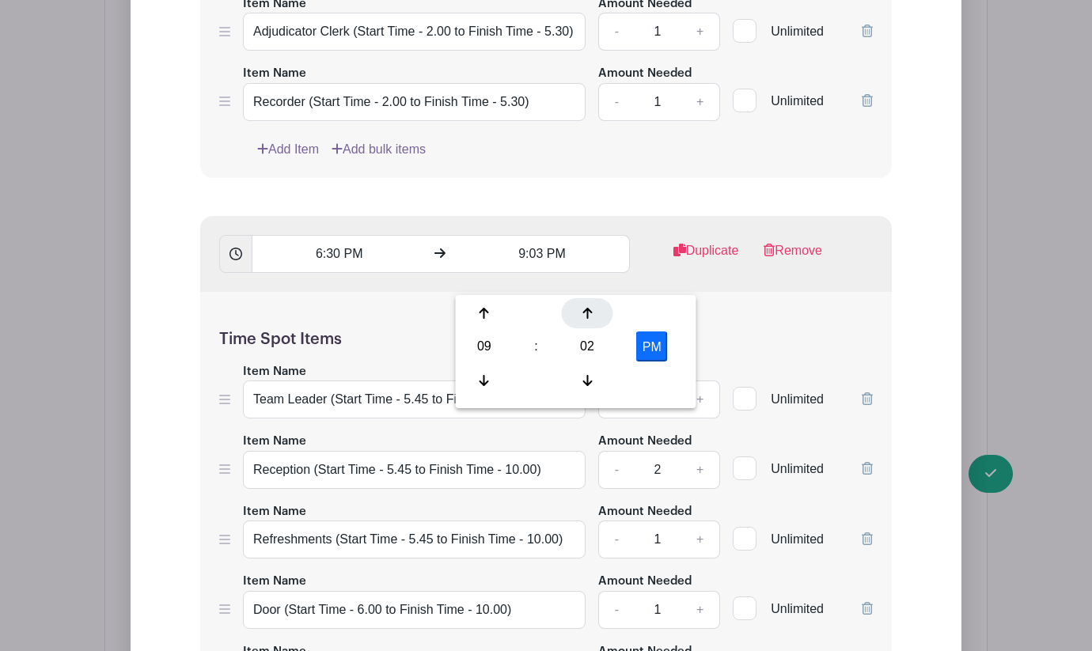
click at [588, 313] on icon at bounding box center [586, 313] width 9 height 13
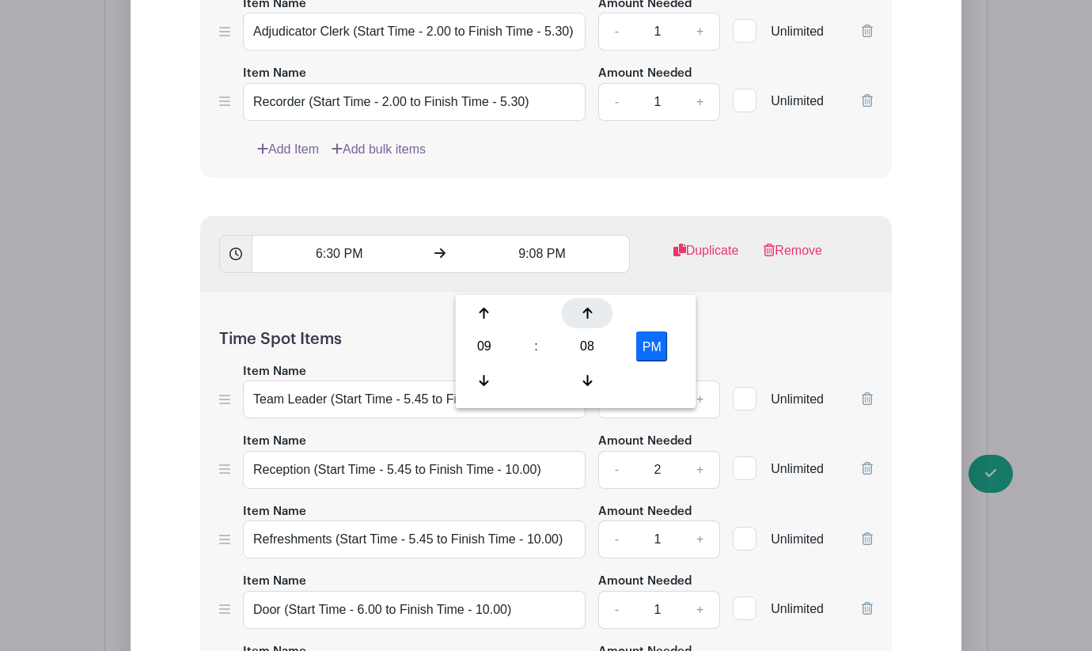
click at [588, 313] on icon at bounding box center [586, 313] width 9 height 13
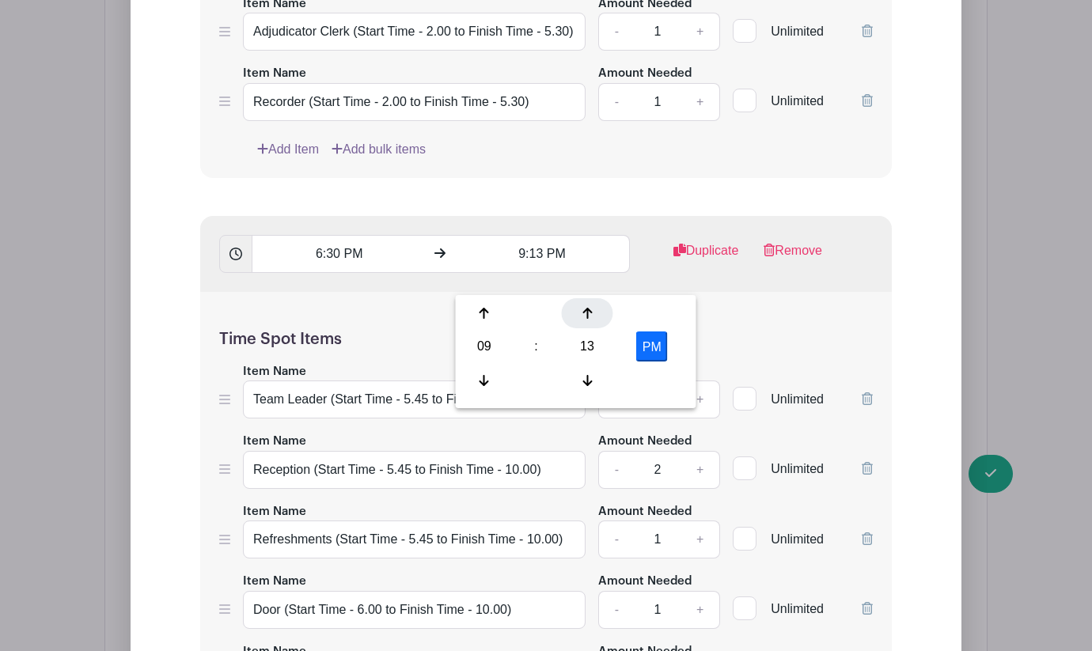
click at [588, 313] on icon at bounding box center [586, 313] width 9 height 13
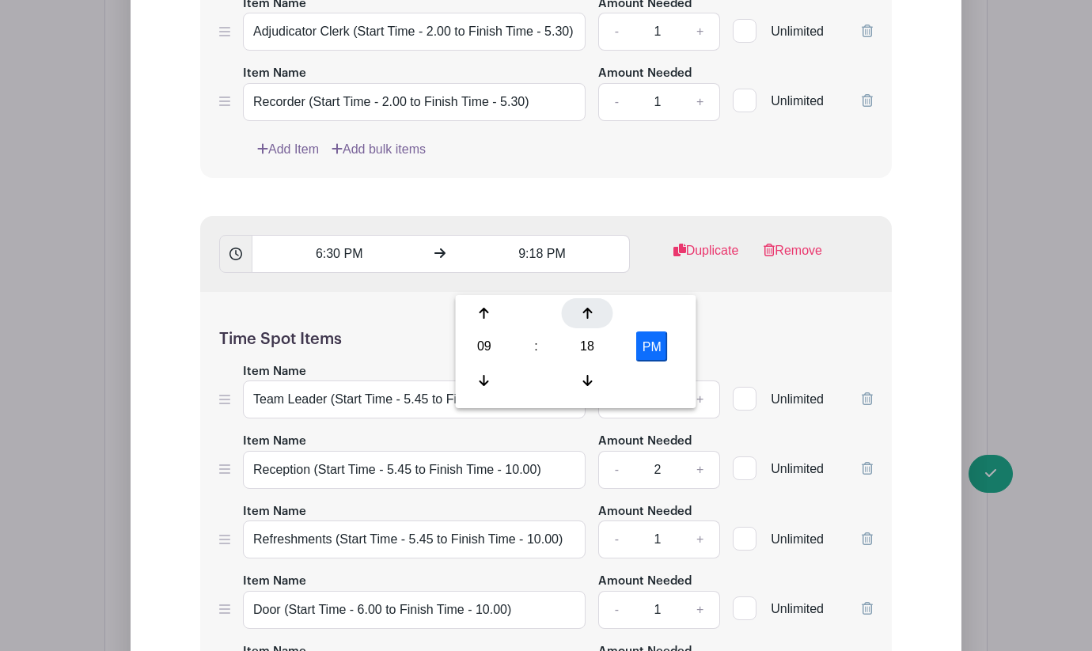
click at [588, 313] on icon at bounding box center [586, 313] width 9 height 13
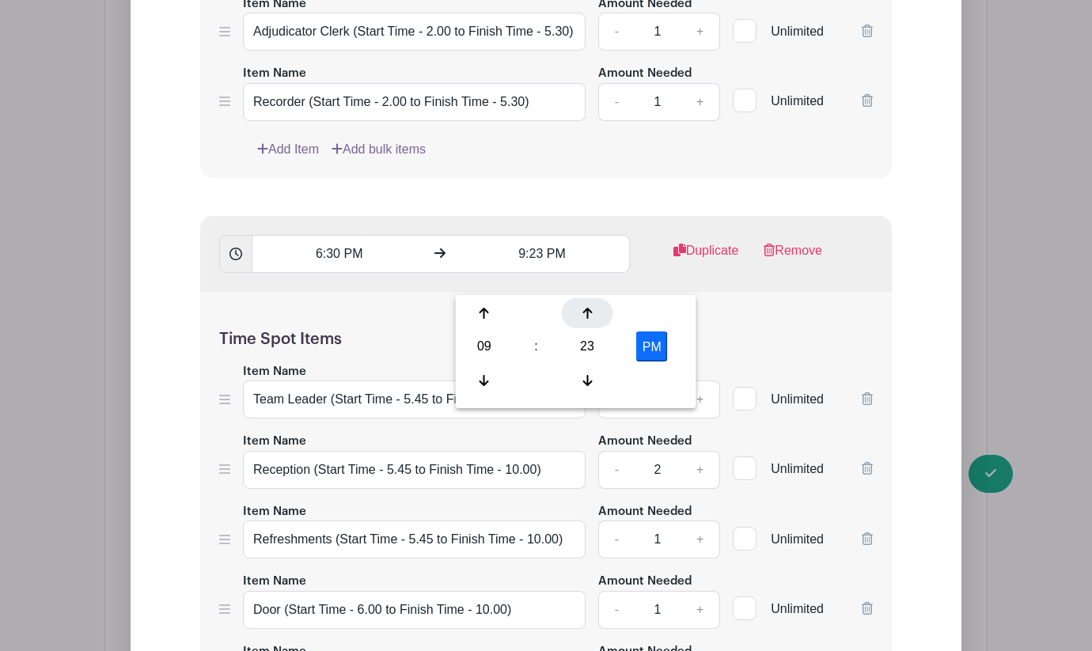
click at [588, 313] on icon at bounding box center [586, 313] width 9 height 13
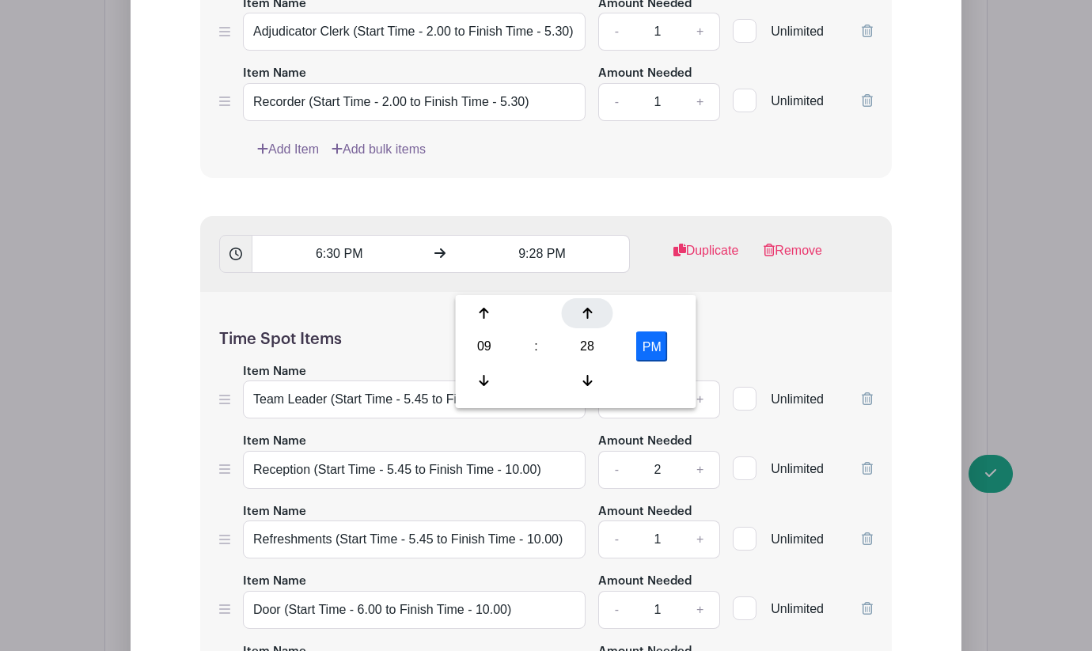
click at [588, 313] on icon at bounding box center [586, 313] width 9 height 13
type input "9:30 PM"
click at [730, 347] on div "Time Spot Items Item Name Team Leader (Start Time - 5.45 to Finish Time - 10.00…" at bounding box center [546, 594] width 692 height 604
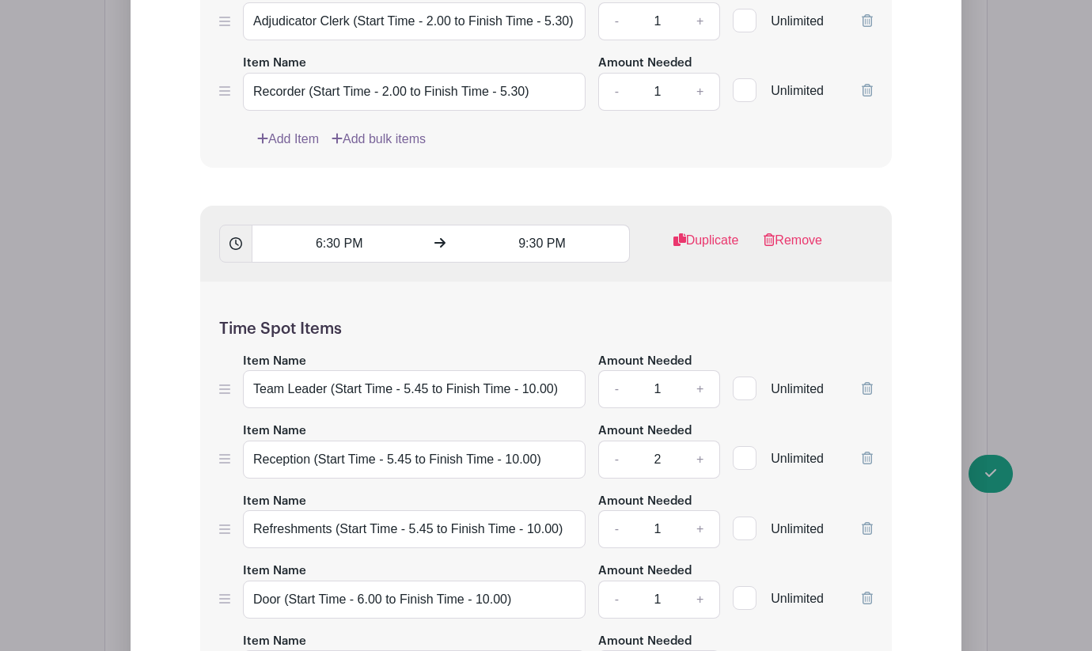
scroll to position [2267, 0]
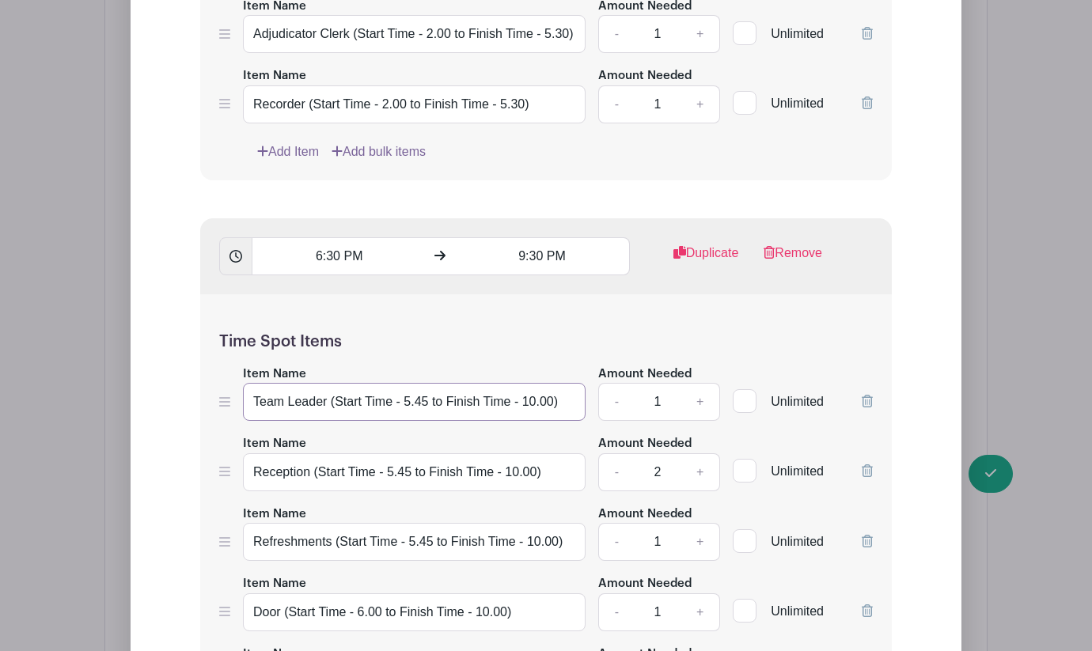
click at [548, 421] on input "Team Leader (Start Time - 5.45 to Finish Time - 10.00)" at bounding box center [414, 402] width 343 height 38
type input "Team Leader (Start Time - 5.45 to Finish Time - 9.30)"
click at [529, 491] on input "Reception (Start Time - 5.45 to Finish Time - 10.00)" at bounding box center [414, 472] width 343 height 38
type input "Reception (Start Time - 5.45 to Finish Time - 9.30)"
click at [551, 561] on input "Refreshments (Start Time - 5.45 to Finish Time - 10.00)" at bounding box center [414, 542] width 343 height 38
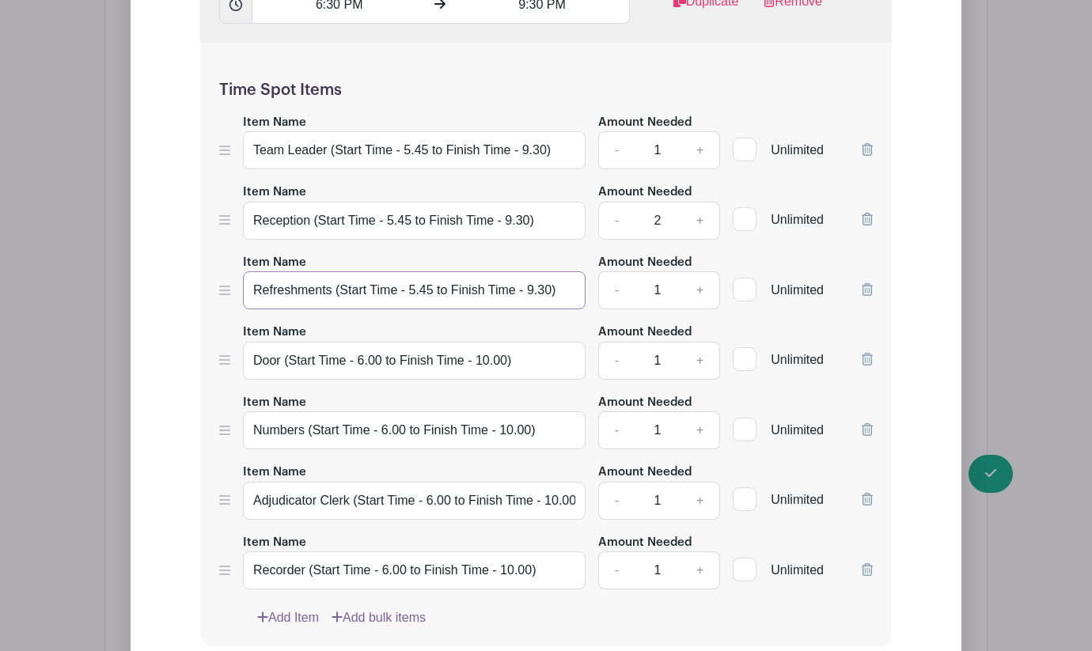
scroll to position [2528, 0]
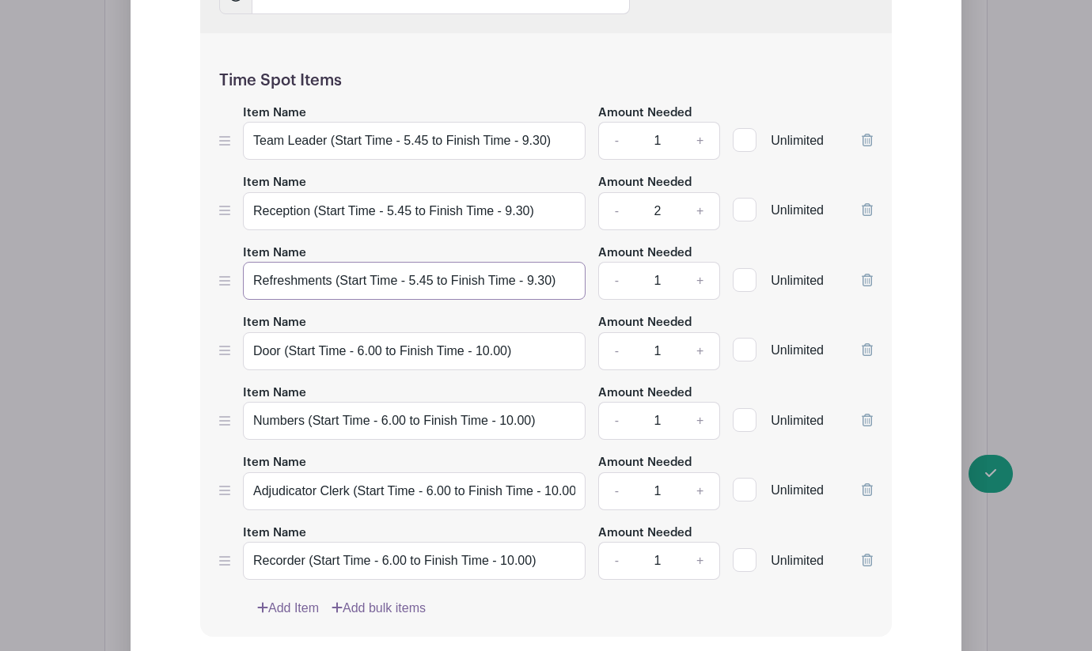
type input "Refreshments (Start Time - 5.45 to Finish Time - 9.30)"
click at [503, 370] on input "Door (Start Time - 6.00 to Finish Time - 10.00)" at bounding box center [414, 351] width 343 height 38
type input "Door (Start Time - 6.00 to Finish Time - 9.30)"
click at [526, 440] on input "Numbers (Start Time - 6.00 to Finish Time - 10.00)" at bounding box center [414, 421] width 343 height 38
type input "Numbers (Start Time - 6.00 to Finish Time - 9.30)"
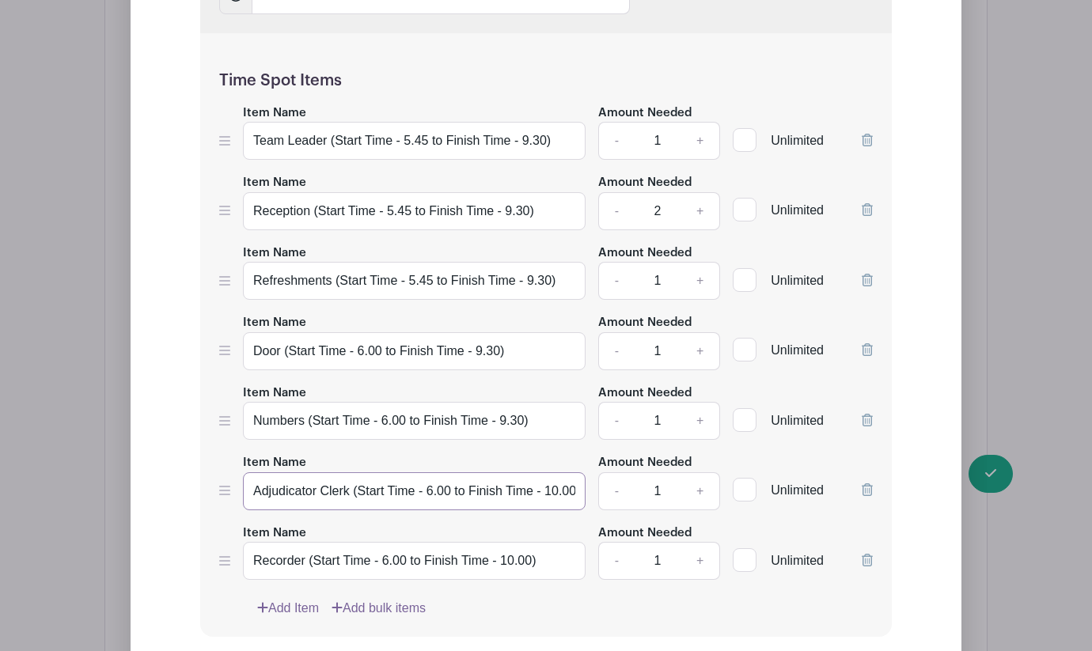
click at [570, 510] on input "Adjudicator Clerk (Start Time - 6.00 to Finish Time - 10.00)" at bounding box center [414, 491] width 343 height 38
type input "Adjudicator Clerk (Start Time - 6.00 to Finish Time - 9.30)"
click at [526, 580] on input "Recorder (Start Time - 6.00 to Finish Time - 10.00)" at bounding box center [414, 561] width 343 height 38
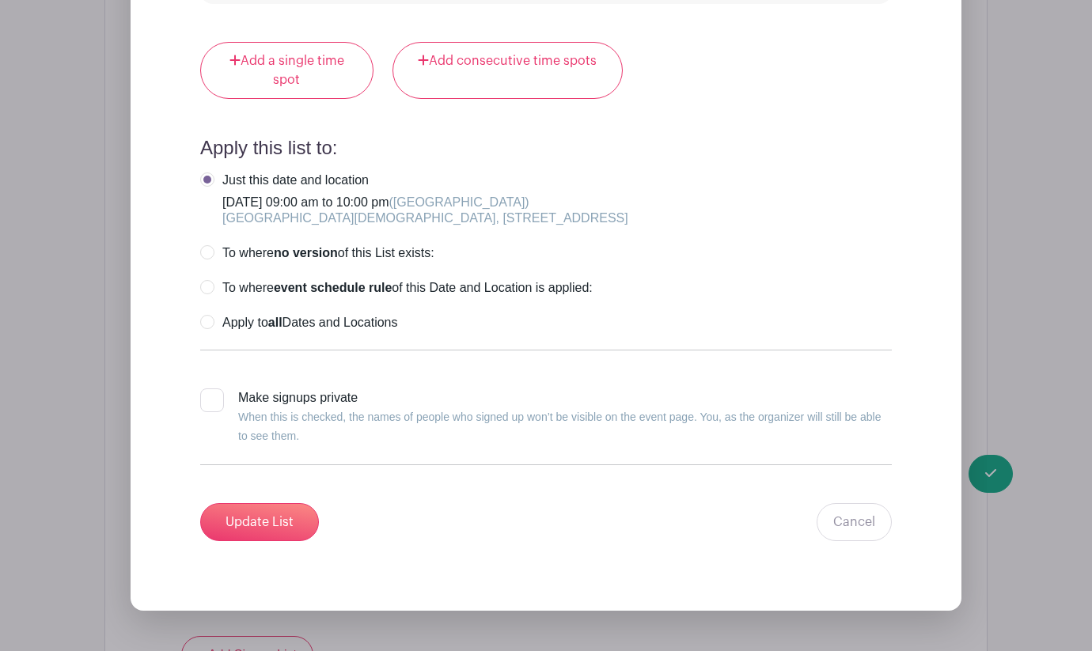
scroll to position [3178, 0]
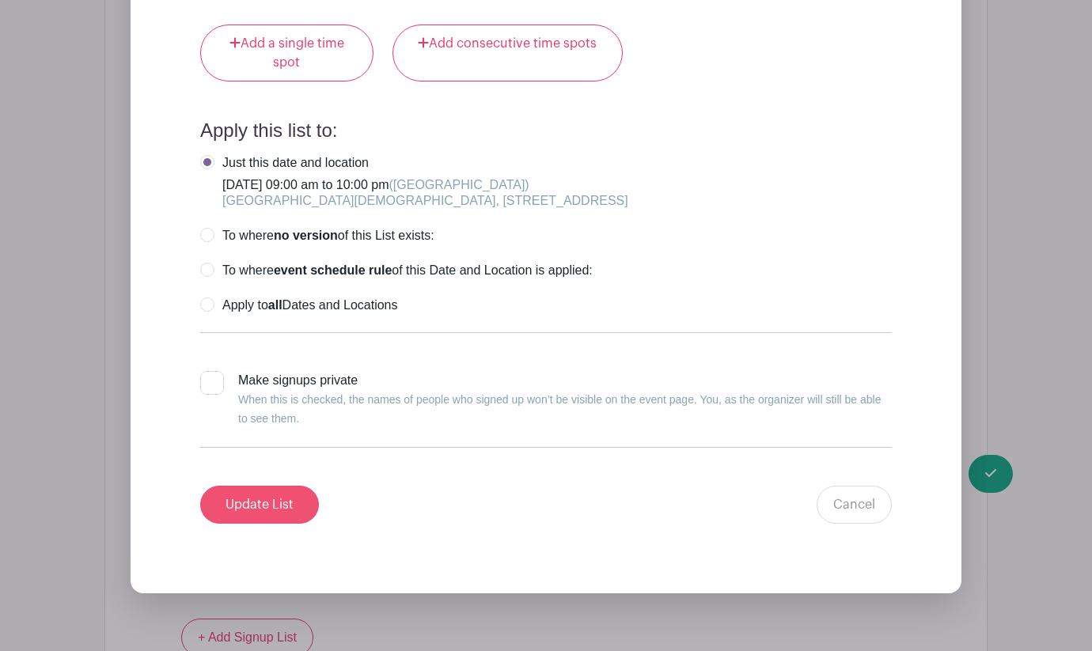
type input "Recorder (Start Time - 6.00 to Finish Time - 9.30)"
click at [294, 524] on input "Update List" at bounding box center [259, 505] width 119 height 38
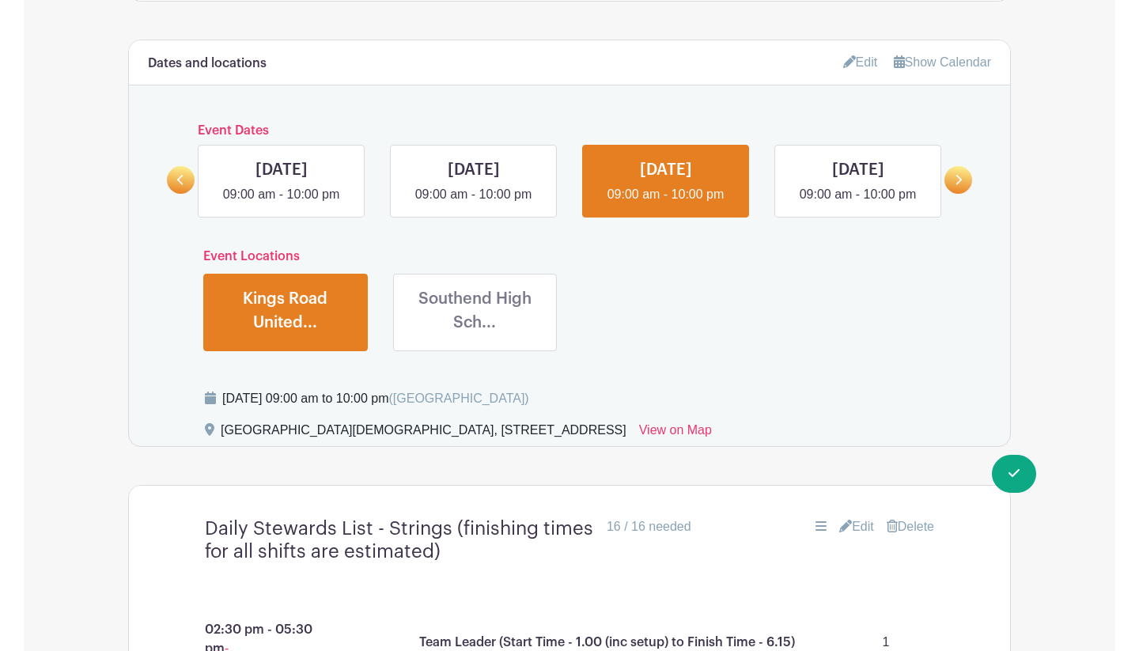
scroll to position [927, 0]
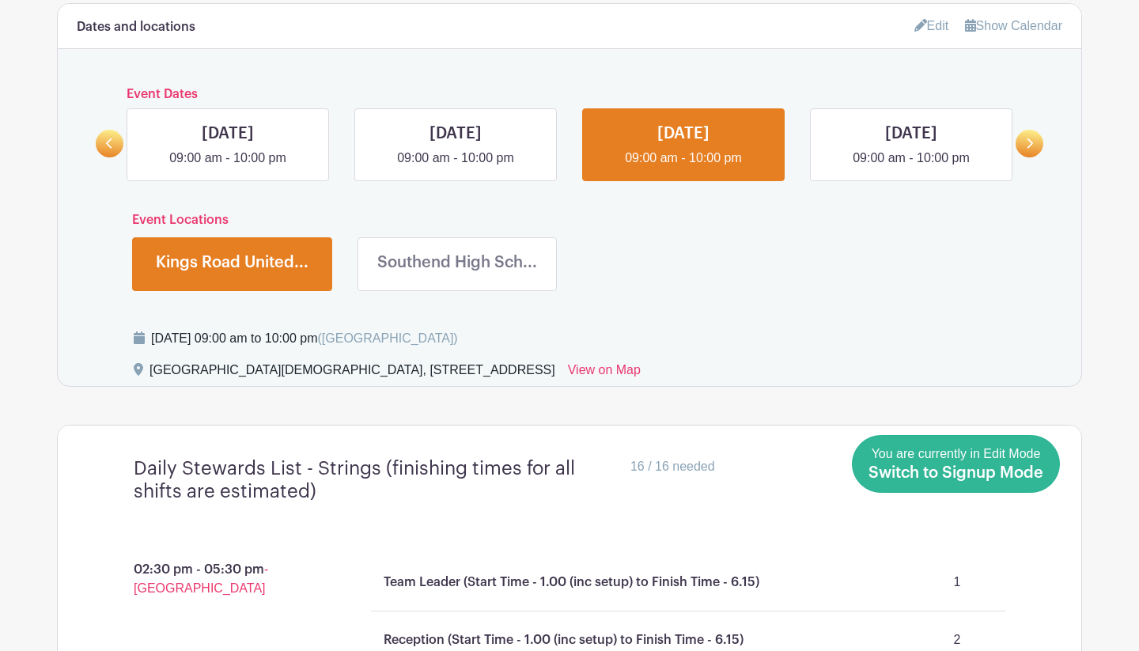
click at [948, 470] on span "Switch to Signup Mode" at bounding box center [956, 473] width 175 height 16
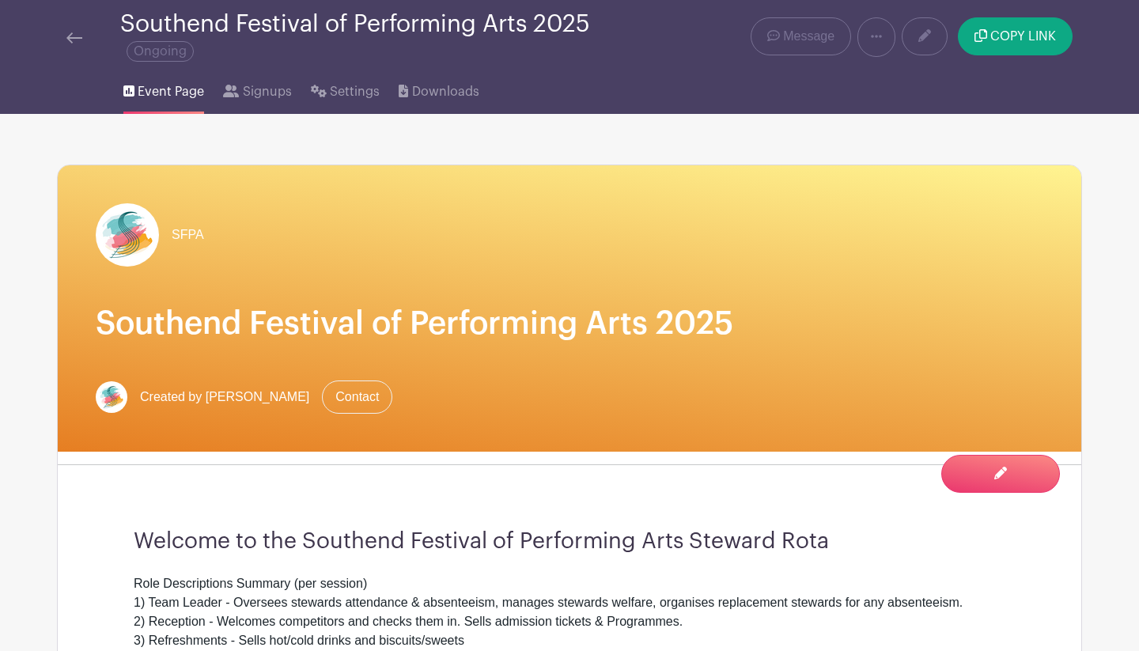
scroll to position [53, 0]
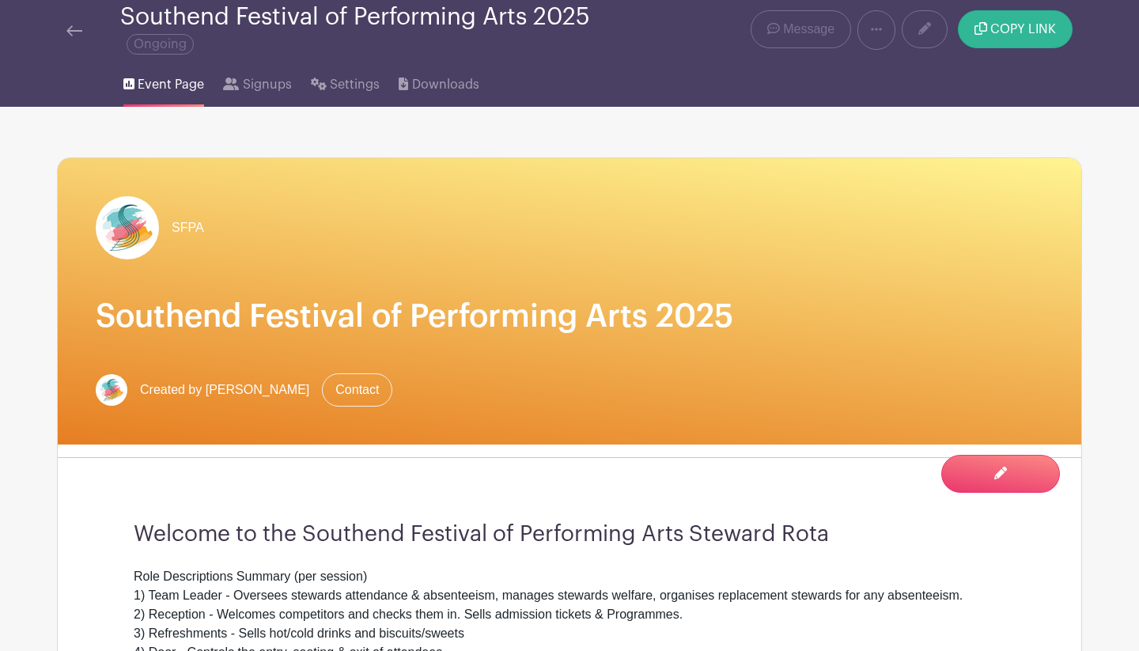
click at [948, 32] on span "COPY LINK" at bounding box center [1024, 29] width 66 height 13
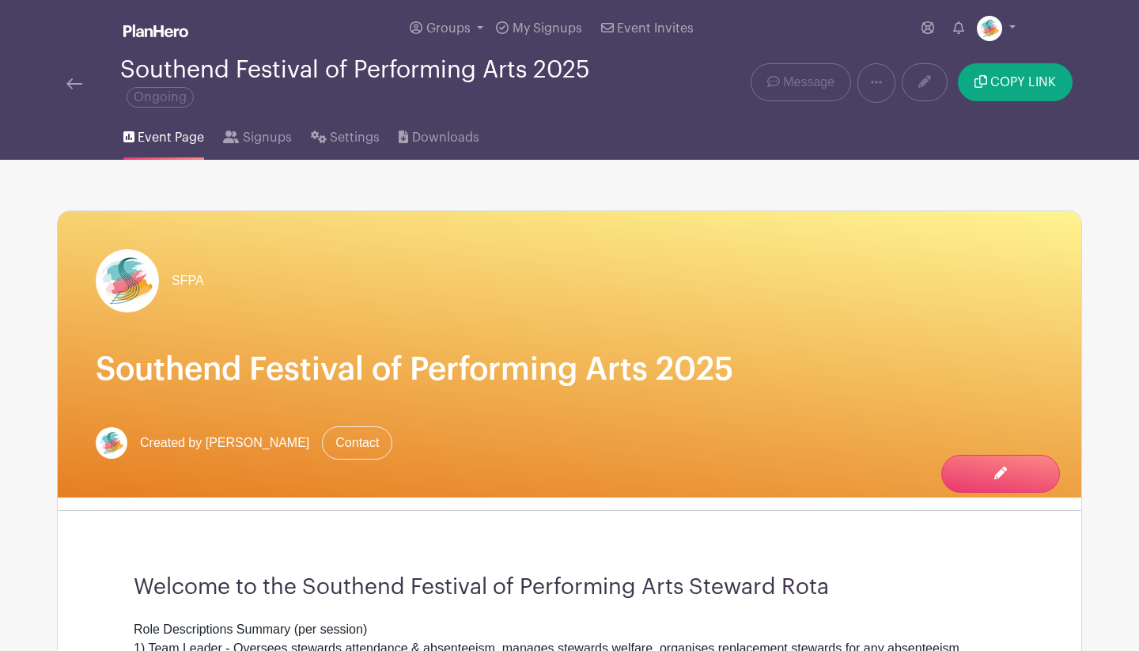
scroll to position [0, 0]
click at [948, 27] on link at bounding box center [996, 28] width 39 height 25
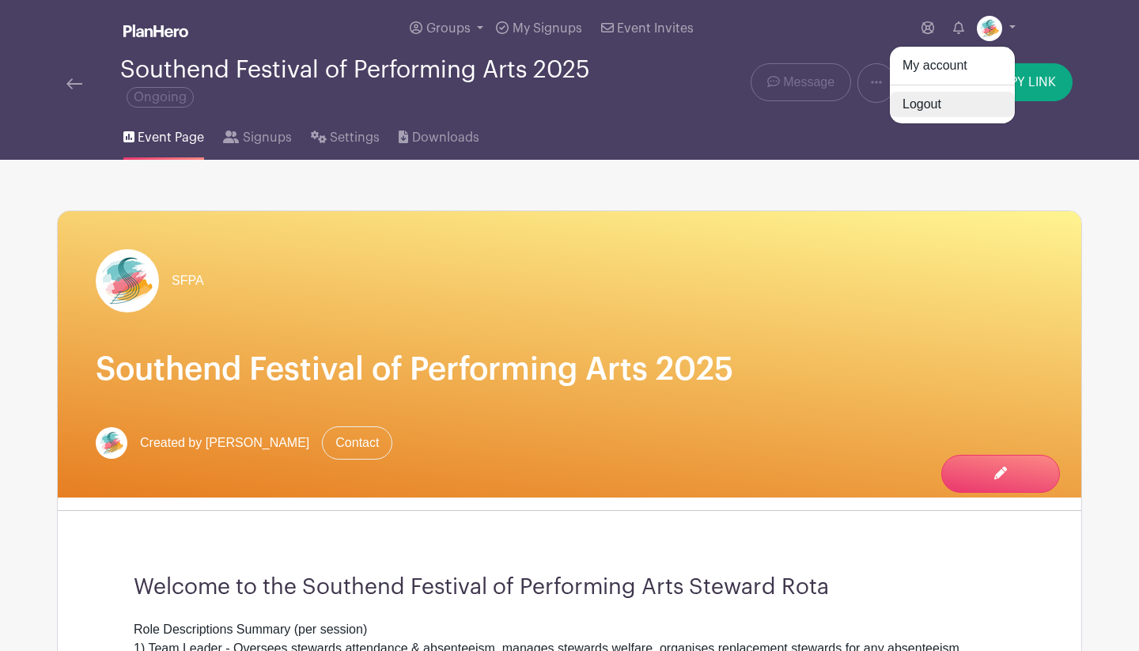
click at [945, 107] on link "Logout" at bounding box center [952, 104] width 125 height 25
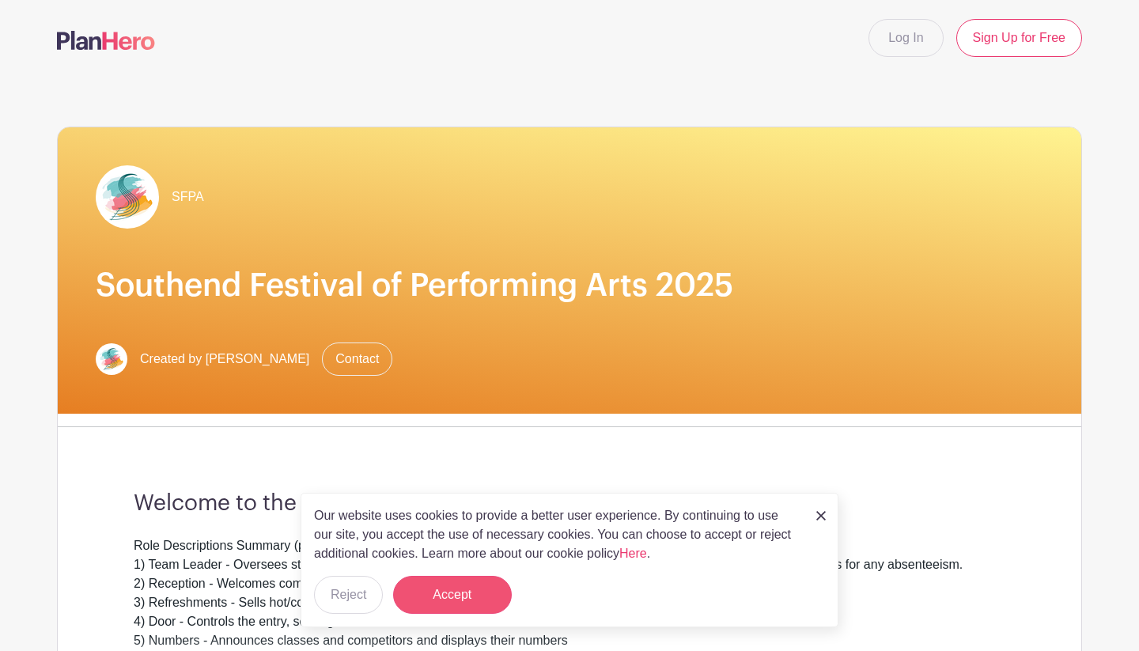
click at [451, 596] on button "Accept" at bounding box center [452, 595] width 119 height 38
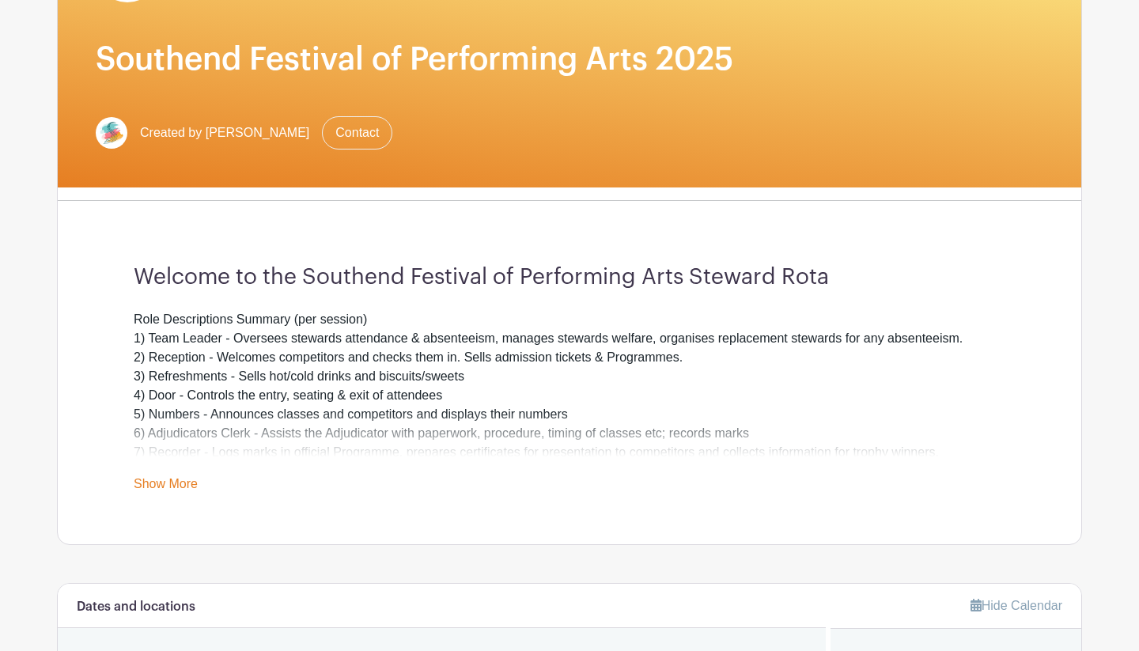
scroll to position [231, 0]
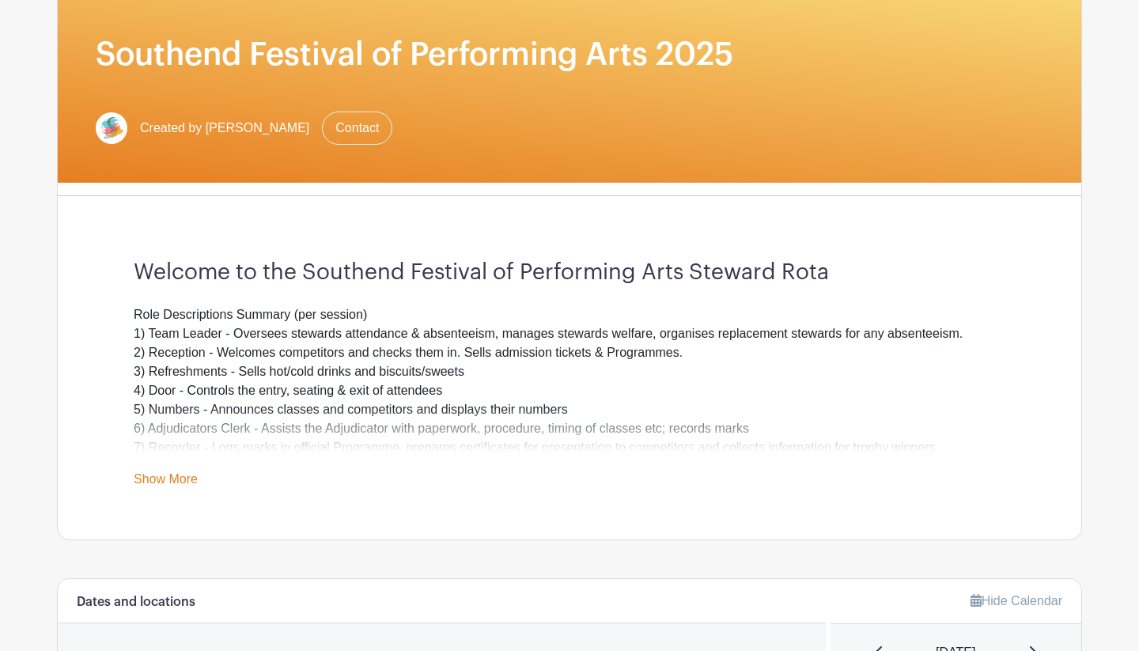
click at [184, 481] on link "Show More" at bounding box center [166, 482] width 64 height 20
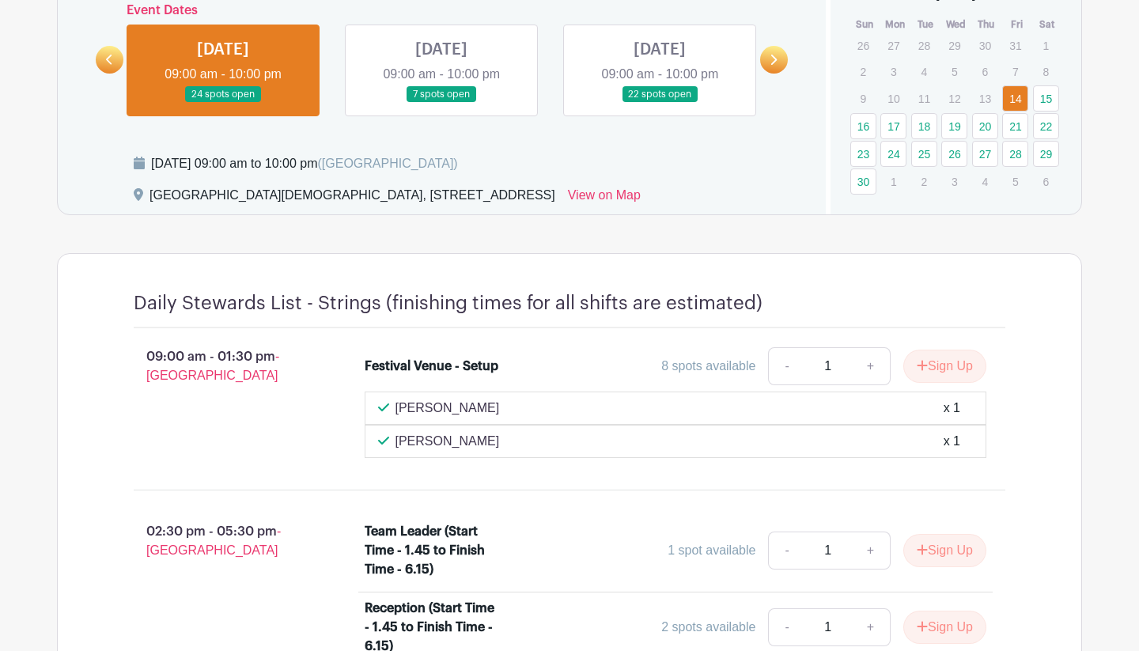
scroll to position [889, 0]
click at [441, 103] on link at bounding box center [441, 103] width 0 height 0
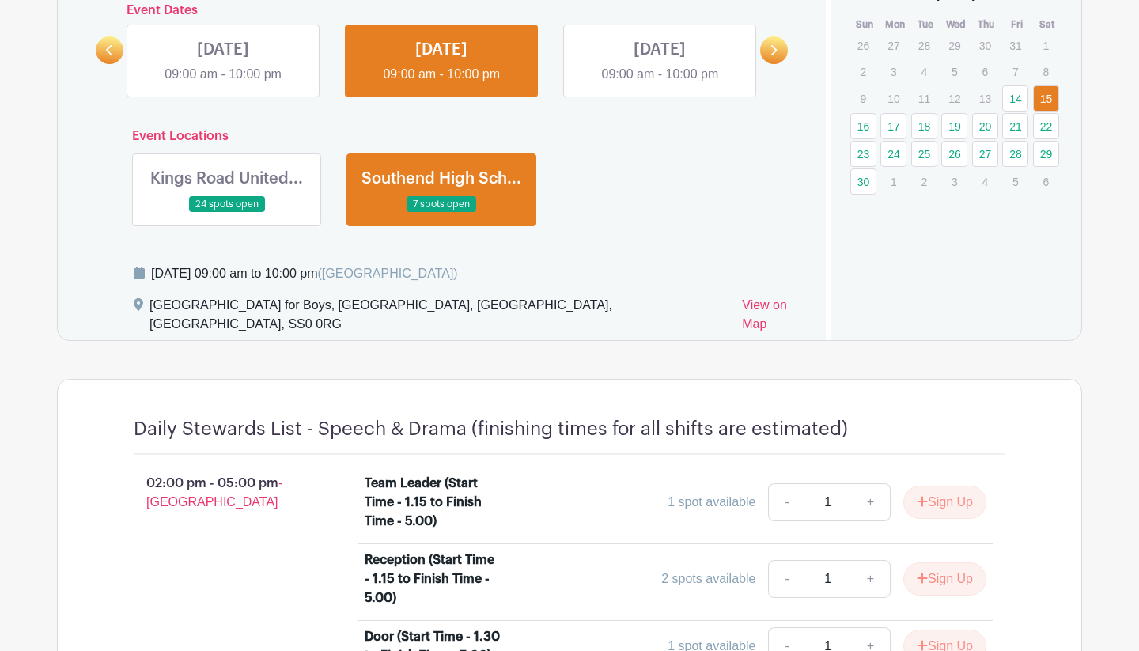
click at [660, 84] on link at bounding box center [660, 84] width 0 height 0
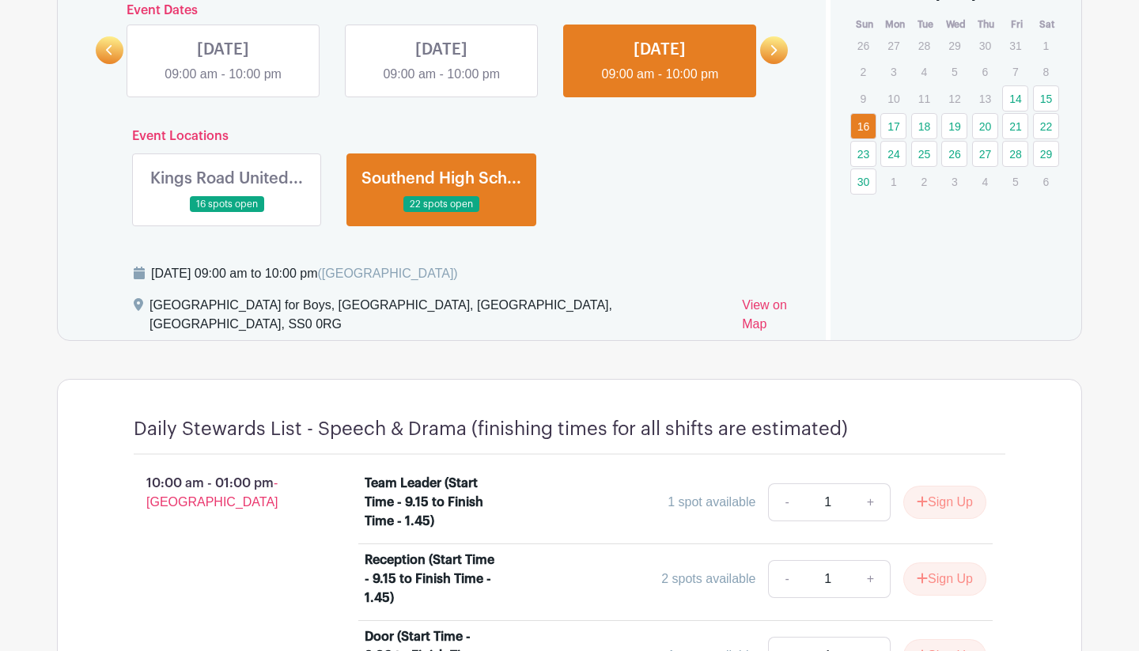
click at [223, 84] on link at bounding box center [223, 84] width 0 height 0
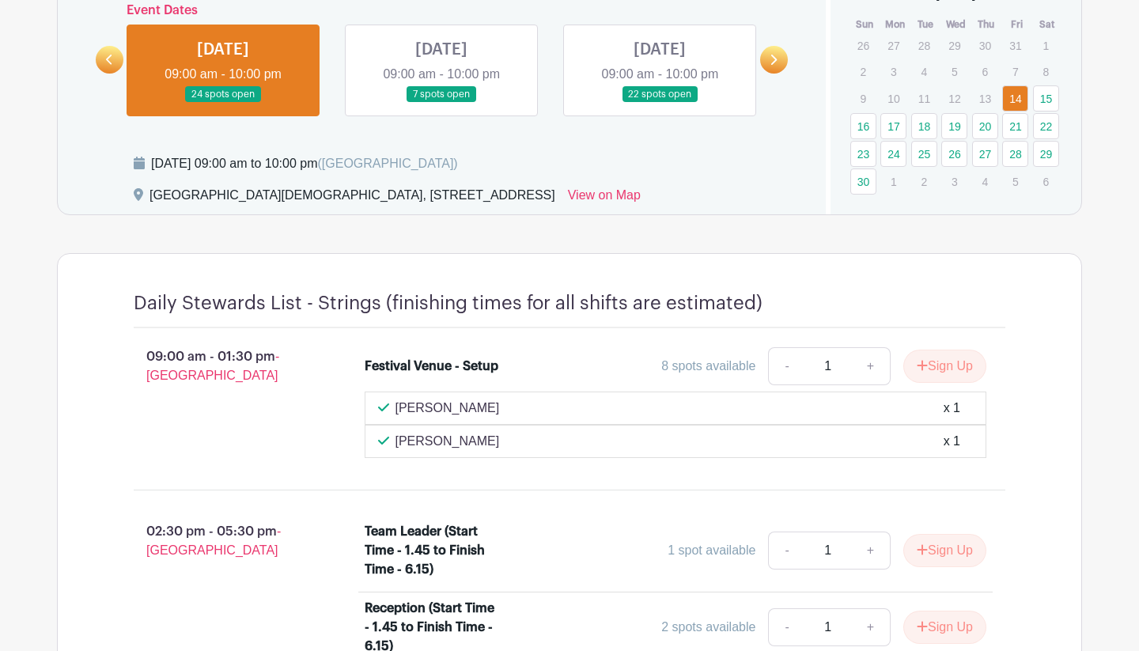
click at [441, 103] on link at bounding box center [441, 103] width 0 height 0
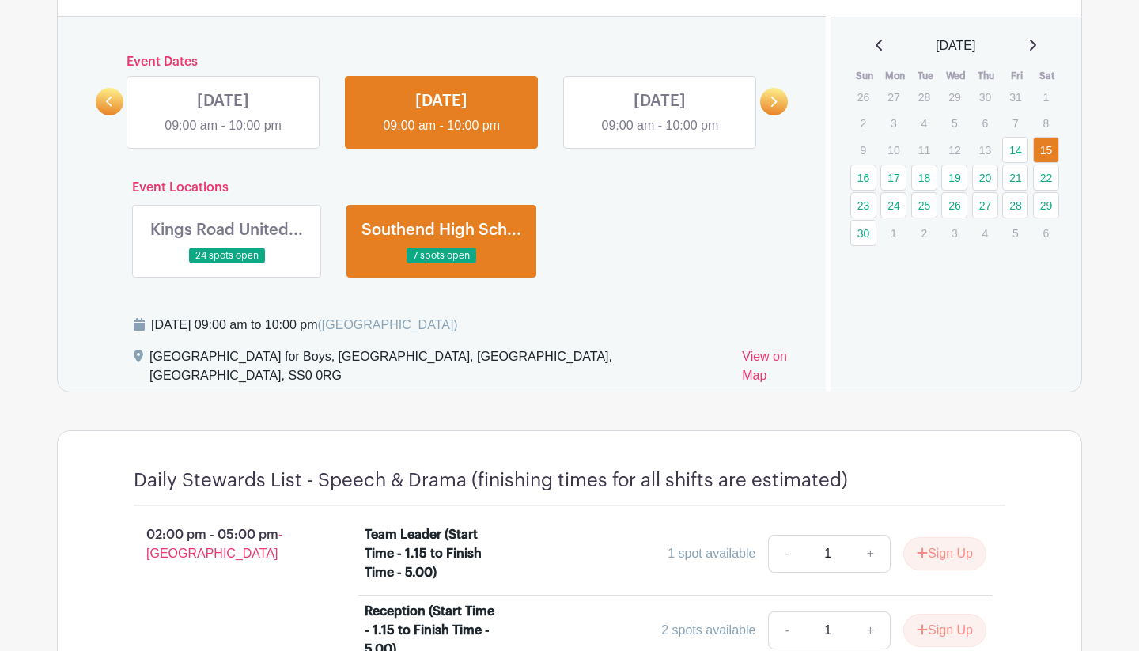
scroll to position [768, 0]
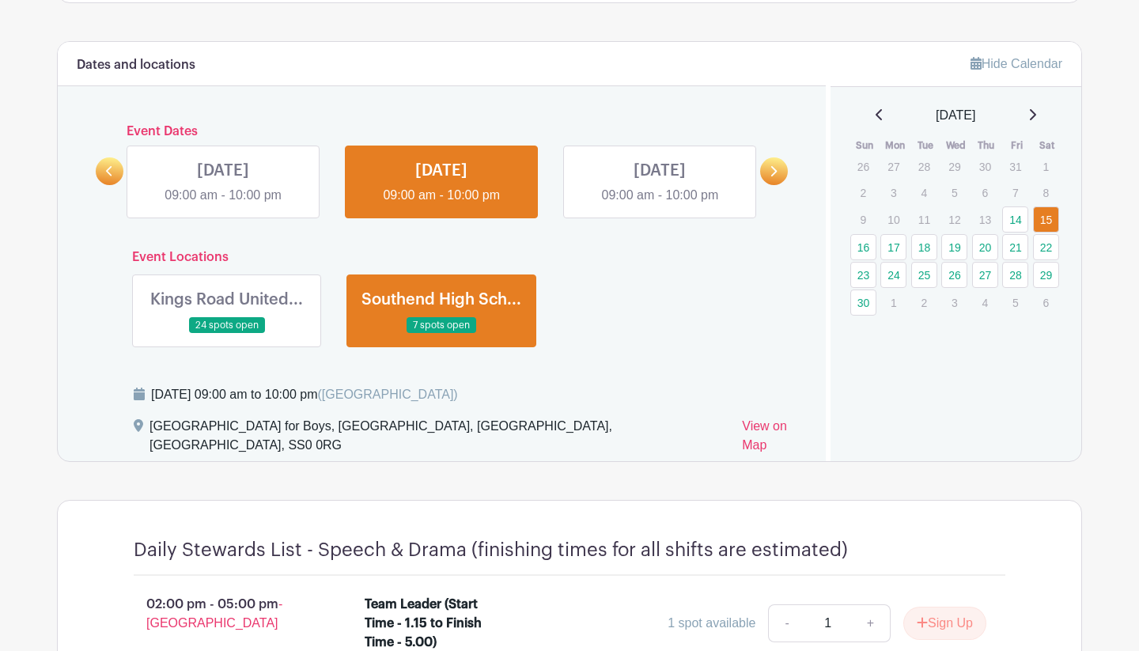
click at [227, 334] on link at bounding box center [227, 334] width 0 height 0
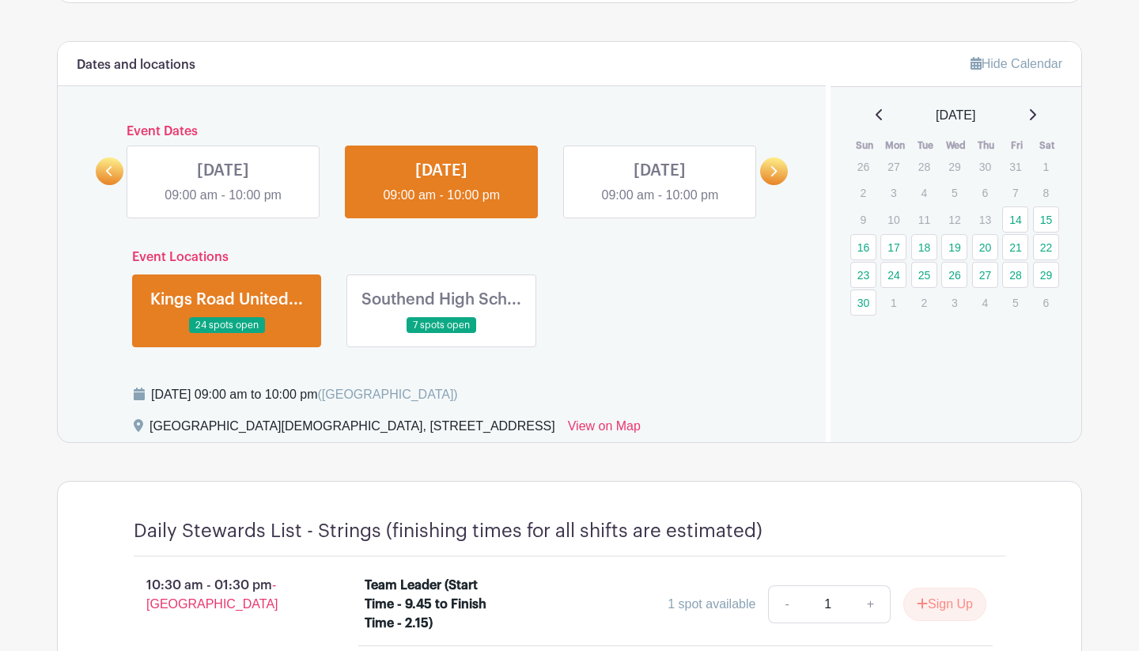
click at [660, 205] on link at bounding box center [660, 205] width 0 height 0
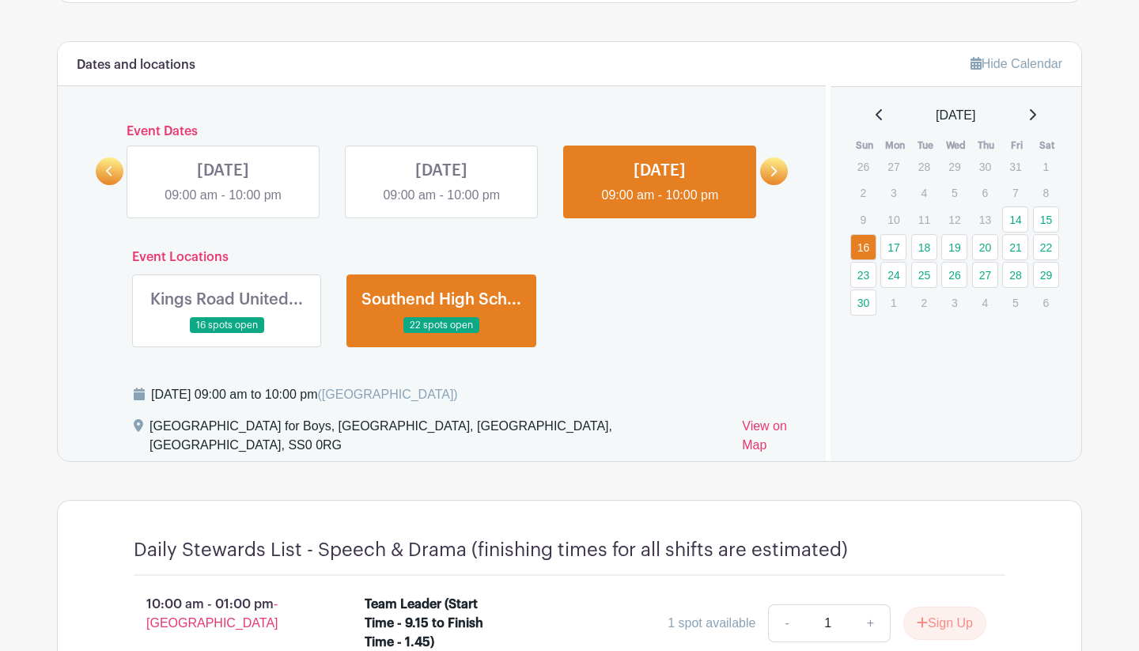
click at [227, 334] on link at bounding box center [227, 334] width 0 height 0
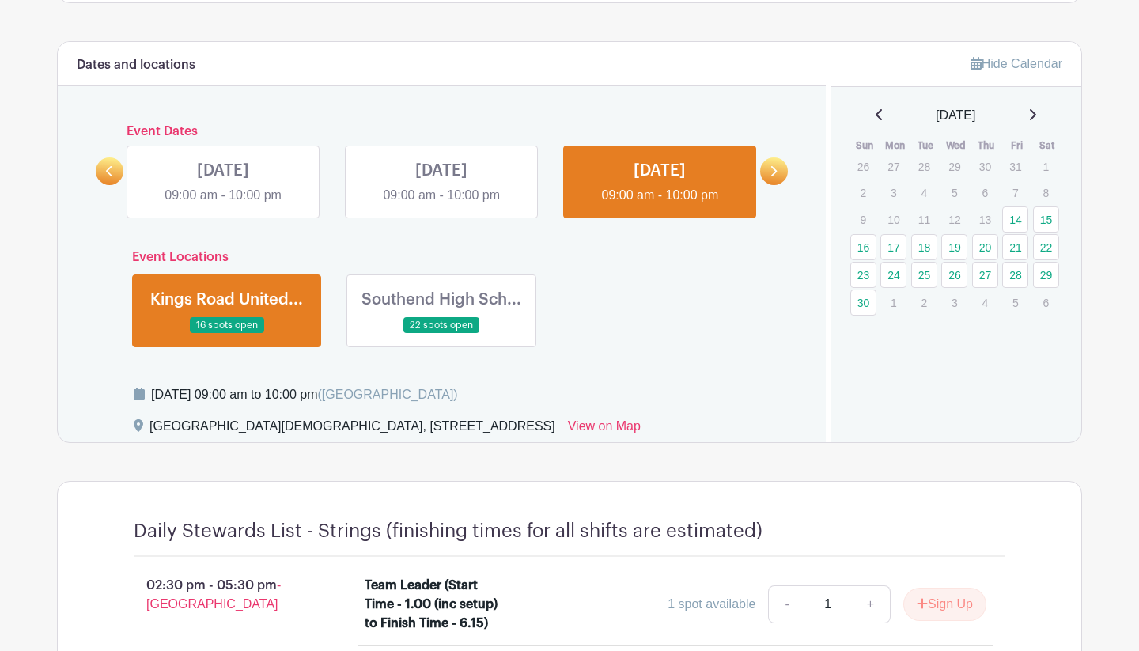
click at [771, 166] on icon at bounding box center [773, 171] width 7 height 12
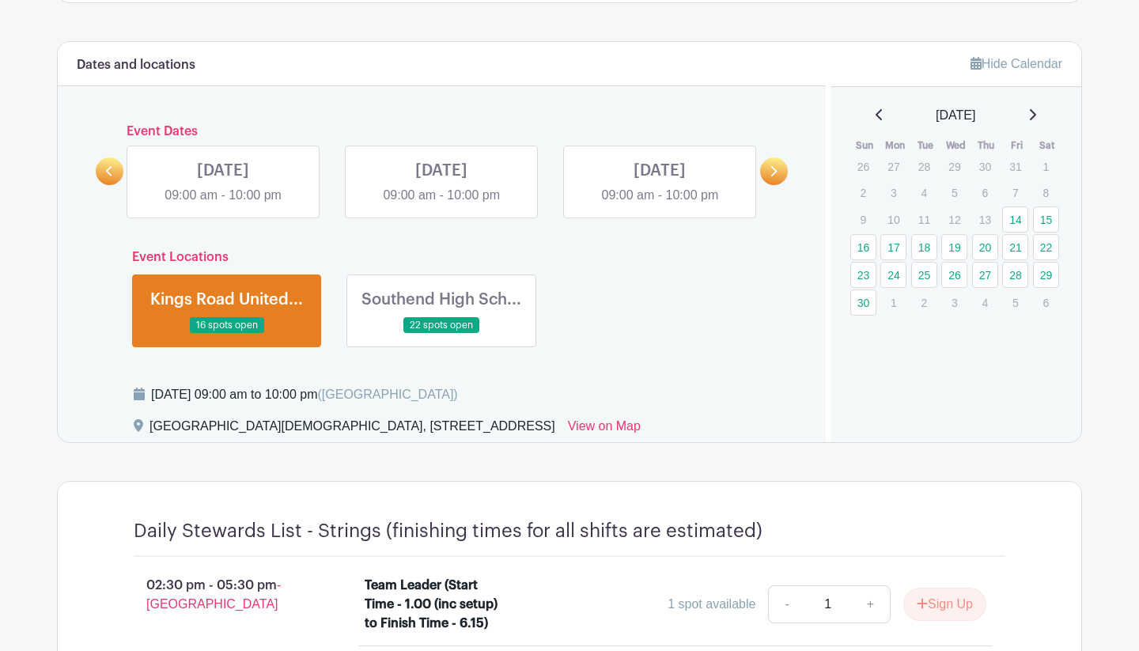
click at [223, 205] on link at bounding box center [223, 205] width 0 height 0
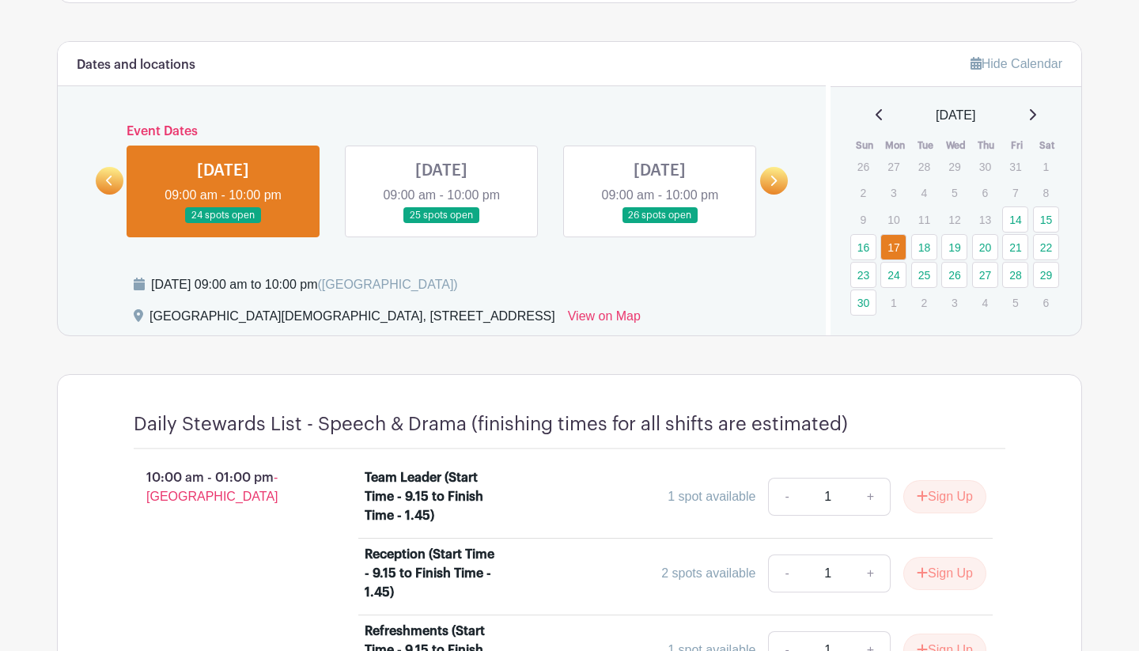
click at [441, 224] on link at bounding box center [441, 224] width 0 height 0
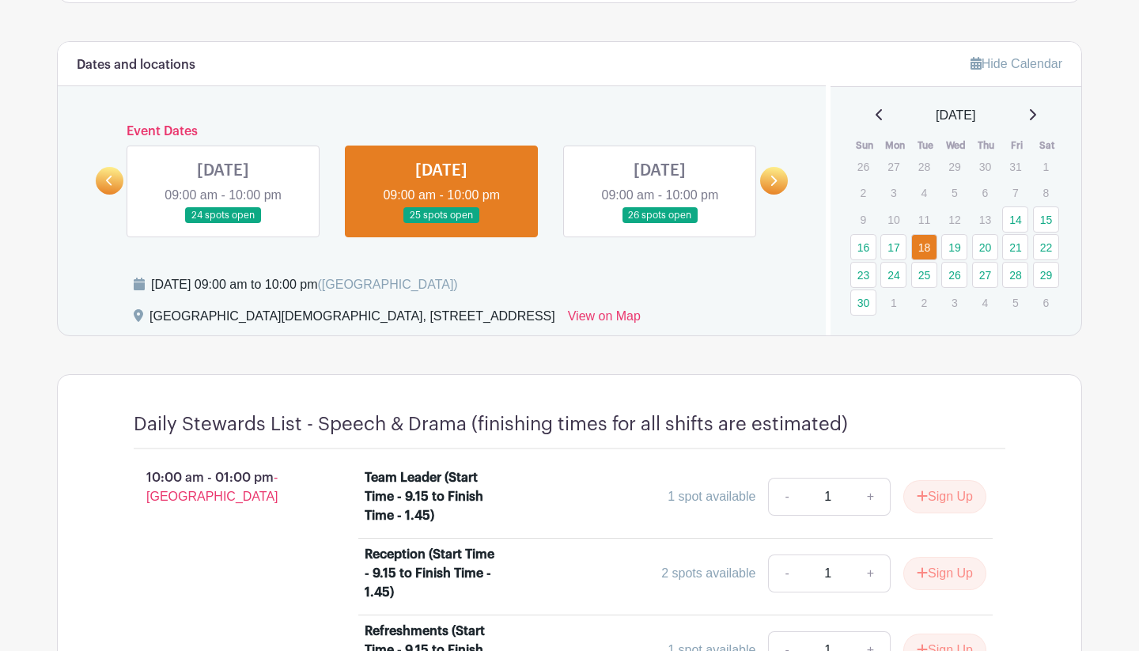
click at [660, 224] on link at bounding box center [660, 224] width 0 height 0
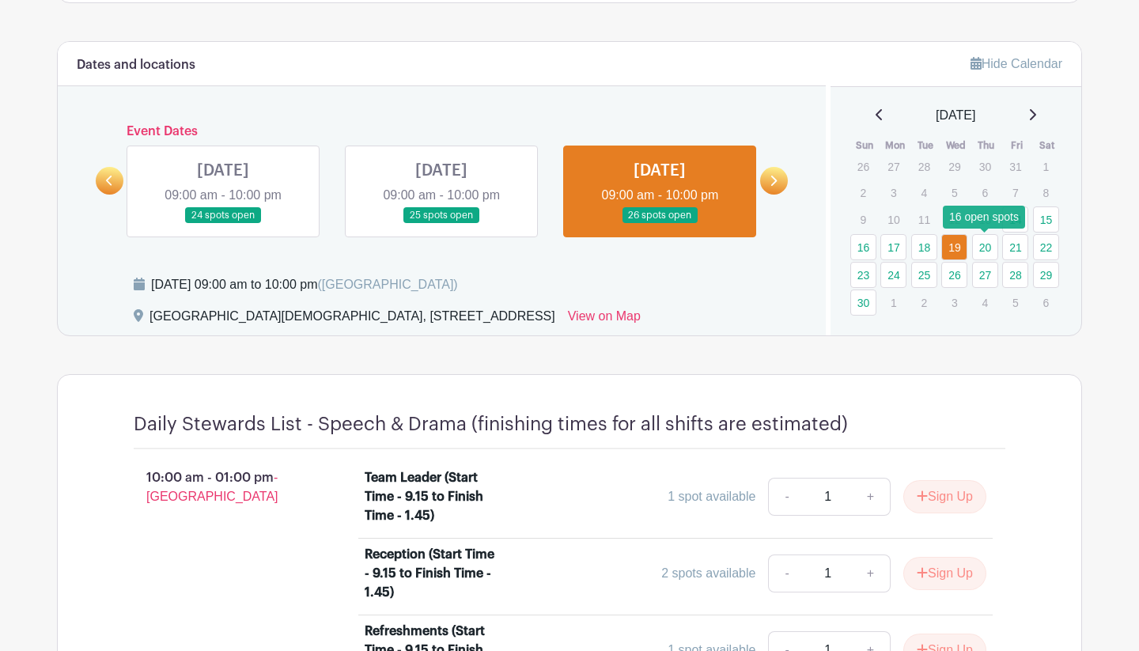
click at [980, 244] on link "20" at bounding box center [985, 247] width 26 height 26
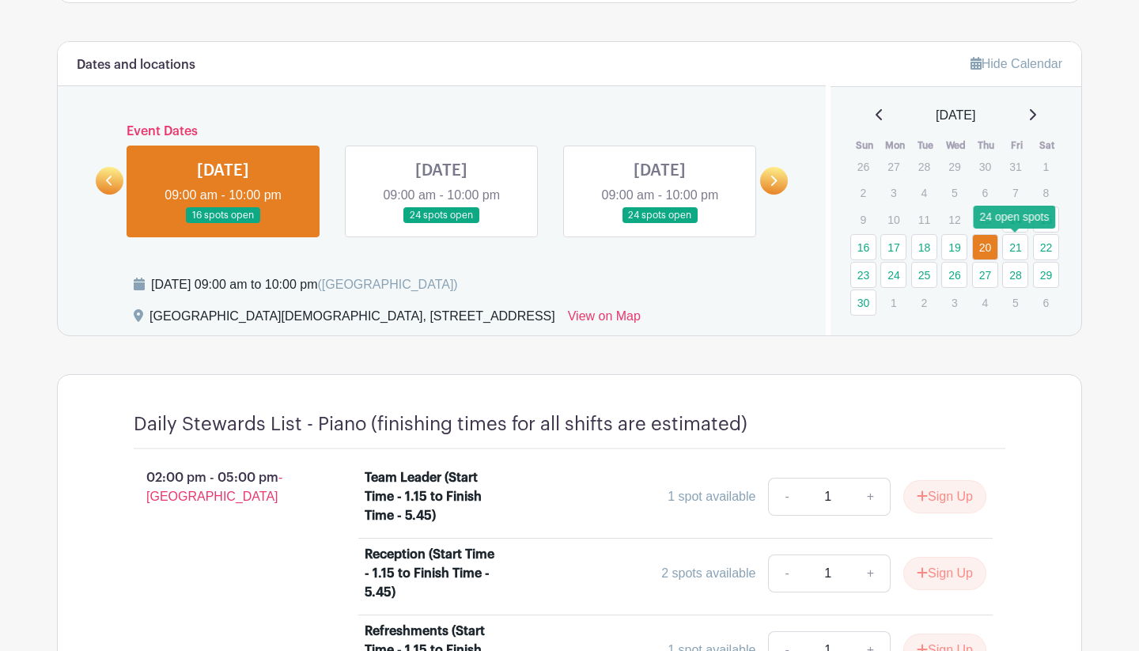
click at [1014, 248] on link "21" at bounding box center [1015, 247] width 26 height 26
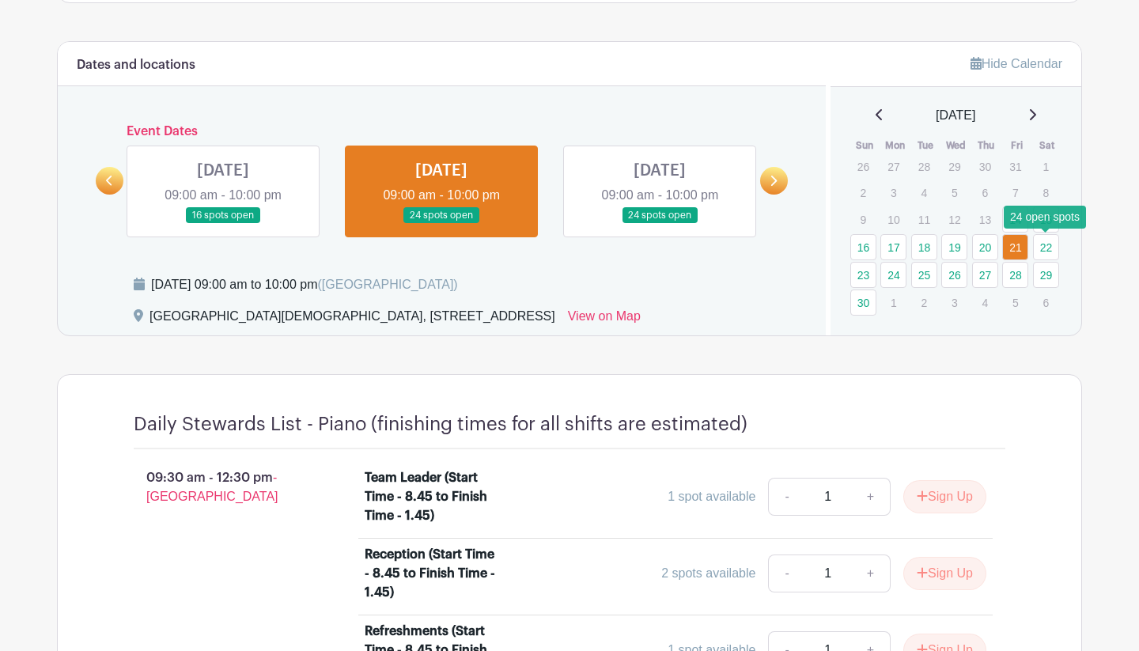
click at [1045, 251] on link "22" at bounding box center [1046, 247] width 26 height 26
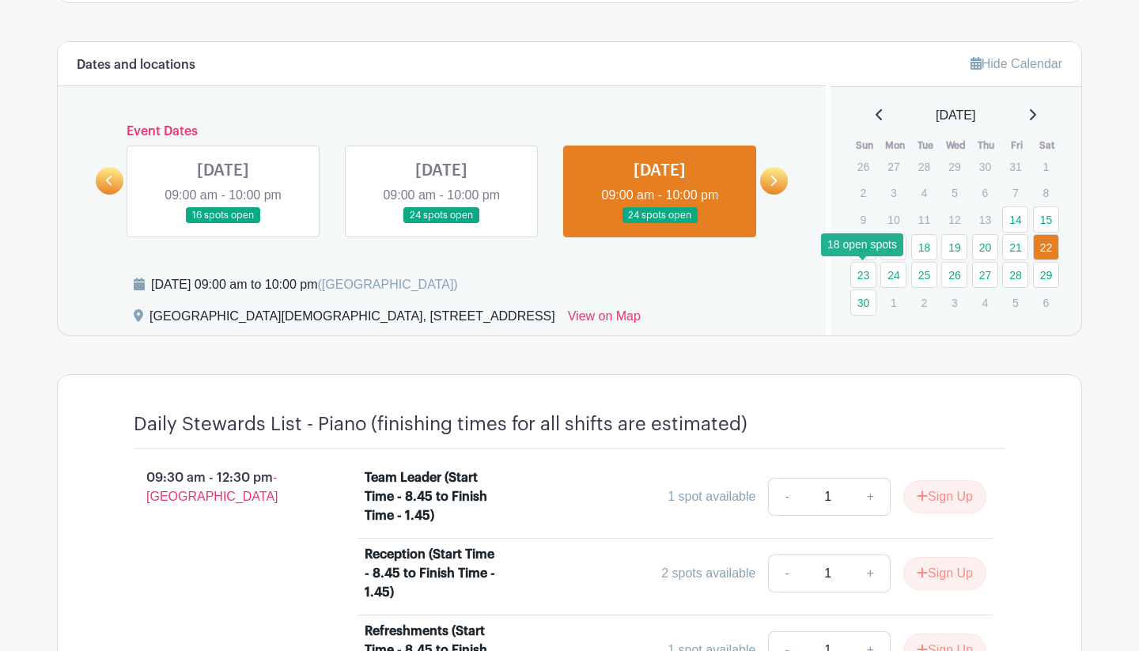
click at [866, 271] on link "23" at bounding box center [864, 275] width 26 height 26
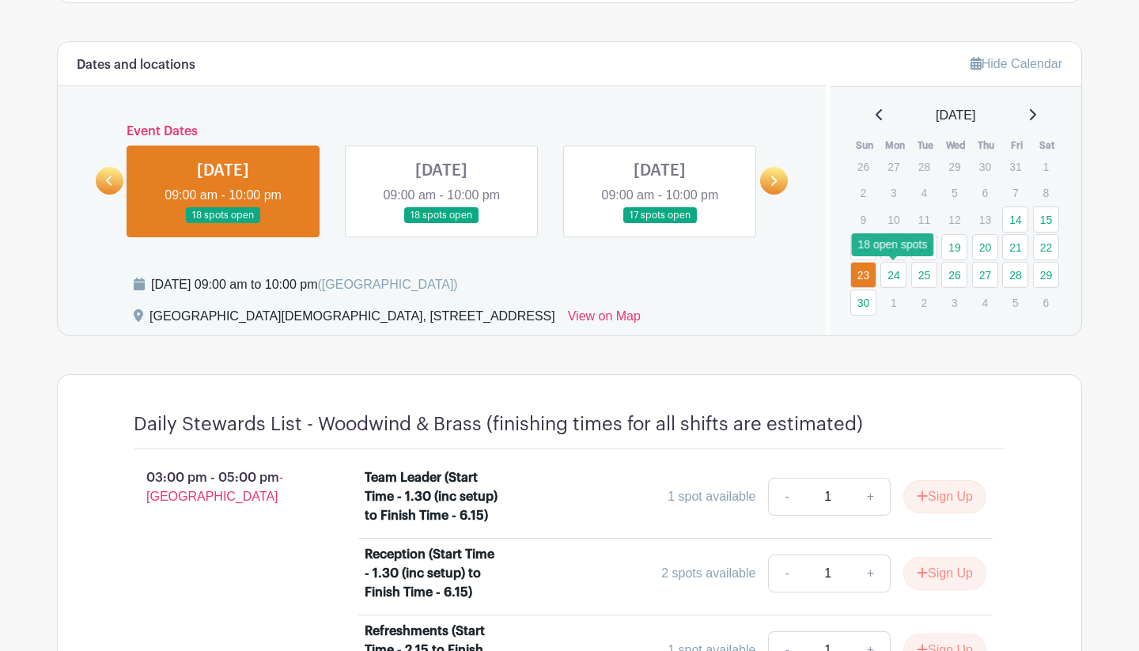
click at [893, 275] on link "24" at bounding box center [894, 275] width 26 height 26
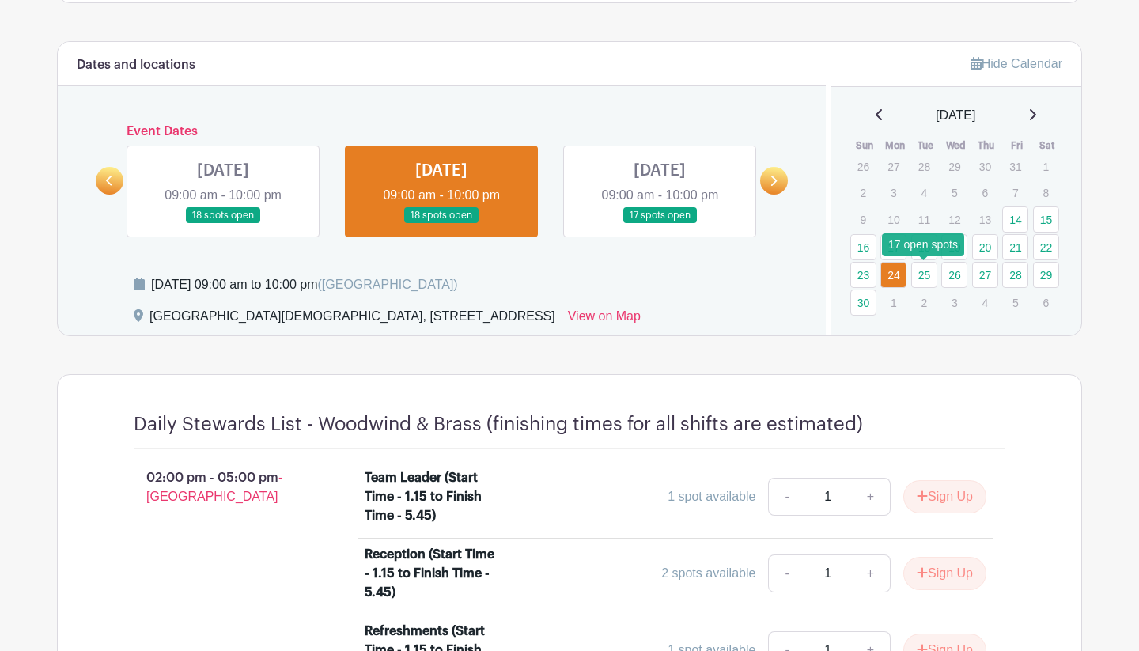
click at [920, 275] on link "25" at bounding box center [924, 275] width 26 height 26
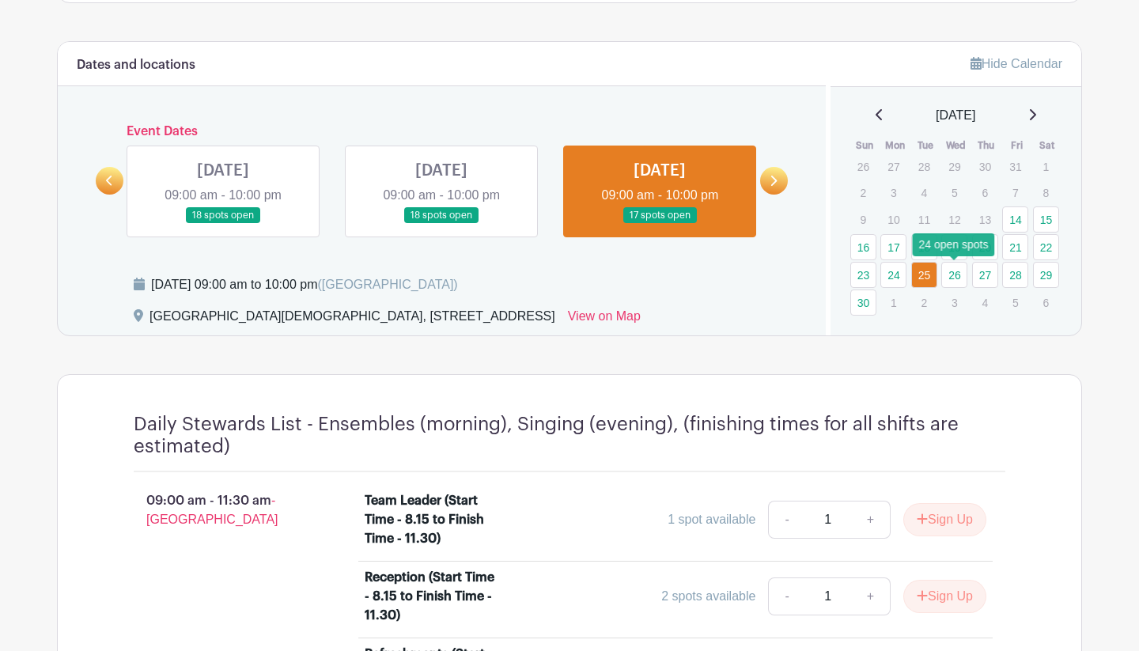
click at [953, 276] on link "26" at bounding box center [955, 275] width 26 height 26
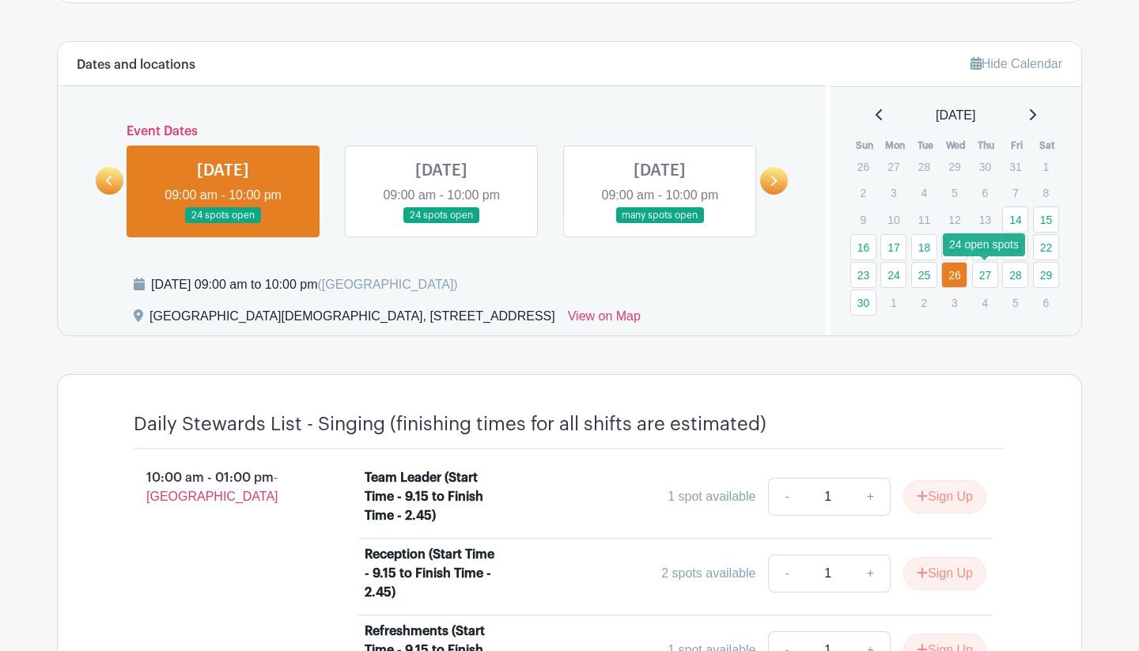
click at [983, 275] on link "27" at bounding box center [985, 275] width 26 height 26
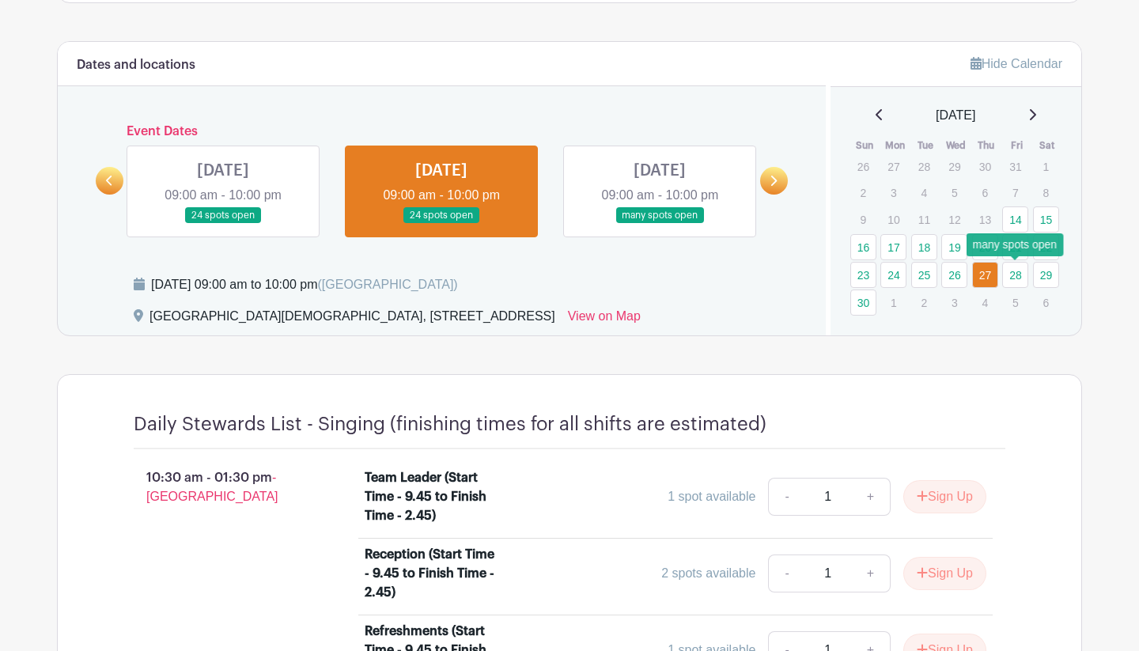
click at [1015, 275] on link "28" at bounding box center [1015, 275] width 26 height 26
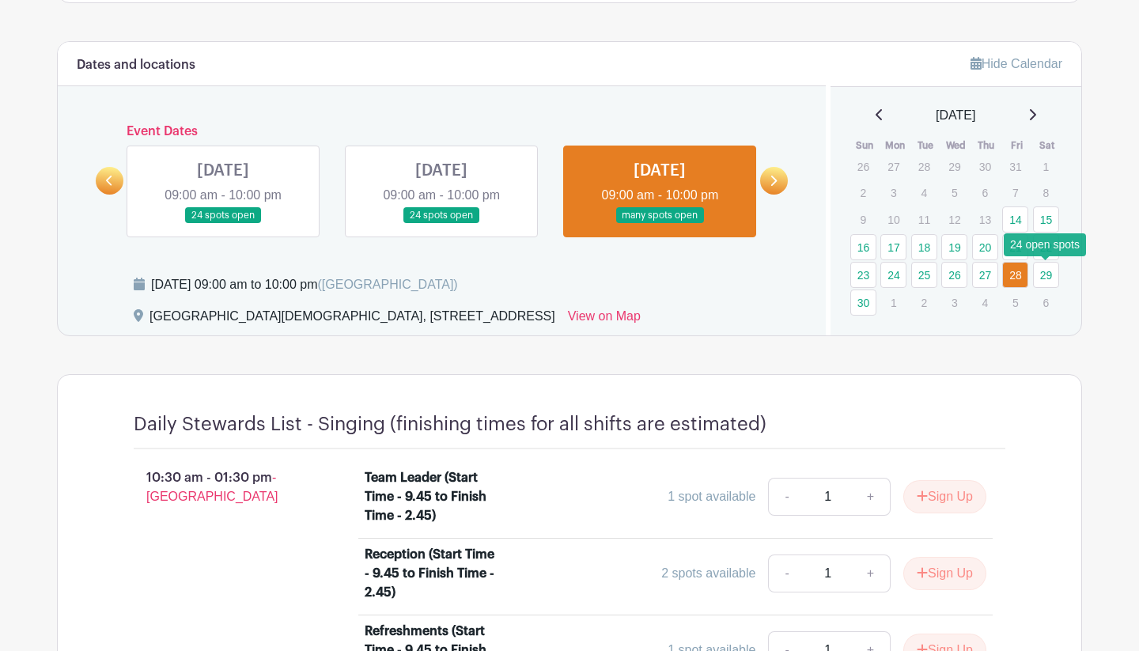
click at [1048, 272] on link "29" at bounding box center [1046, 275] width 26 height 26
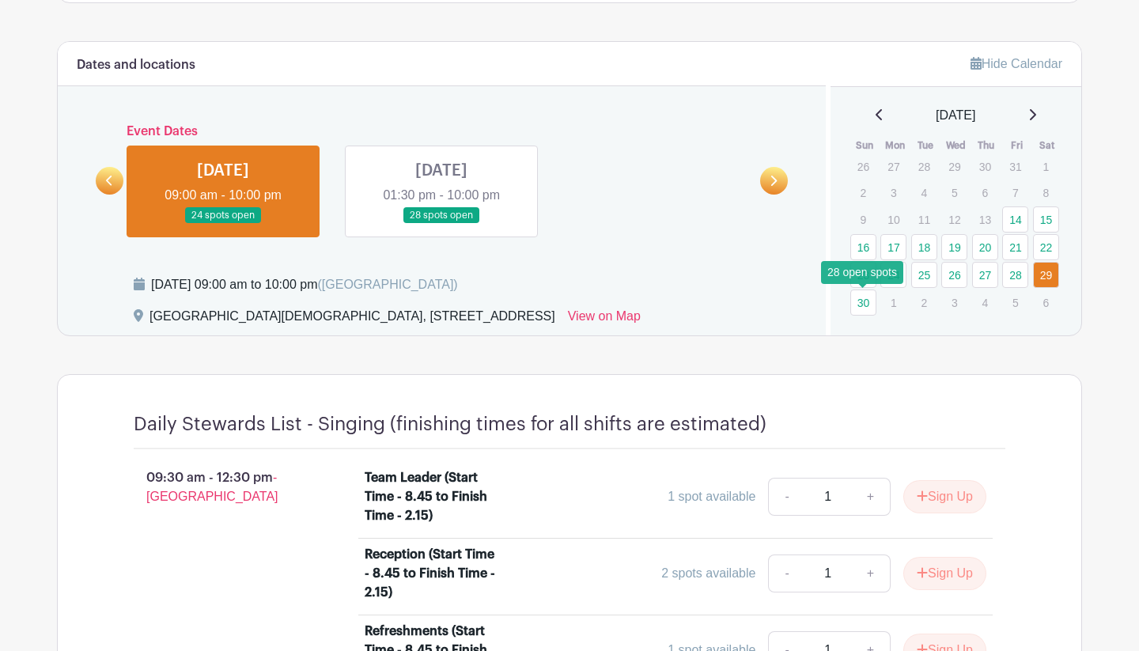
click at [866, 302] on link "30" at bounding box center [864, 303] width 26 height 26
